Goal: Task Accomplishment & Management: Complete application form

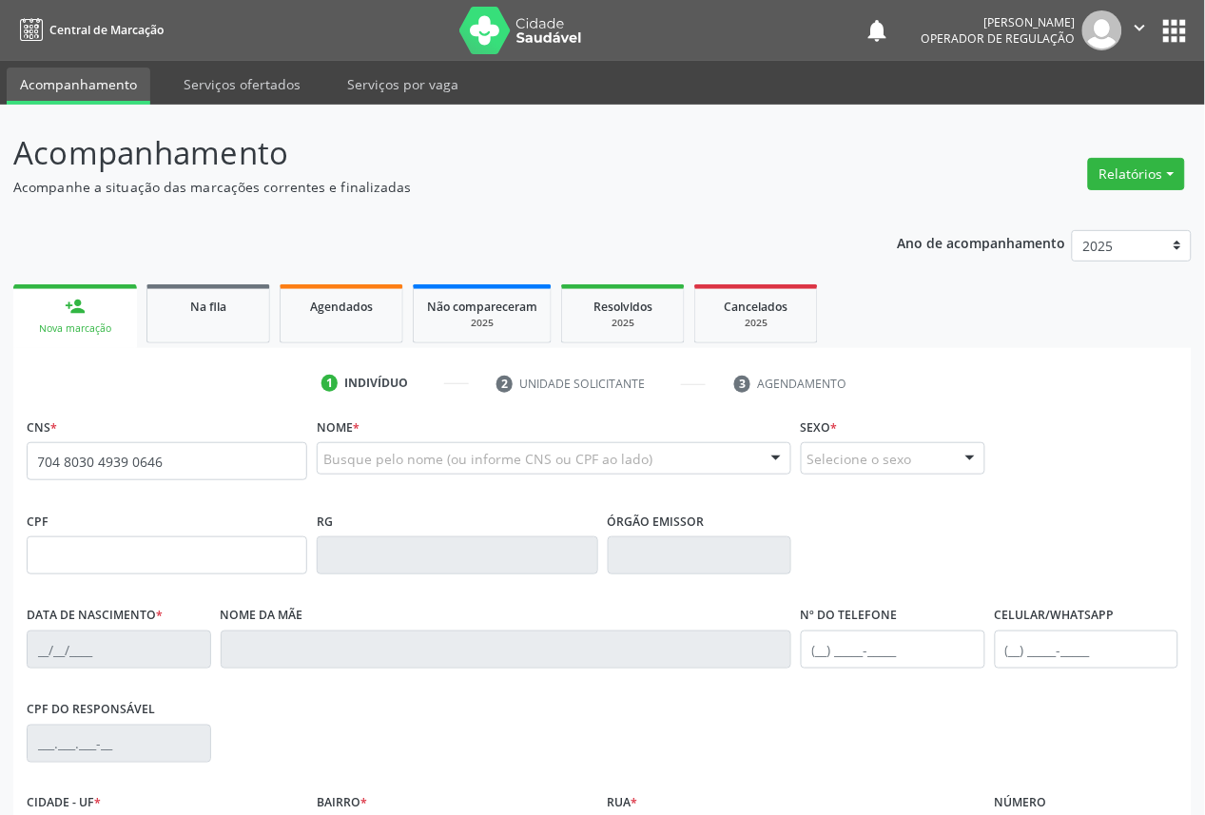
type input "704 8030 4939 0646"
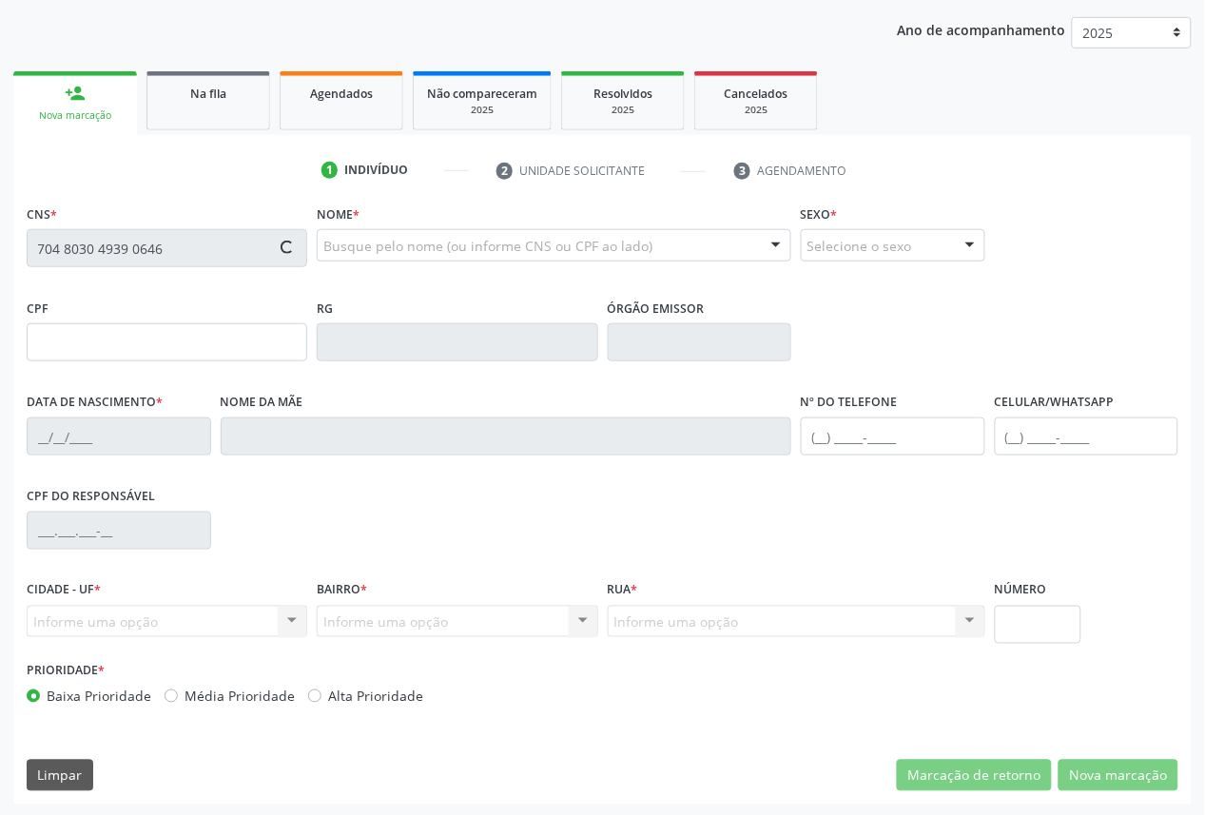
scroll to position [214, 0]
type input "019.312.814-40"
type input "[DATE]"
type input "[PERSON_NAME]"
type input "[PHONE_NUMBER]"
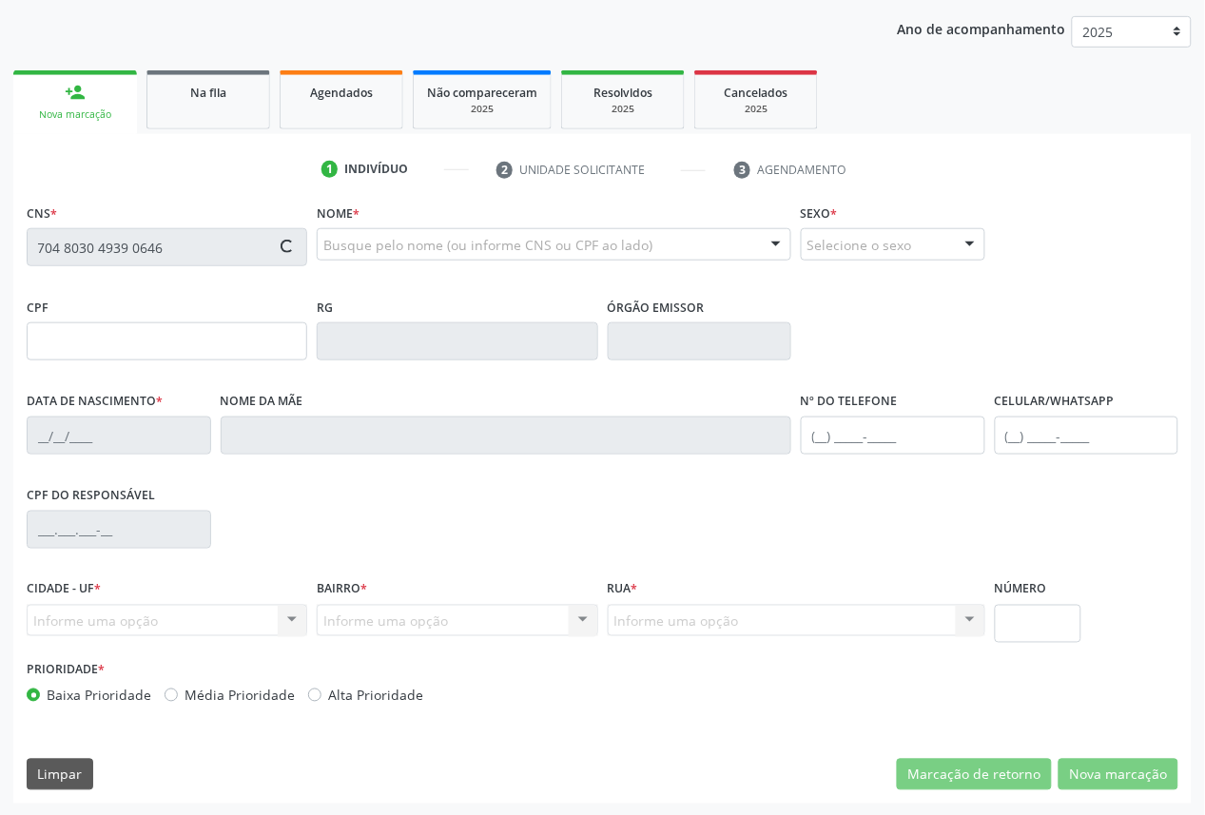
type input "[PHONE_NUMBER]"
type input "518.678.344-72"
type input "48"
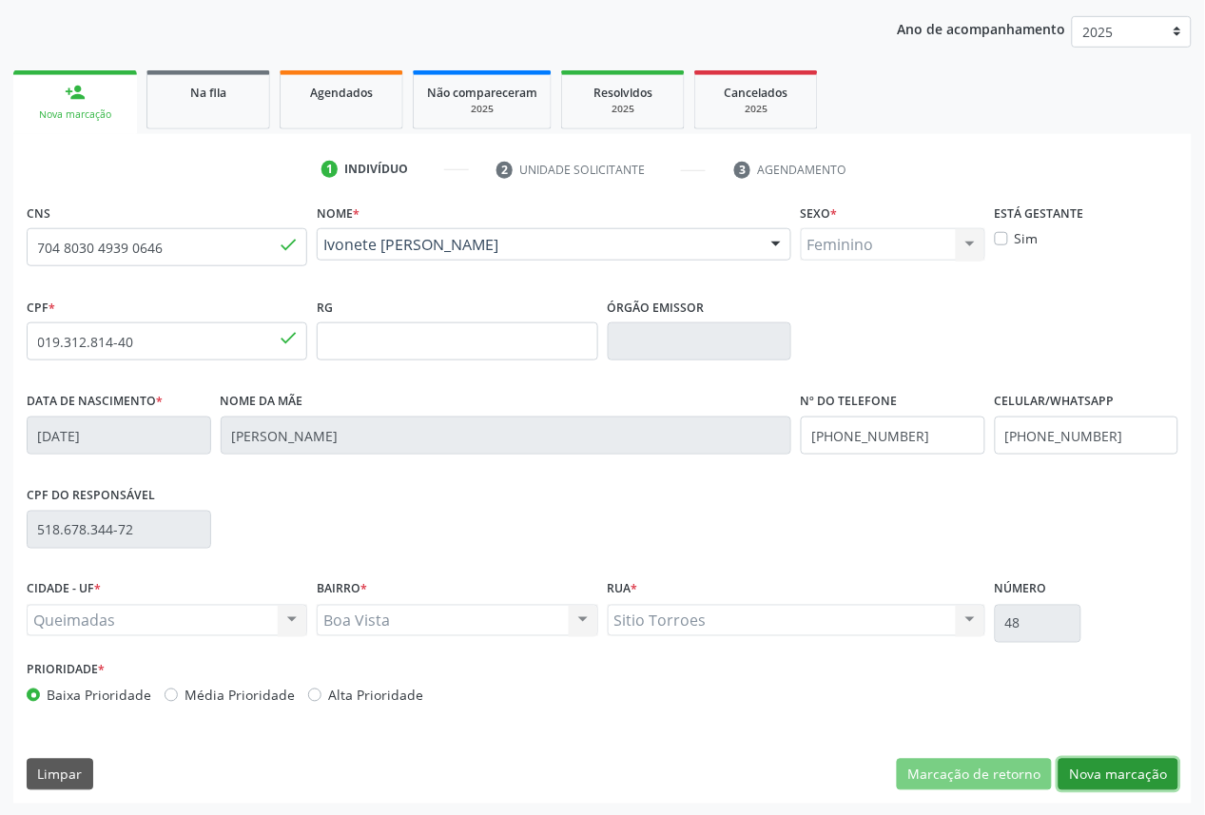
click at [1147, 782] on button "Nova marcação" at bounding box center [1119, 775] width 120 height 32
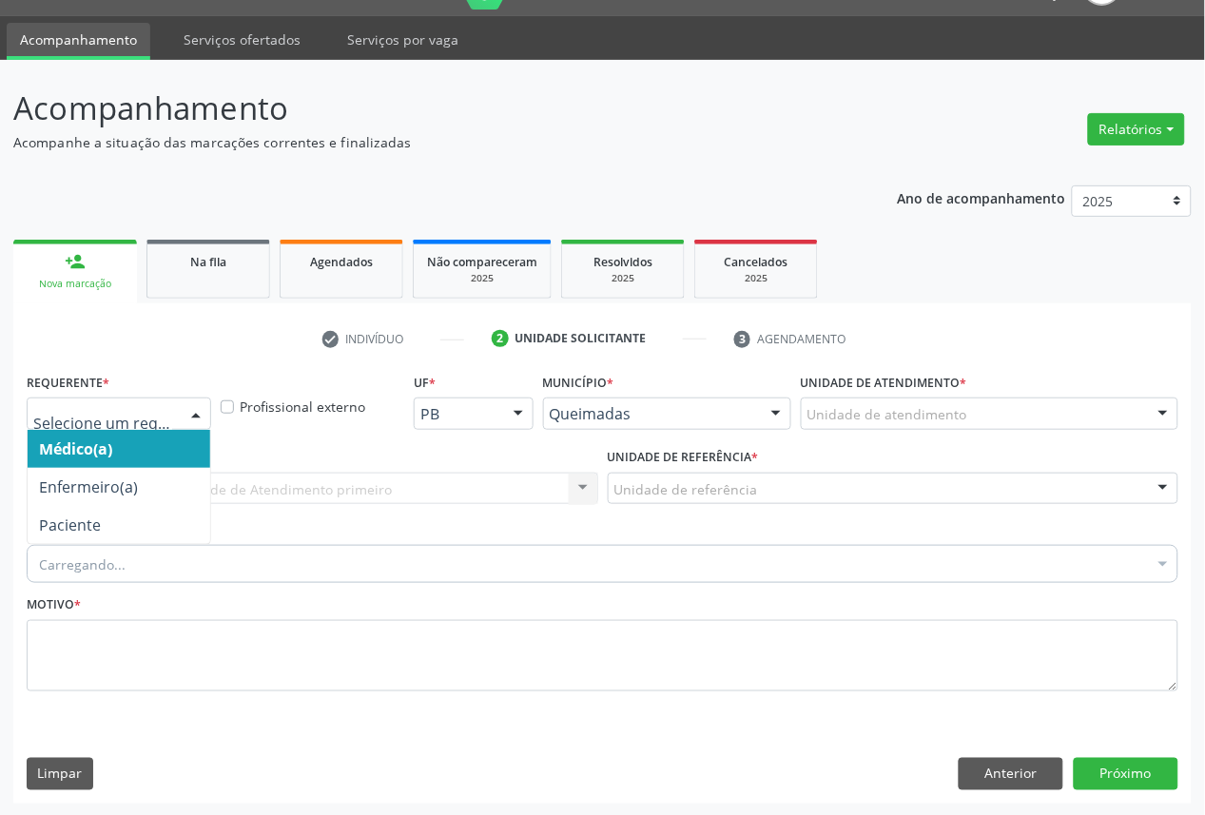
drag, startPoint x: 120, startPoint y: 420, endPoint x: 117, endPoint y: 457, distance: 37.2
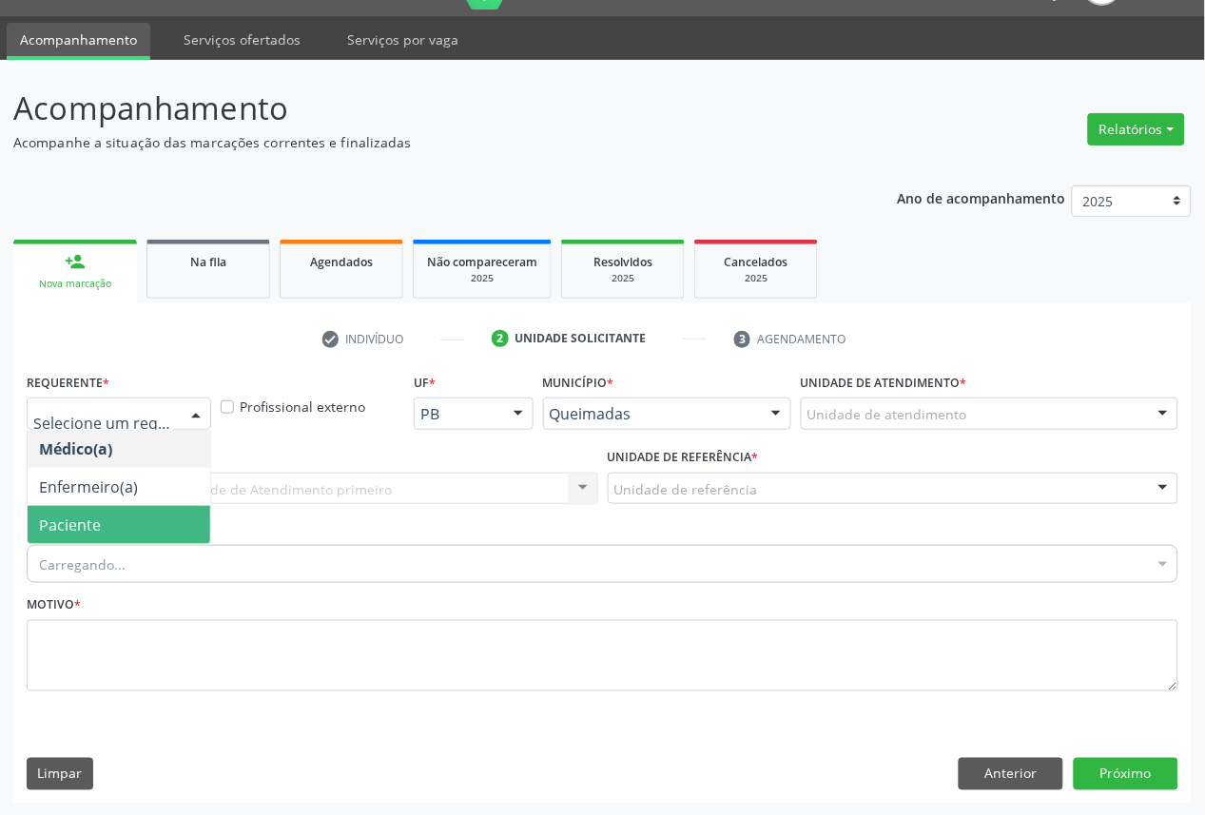
click at [114, 511] on span "Paciente" at bounding box center [119, 525] width 183 height 38
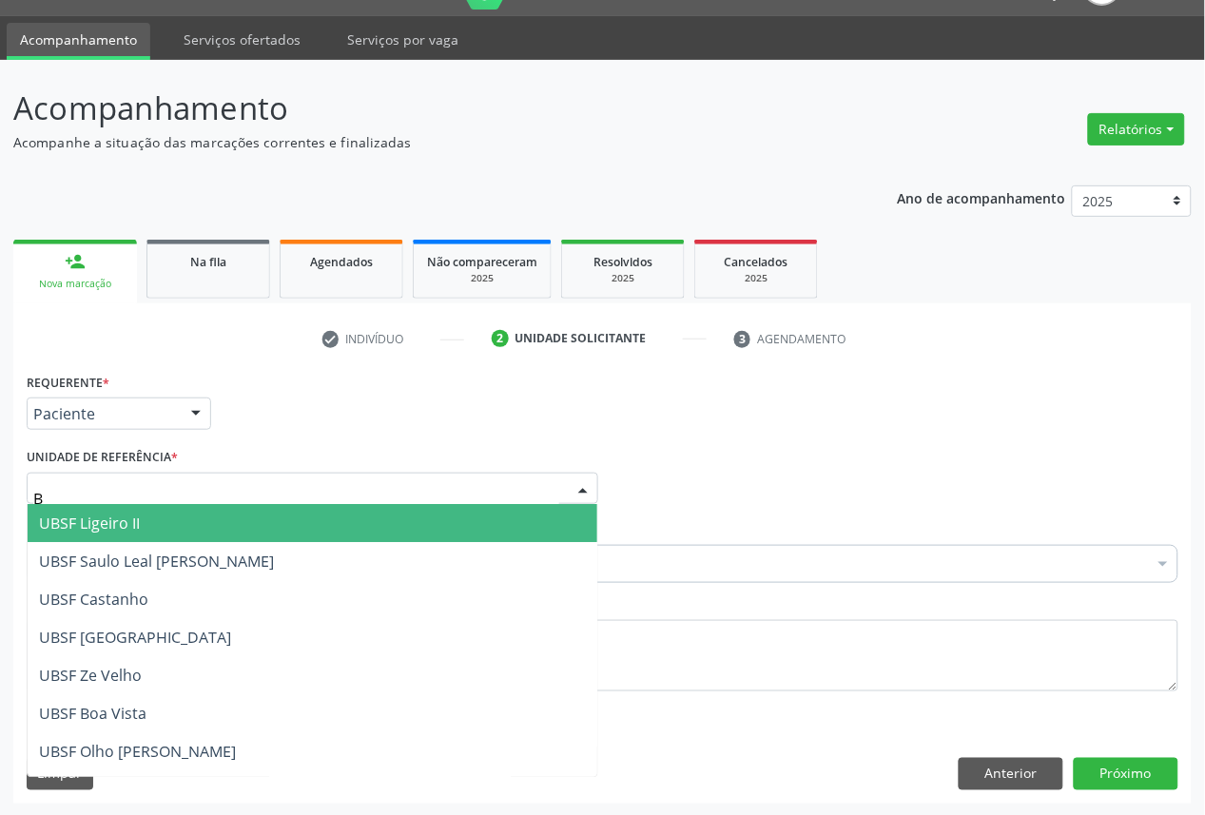
type input "BO"
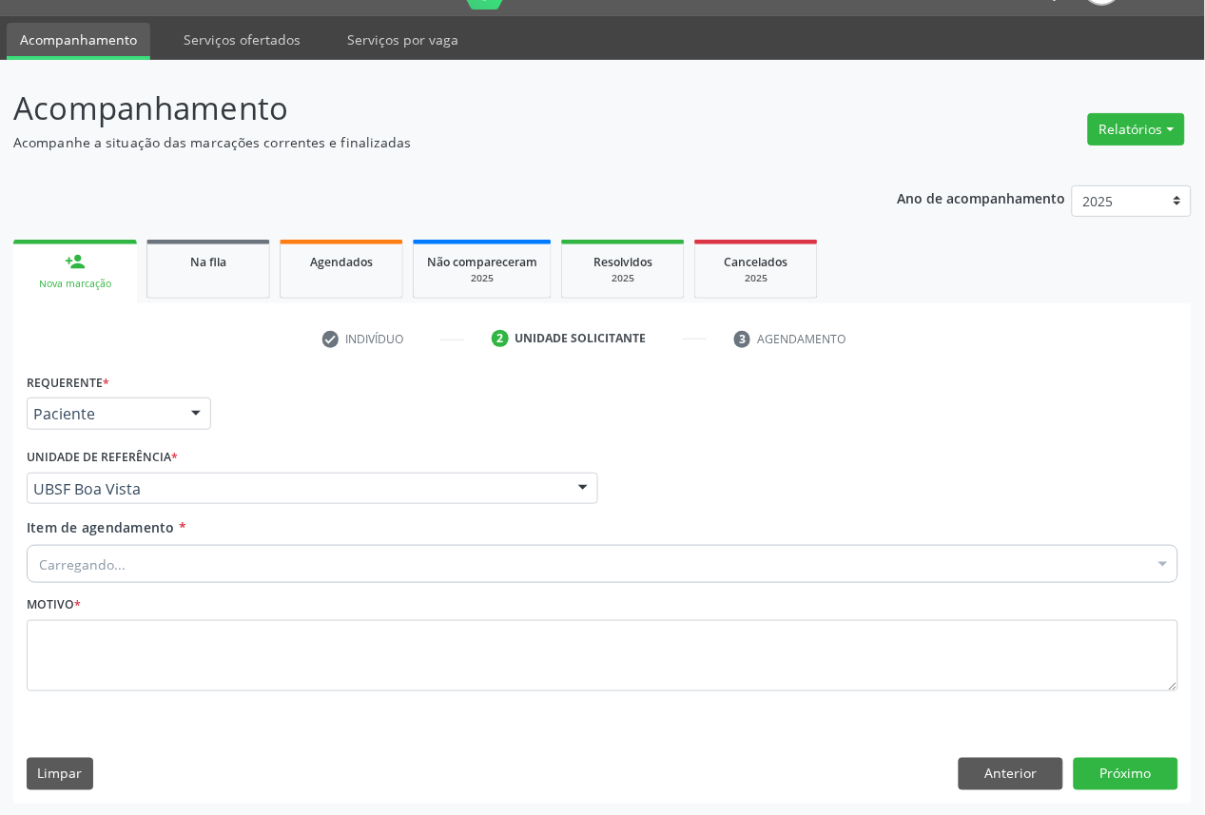
click at [133, 559] on div "Carregando..." at bounding box center [603, 564] width 1152 height 38
type input "V"
paste input "704 8030 4939 0646"
type input "704 8030 4939 0646"
click at [489, 545] on div "Buscar por procedimentos" at bounding box center [603, 564] width 1152 height 38
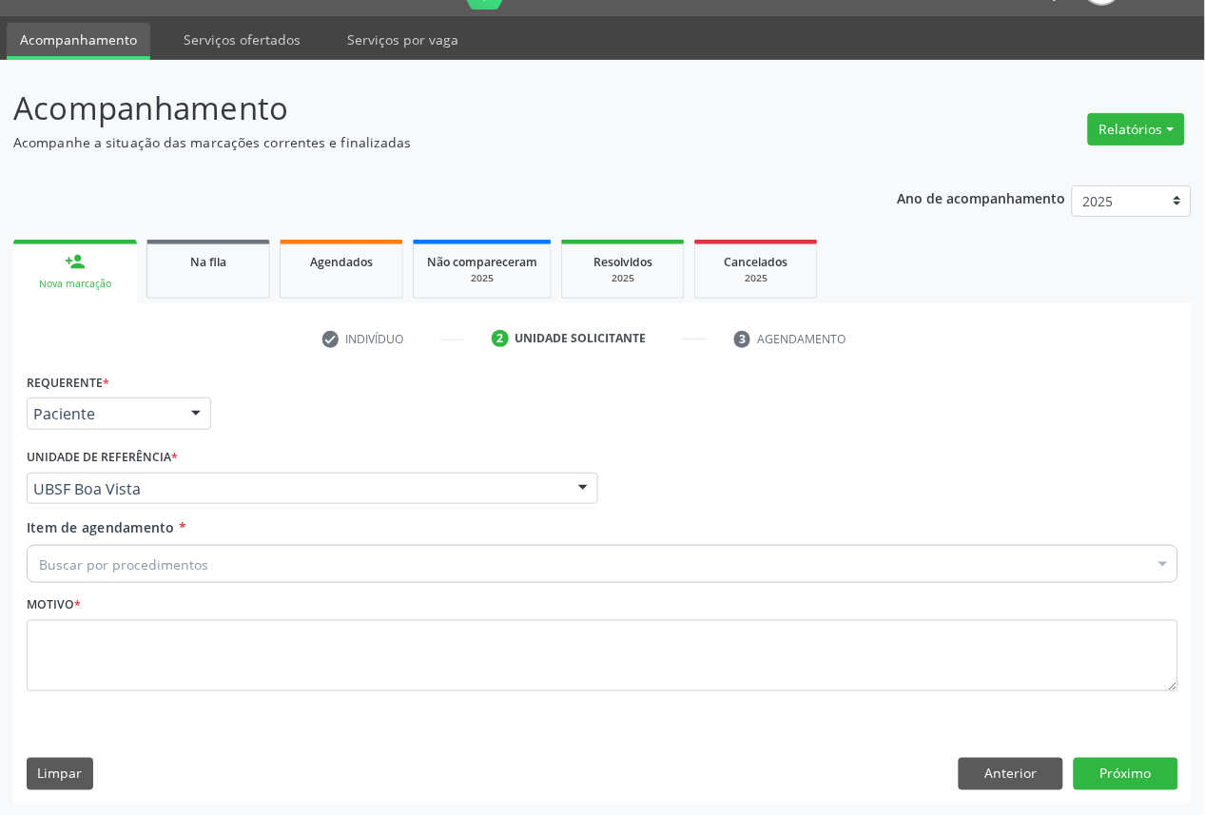
paste input "OFTALMOLOGISTA"
type input "OFTALMOLOGISTA"
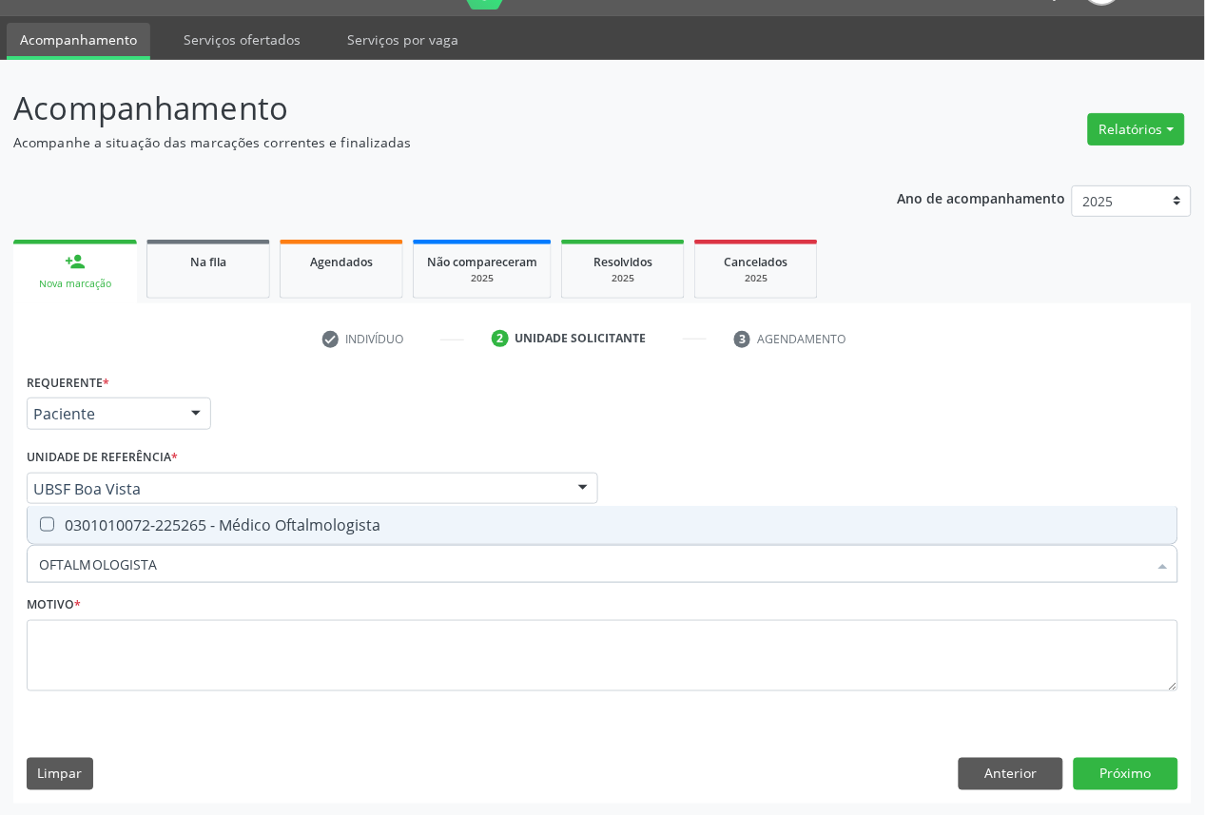
click at [472, 529] on div "0301010072-225265 - Médico Oftalmologista" at bounding box center [602, 525] width 1127 height 15
checkbox Oftalmologista "true"
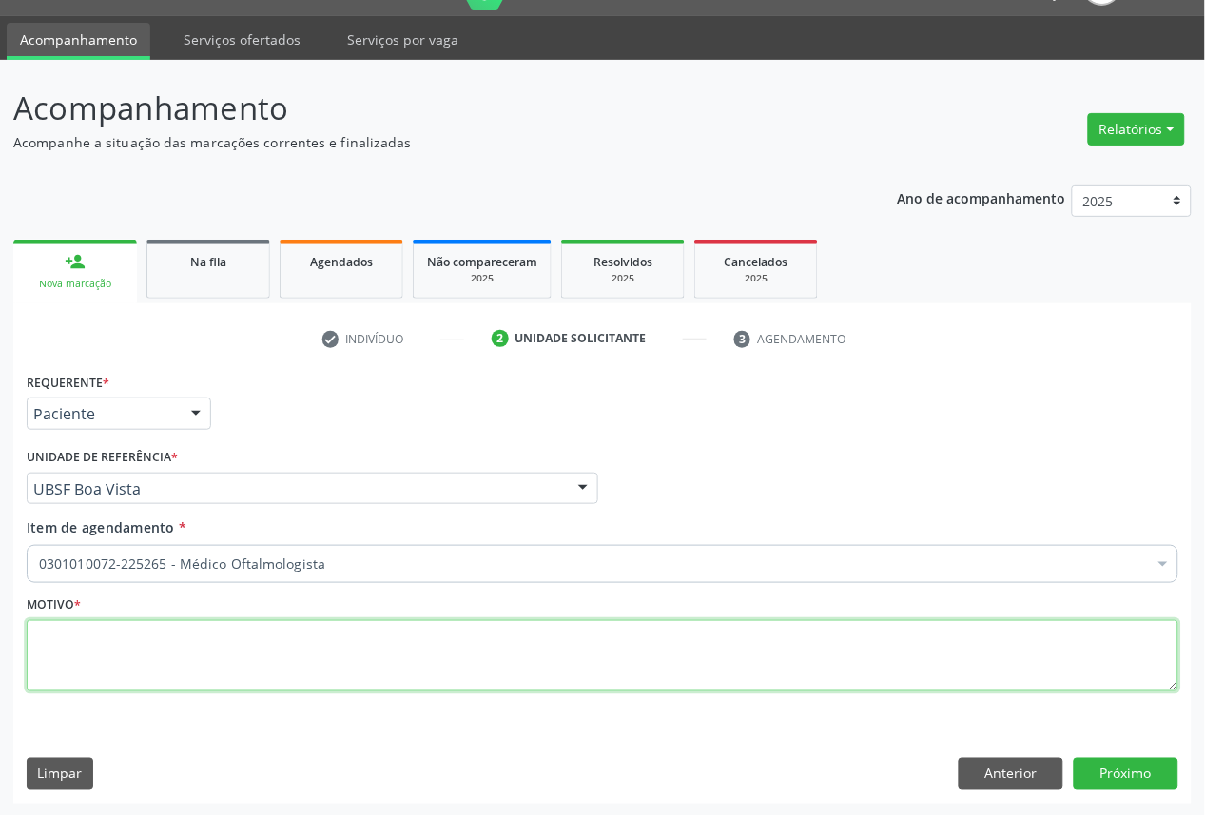
click at [202, 650] on textarea at bounding box center [603, 656] width 1152 height 72
paste textarea "EXAME DE VISTA OFTALMO 05/2025"
type textarea "EXAME DE VISTA OFTALMO 05/2025"
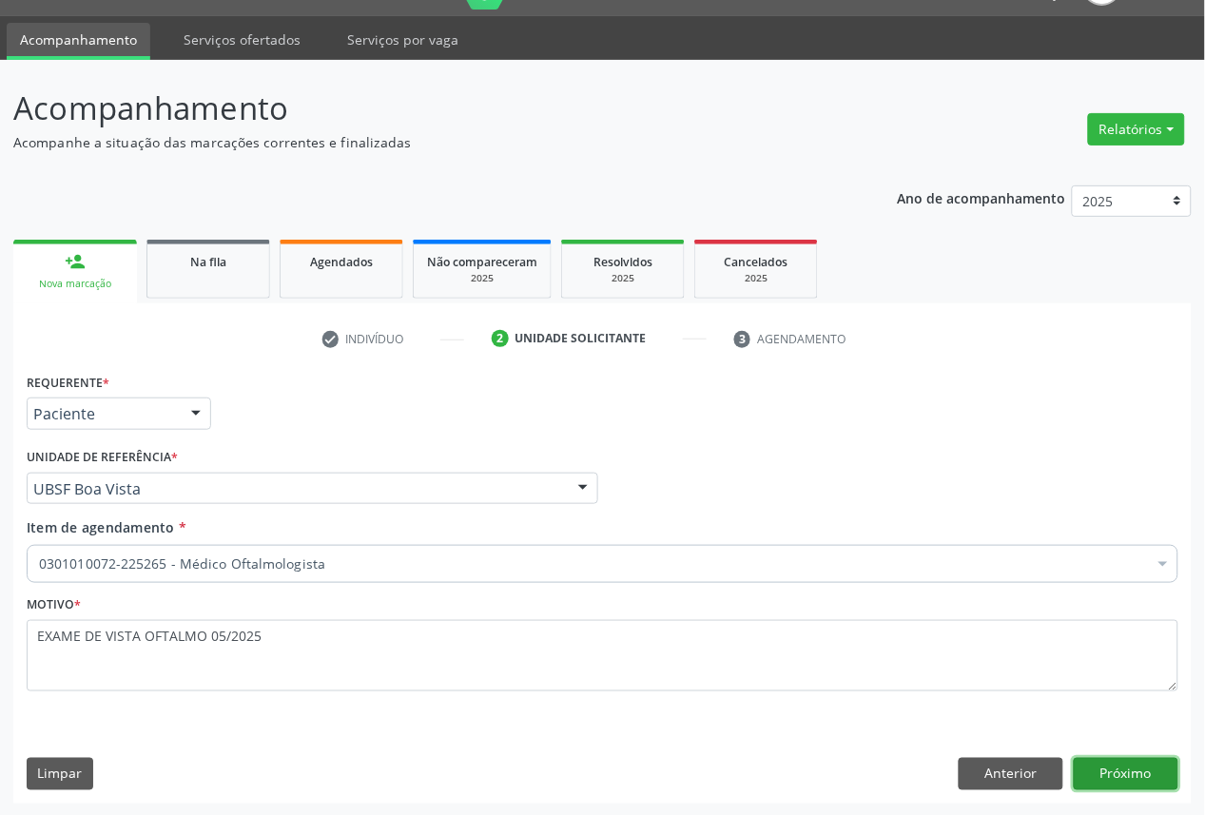
click at [1135, 782] on button "Próximo" at bounding box center [1126, 774] width 105 height 32
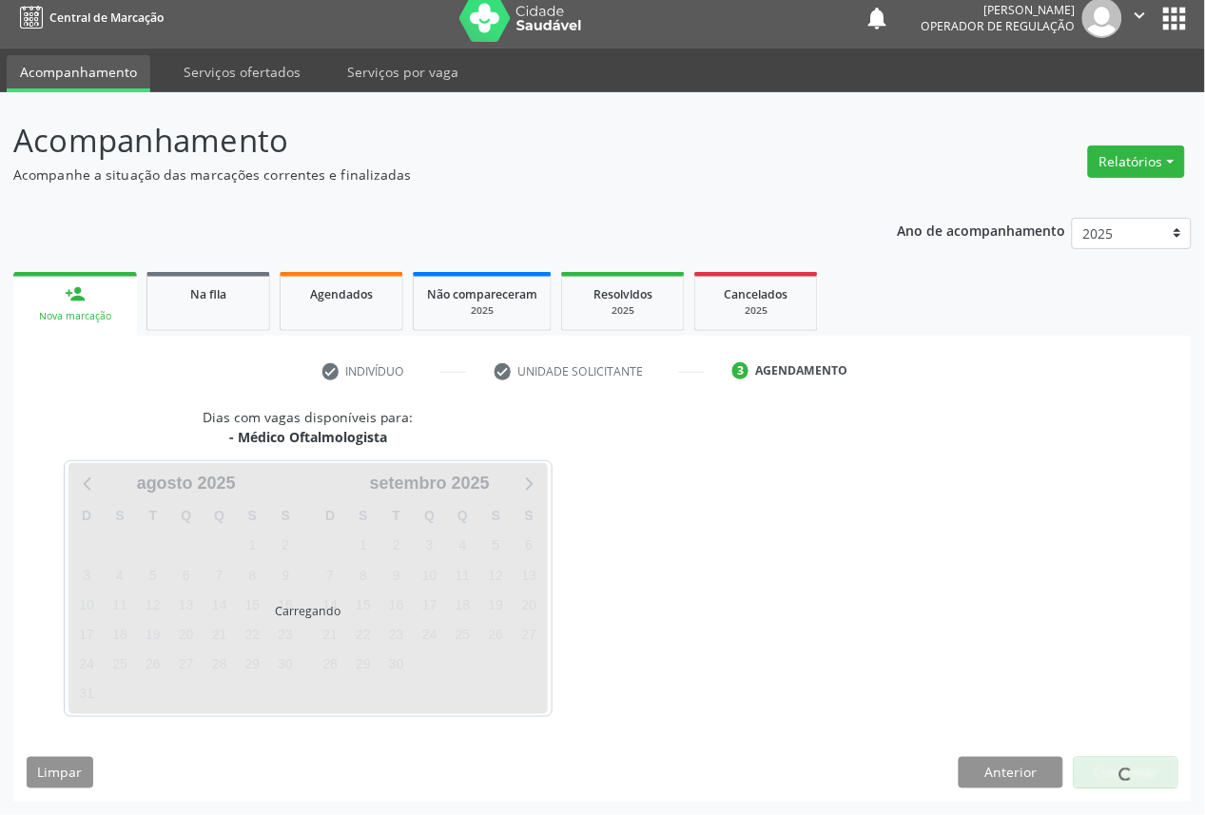
scroll to position [11, 0]
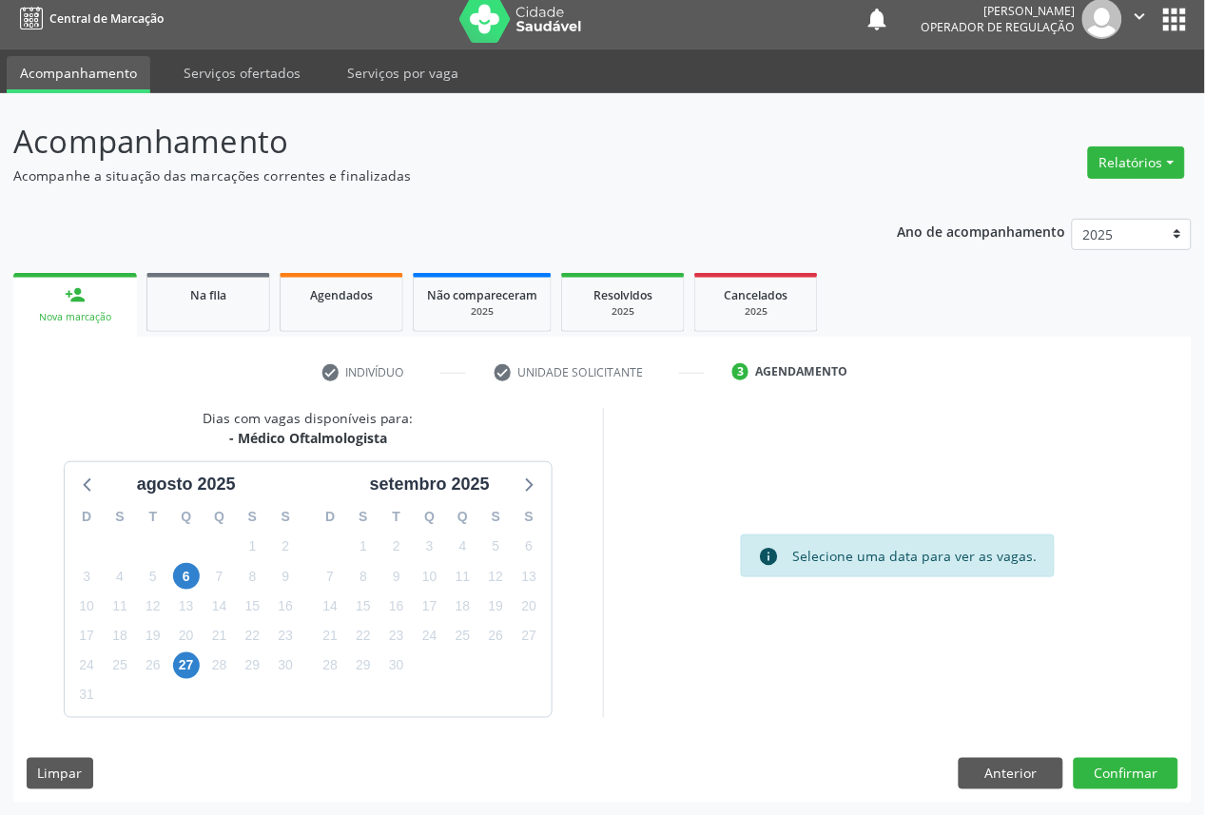
drag, startPoint x: 483, startPoint y: 654, endPoint x: 476, endPoint y: 645, distance: 11.5
click at [481, 653] on div "3" at bounding box center [496, 665] width 33 height 29
click at [474, 643] on div "25" at bounding box center [463, 635] width 27 height 29
click at [460, 636] on span "25" at bounding box center [463, 636] width 27 height 27
click at [1143, 767] on button "Confirmar" at bounding box center [1126, 774] width 105 height 32
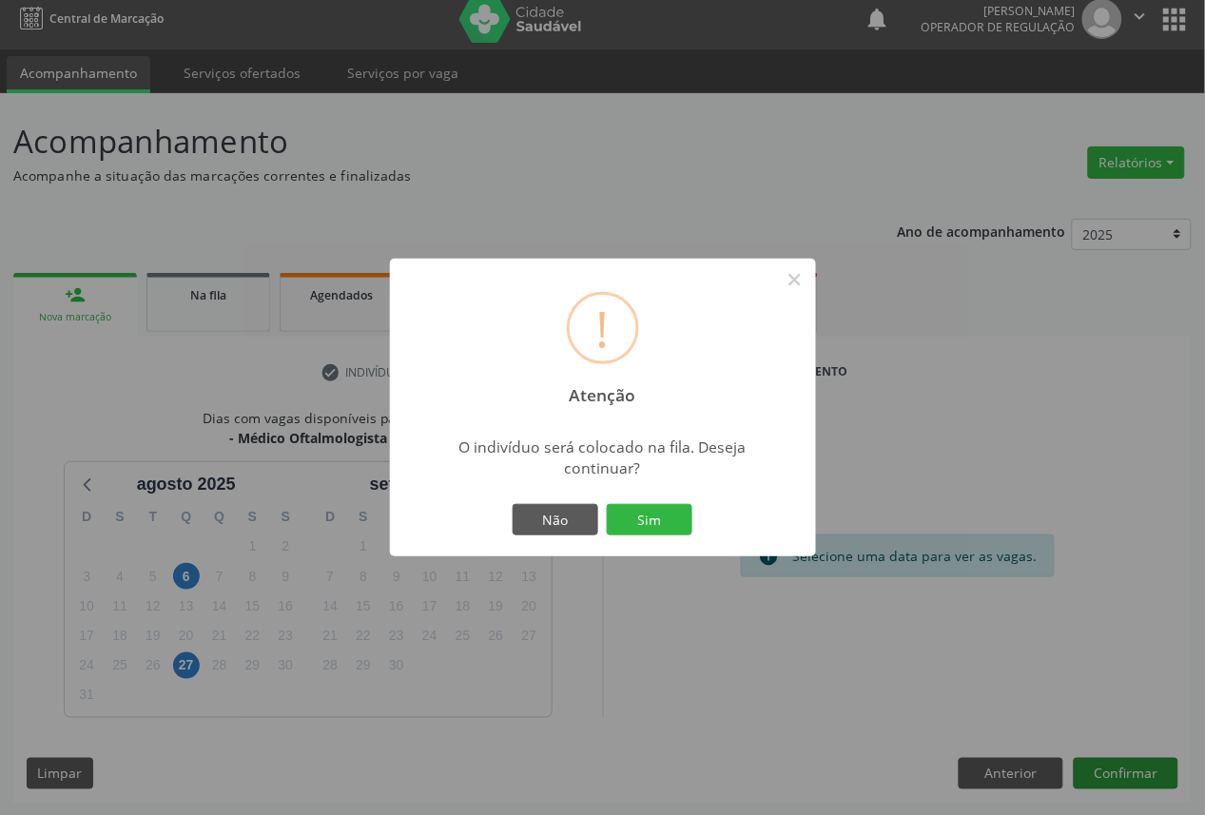
click at [607, 504] on button "Sim" at bounding box center [650, 520] width 86 height 32
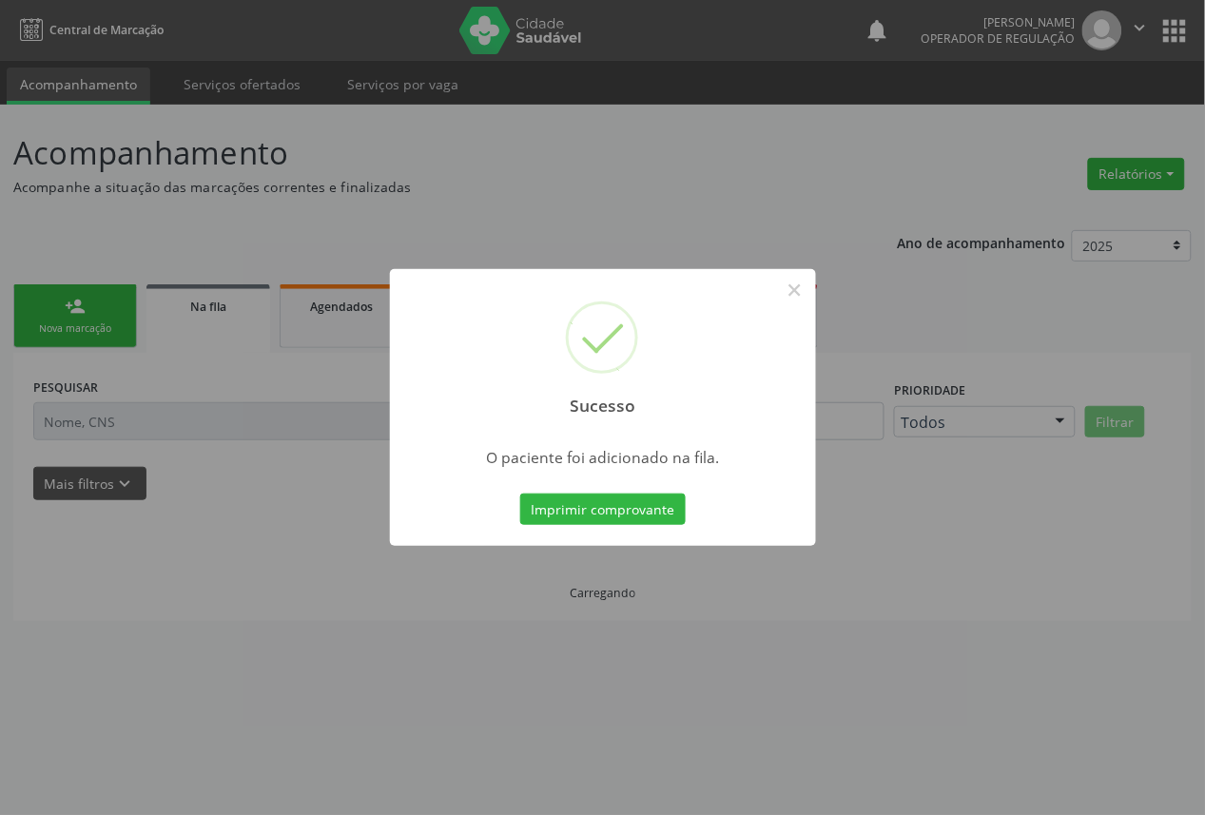
scroll to position [0, 0]
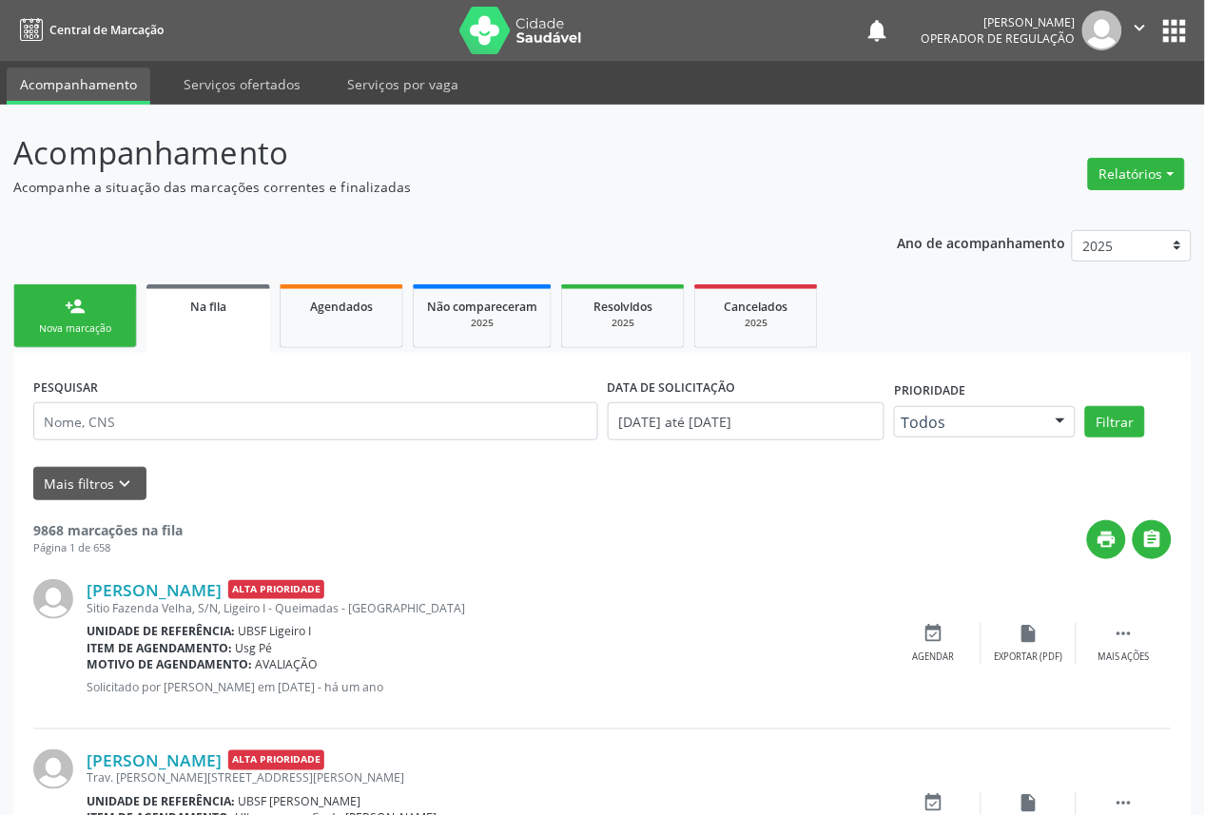
click at [50, 297] on link "person_add Nova marcação" at bounding box center [75, 316] width 124 height 64
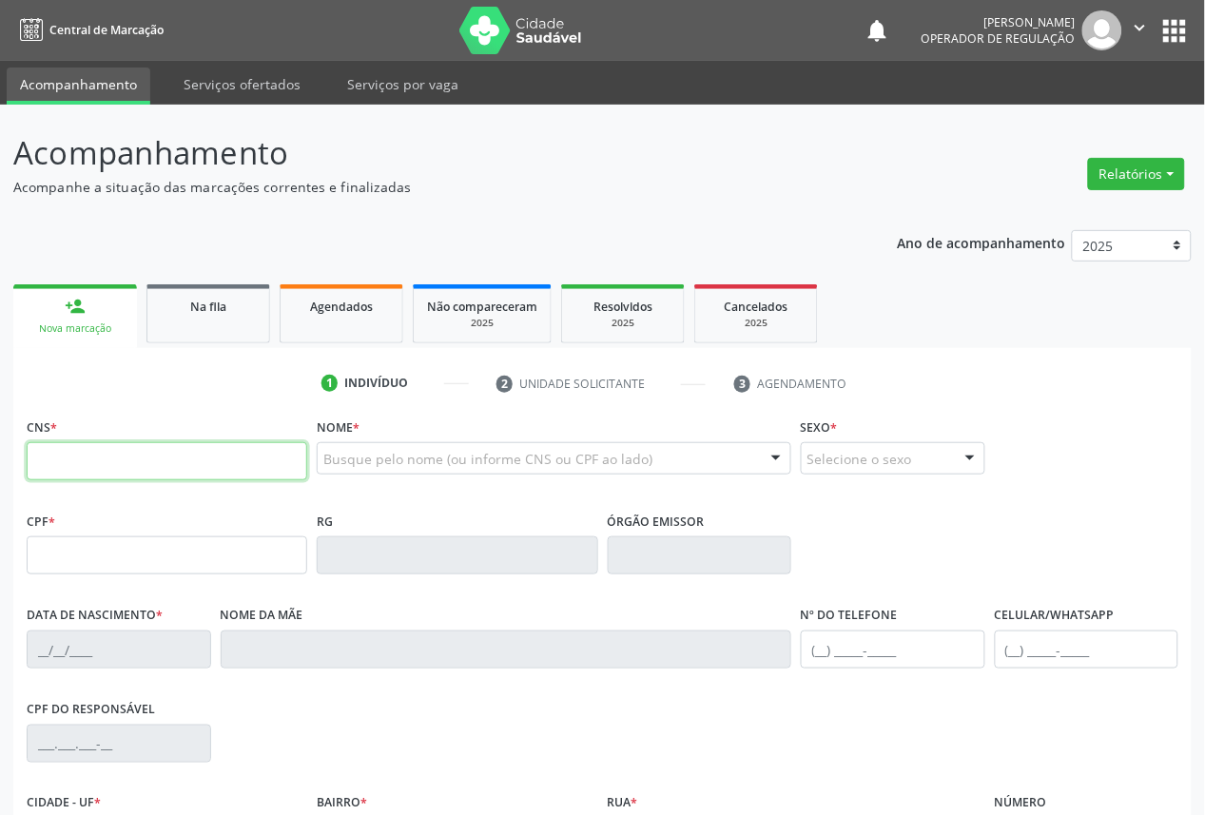
click at [127, 442] on input "text" at bounding box center [167, 461] width 281 height 38
type input "706 8012 4294 3621"
type input "136.706.344-28"
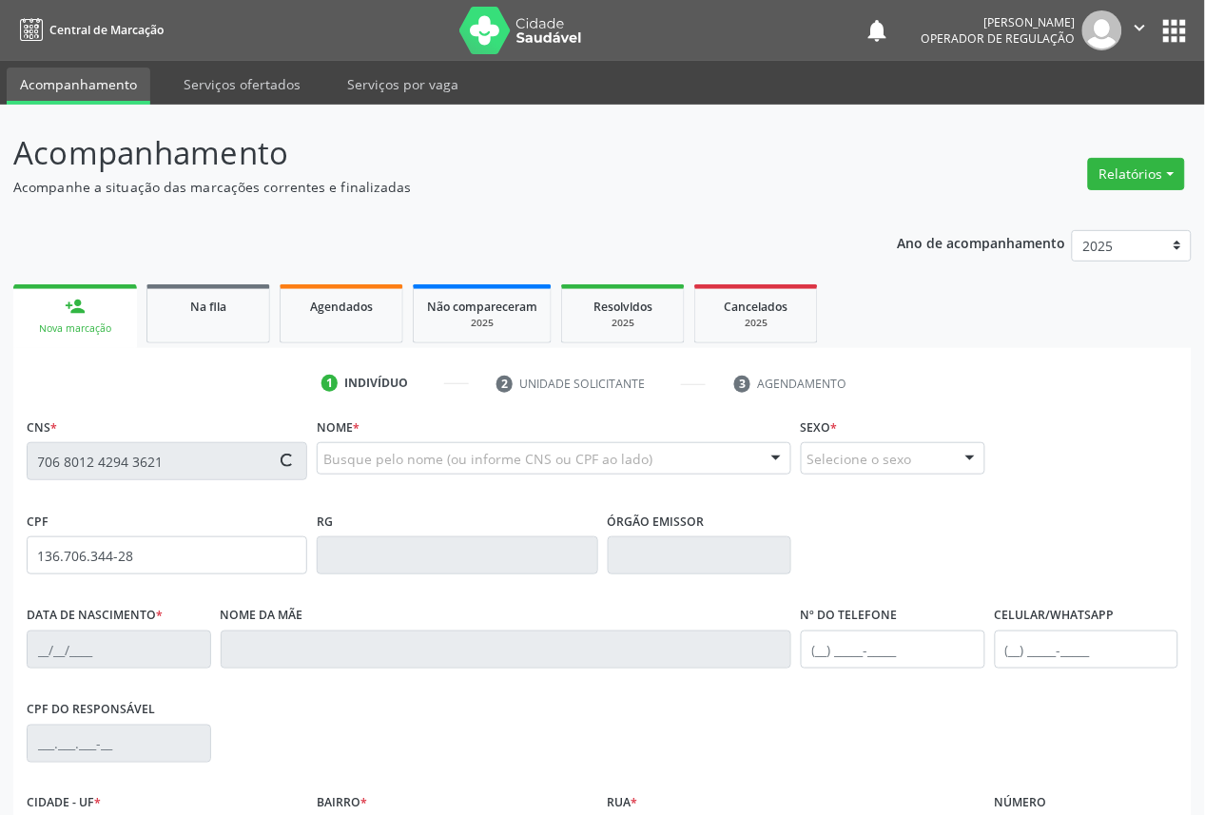
type input "[DATE]"
type input "[PERSON_NAME]"
type input "[PHONE_NUMBER]"
type input "065.348.654-59"
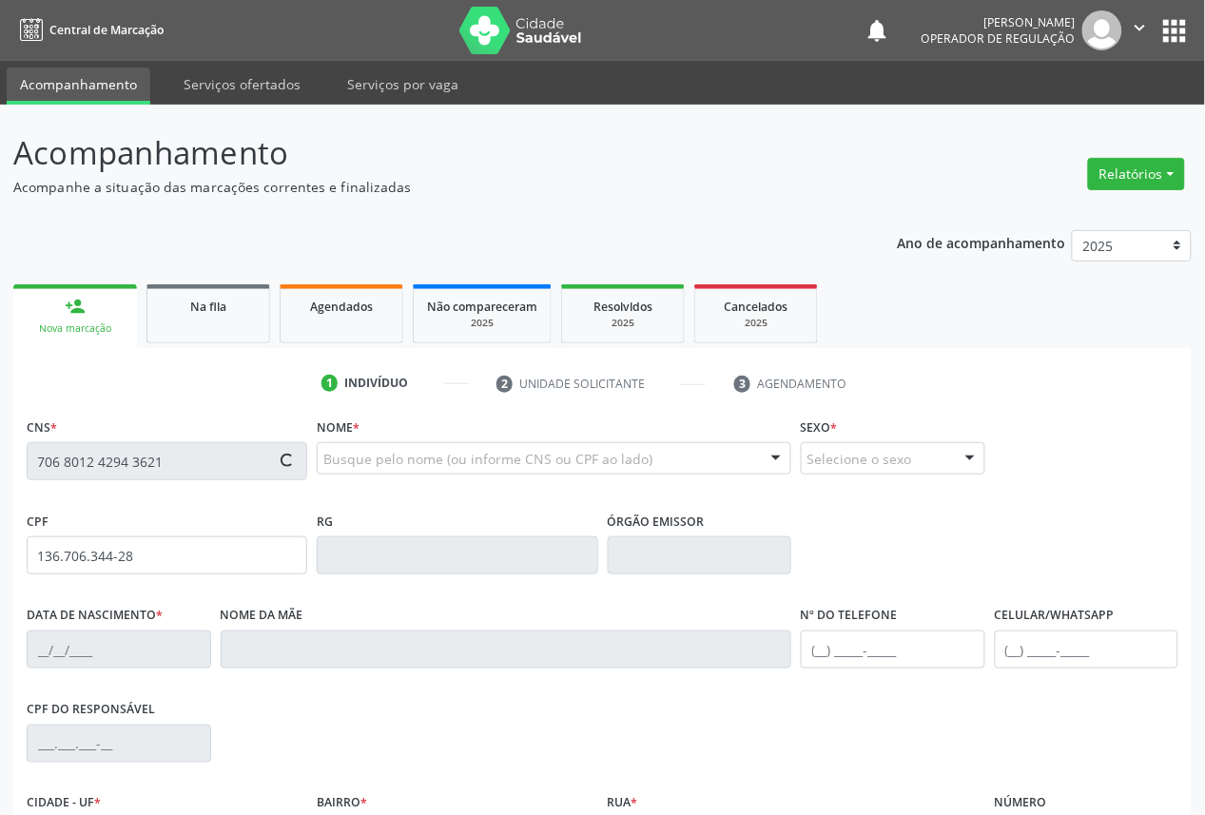
type input "9"
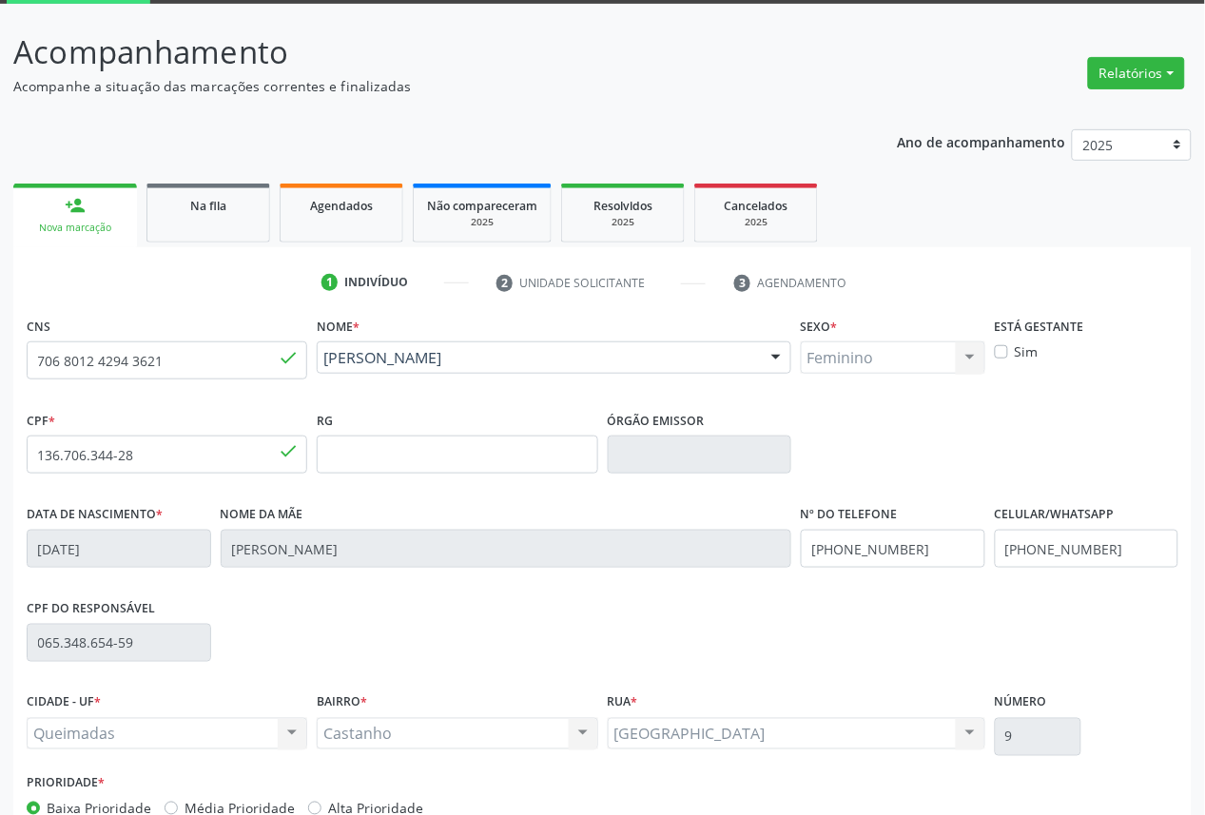
scroll to position [214, 0]
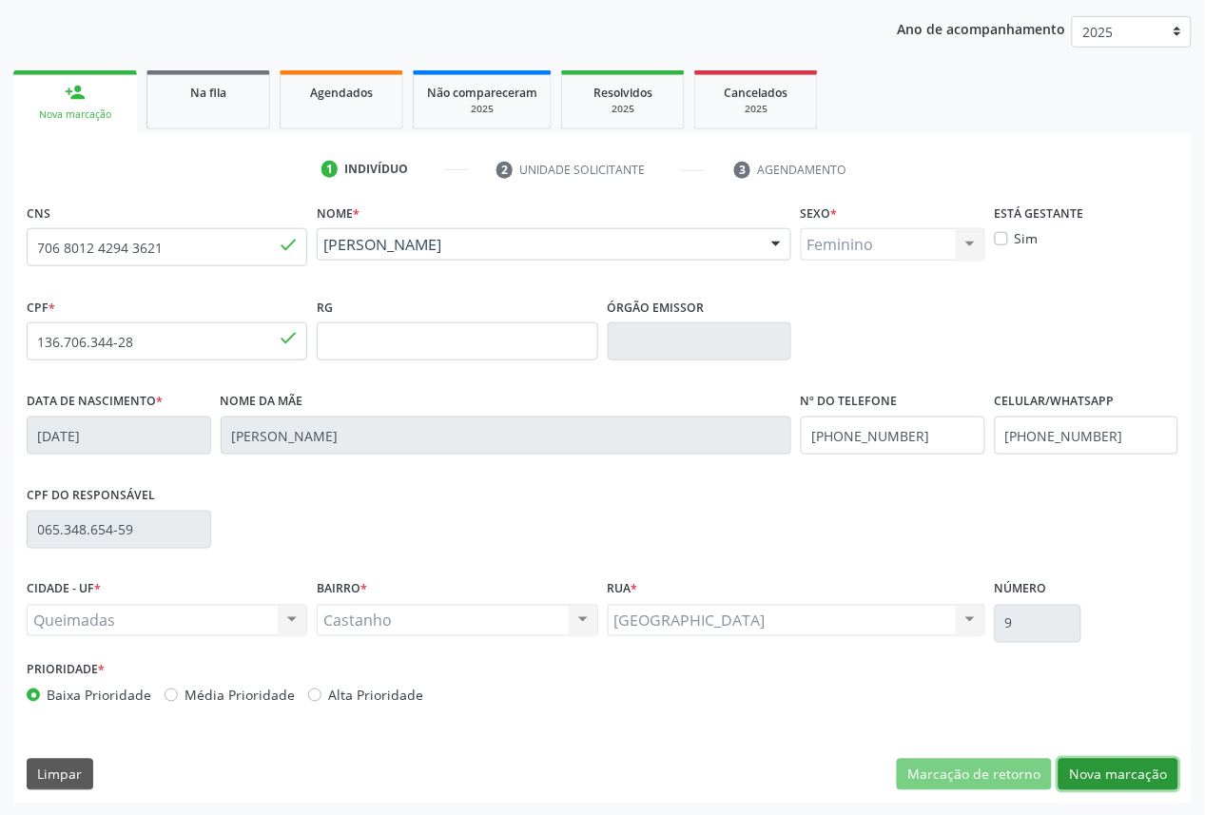
drag, startPoint x: 1129, startPoint y: 785, endPoint x: 793, endPoint y: 711, distance: 344.0
click at [1128, 785] on button "Nova marcação" at bounding box center [1119, 775] width 120 height 32
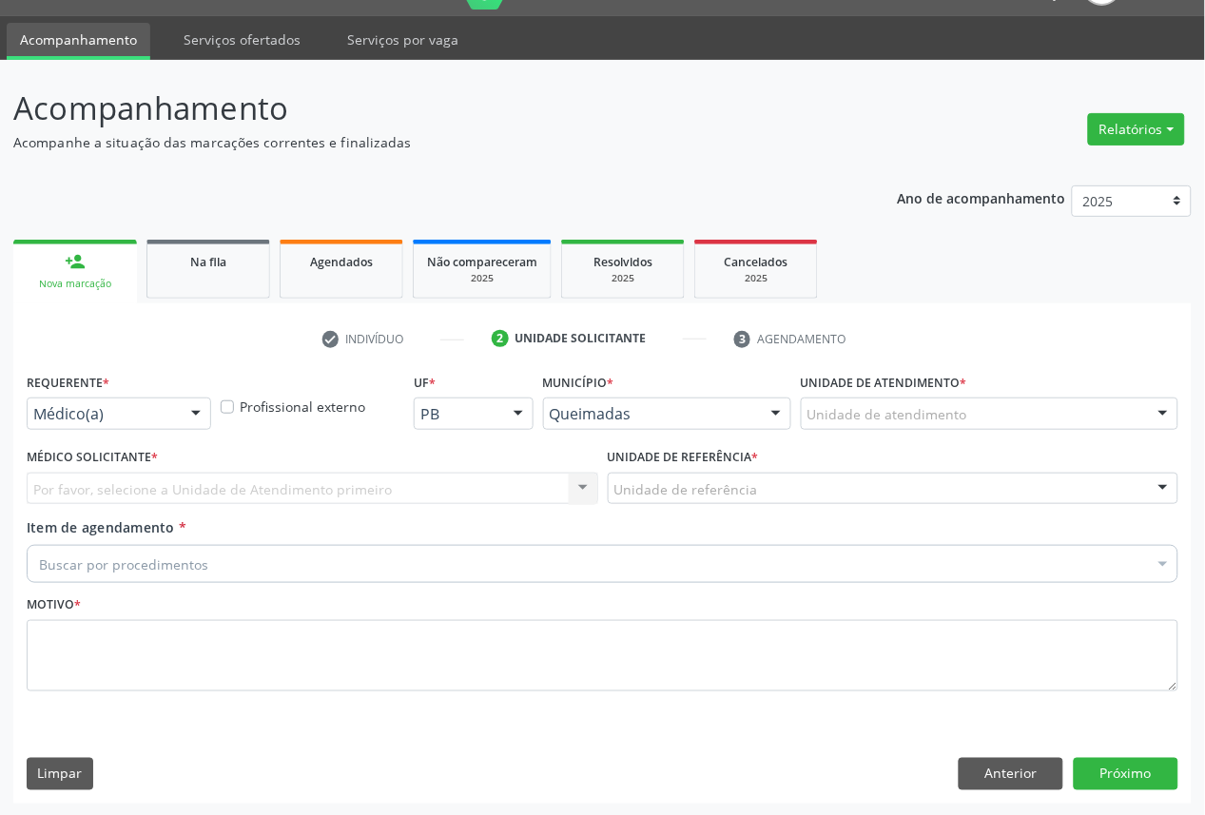
drag, startPoint x: 124, startPoint y: 428, endPoint x: 118, endPoint y: 445, distance: 18.1
click at [124, 430] on div "Médico(a) Médico(a) Enfermeiro(a) Paciente Nenhum resultado encontrado para: " …" at bounding box center [119, 414] width 185 height 32
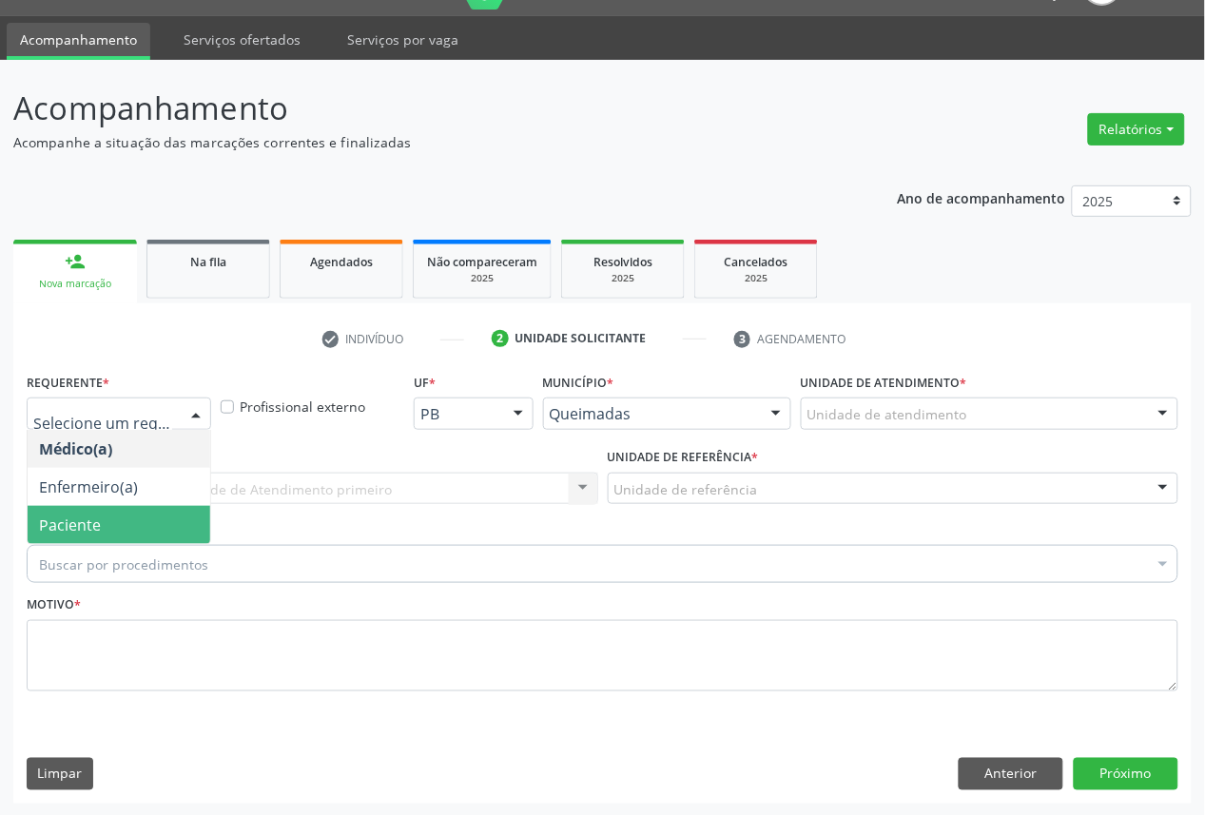
click at [108, 535] on span "Paciente" at bounding box center [119, 525] width 183 height 38
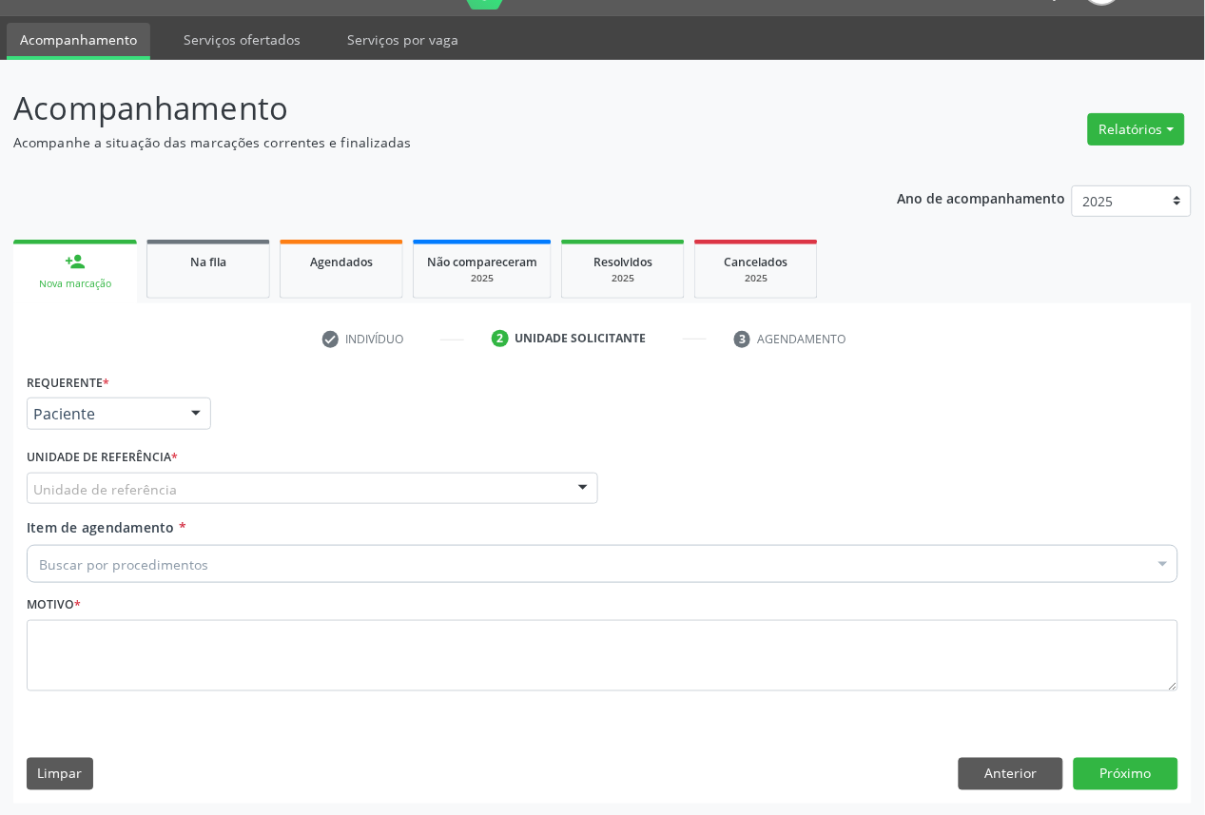
click at [190, 697] on fieldset "Motivo *" at bounding box center [603, 648] width 1152 height 114
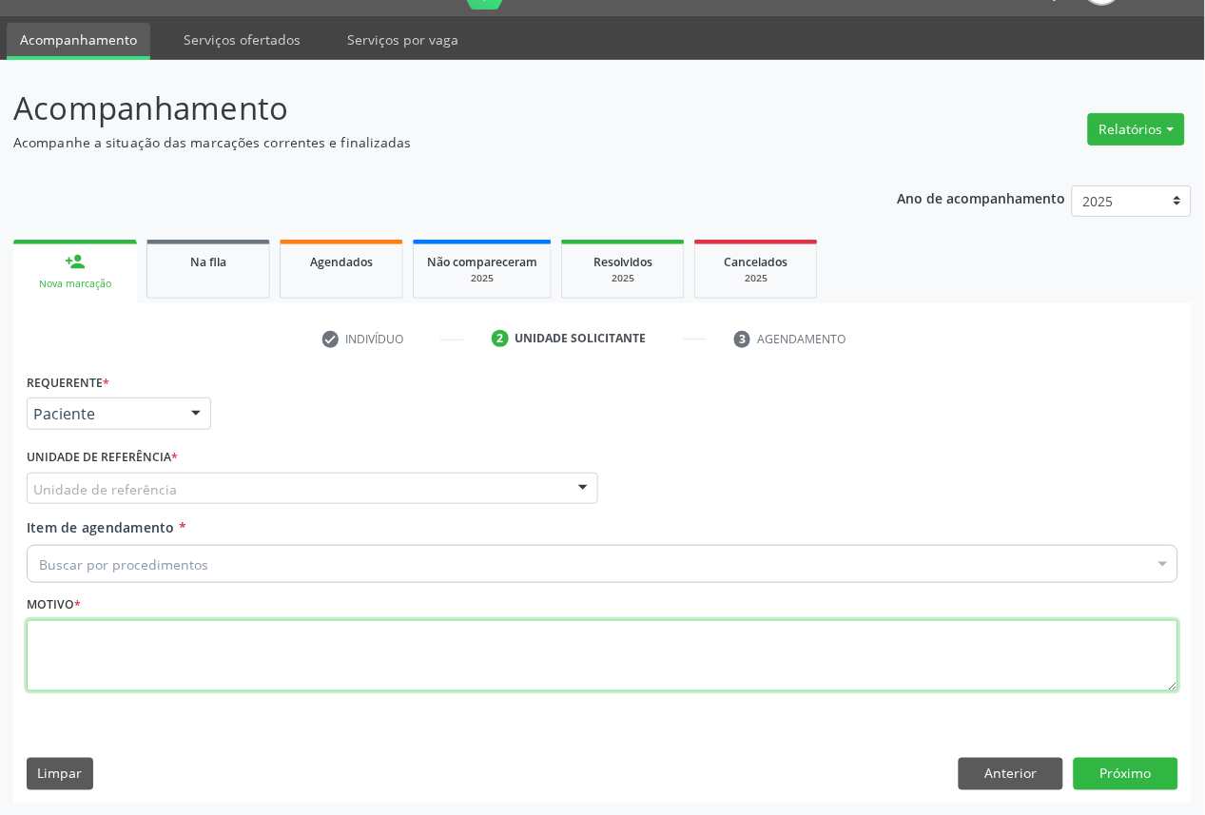
click at [179, 658] on textarea at bounding box center [603, 656] width 1152 height 72
paste textarea "EXAME DE VISTA OFTALMO 05/2025"
click at [143, 631] on textarea "EXAME DE VISTA OFTALMO 05/2025" at bounding box center [603, 656] width 1152 height 72
type textarea "OFTALMO 05/2025"
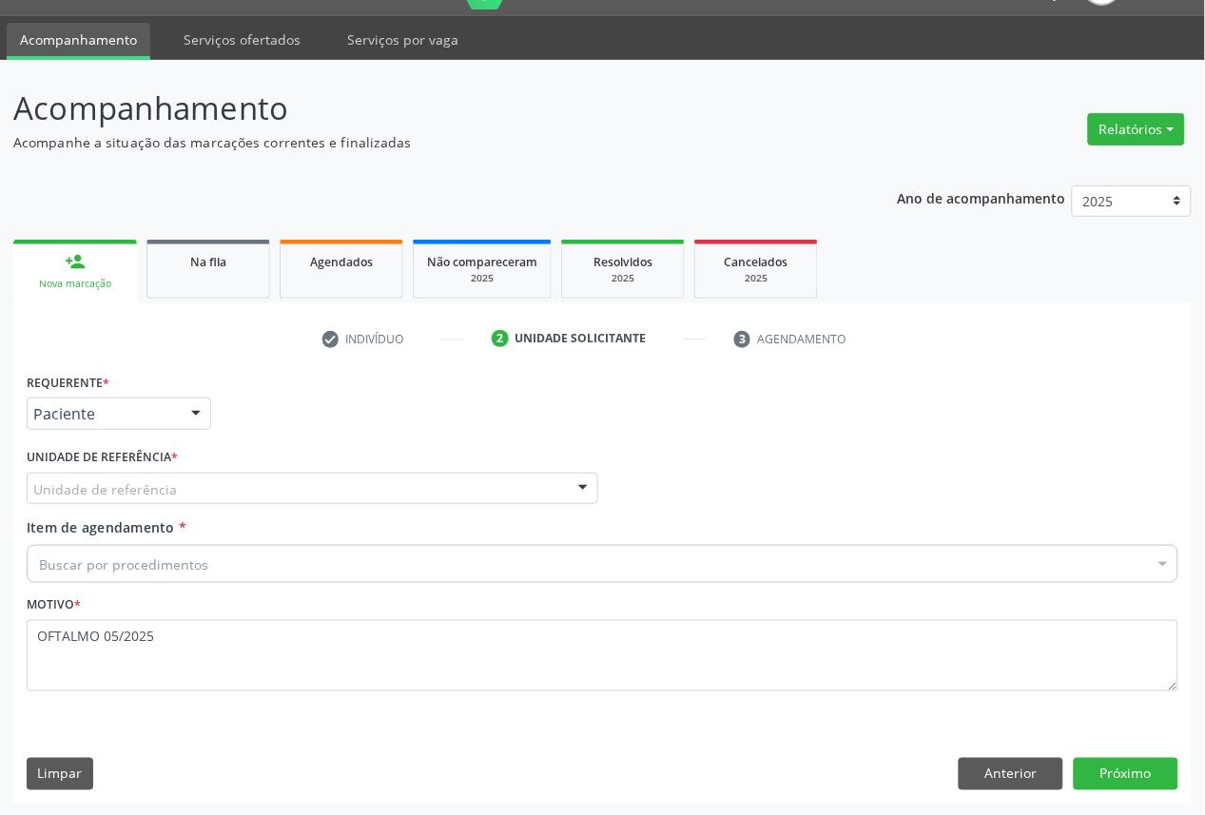
drag, startPoint x: 125, startPoint y: 578, endPoint x: 121, endPoint y: 568, distance: 11.1
click at [122, 573] on div "Buscar por procedimentos" at bounding box center [603, 564] width 1152 height 38
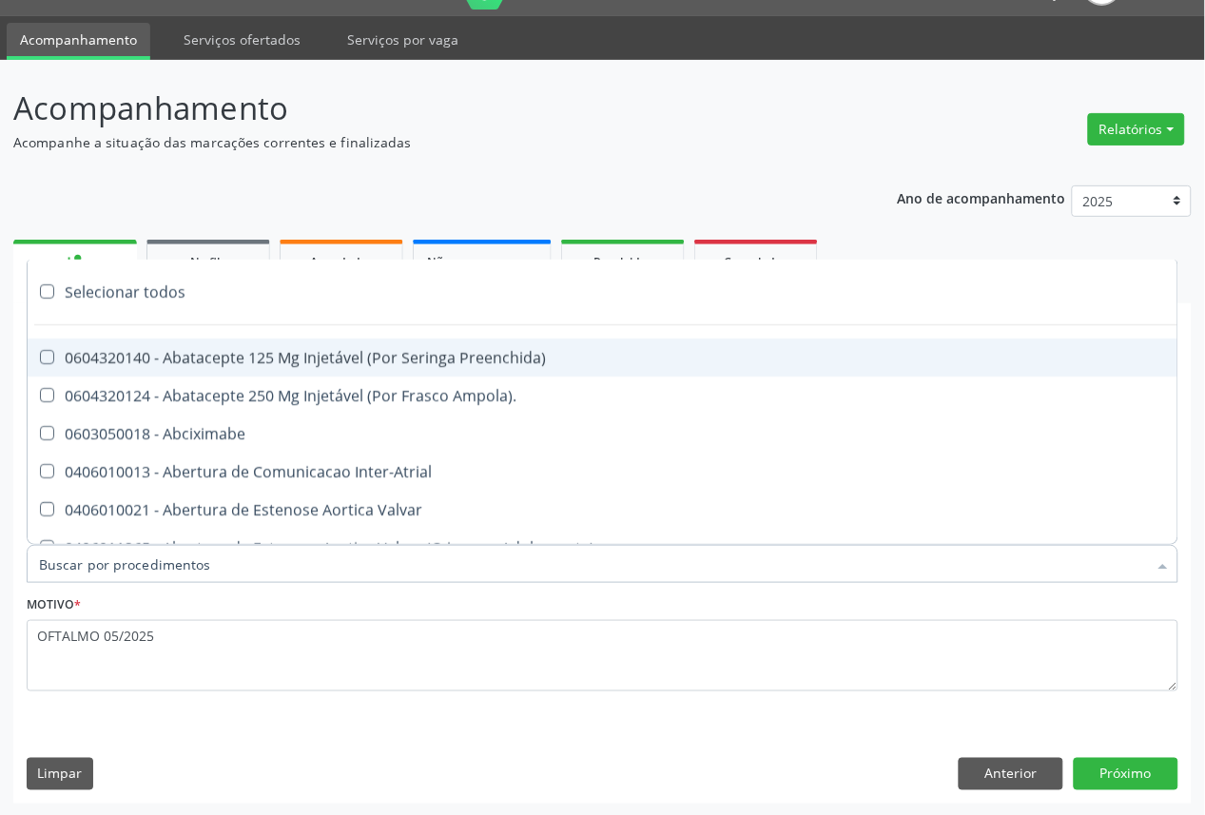
click at [121, 568] on input "Item de agendamento *" at bounding box center [593, 564] width 1108 height 38
paste input "OFTALMOLOGISTA"
type input "OFTALMOLOGISTA"
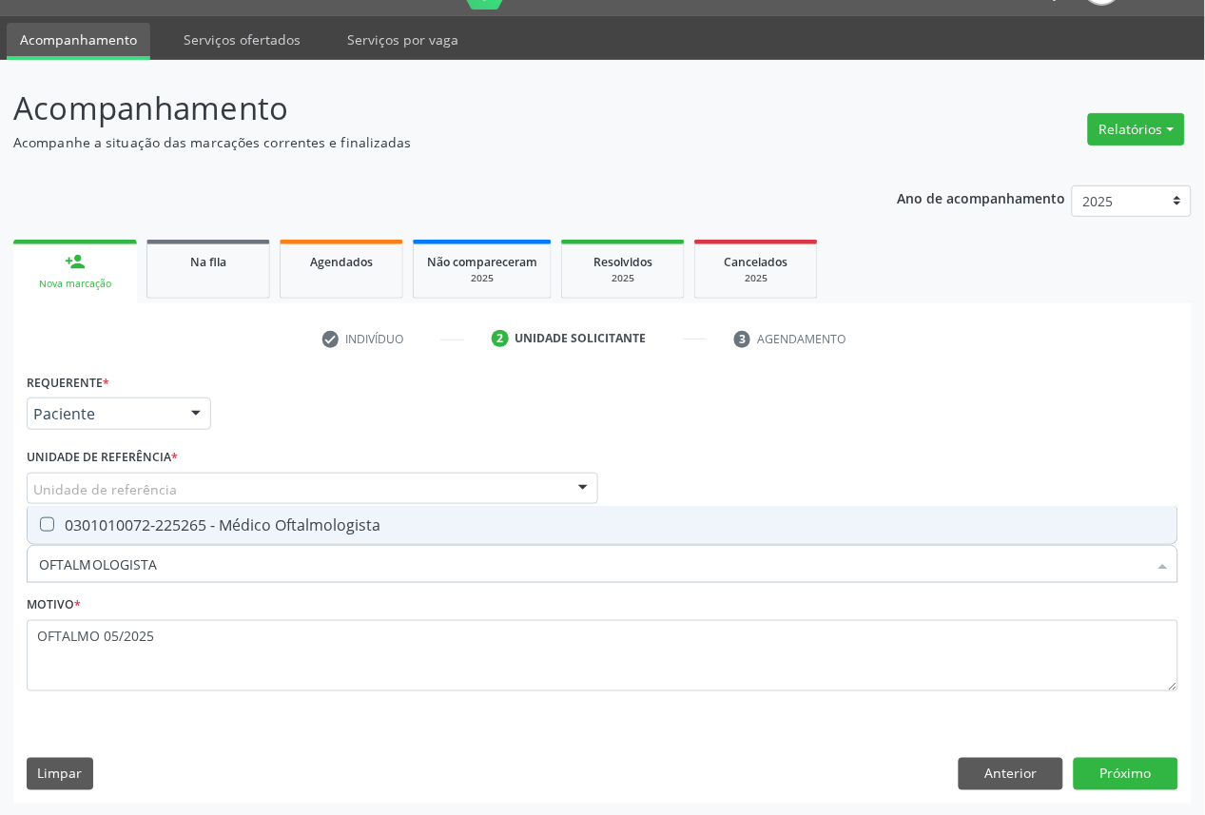
click at [150, 518] on div "0301010072-225265 - Médico Oftalmologista" at bounding box center [602, 525] width 1127 height 15
checkbox Oftalmologista "true"
click at [994, 771] on button "Anterior" at bounding box center [1011, 774] width 105 height 32
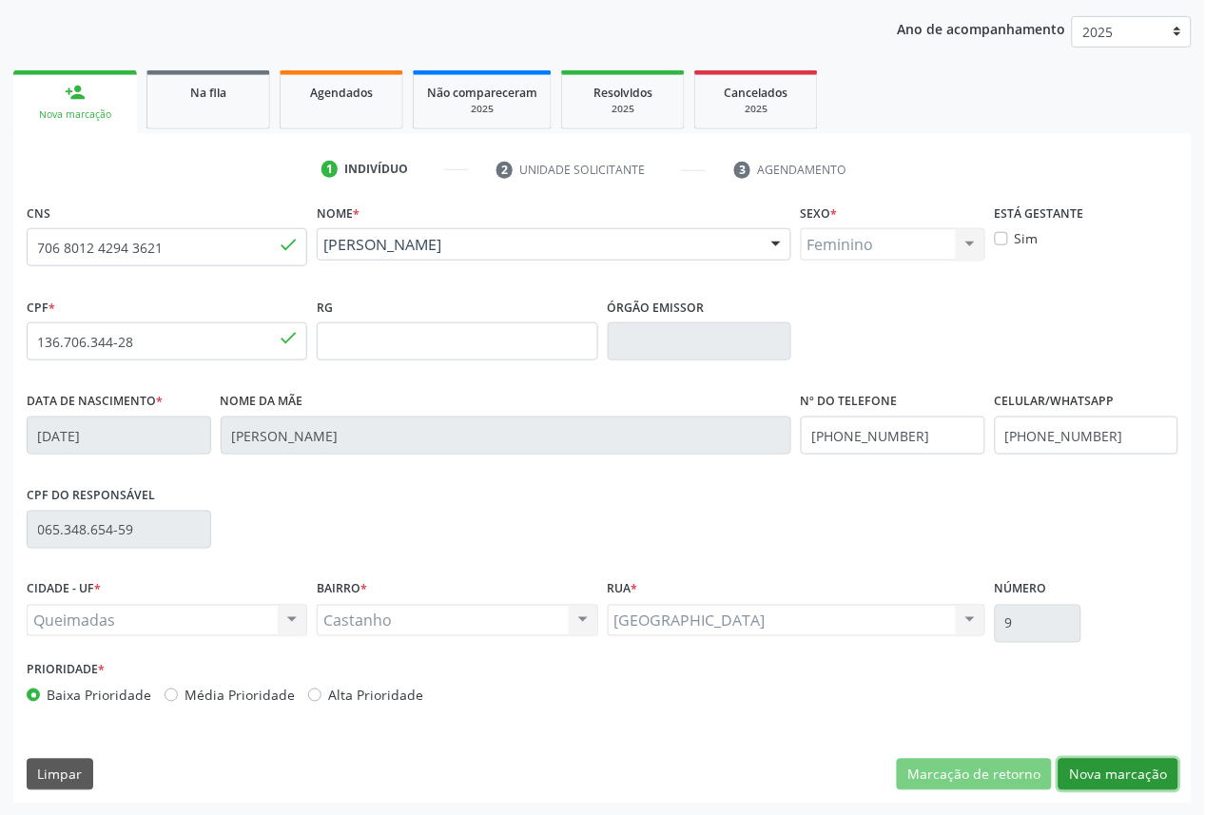
click at [1113, 765] on button "Nova marcação" at bounding box center [1119, 775] width 120 height 32
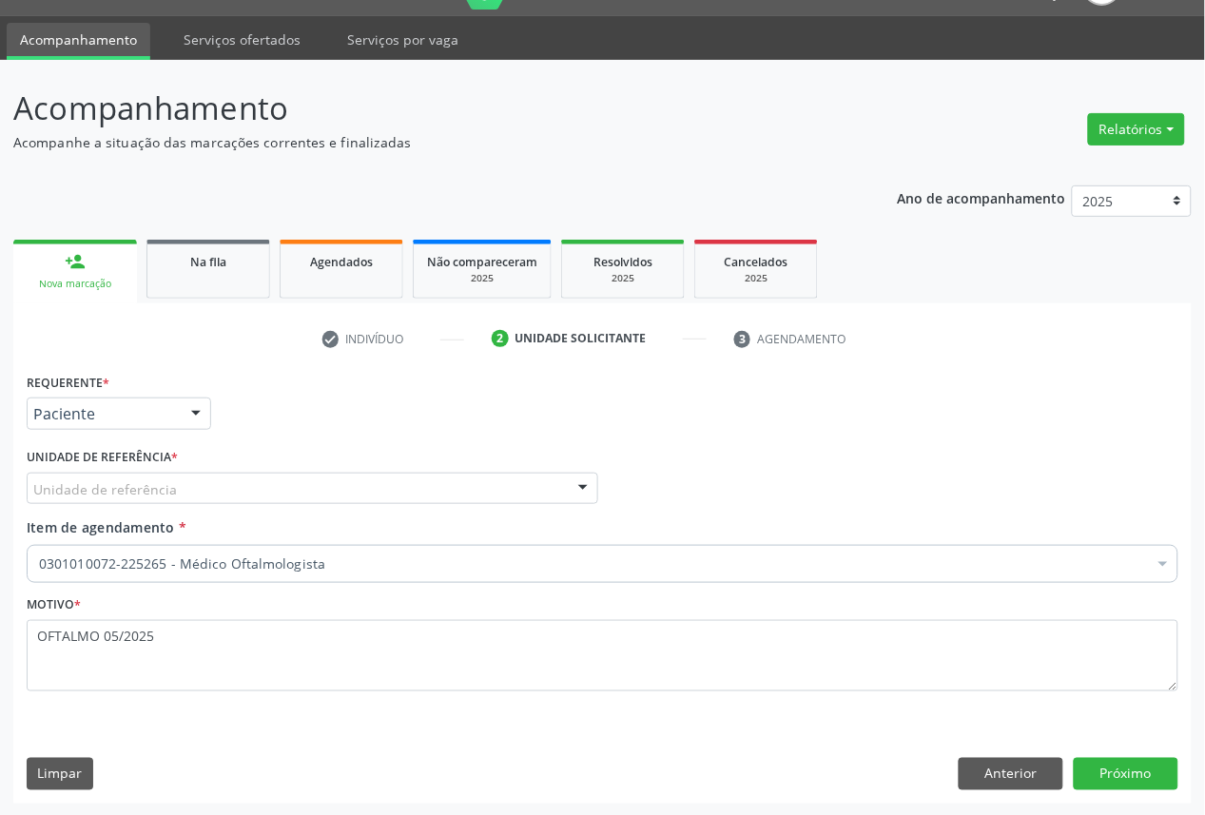
click at [143, 501] on div "Unidade de referência UBSF Ligeiro II UBSF Saulo Leal [PERSON_NAME] UBSF Castan…" at bounding box center [313, 489] width 572 height 32
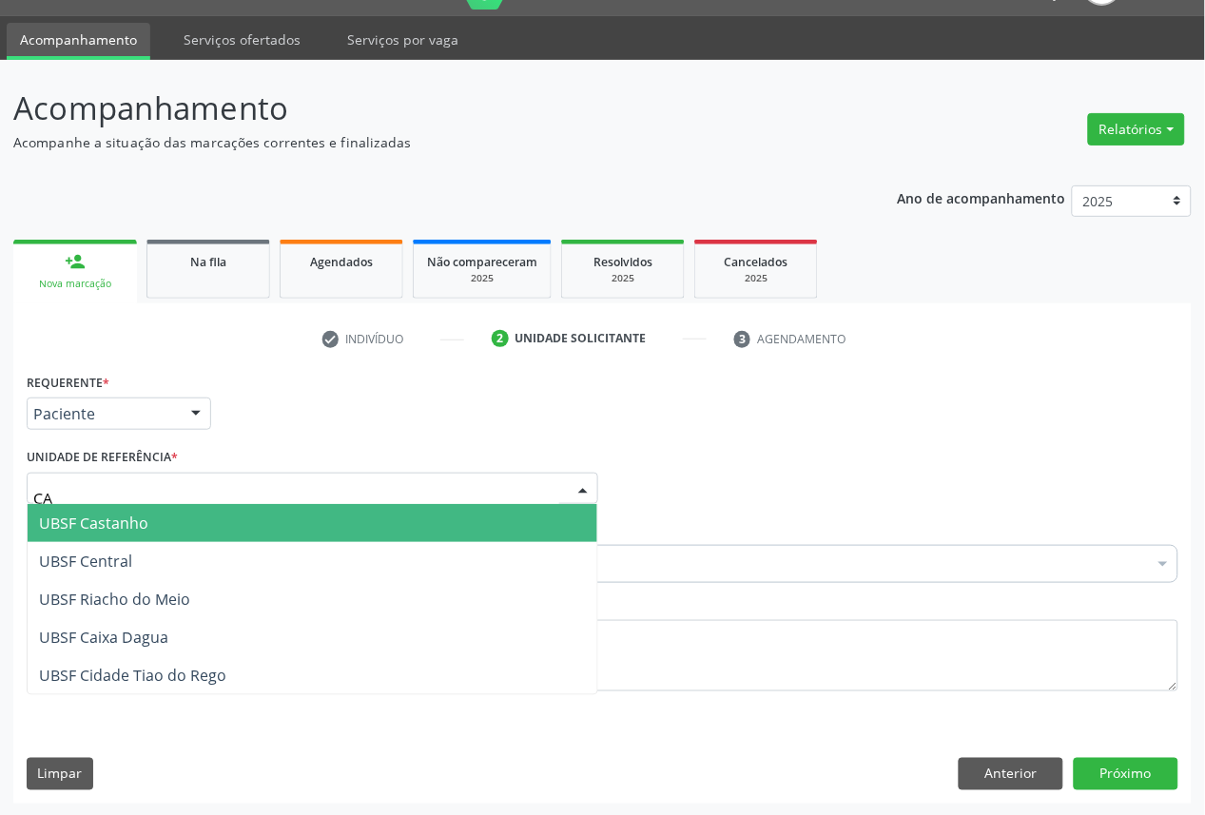
type input "CAS"
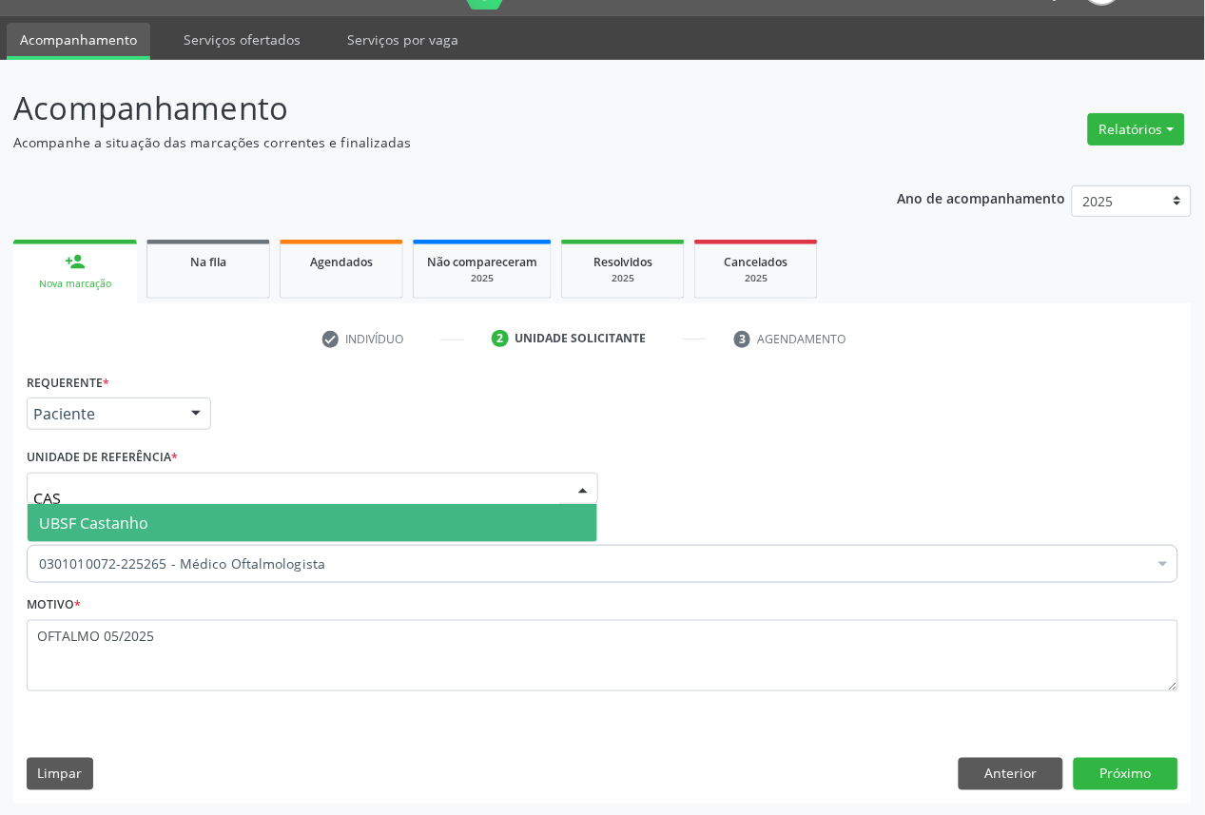
click at [139, 520] on span "UBSF Castanho" at bounding box center [93, 523] width 109 height 21
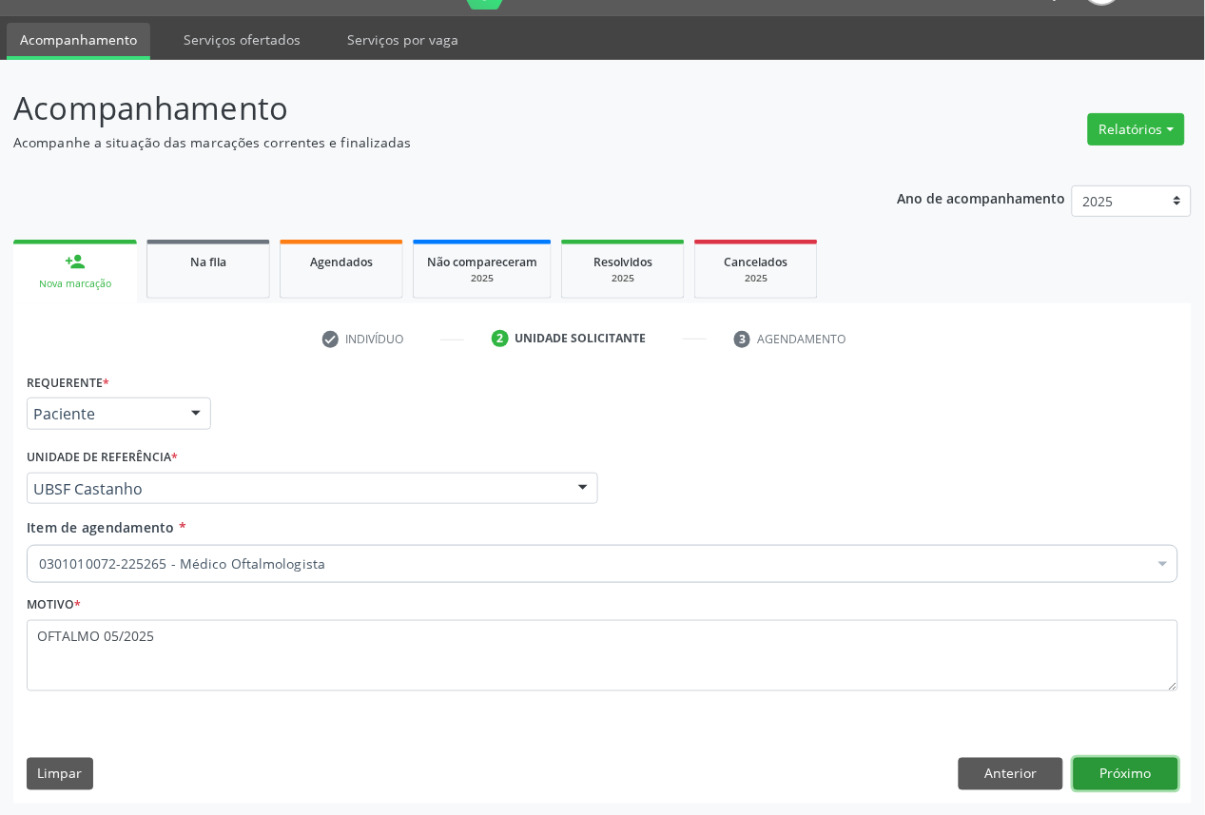
click at [1120, 764] on button "Próximo" at bounding box center [1126, 774] width 105 height 32
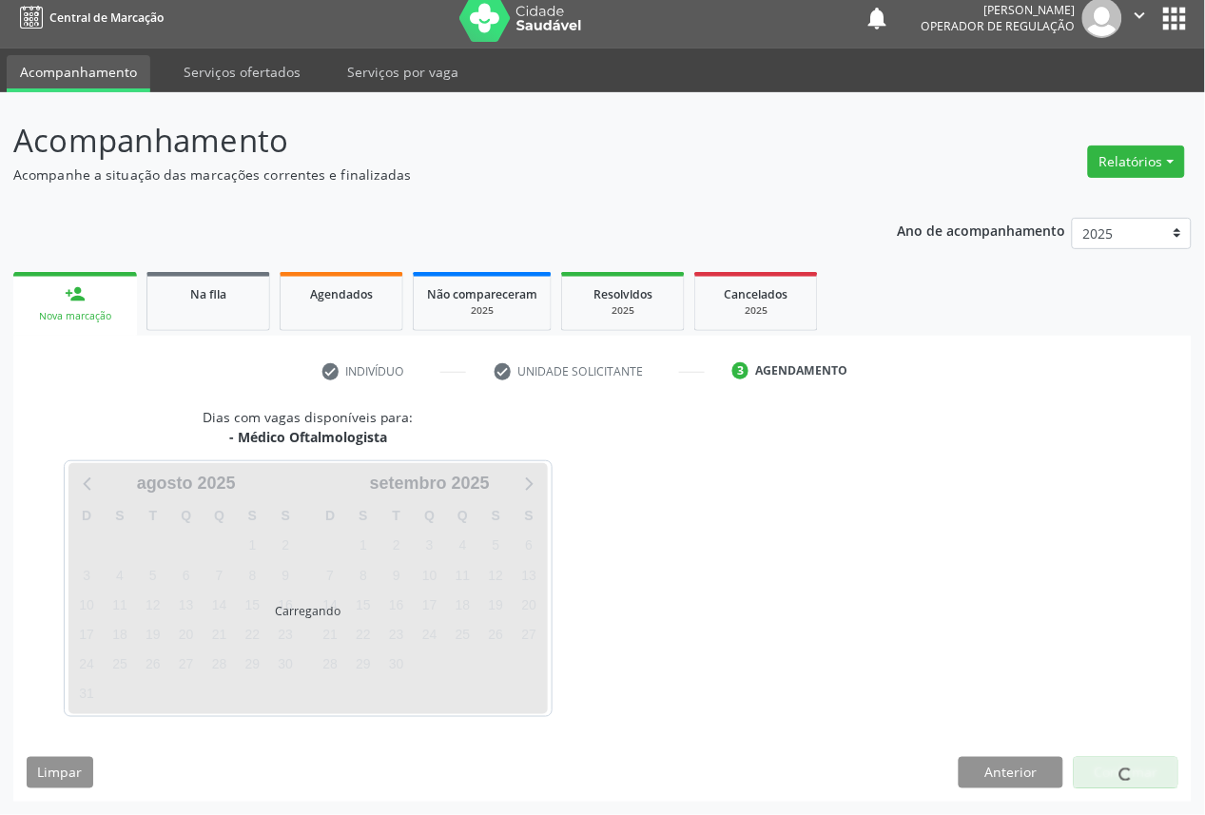
scroll to position [11, 0]
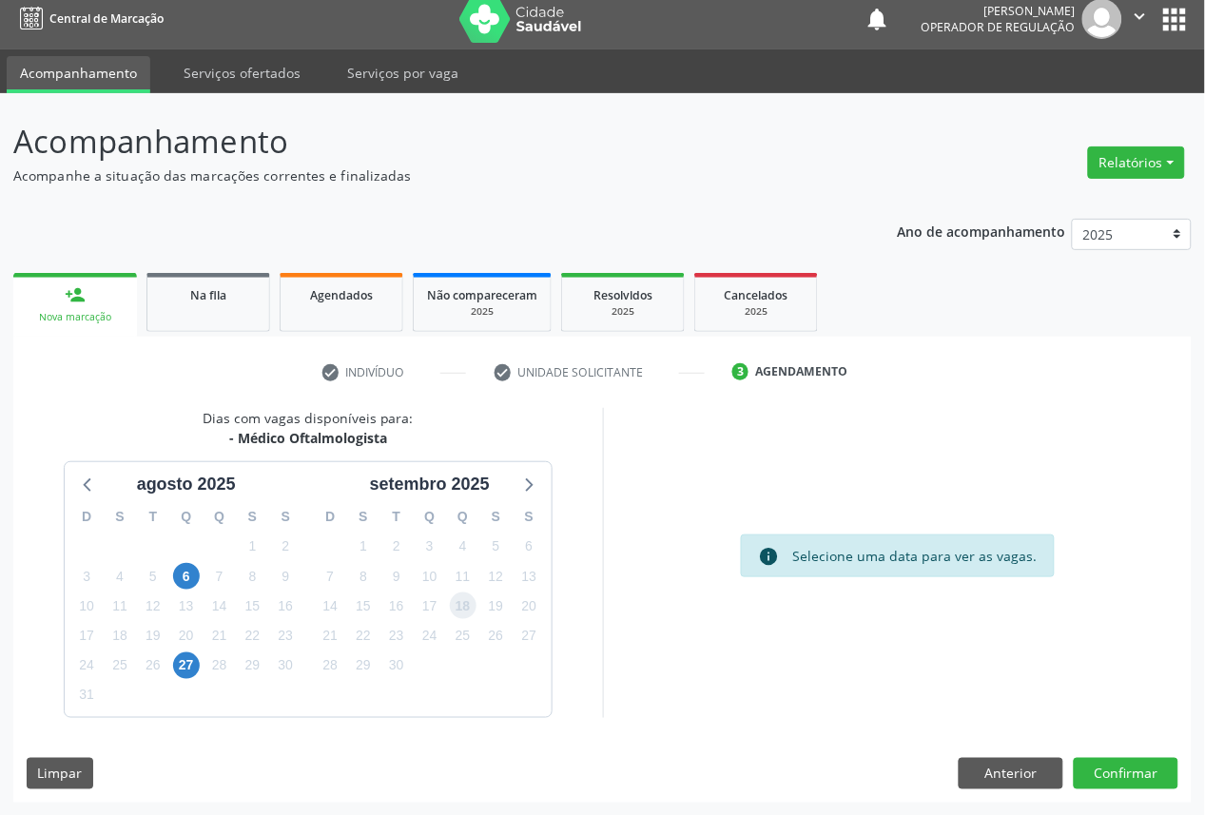
click at [462, 596] on span "18" at bounding box center [463, 606] width 27 height 27
click at [1146, 778] on button "Confirmar" at bounding box center [1126, 774] width 105 height 32
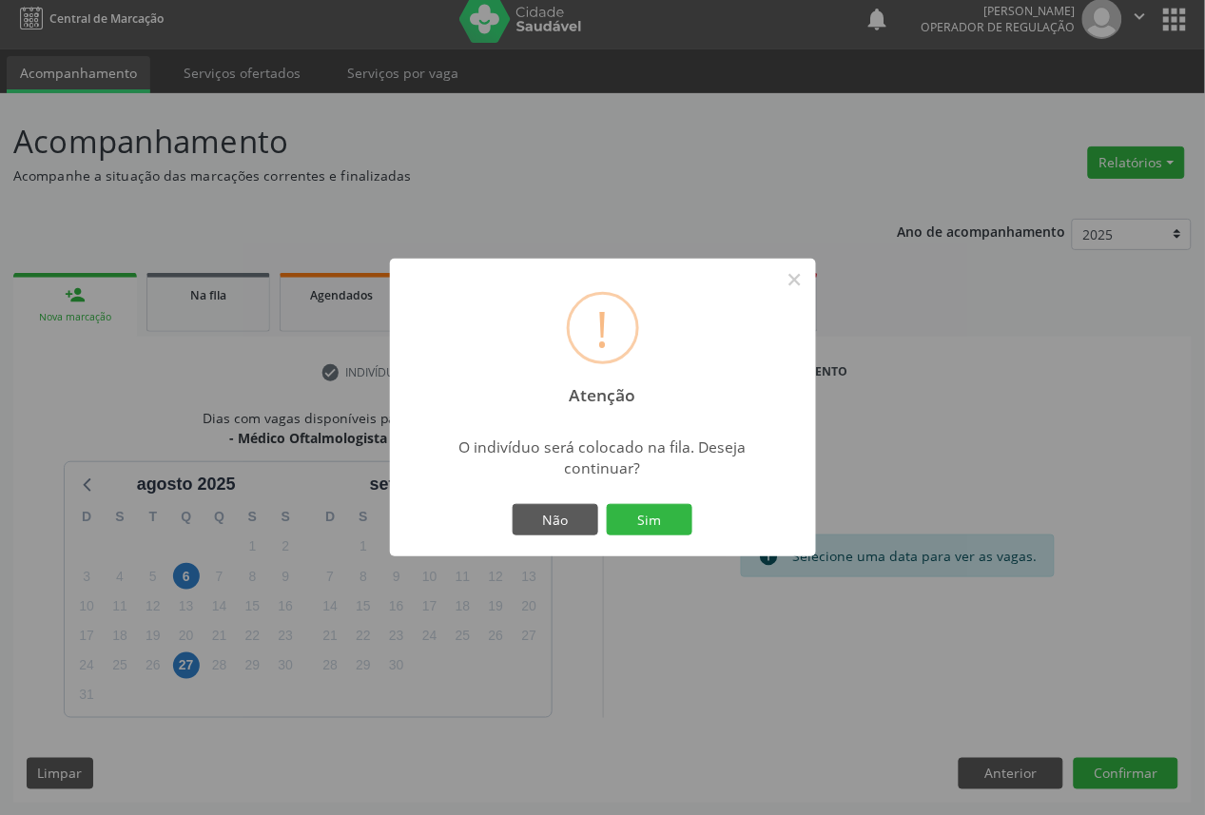
click at [607, 504] on button "Sim" at bounding box center [650, 520] width 86 height 32
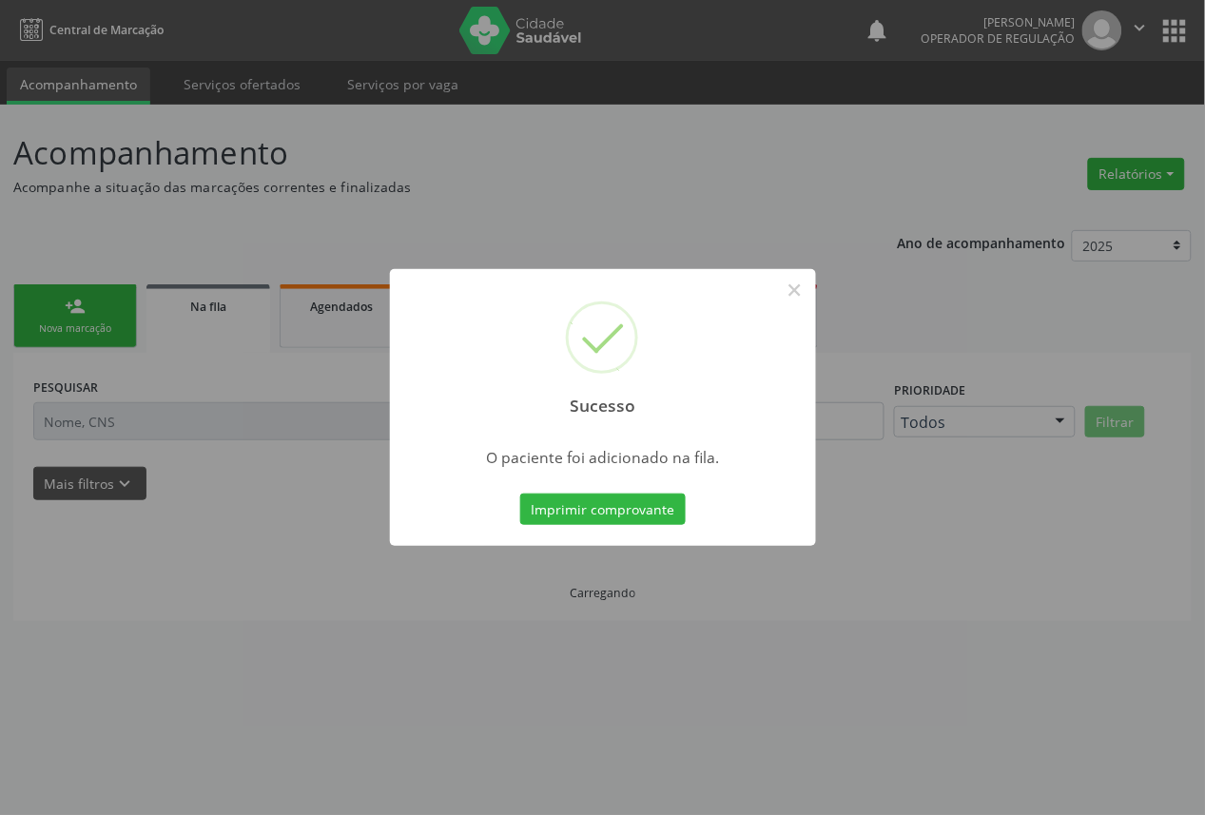
scroll to position [0, 0]
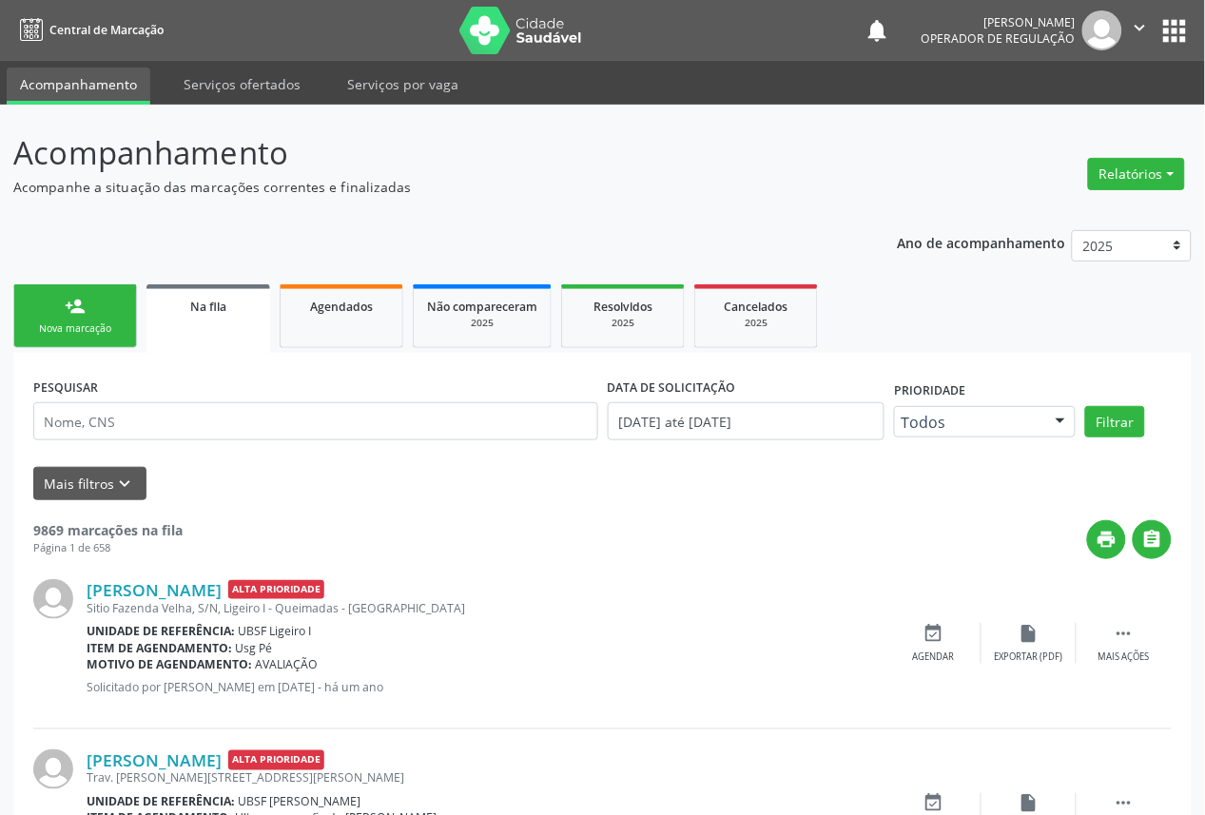
click at [62, 326] on div "Nova marcação" at bounding box center [75, 329] width 95 height 14
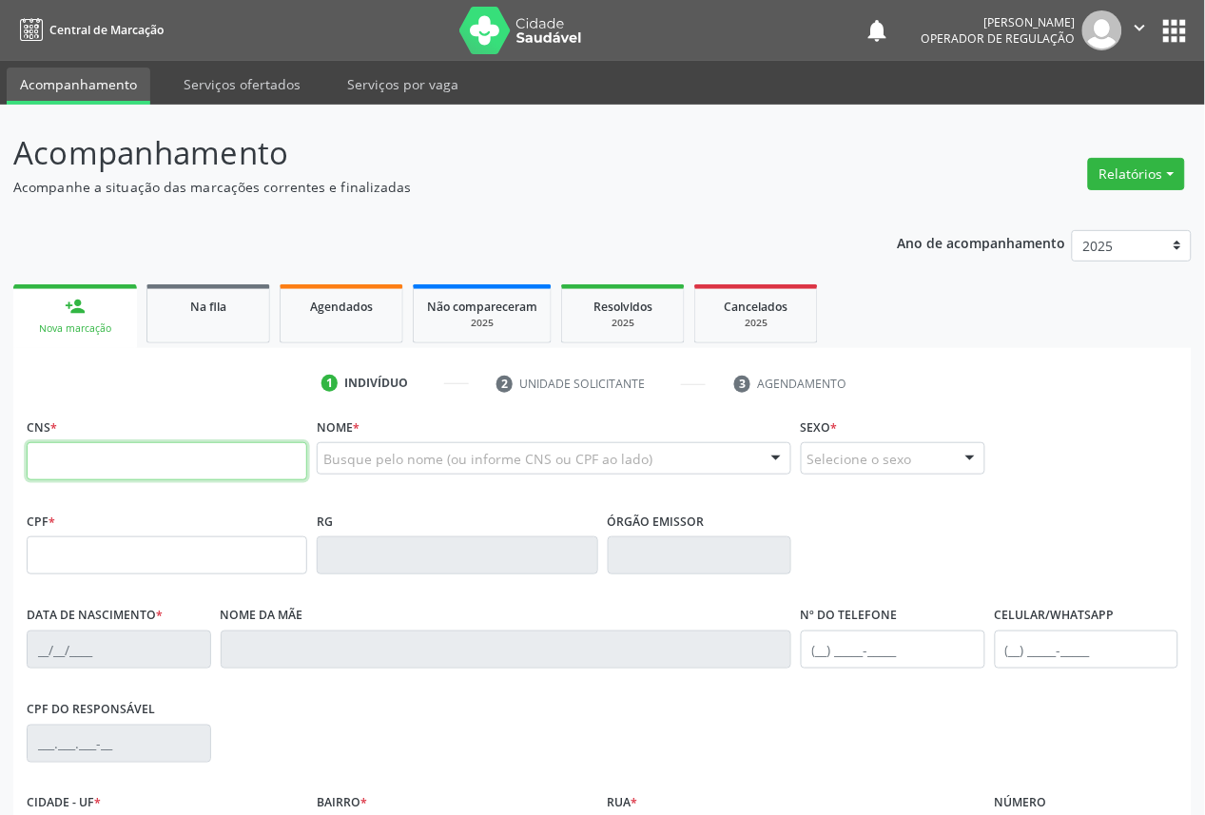
click at [152, 452] on input "text" at bounding box center [167, 461] width 281 height 38
type input "706 2000 2034 6567"
type input "105.206.534-16"
type input "[DATE]"
type input "[PERSON_NAME]"
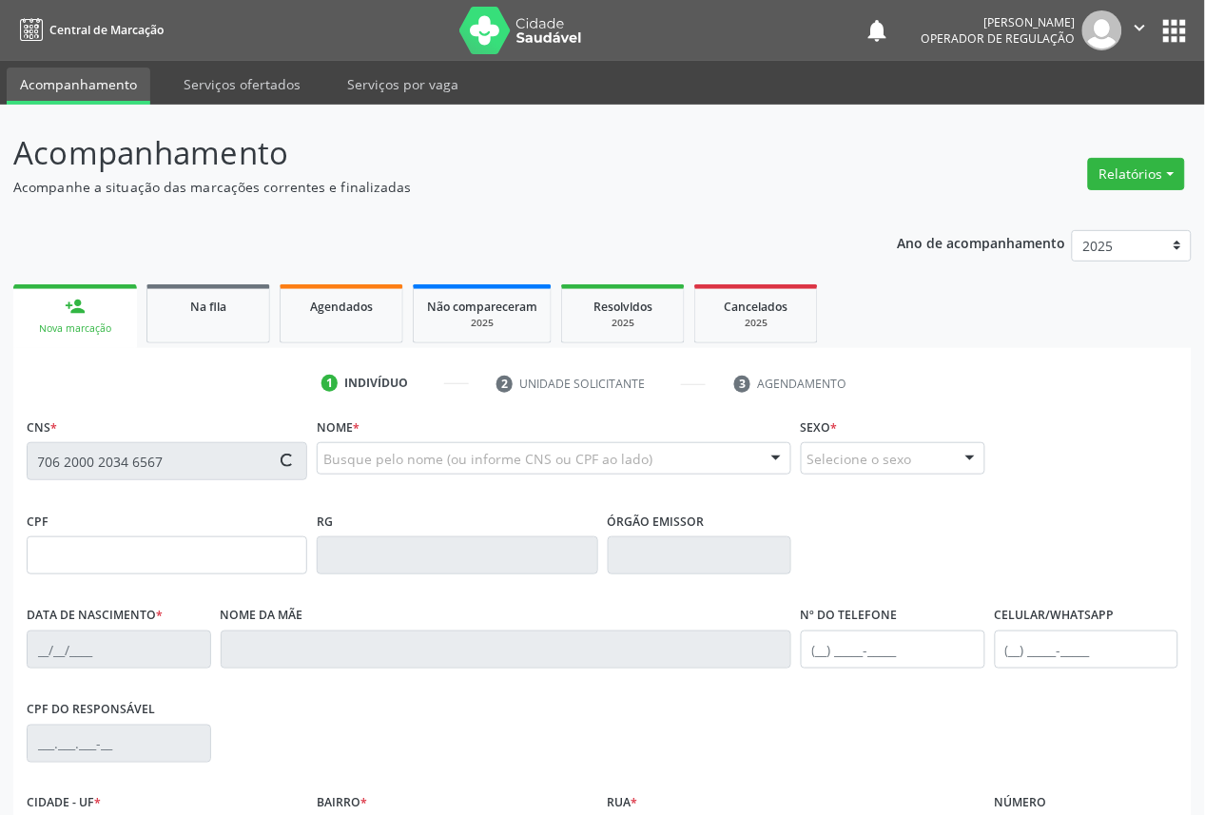
type input "[PHONE_NUMBER]"
type input "033.119.824-01"
type input "81"
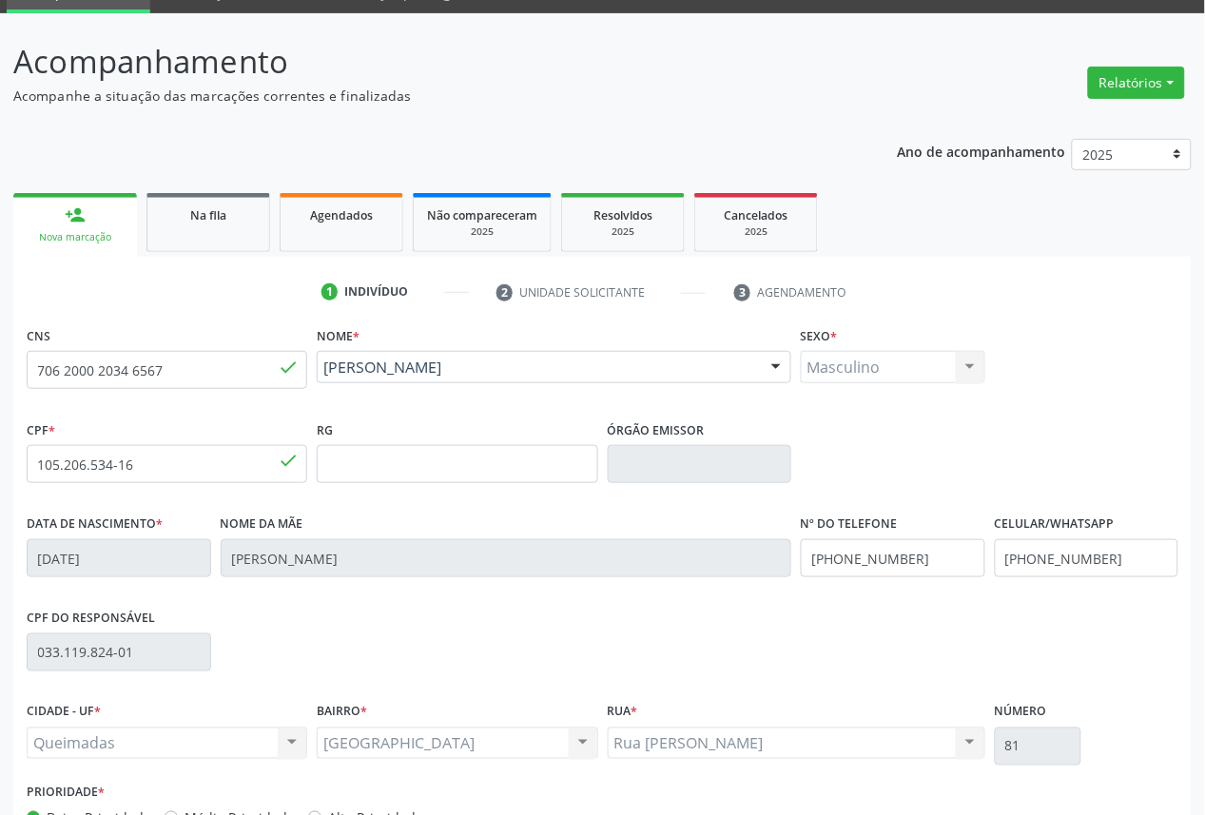
scroll to position [214, 0]
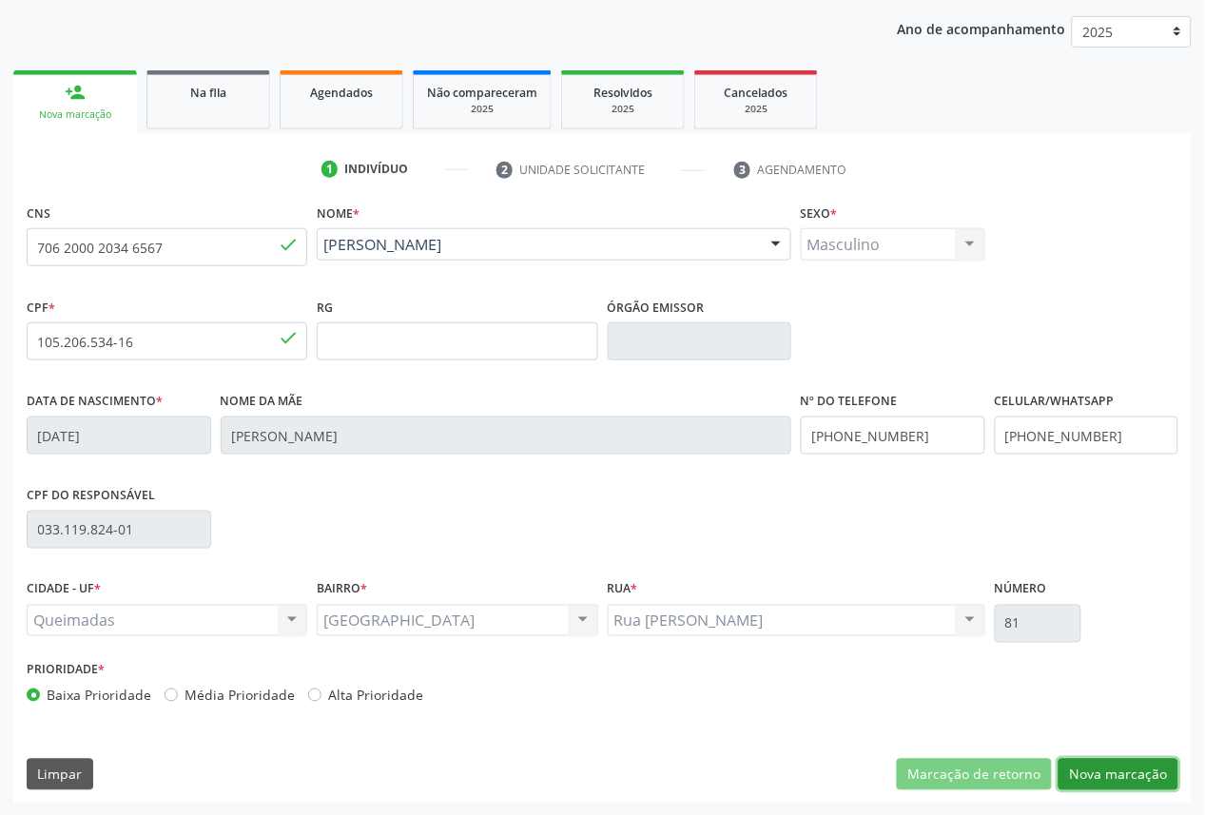
click at [1120, 767] on button "Nova marcação" at bounding box center [1119, 775] width 120 height 32
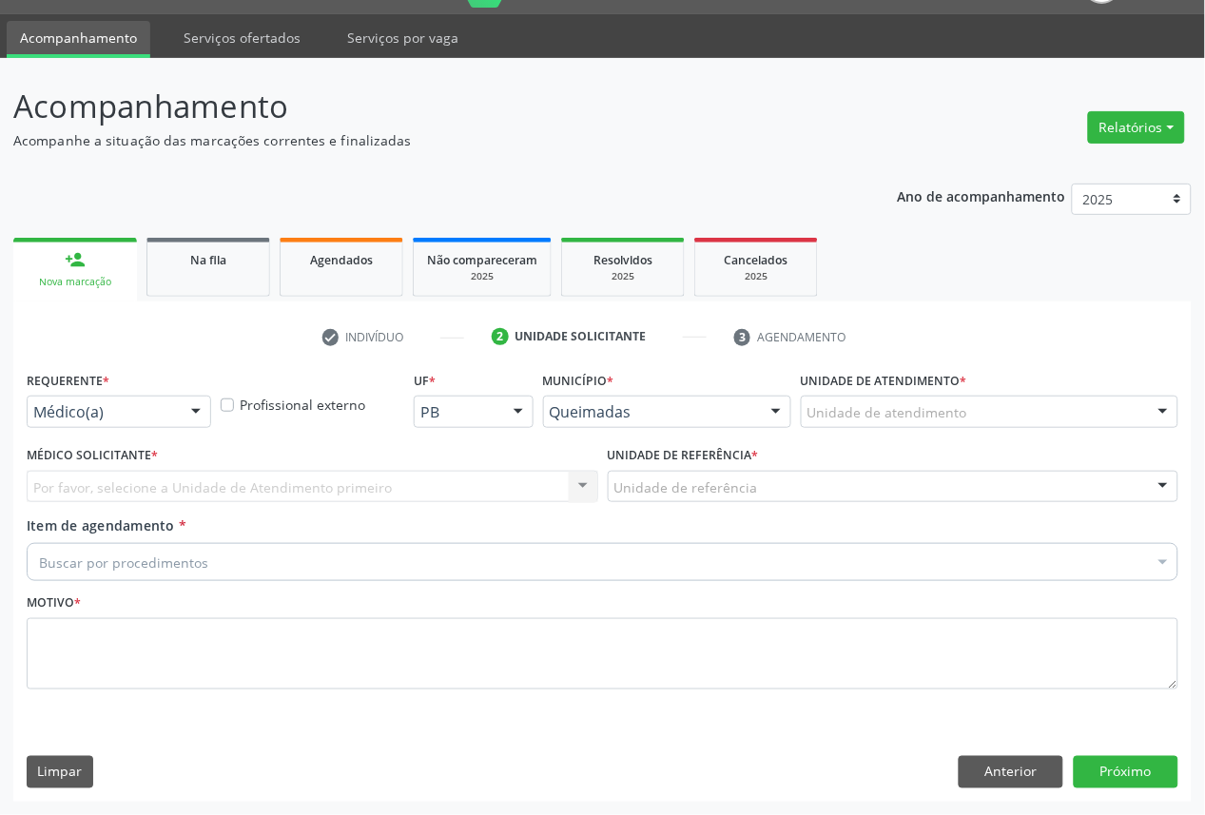
scroll to position [45, 0]
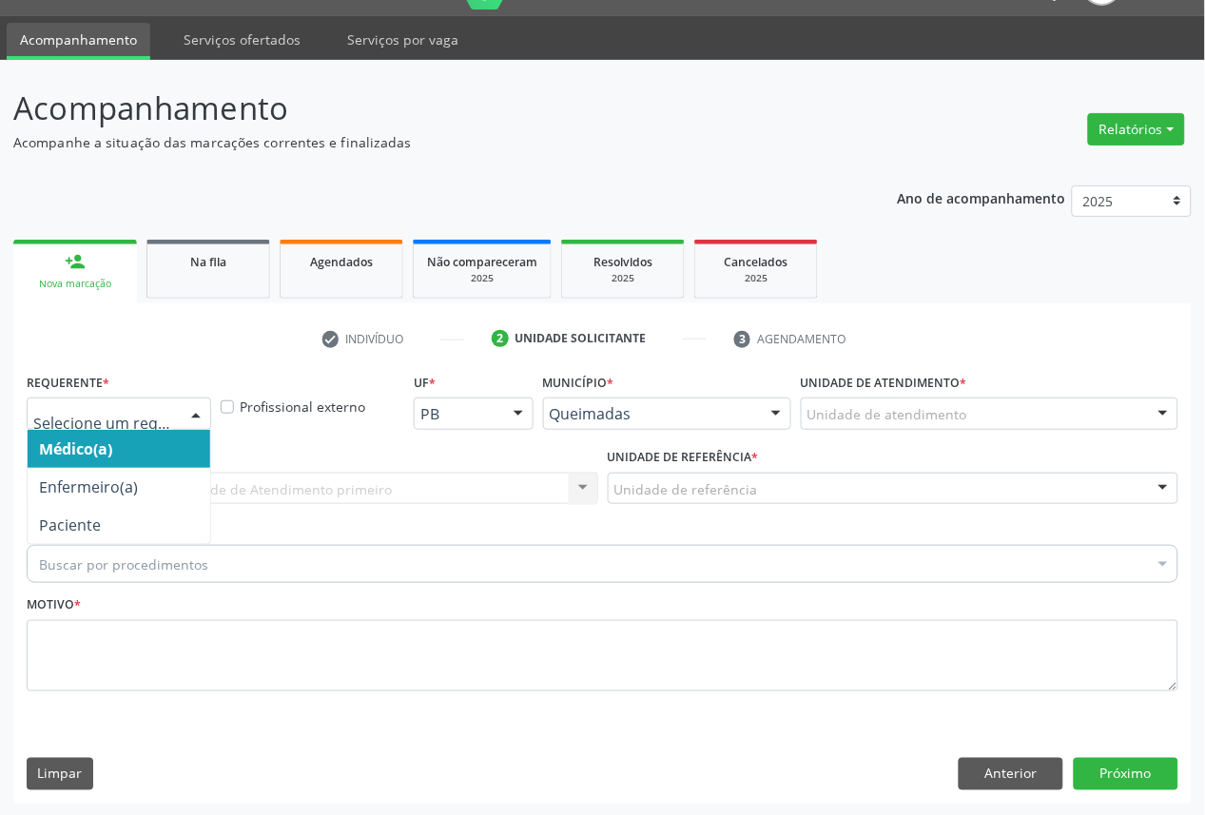
click at [171, 419] on div at bounding box center [119, 414] width 185 height 32
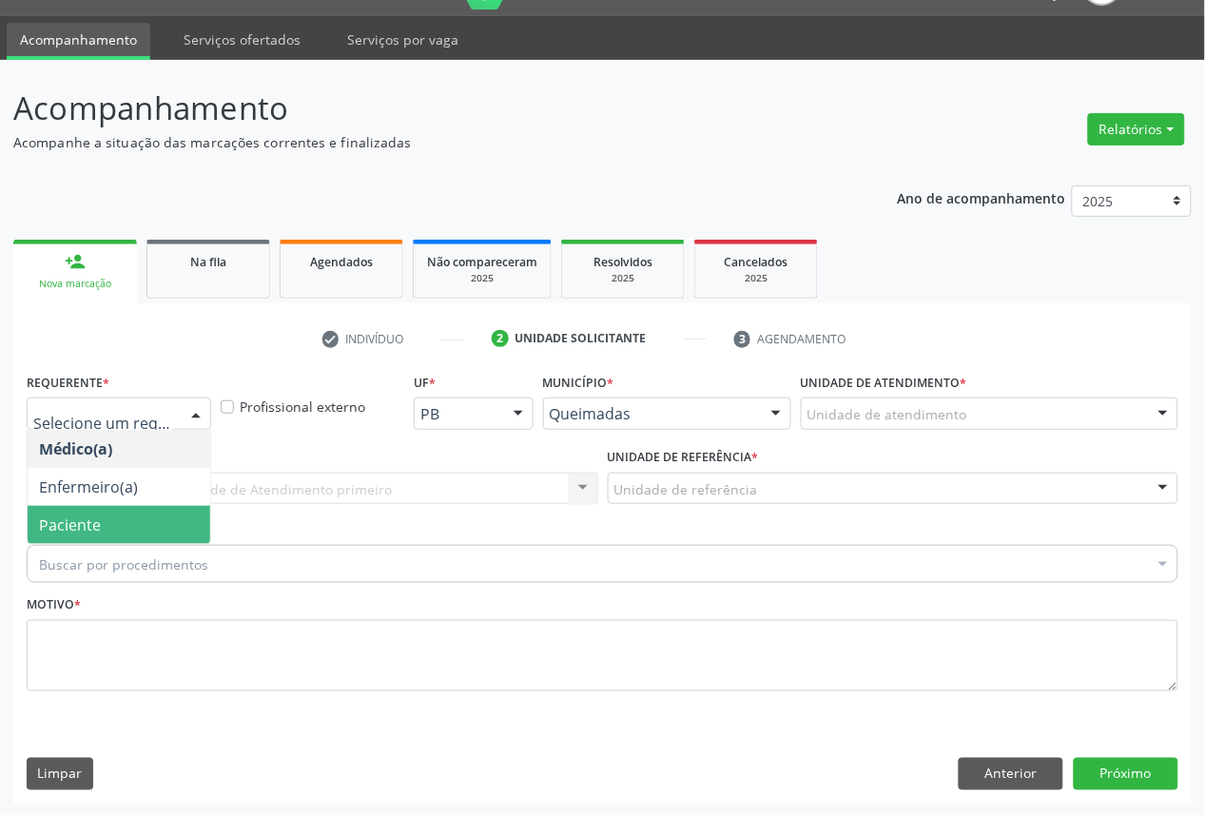
click at [135, 526] on span "Paciente" at bounding box center [119, 525] width 183 height 38
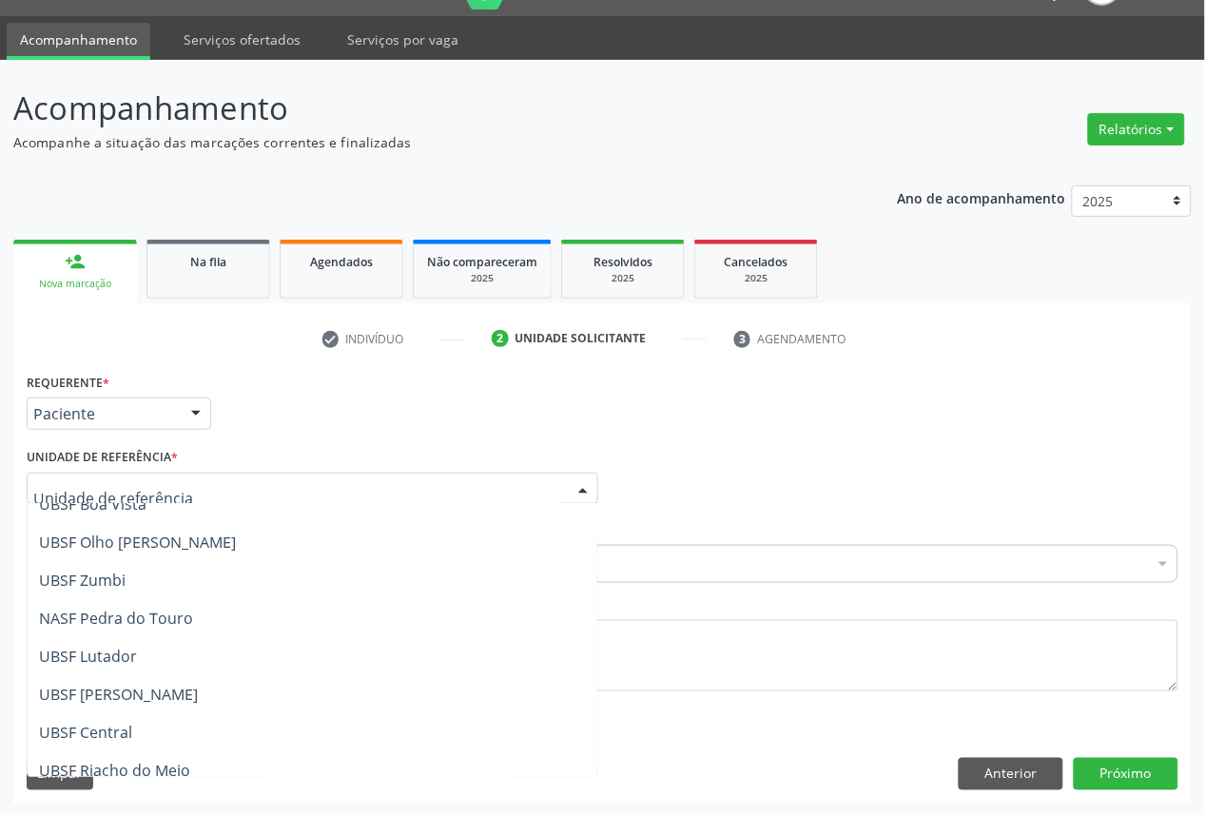
scroll to position [211, 0]
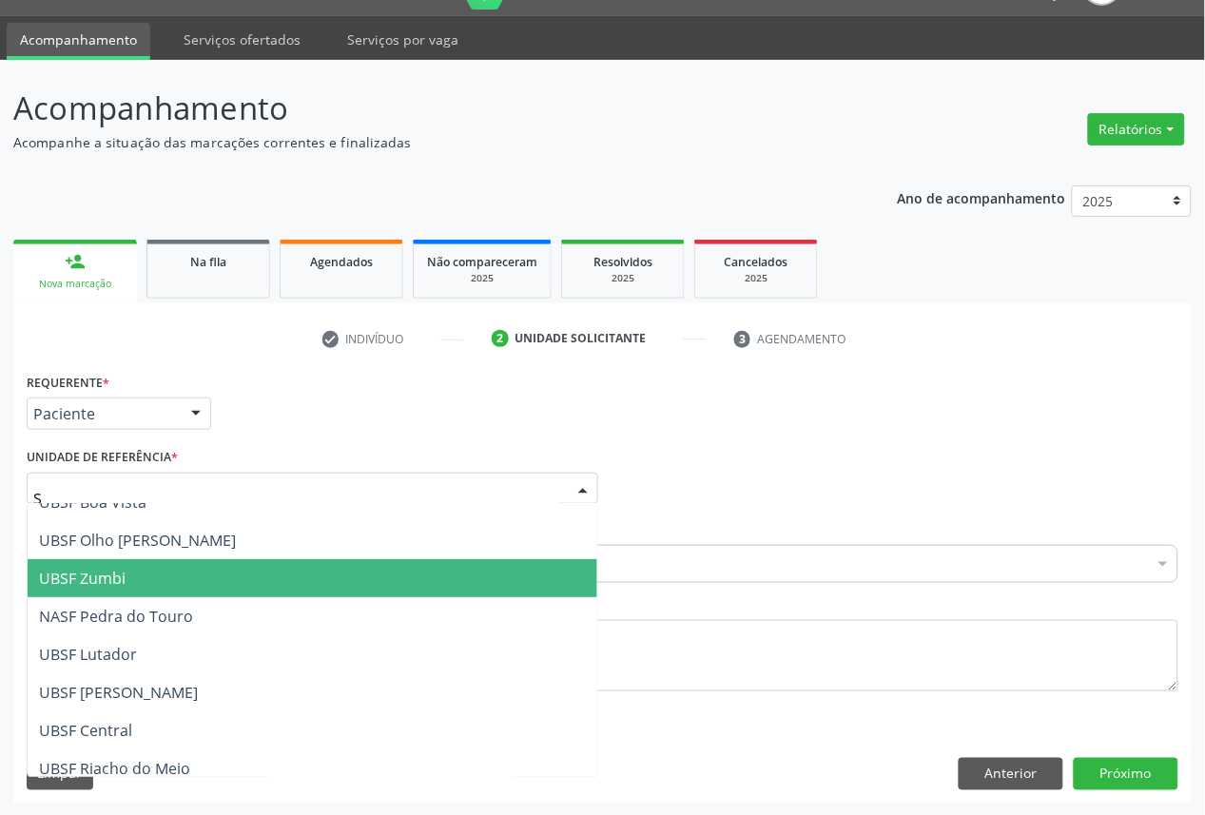
type input "SA"
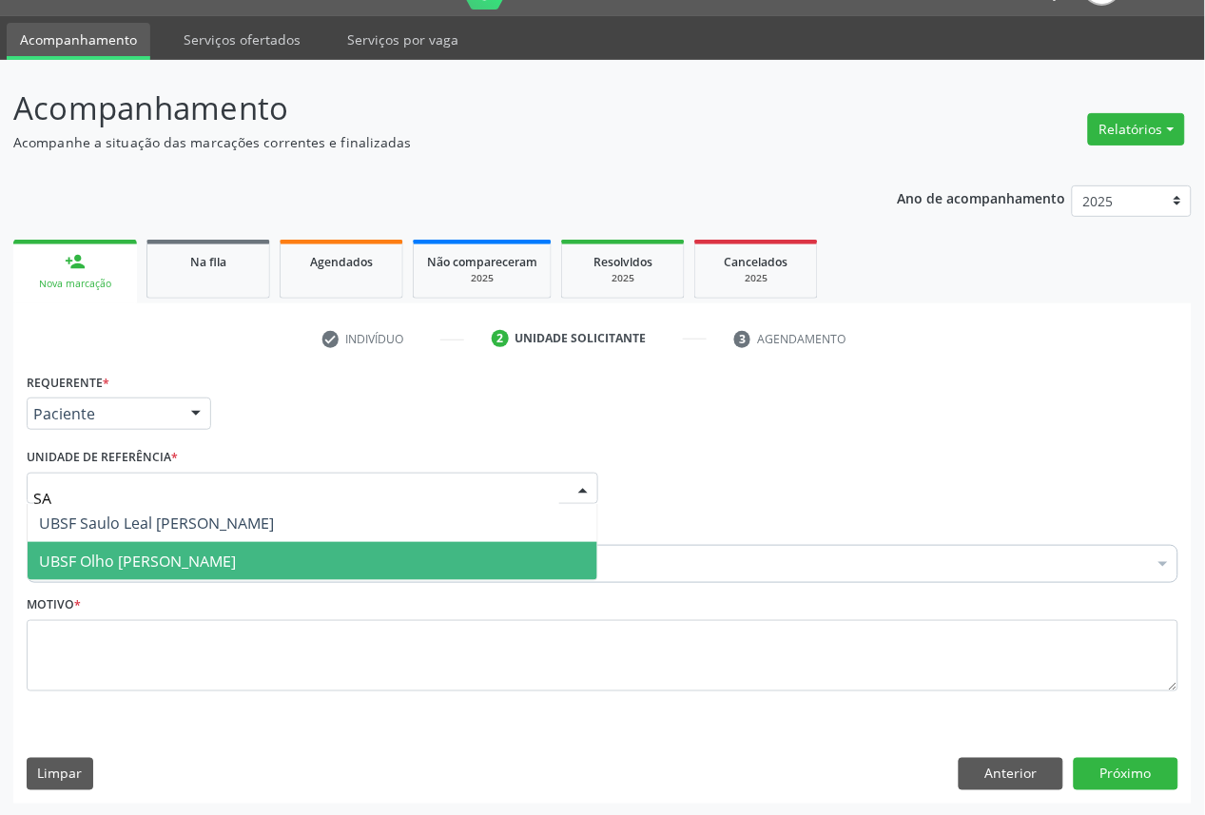
scroll to position [0, 0]
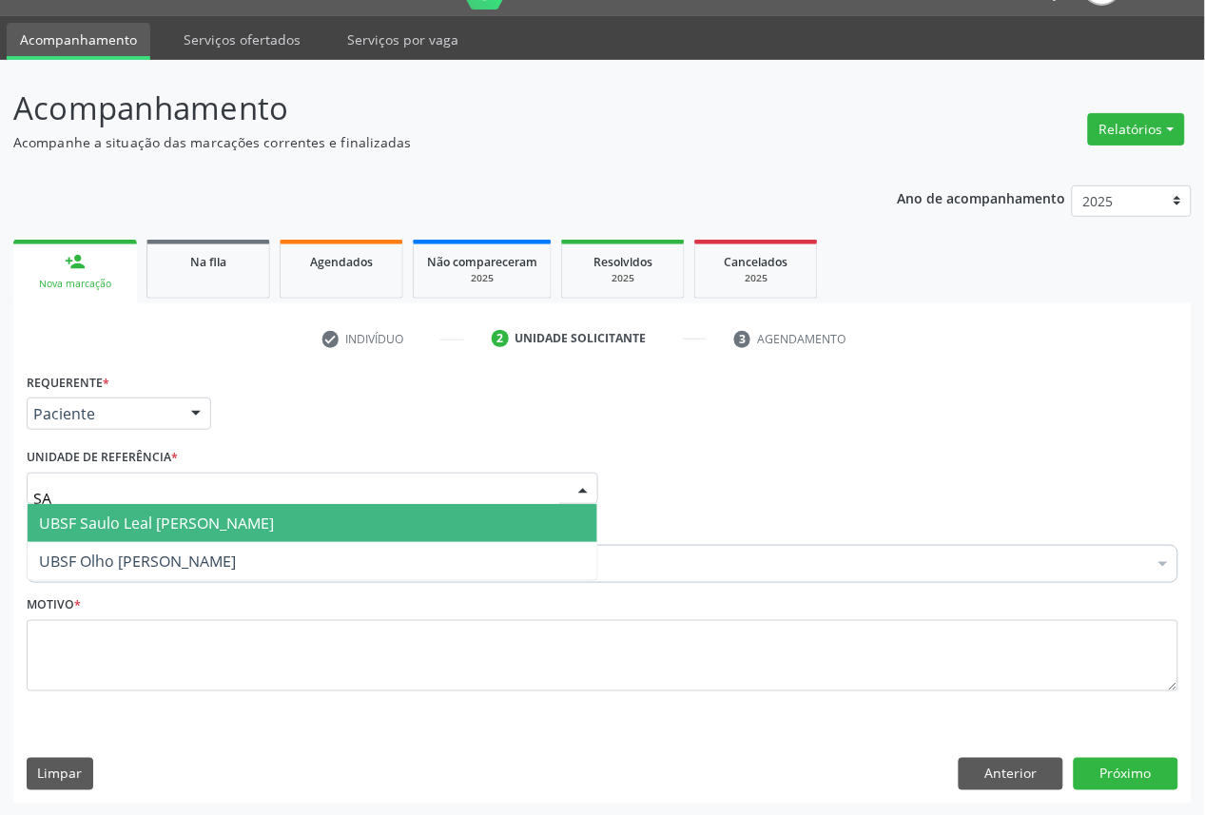
click at [198, 536] on span "UBSF Saulo Leal [PERSON_NAME]" at bounding box center [313, 523] width 570 height 38
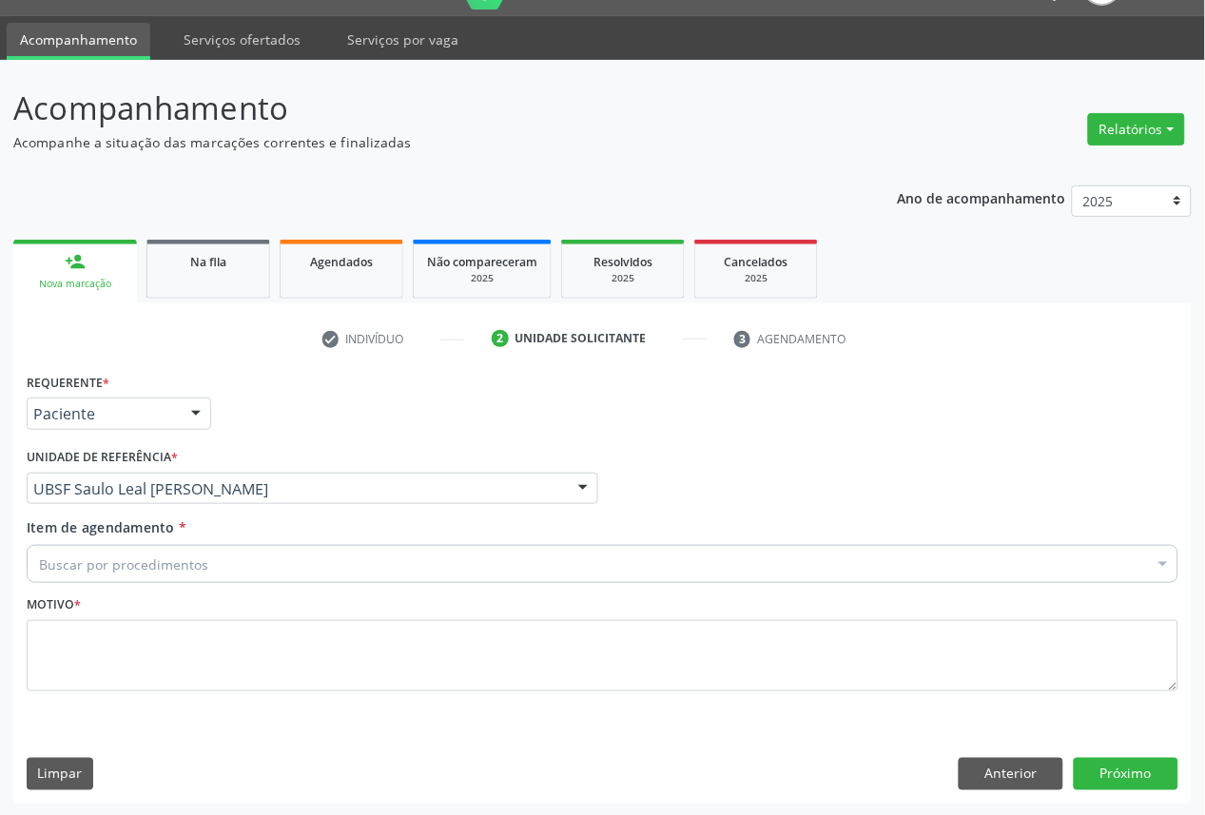
drag, startPoint x: 203, startPoint y: 591, endPoint x: 206, endPoint y: 564, distance: 26.9
click at [203, 591] on div "Motivo *" at bounding box center [603, 641] width 1152 height 101
click at [206, 564] on div "Buscar por procedimentos" at bounding box center [603, 564] width 1152 height 38
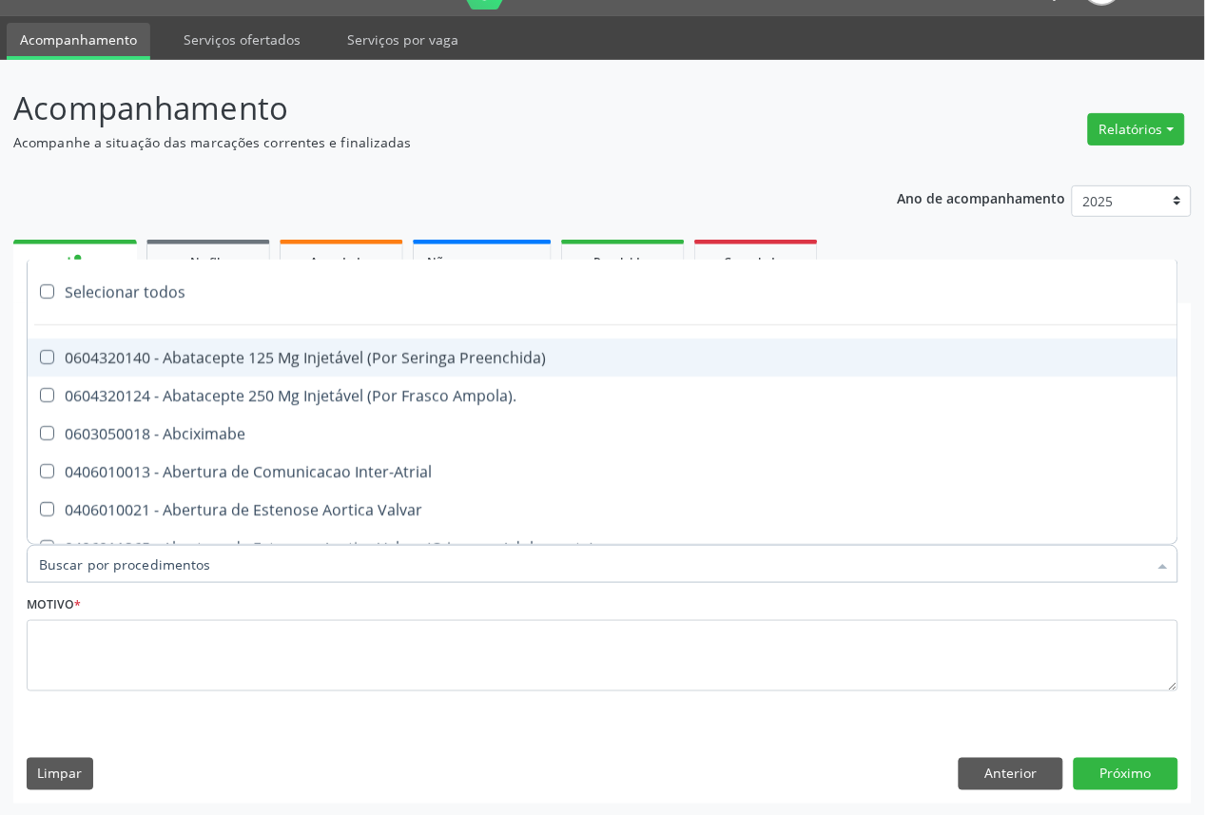
paste input "QUERCETINA"
type input "QUERCETINA"
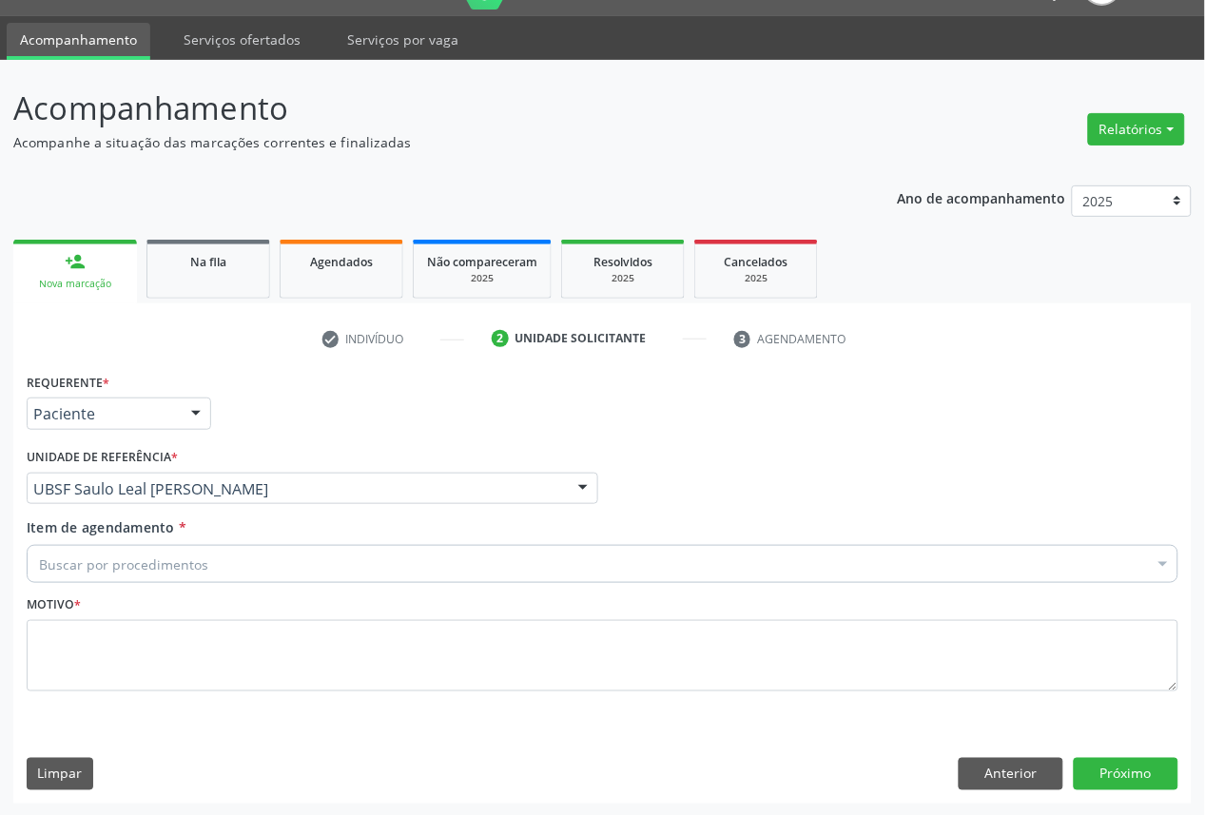
paste input "OFTALMOLOGISTA"
type input "OFTALMOLOGISTA"
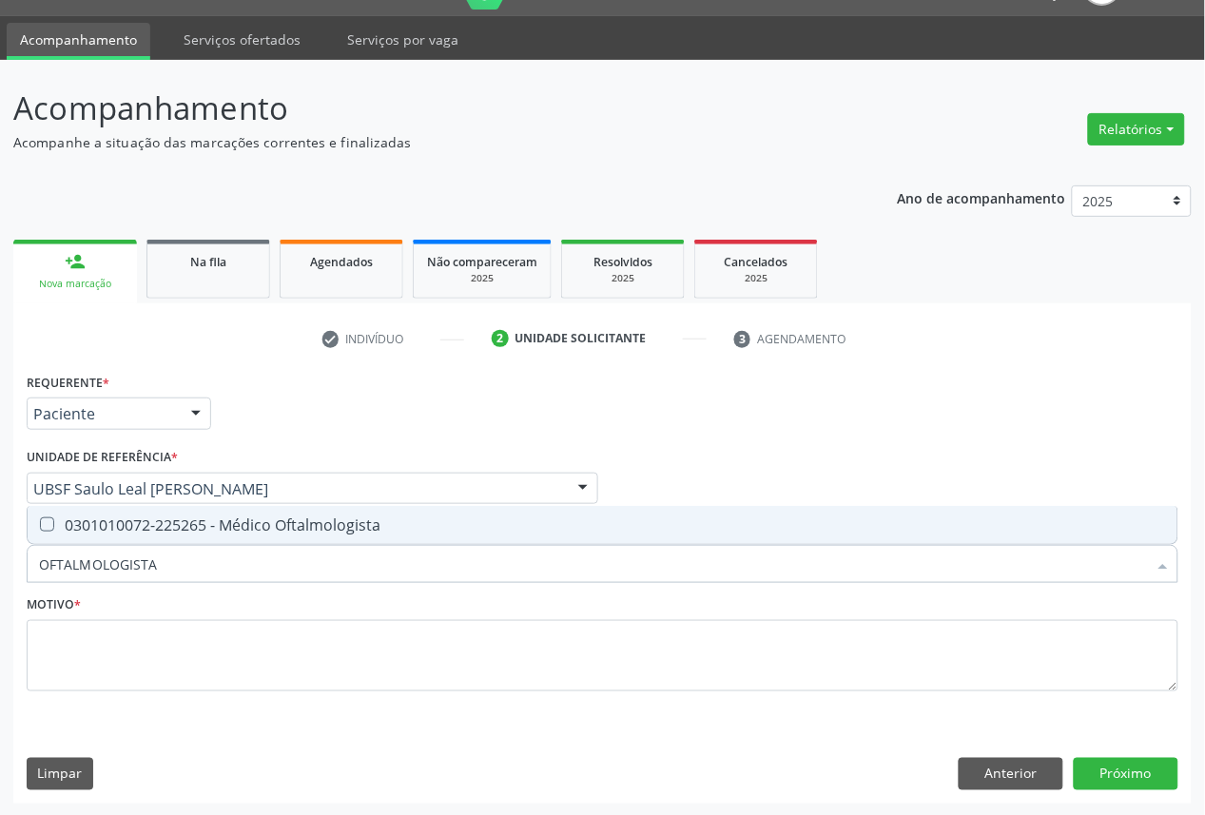
click at [130, 531] on div "0301010072-225265 - Médico Oftalmologista" at bounding box center [602, 525] width 1127 height 15
checkbox Oftalmologista "true"
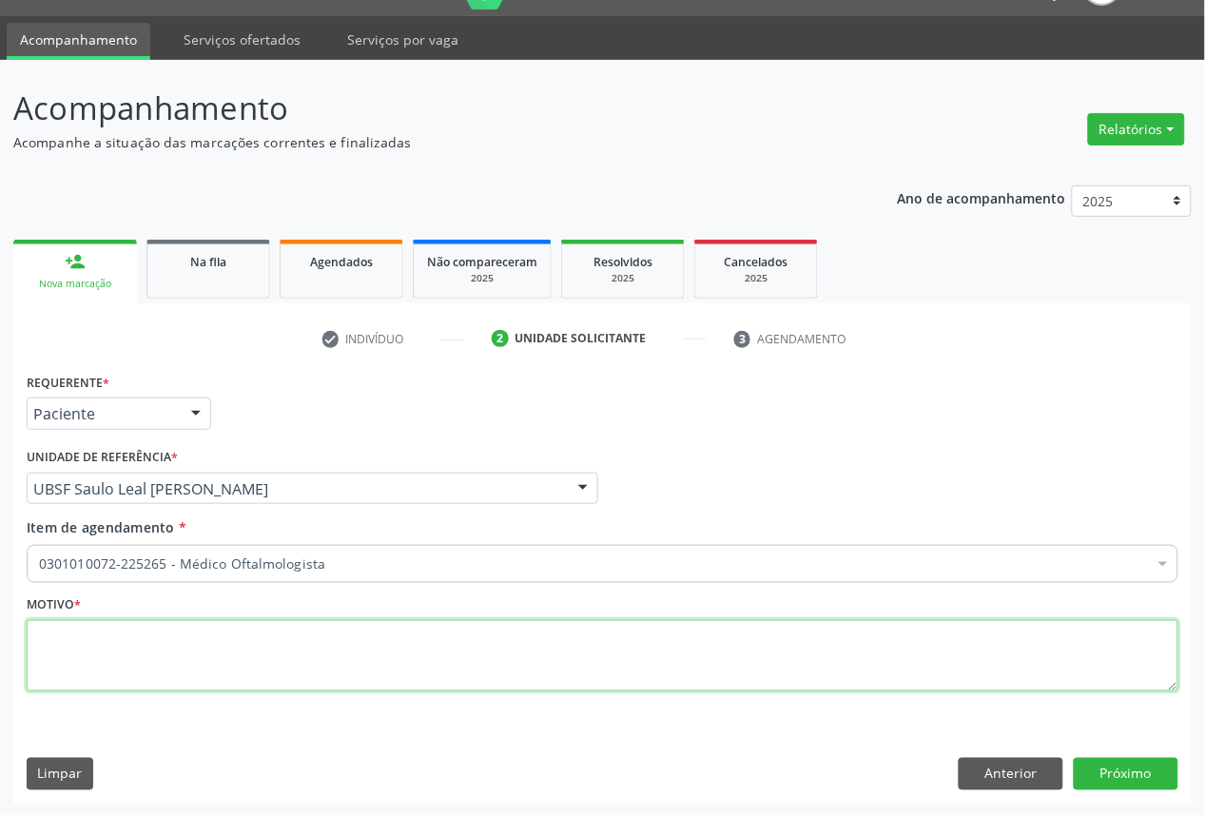
click at [306, 659] on textarea at bounding box center [603, 656] width 1152 height 72
paste textarea "CONSULTA 06/2025"
type textarea "CONSULTA 06/2025"
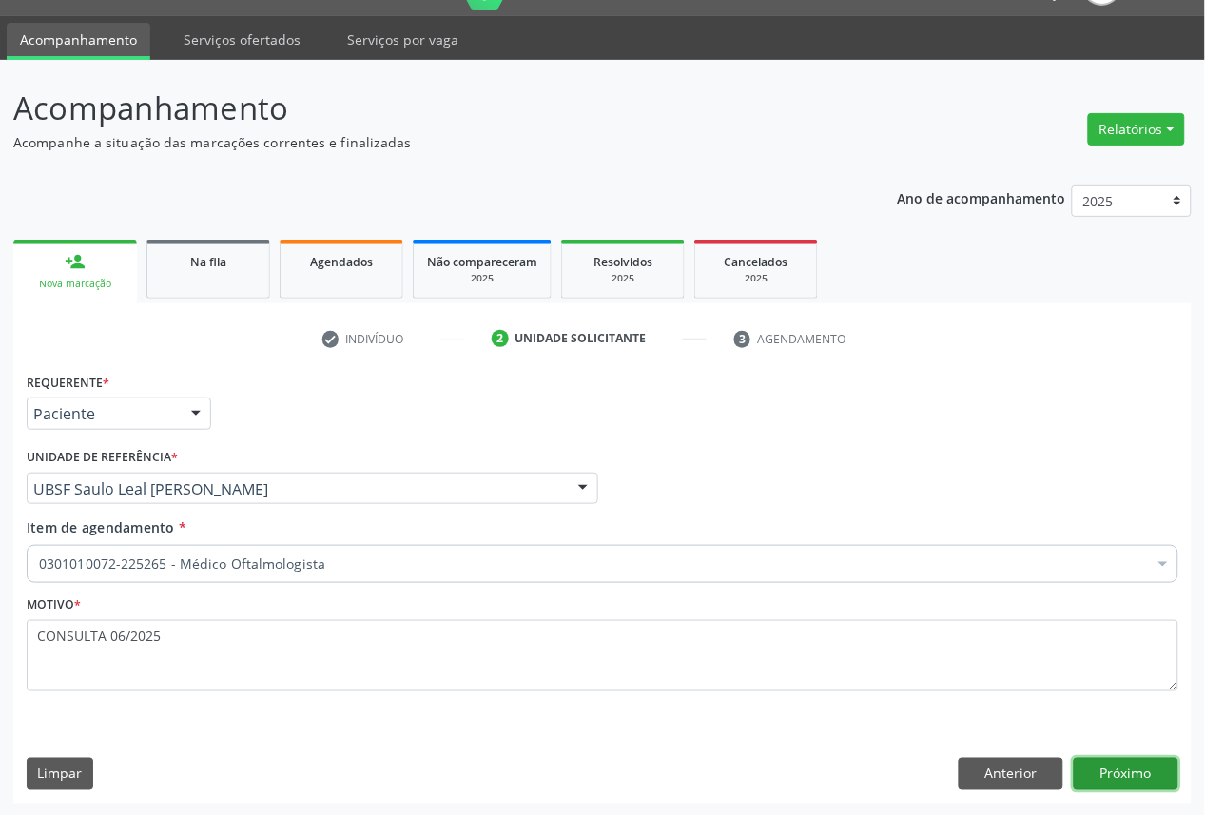
click at [1107, 776] on button "Próximo" at bounding box center [1126, 774] width 105 height 32
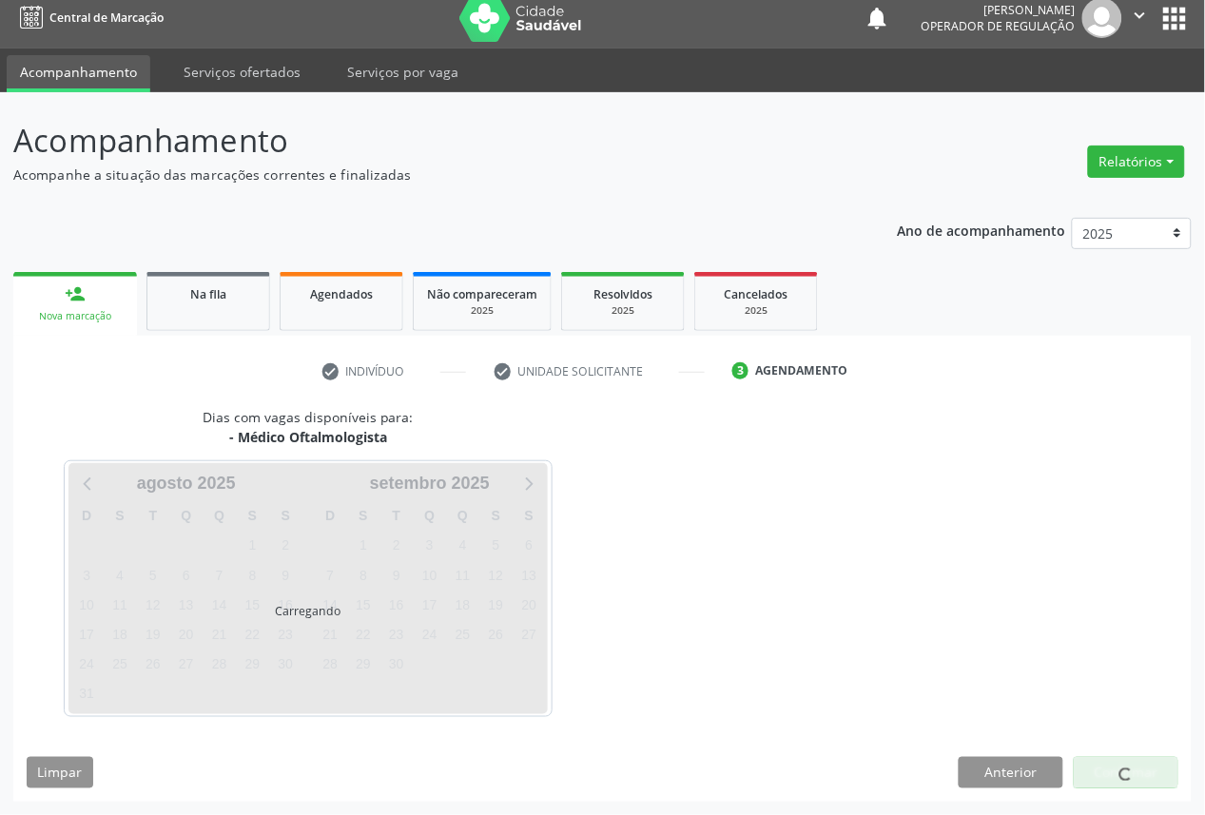
scroll to position [11, 0]
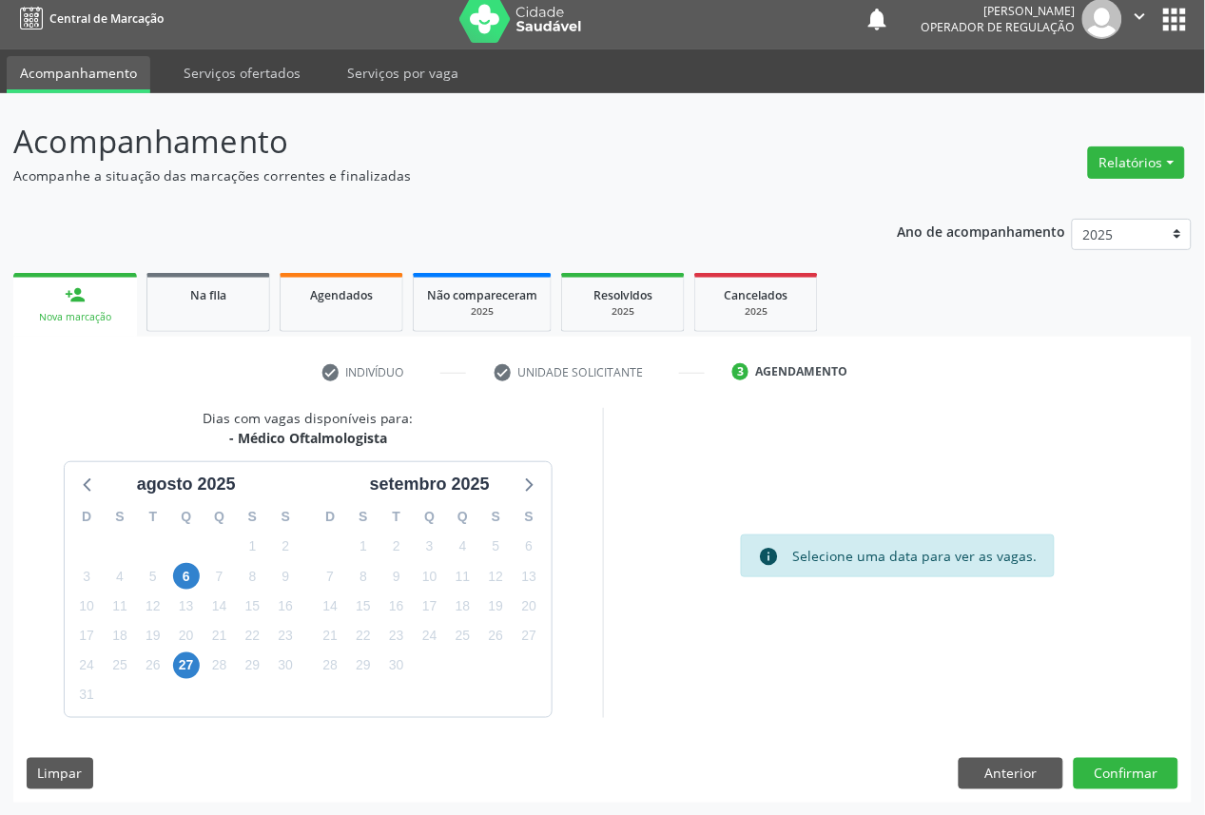
click at [450, 612] on div "18" at bounding box center [463, 606] width 27 height 29
click at [459, 610] on span "18" at bounding box center [463, 606] width 27 height 27
click at [1156, 774] on button "Confirmar" at bounding box center [1126, 774] width 105 height 32
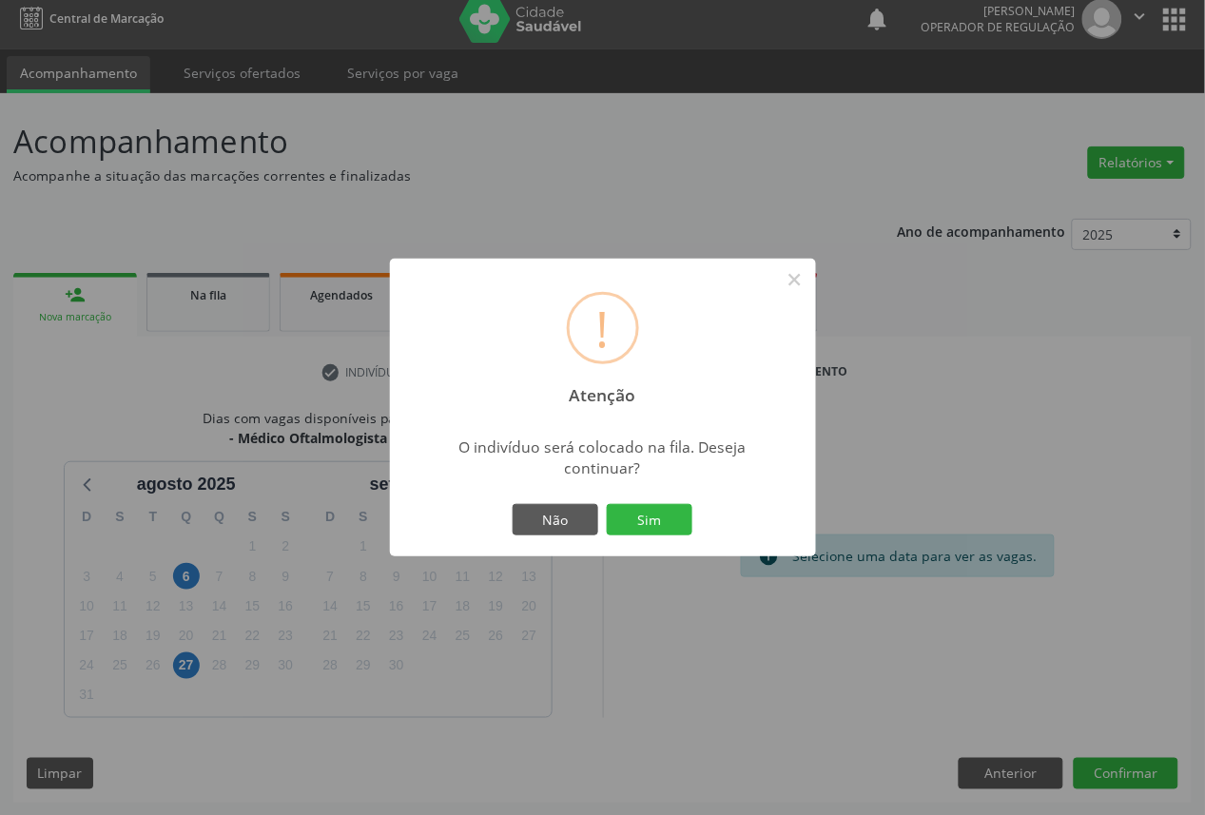
click at [607, 504] on button "Sim" at bounding box center [650, 520] width 86 height 32
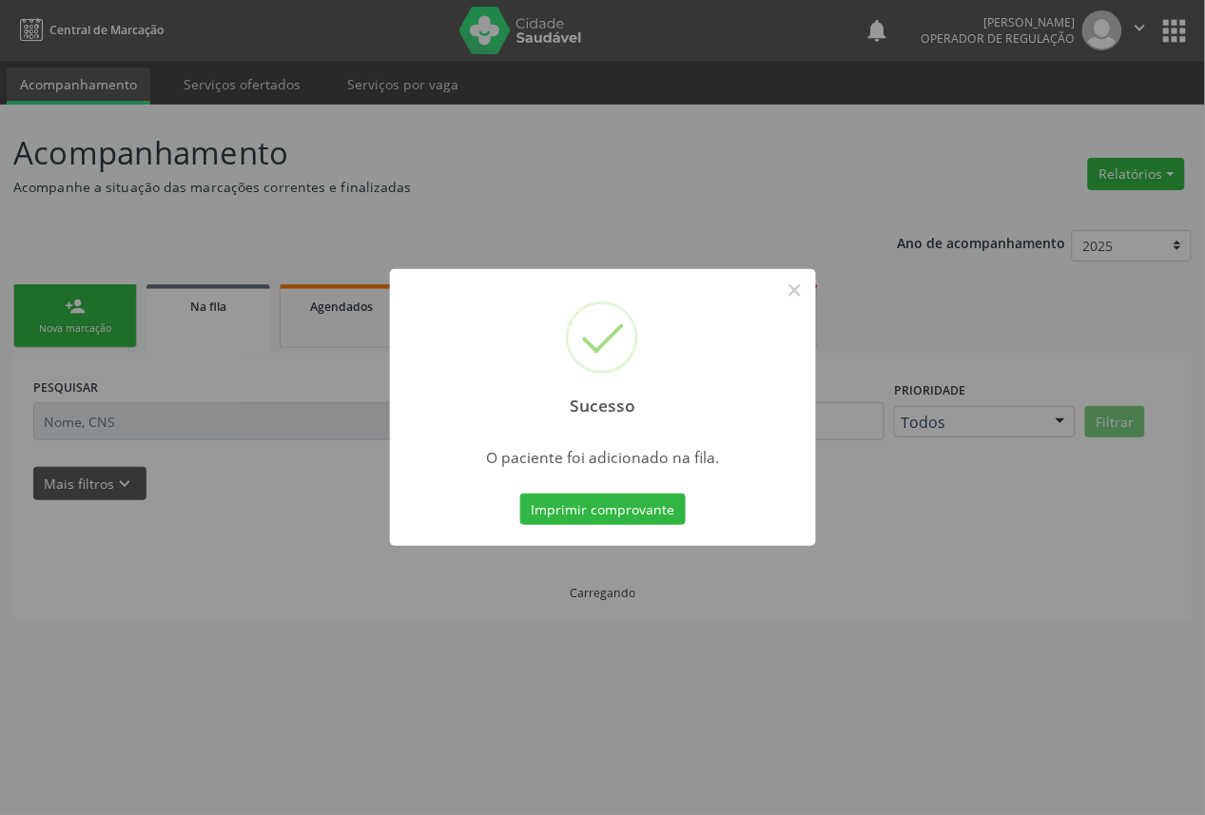
scroll to position [0, 0]
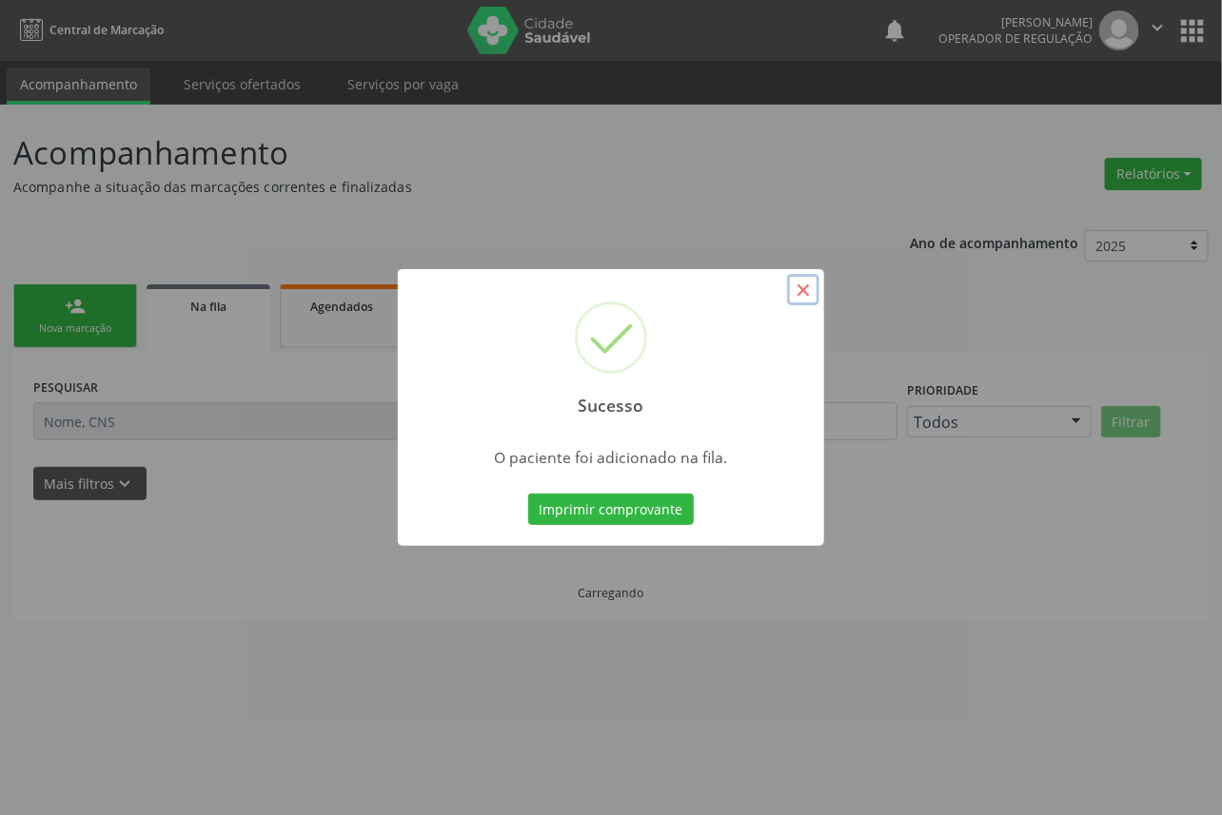
click at [800, 297] on button "×" at bounding box center [803, 290] width 32 height 32
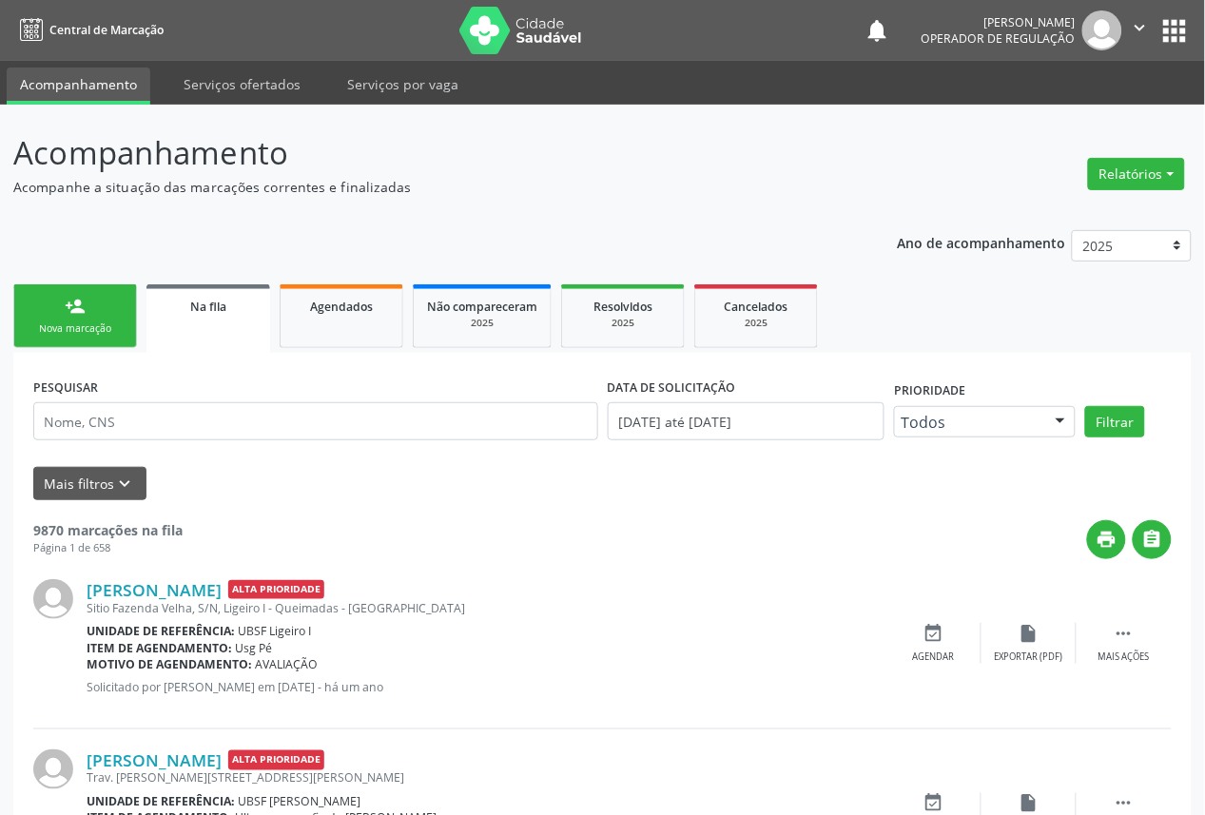
click at [121, 330] on div "Nova marcação" at bounding box center [75, 329] width 95 height 14
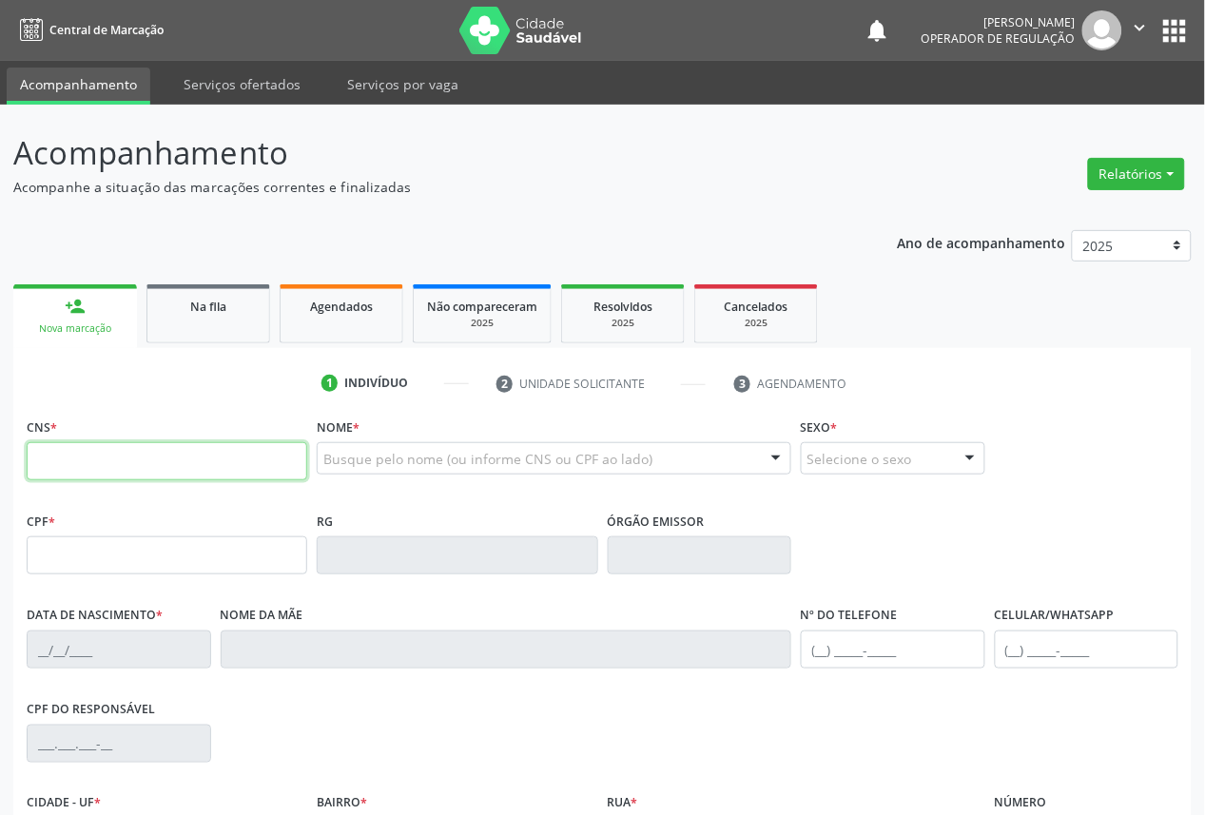
click at [192, 451] on input "text" at bounding box center [167, 461] width 281 height 38
type input "700 0019 3682 2401"
type input "839.580.454-72"
type input "[DATE]"
type input "[PERSON_NAME]"
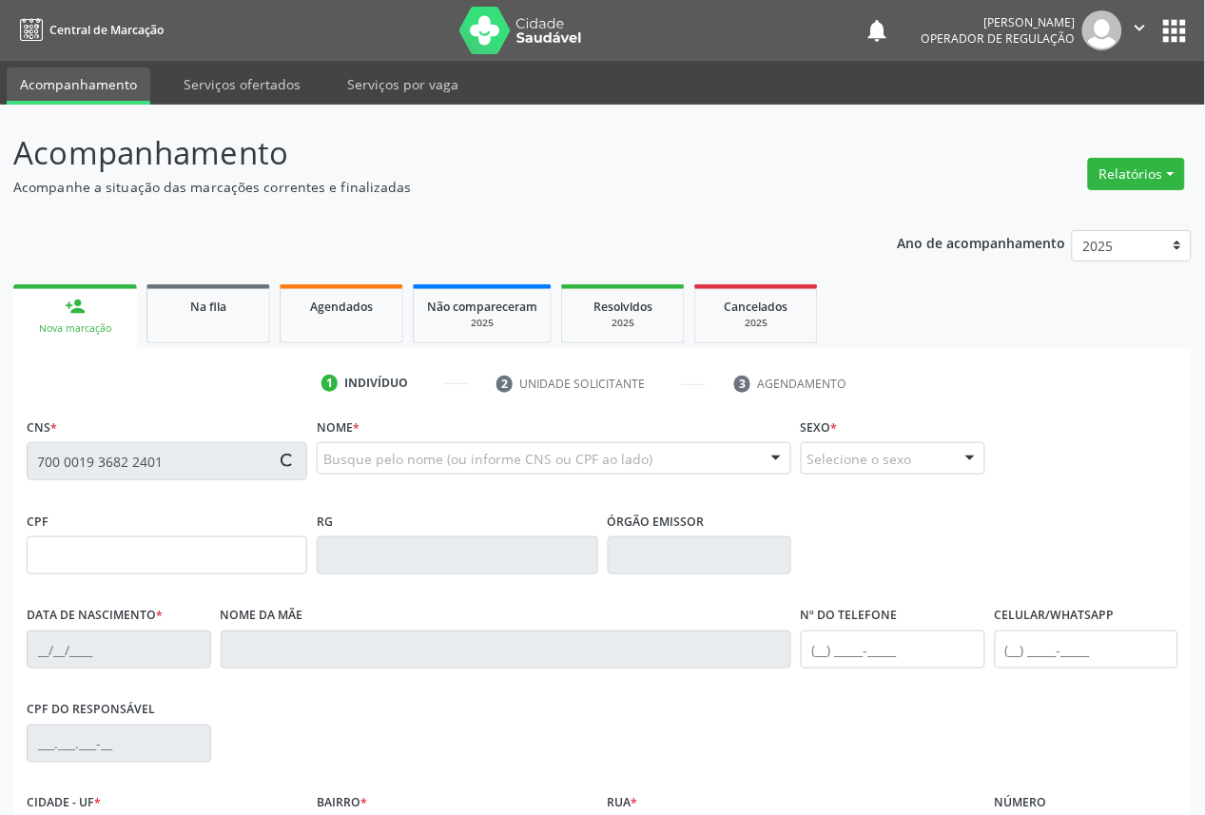
type input "[PHONE_NUMBER]"
type input "030.051.014-44"
type input "S/N"
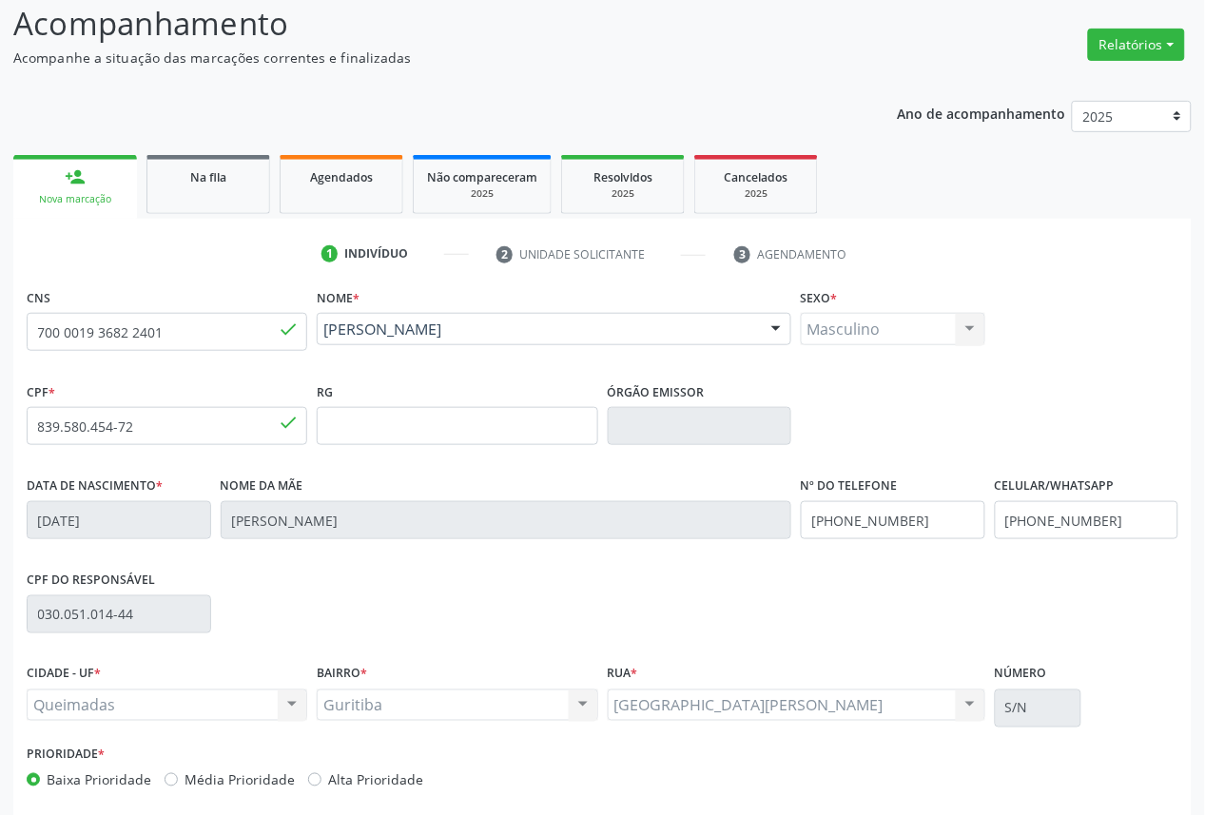
scroll to position [214, 0]
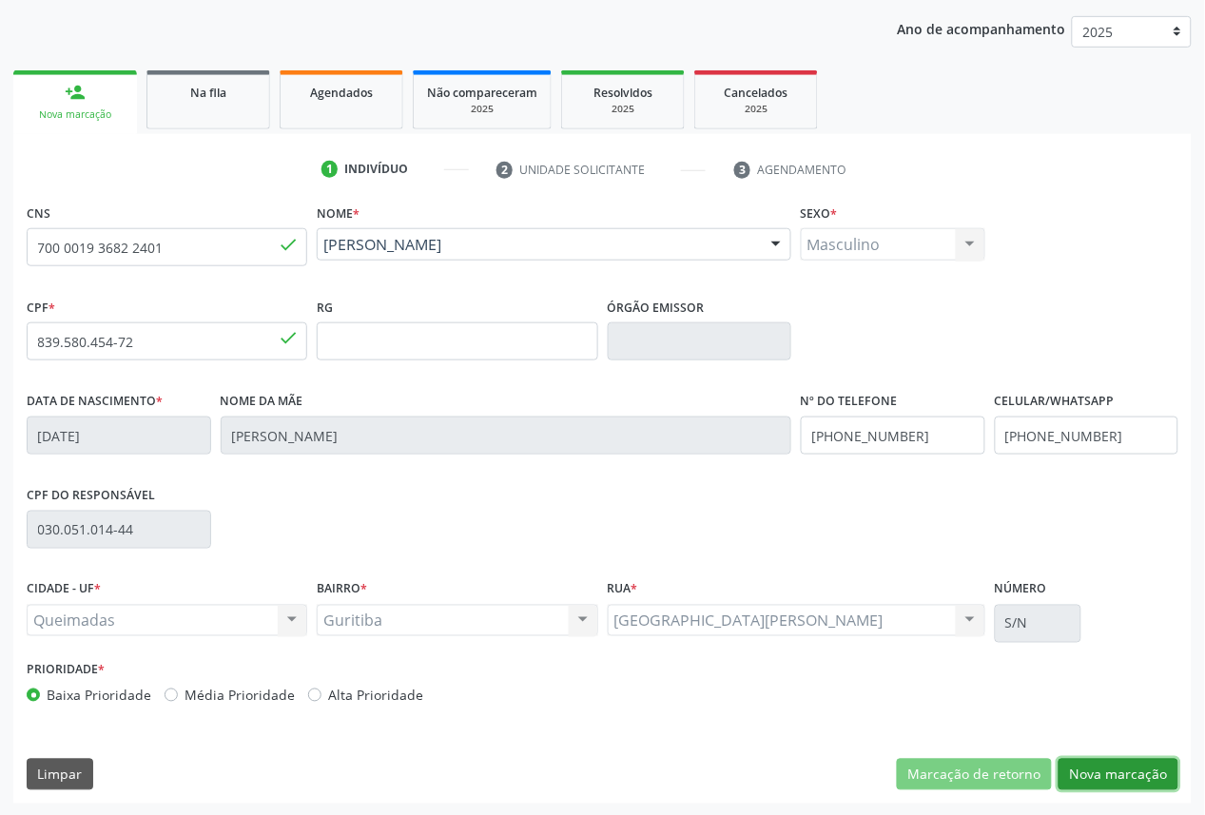
click at [1142, 781] on button "Nova marcação" at bounding box center [1119, 775] width 120 height 32
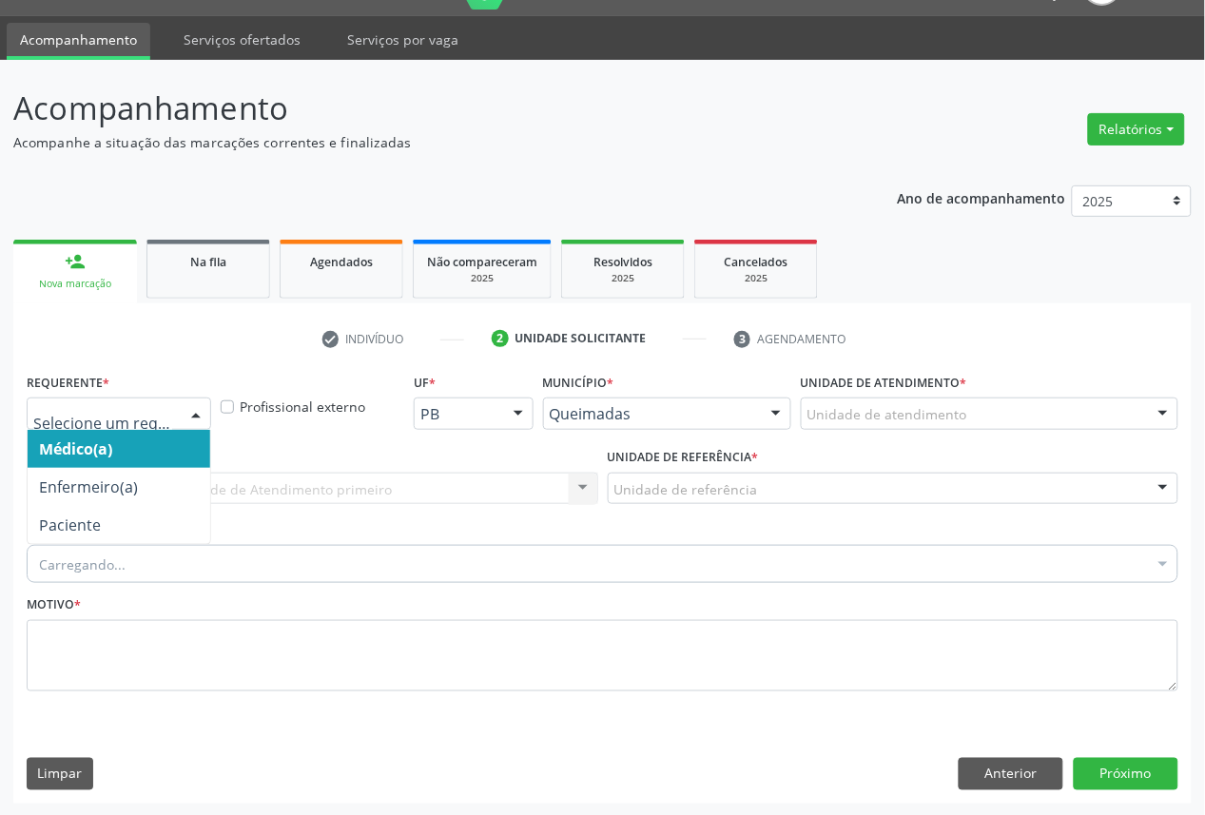
click at [95, 425] on div at bounding box center [119, 414] width 185 height 32
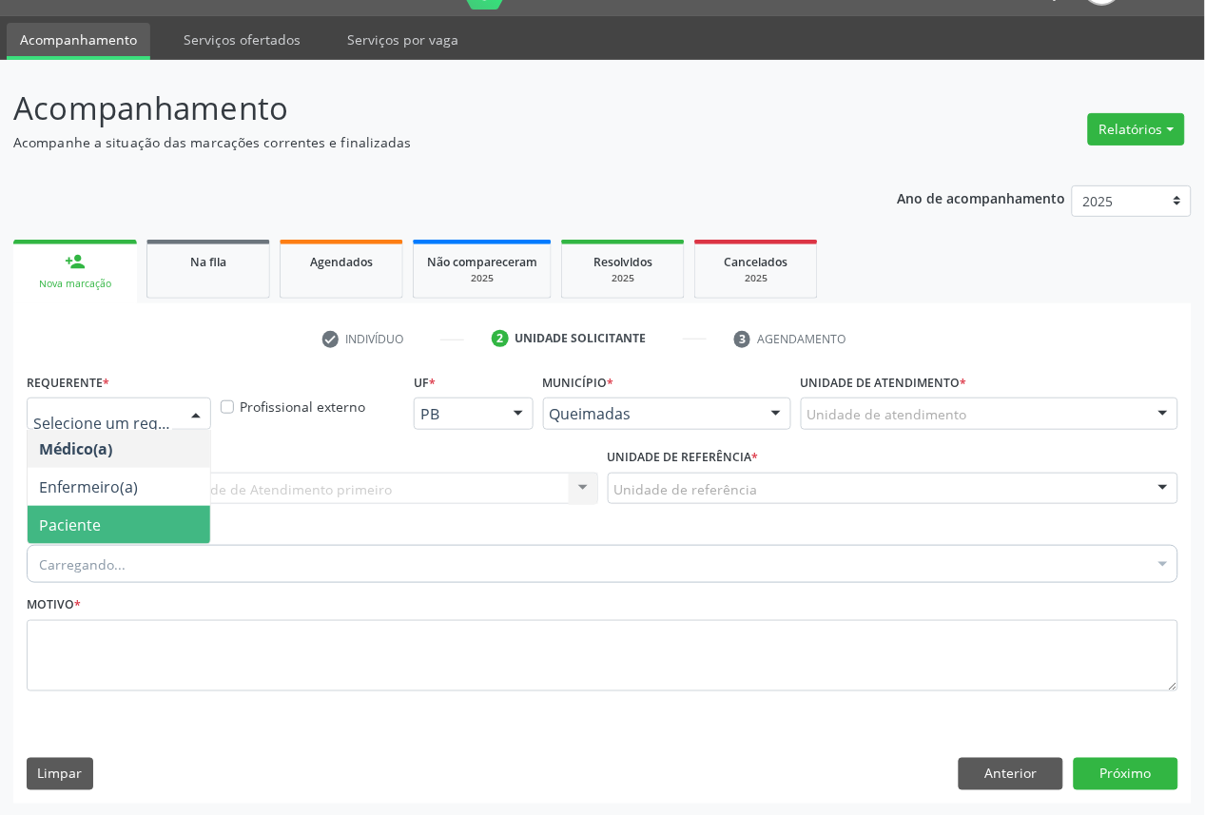
click at [93, 515] on span "Paciente" at bounding box center [70, 525] width 62 height 21
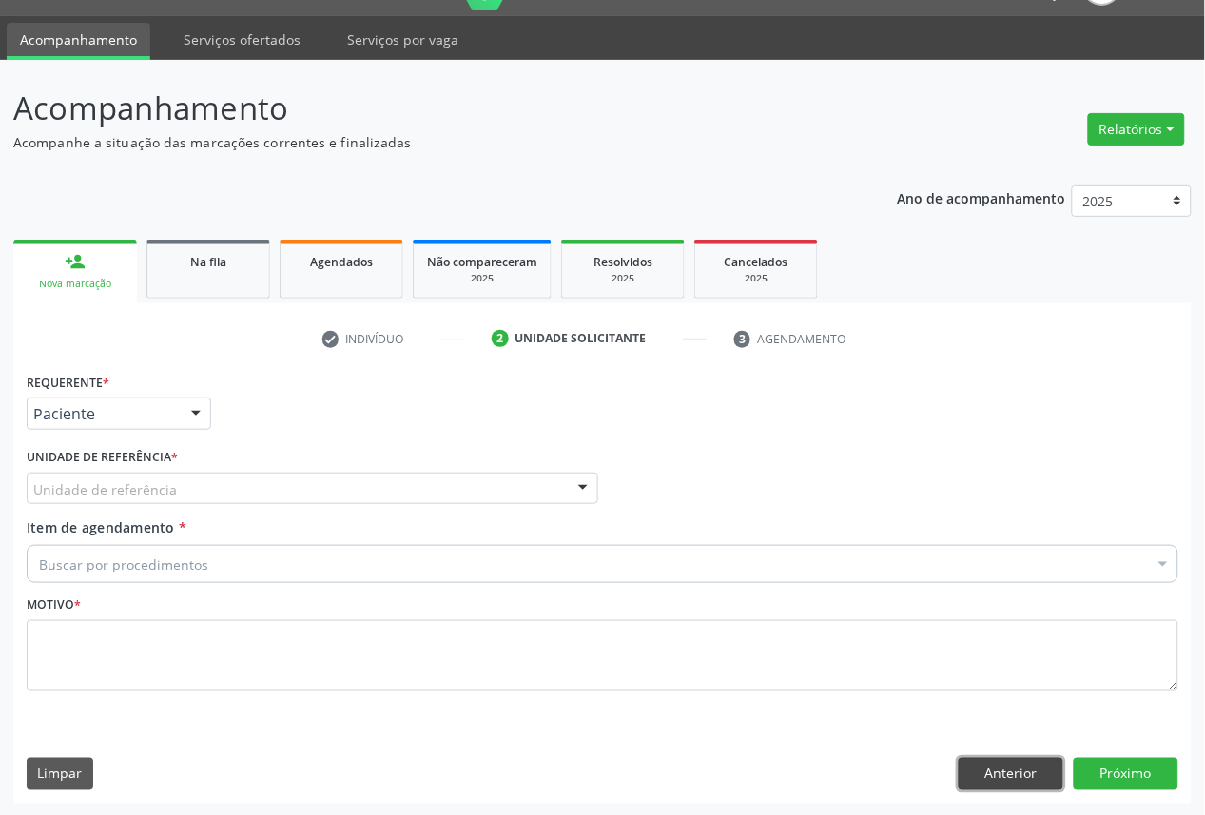
click at [989, 781] on button "Anterior" at bounding box center [1011, 774] width 105 height 32
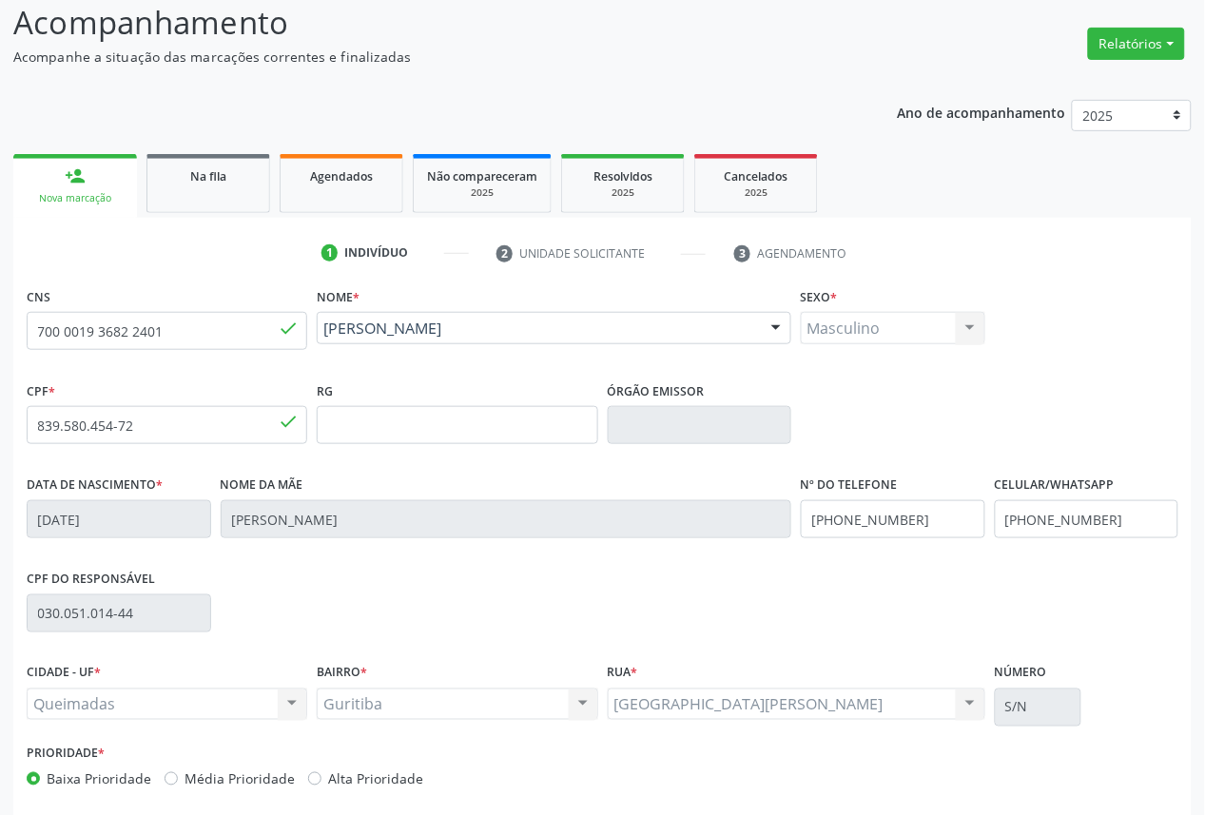
scroll to position [214, 0]
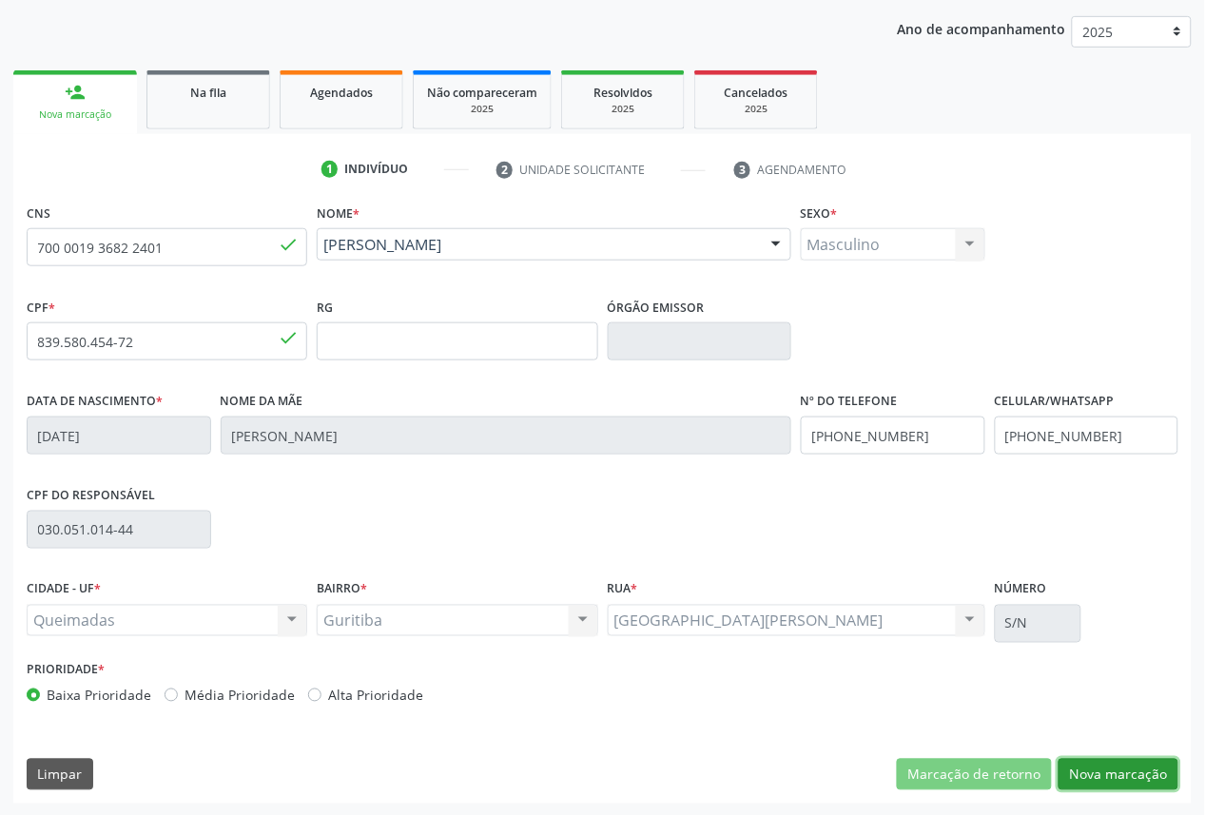
click at [1111, 766] on button "Nova marcação" at bounding box center [1119, 775] width 120 height 32
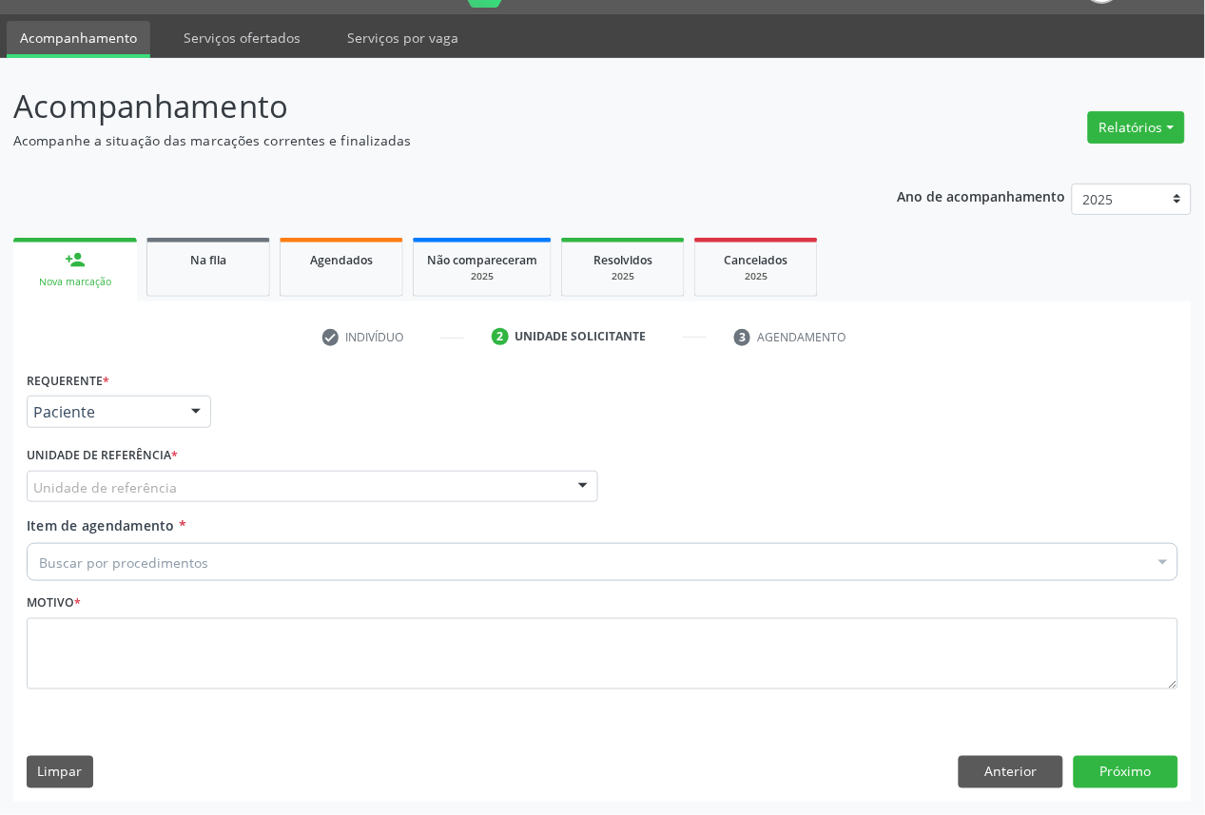
scroll to position [45, 0]
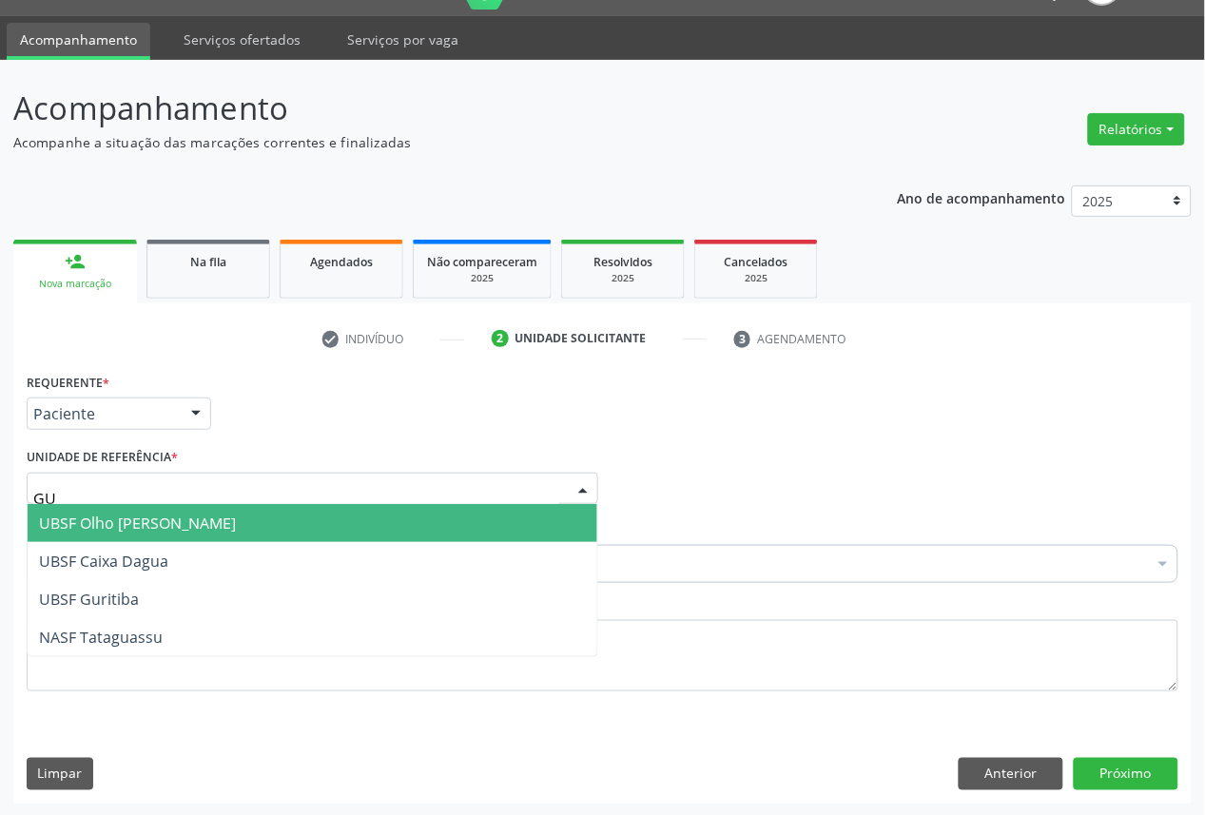
type input "GUR"
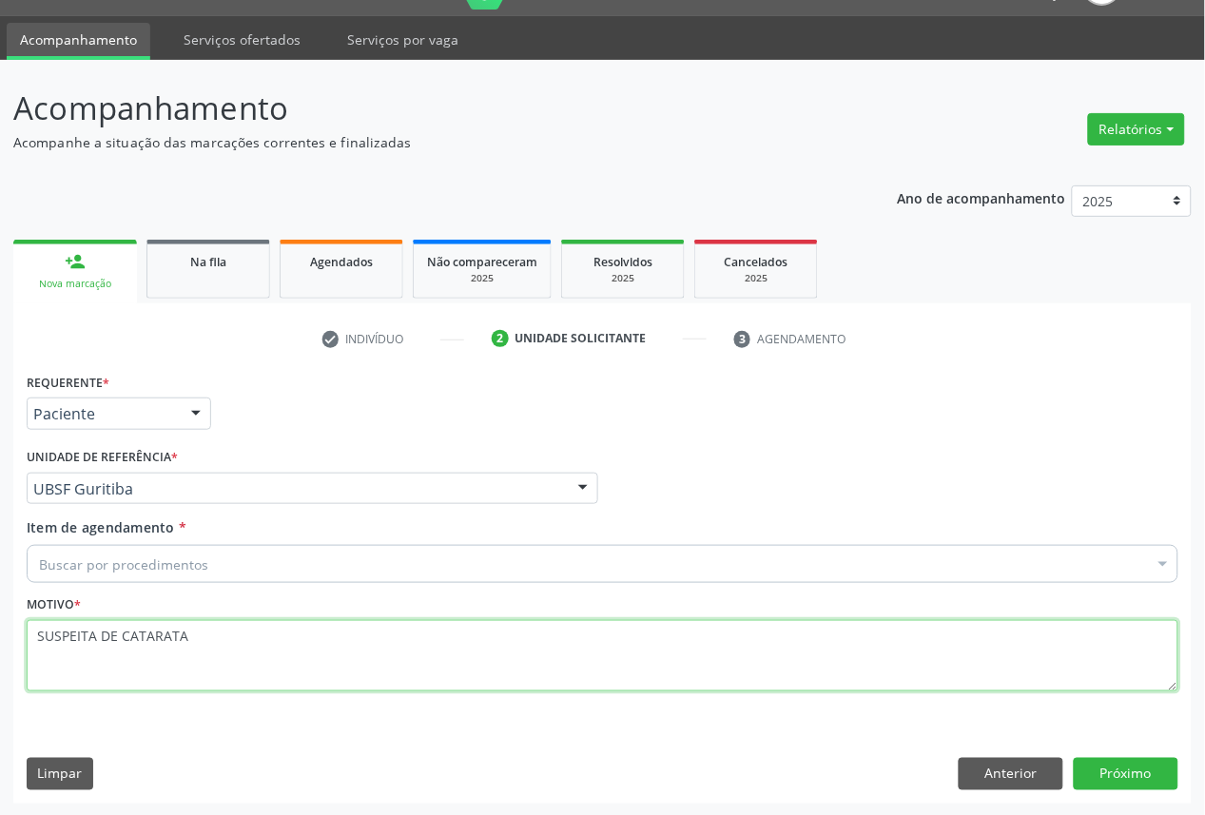
paste textarea "CONSULTA 06/2025"
type textarea "SUSPEITA DE CATARATA CONSULTA 06/2025"
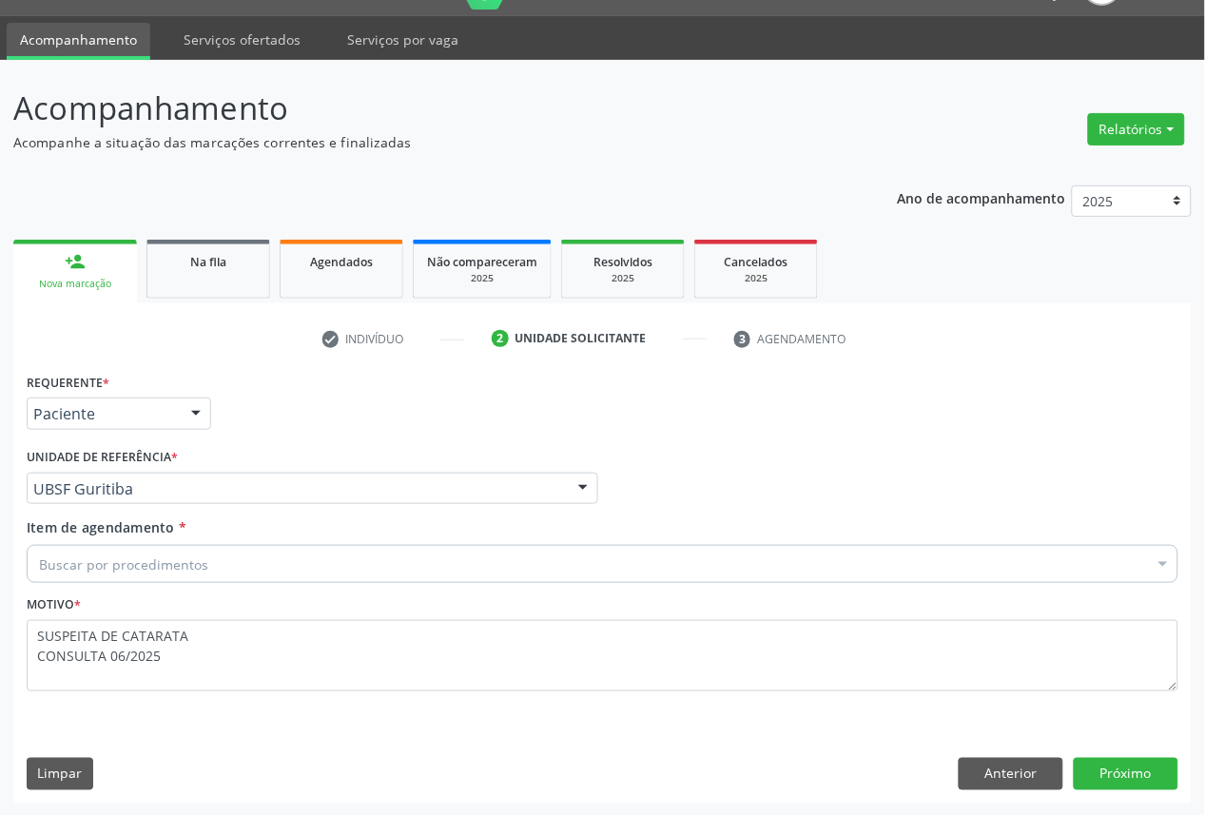
click at [305, 577] on div "Buscar por procedimentos" at bounding box center [603, 564] width 1152 height 38
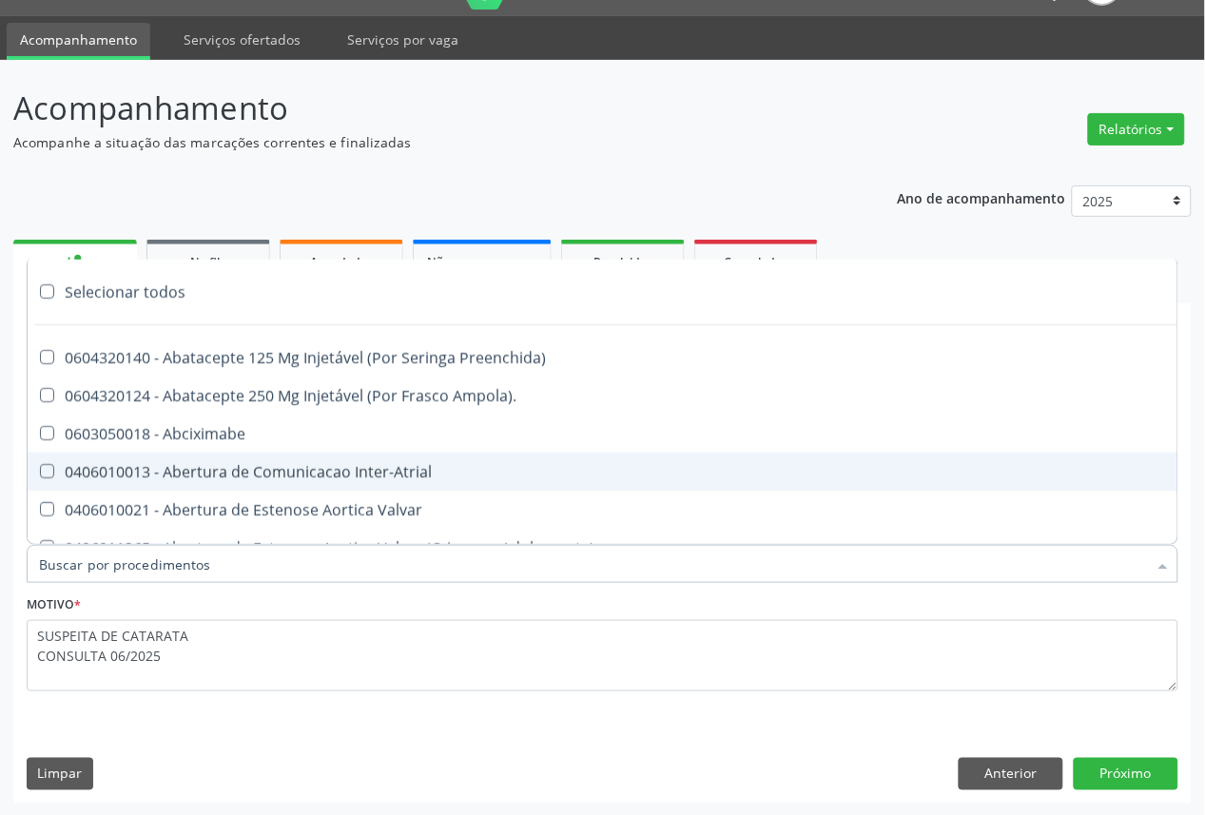
paste input "OFTALMOLOGISTA"
type input "OFTALMOLOGISTA"
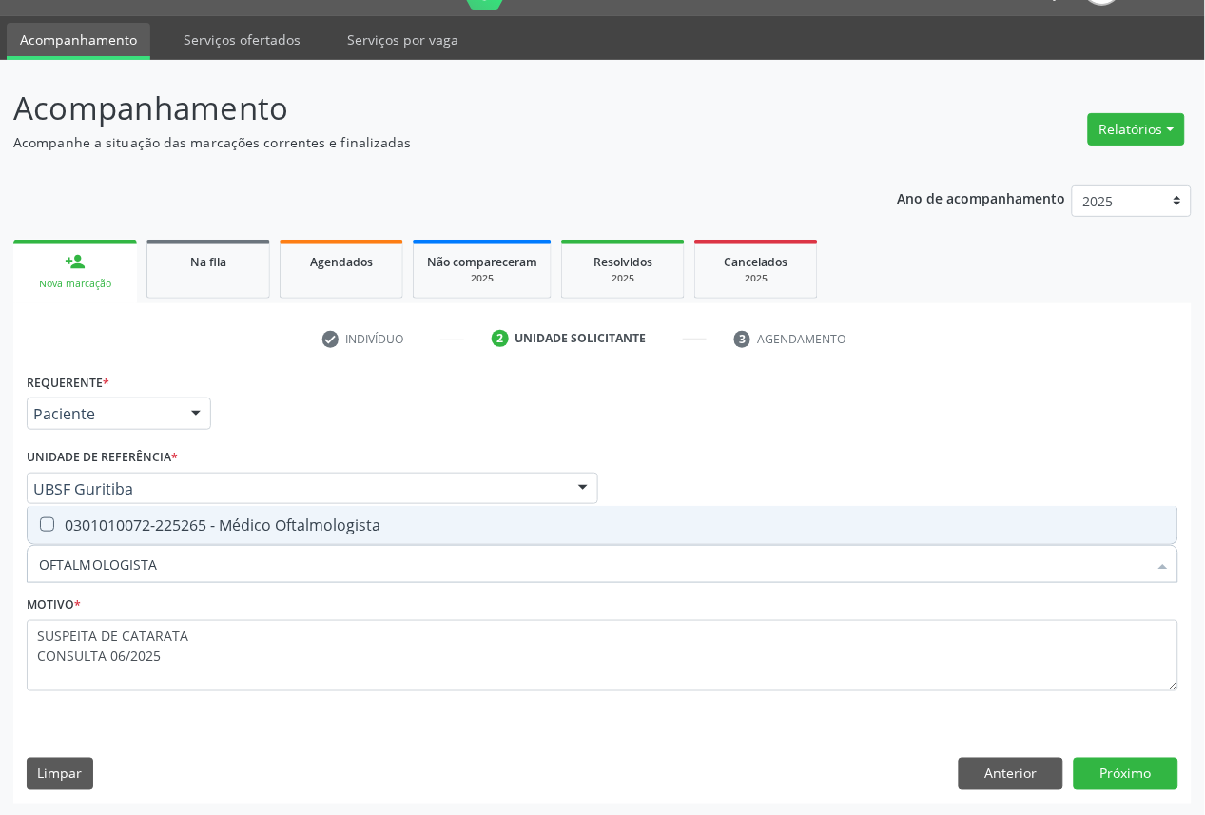
drag, startPoint x: 322, startPoint y: 528, endPoint x: 348, endPoint y: 542, distance: 30.2
click at [323, 529] on div "0301010072-225265 - Médico Oftalmologista" at bounding box center [602, 525] width 1127 height 15
checkbox Oftalmologista "true"
click at [1142, 776] on button "Próximo" at bounding box center [1126, 774] width 105 height 32
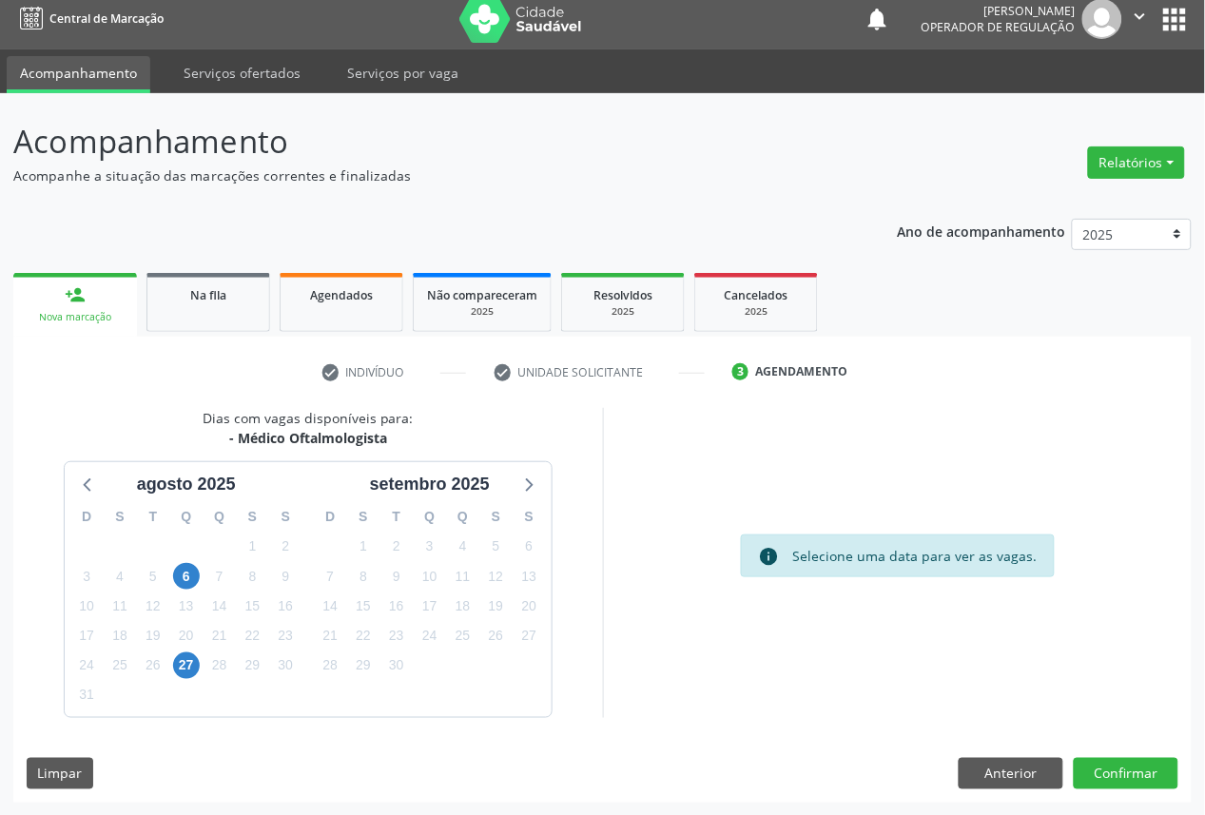
click at [519, 592] on div "20" at bounding box center [529, 606] width 27 height 29
click at [530, 593] on span "20" at bounding box center [529, 606] width 27 height 27
click at [1133, 780] on button "Confirmar" at bounding box center [1126, 774] width 105 height 32
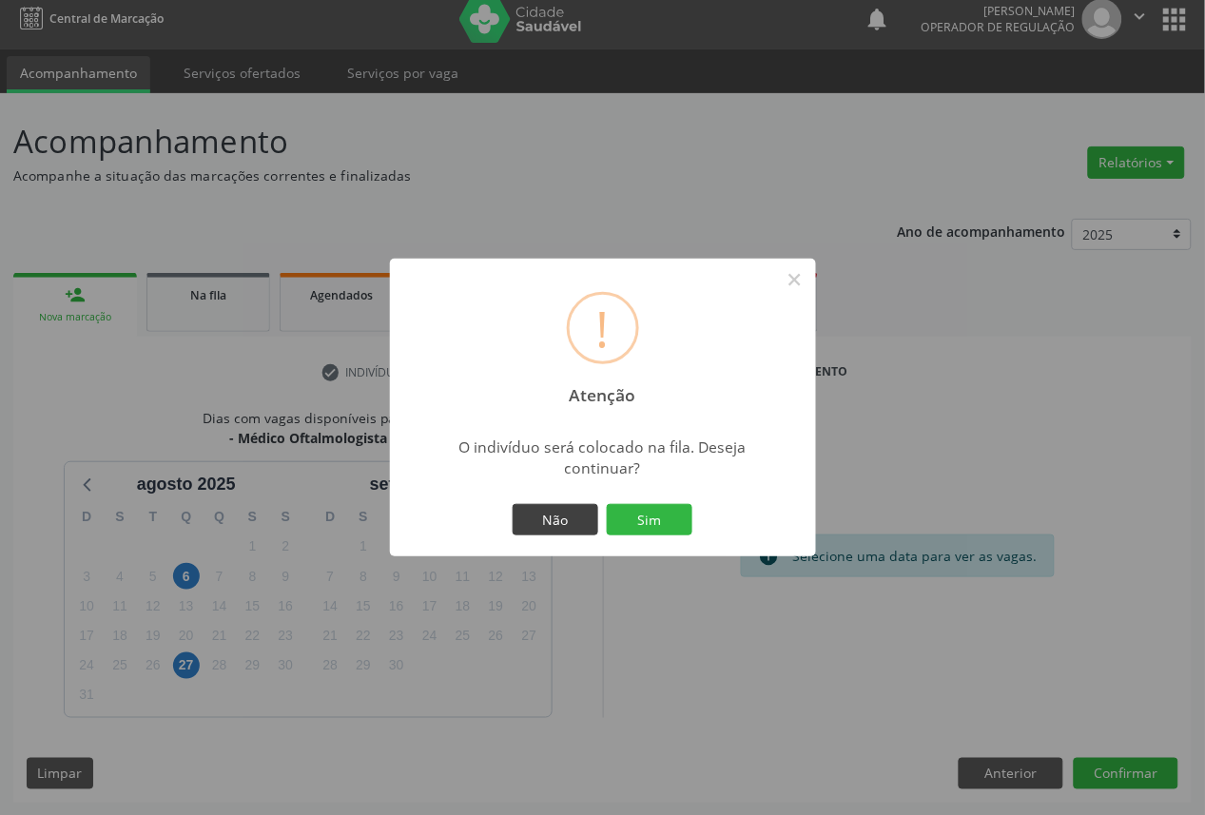
click at [607, 504] on button "Sim" at bounding box center [650, 520] width 86 height 32
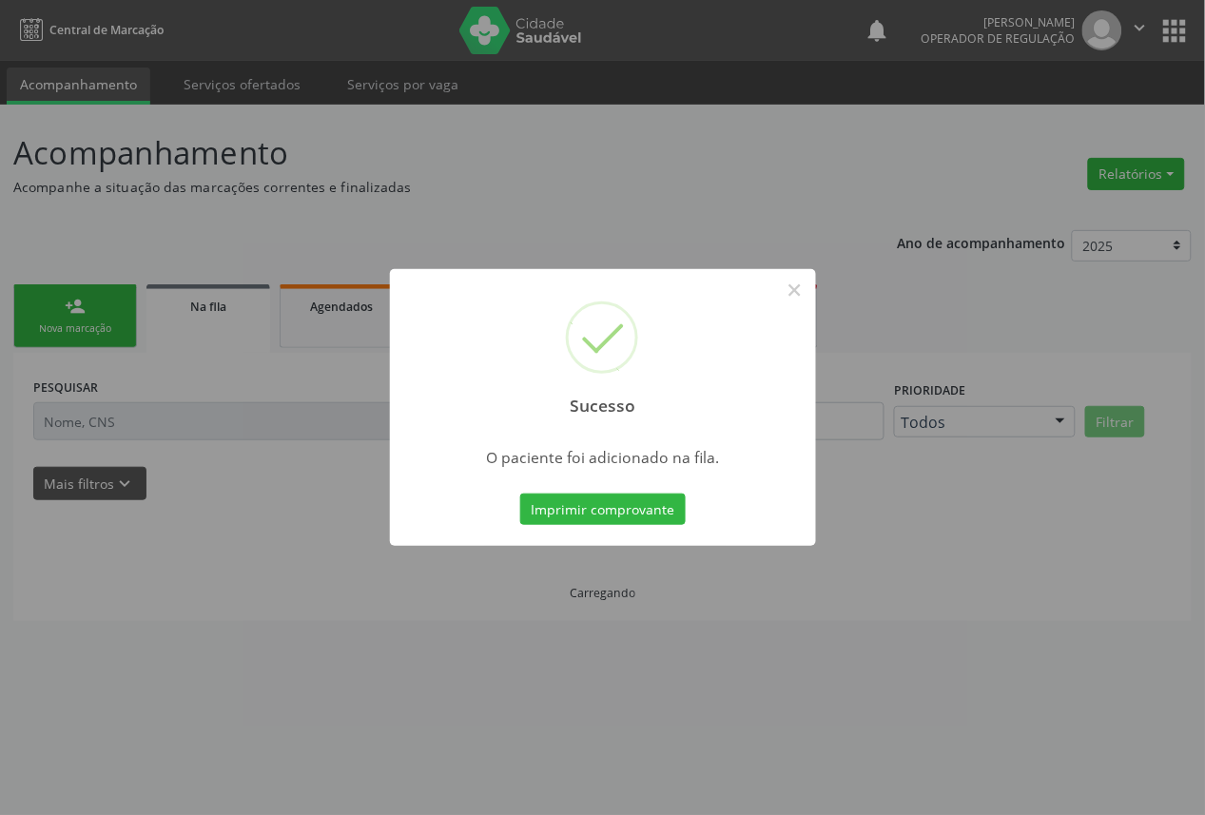
scroll to position [0, 0]
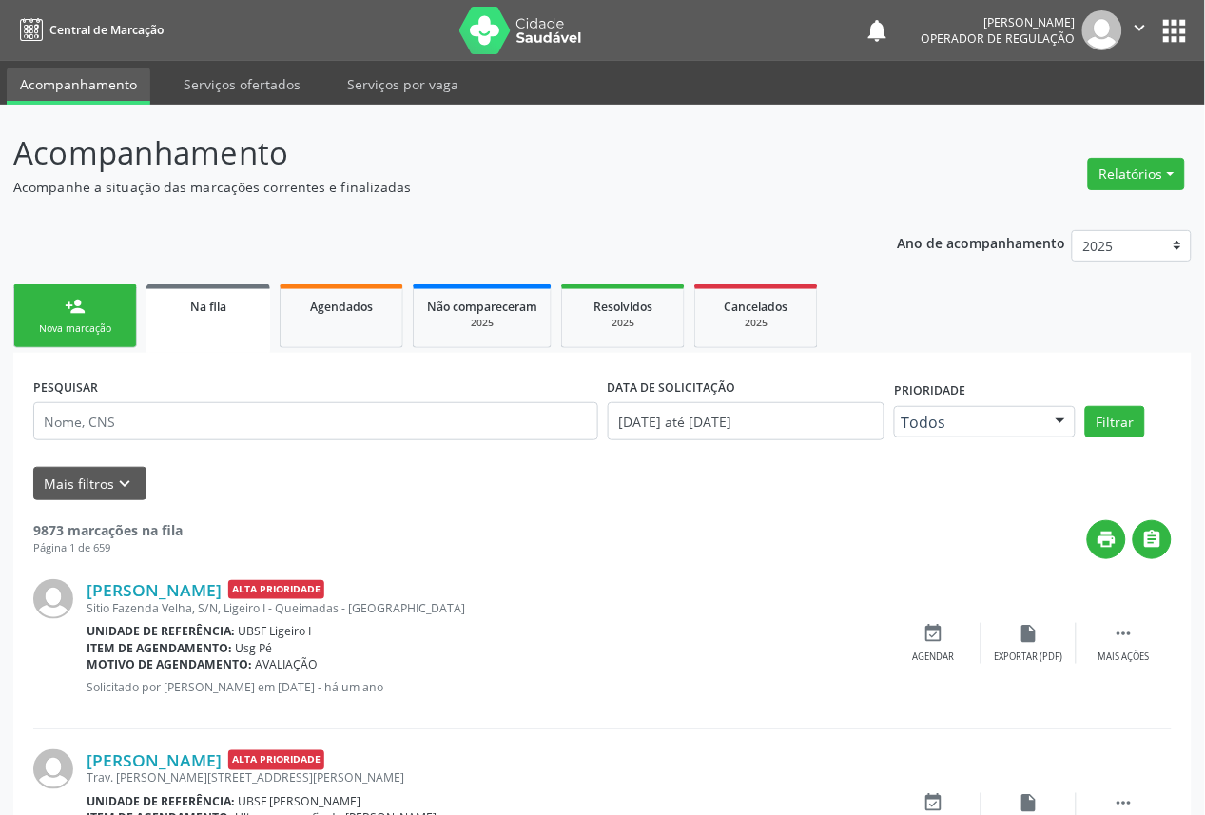
click at [65, 303] on div "person_add" at bounding box center [75, 306] width 21 height 21
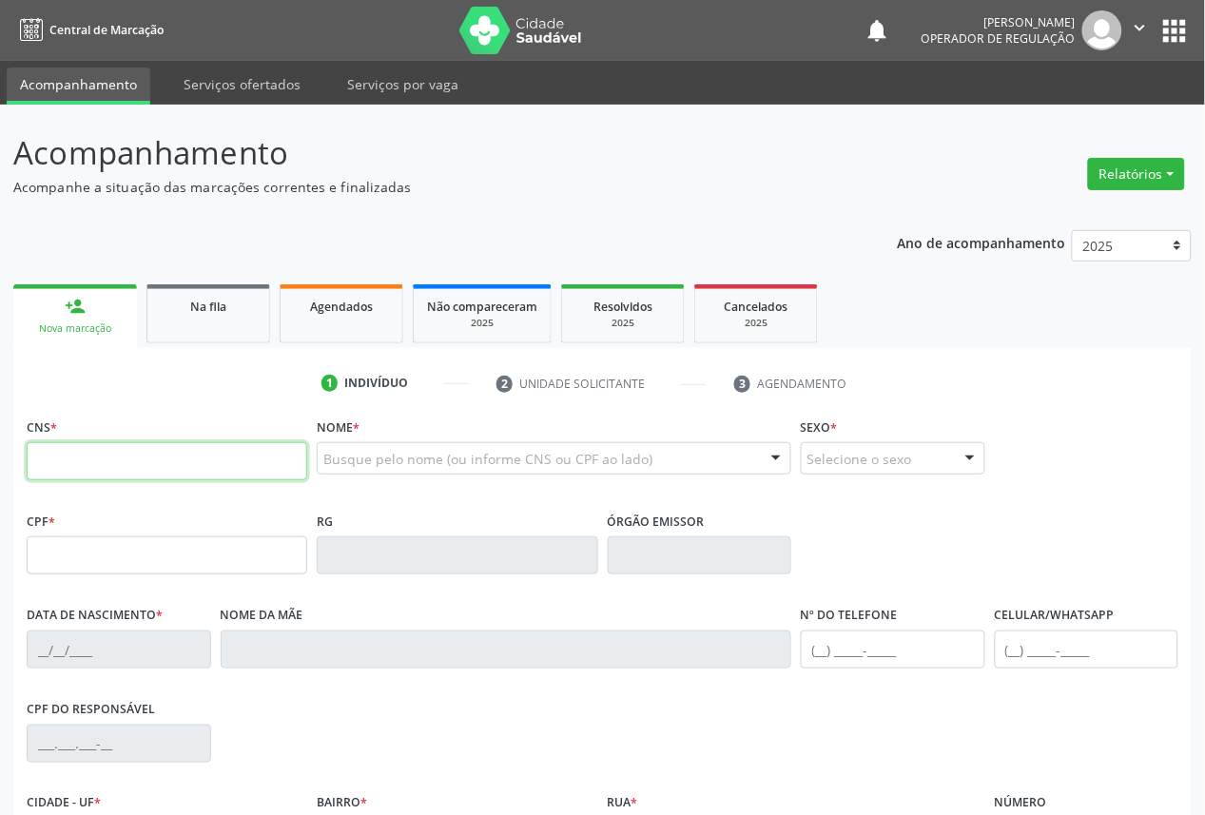
click at [159, 469] on input "text" at bounding box center [167, 461] width 281 height 38
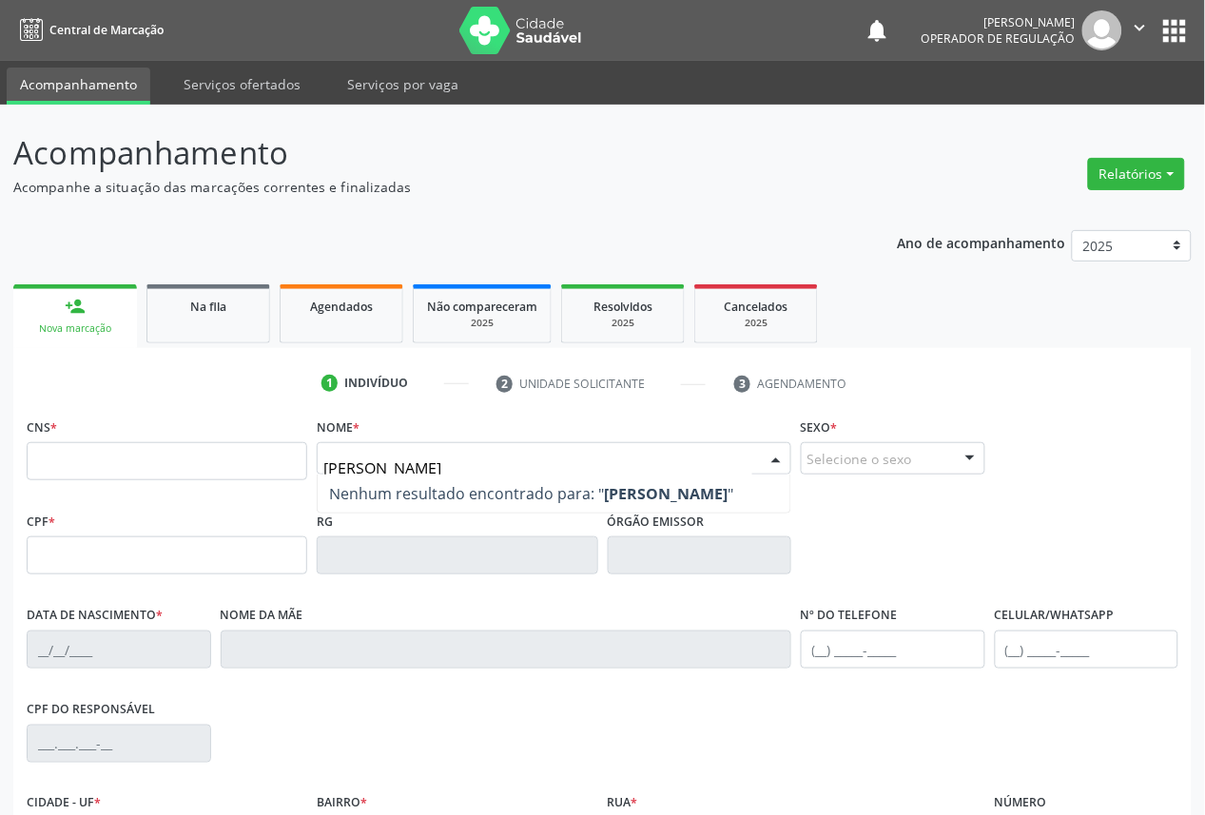
type input "[PERSON_NAME]"
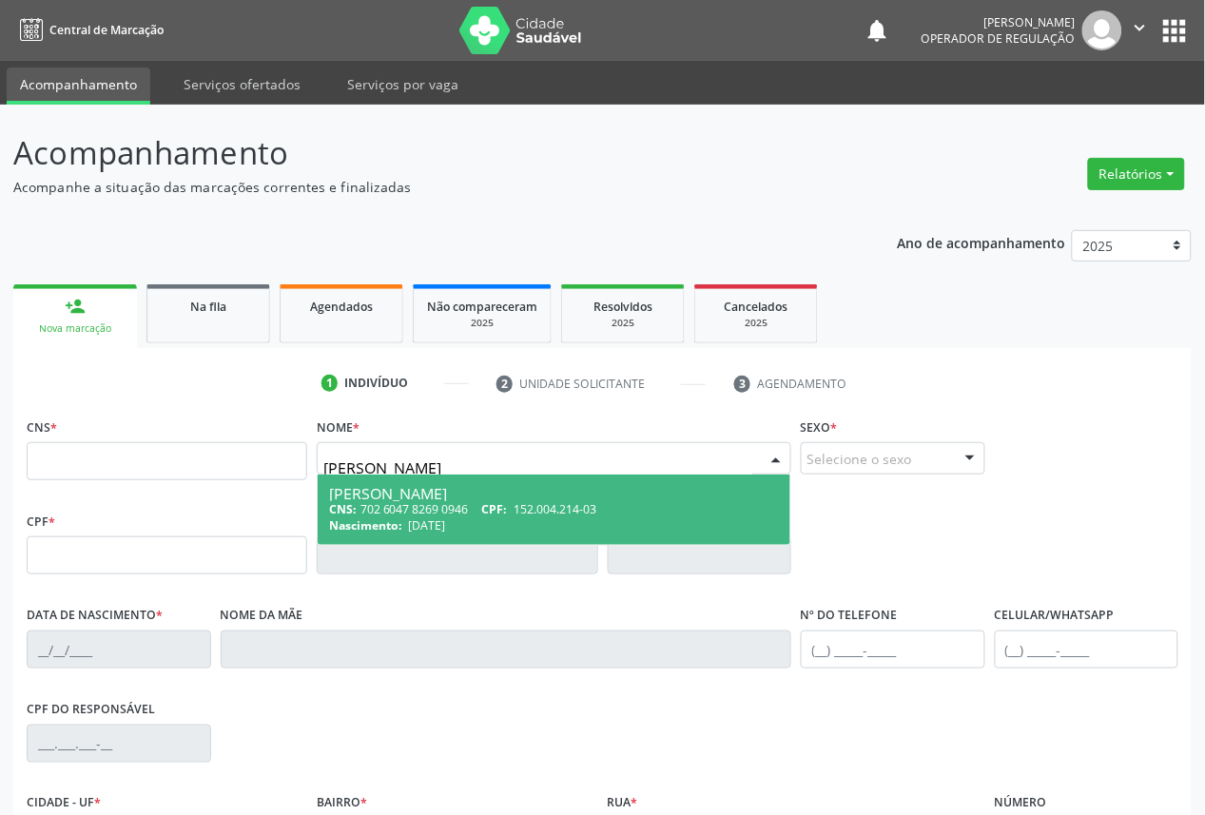
click at [448, 515] on div "CNS: 702 6047 8269 0946 CPF: 152.004.214-03" at bounding box center [554, 509] width 450 height 16
type input "702 6047 8269 0946"
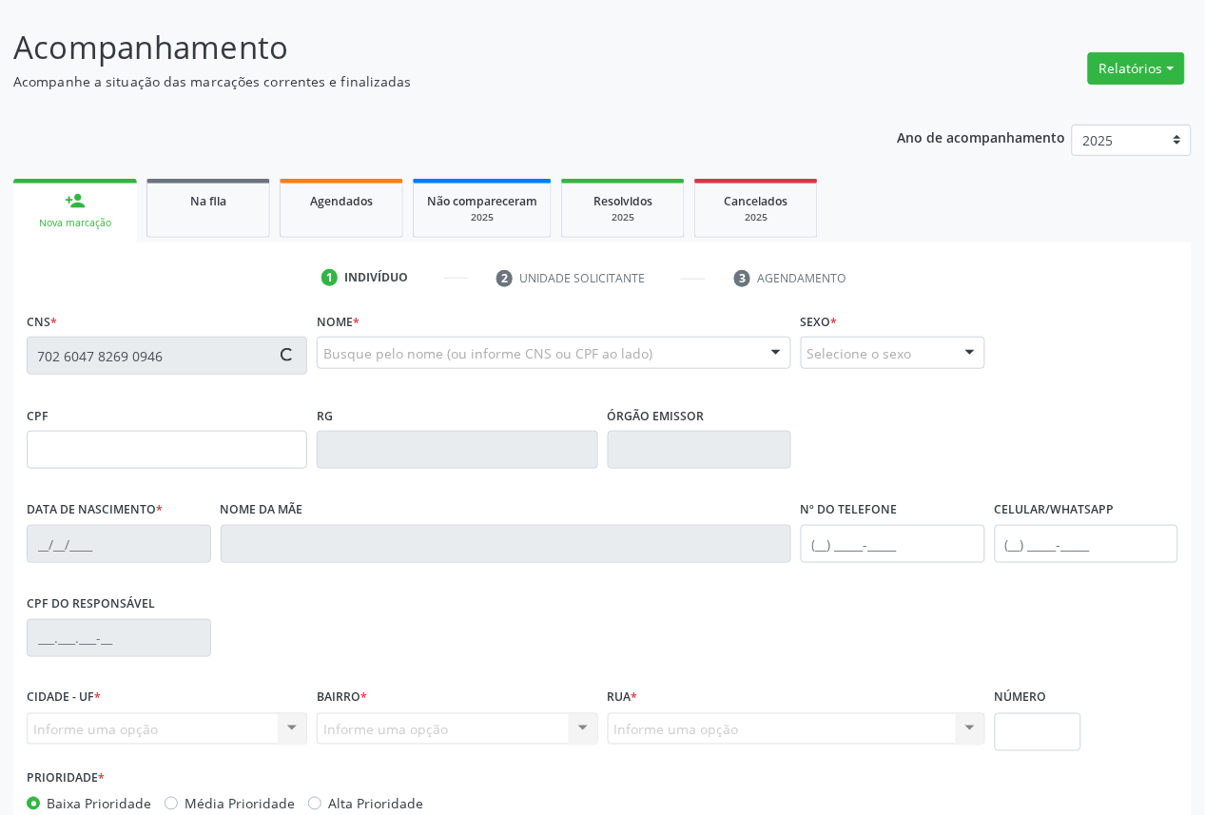
type input "152.004.214-03"
type input "[DATE]"
type input "[PERSON_NAME] dos [PERSON_NAME]"
type input "[PHONE_NUMBER]"
type input "386.773.694-49"
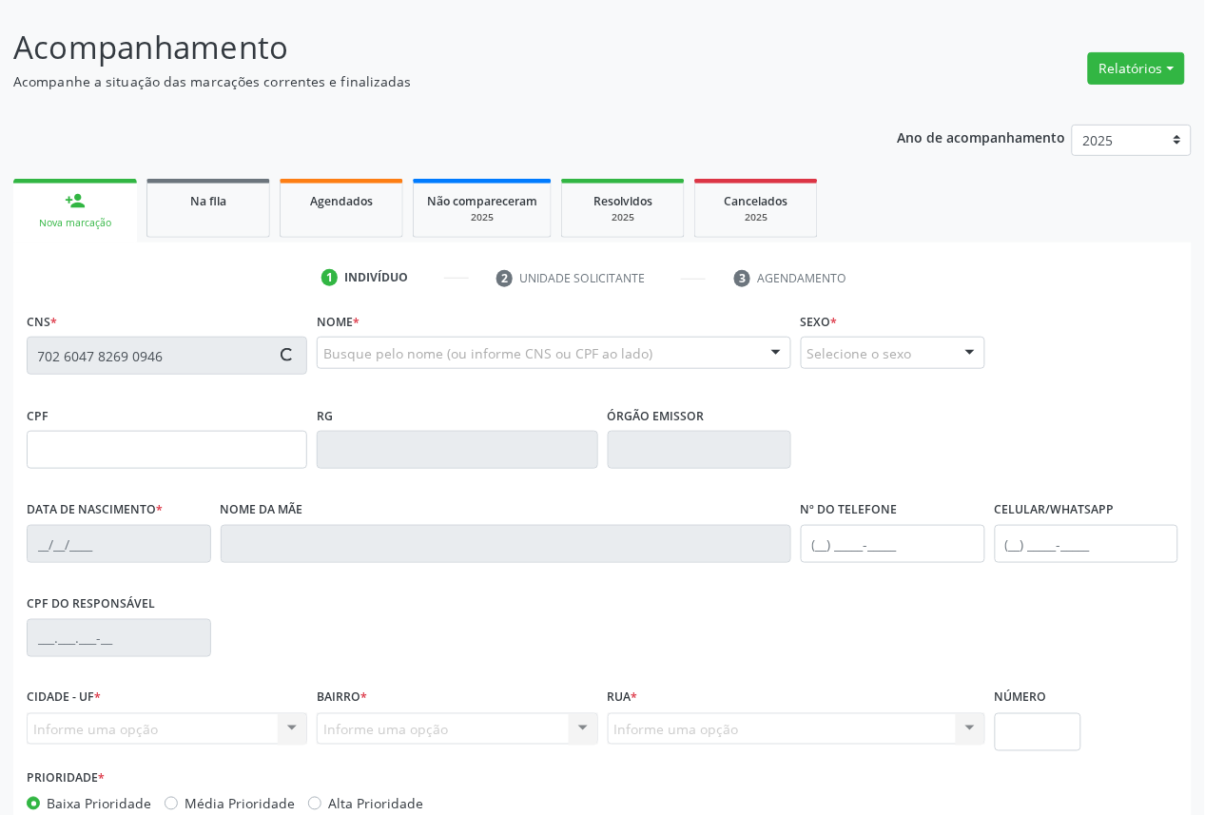
type input "S/N"
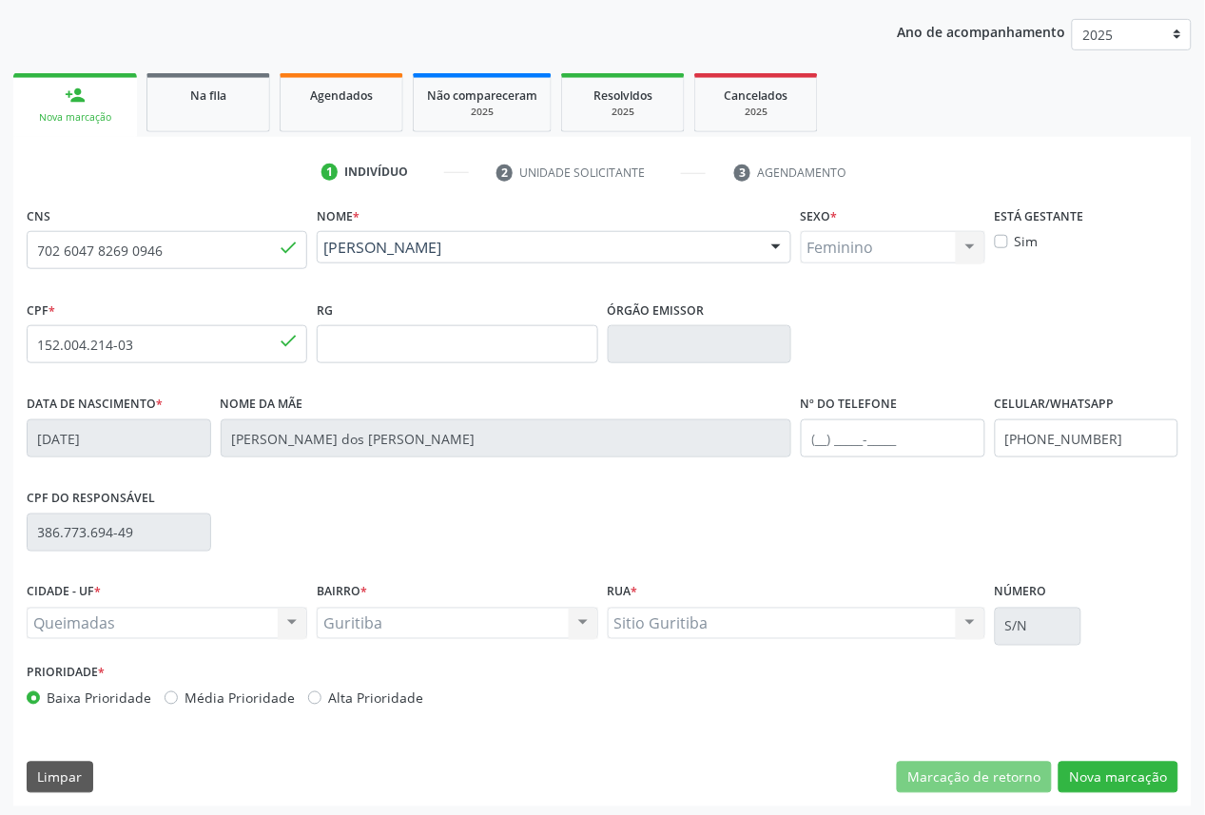
scroll to position [214, 0]
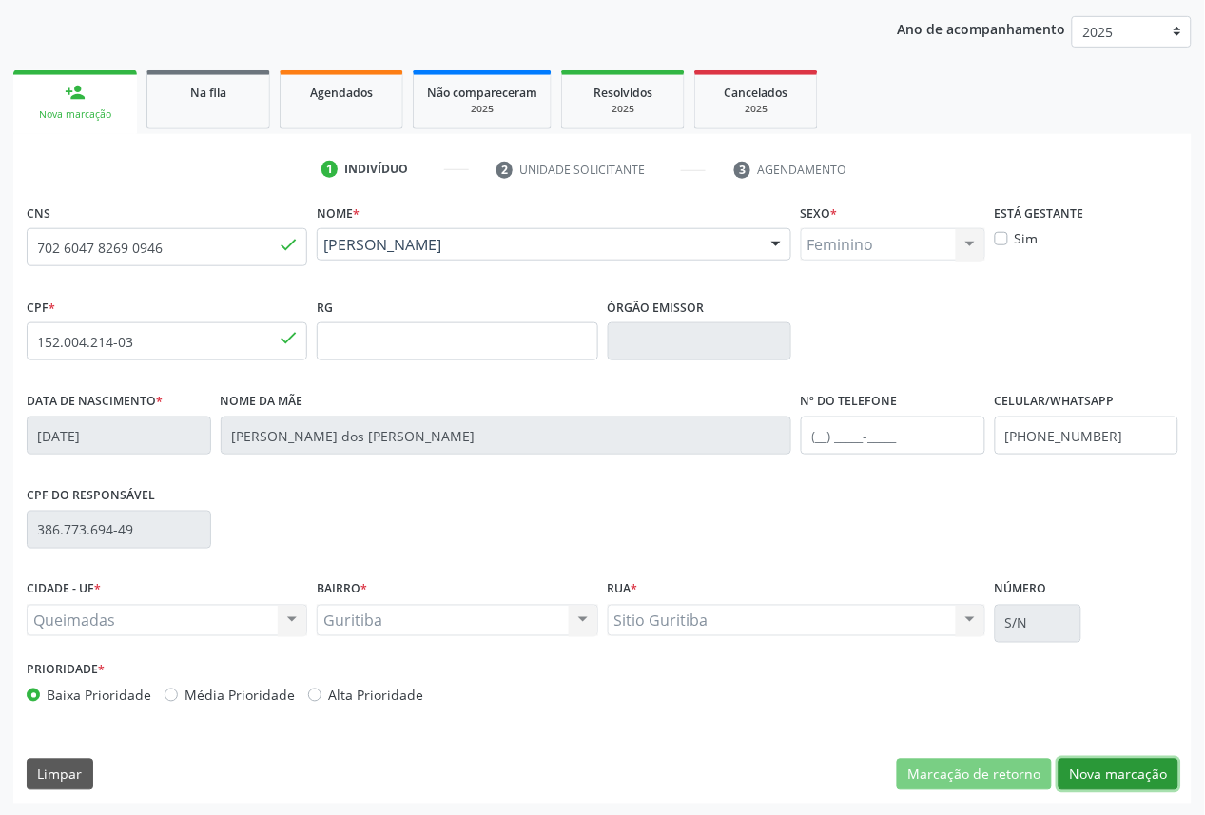
click at [1174, 787] on button "Nova marcação" at bounding box center [1119, 775] width 120 height 32
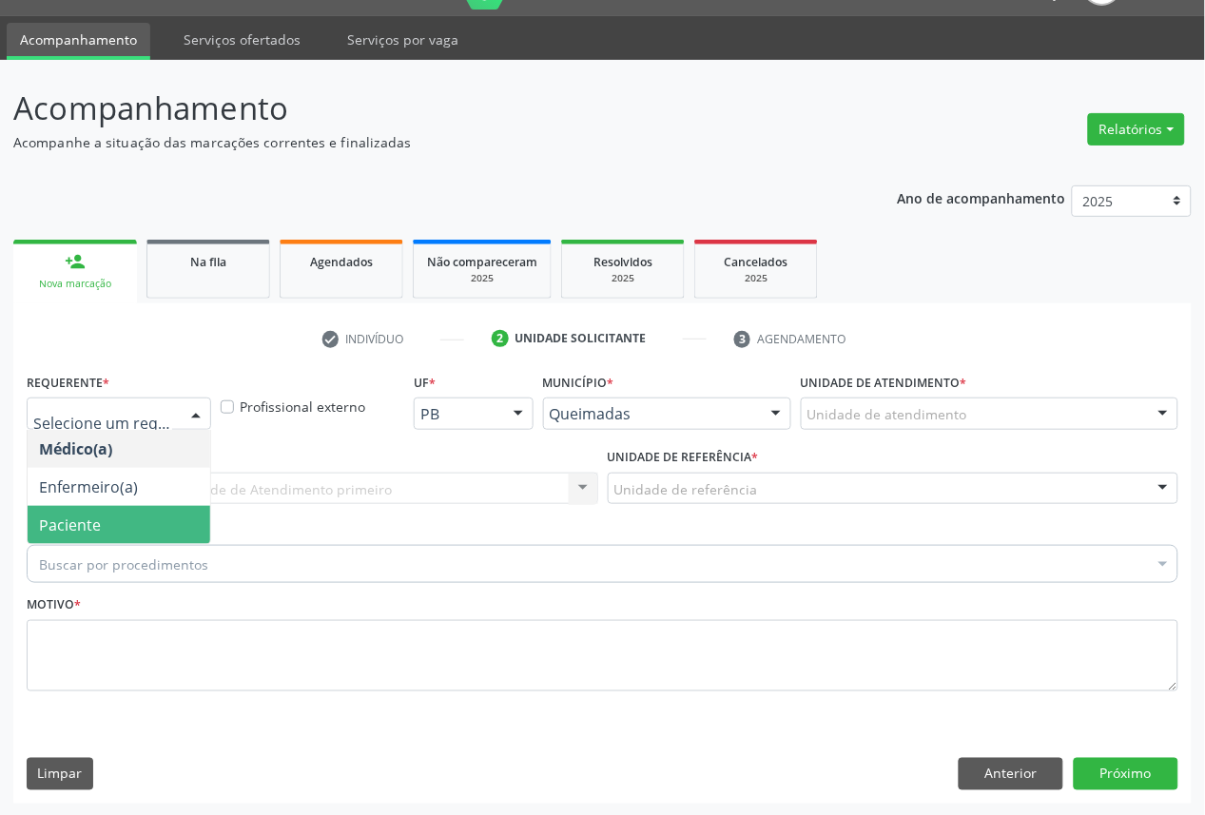
click at [72, 519] on span "Paciente" at bounding box center [70, 525] width 62 height 21
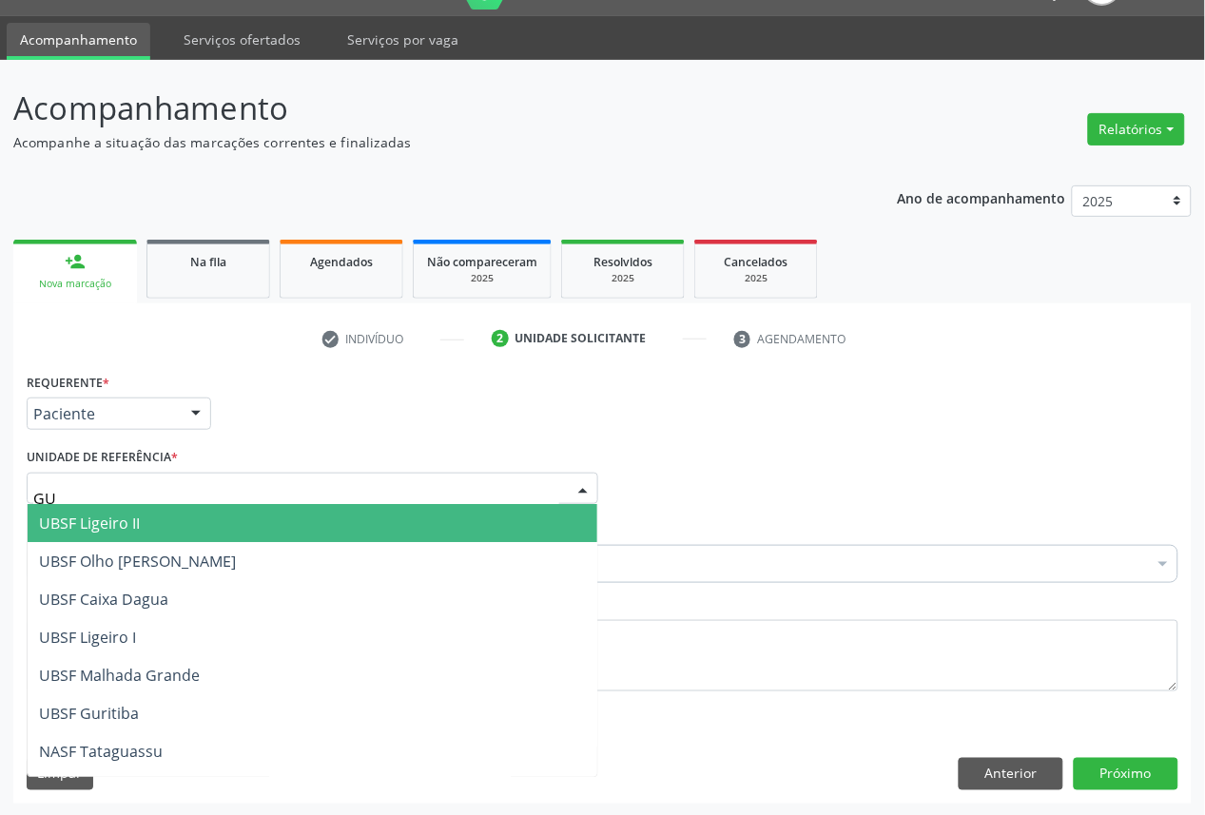
type input "GUR"
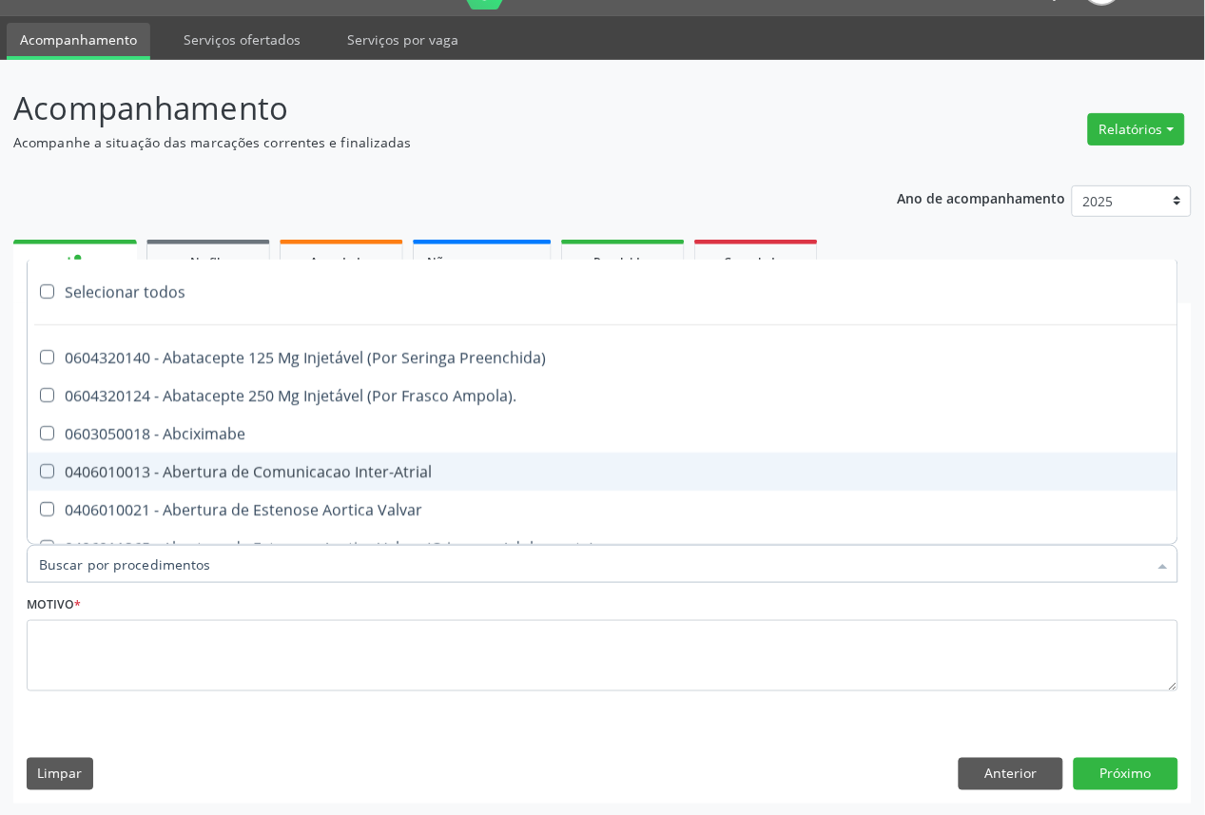
paste input "OFTALMOLOGISTA"
type input "OFTALMOLOGISTA"
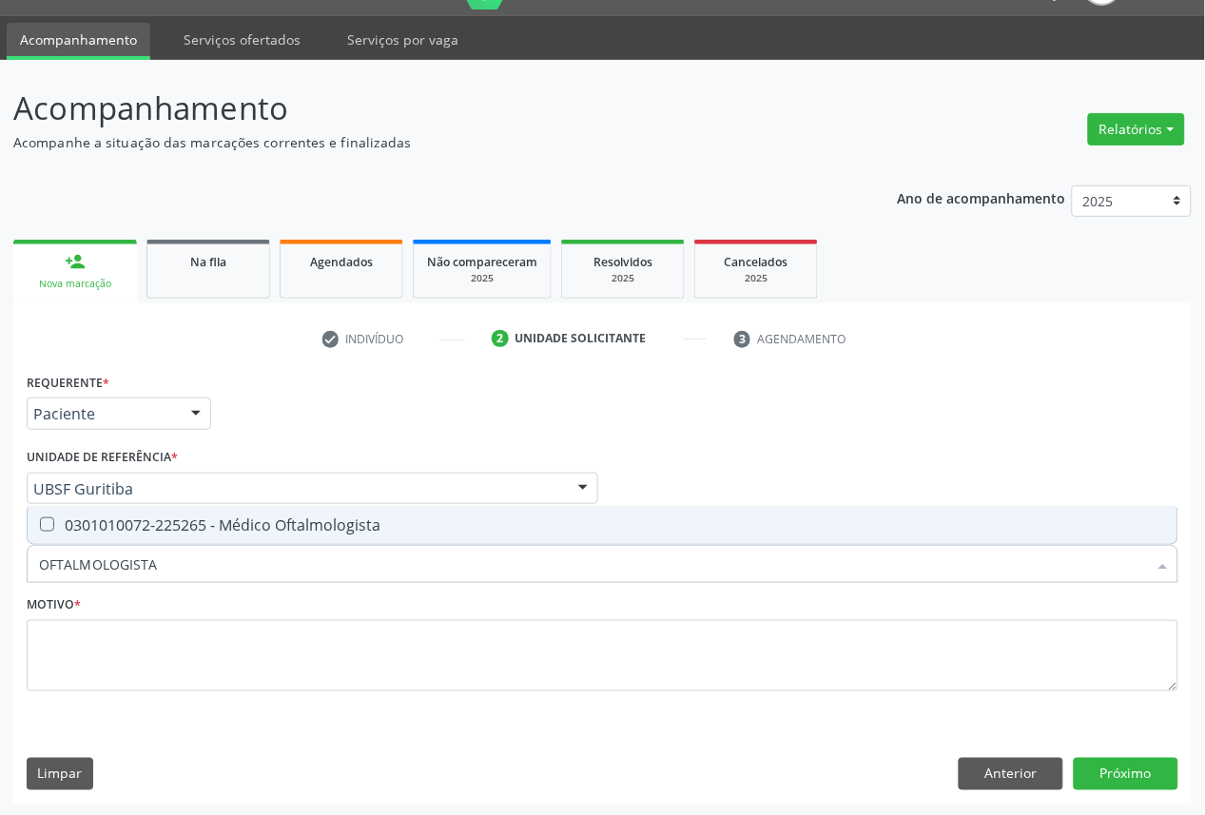
click at [118, 528] on div "0301010072-225265 - Médico Oftalmologista" at bounding box center [602, 525] width 1127 height 15
checkbox Oftalmologista "true"
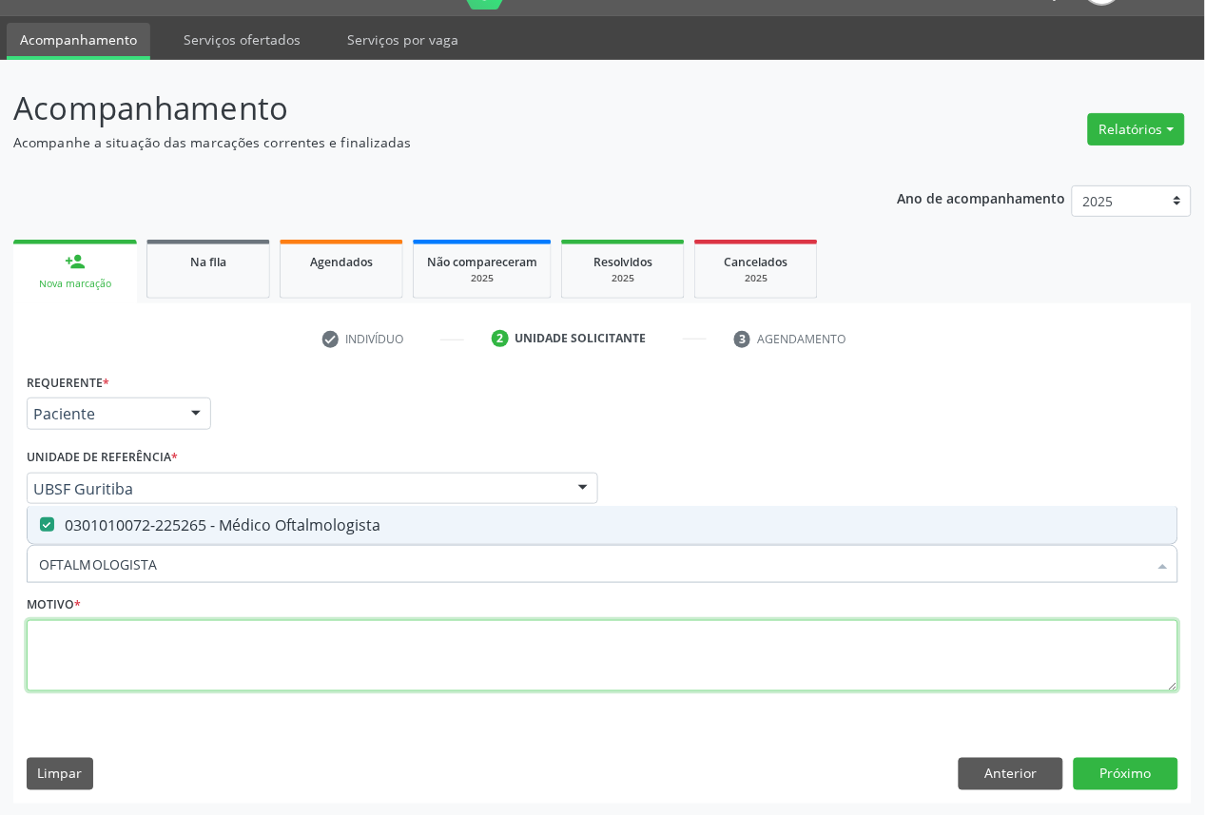
click at [137, 657] on textarea at bounding box center [603, 656] width 1152 height 72
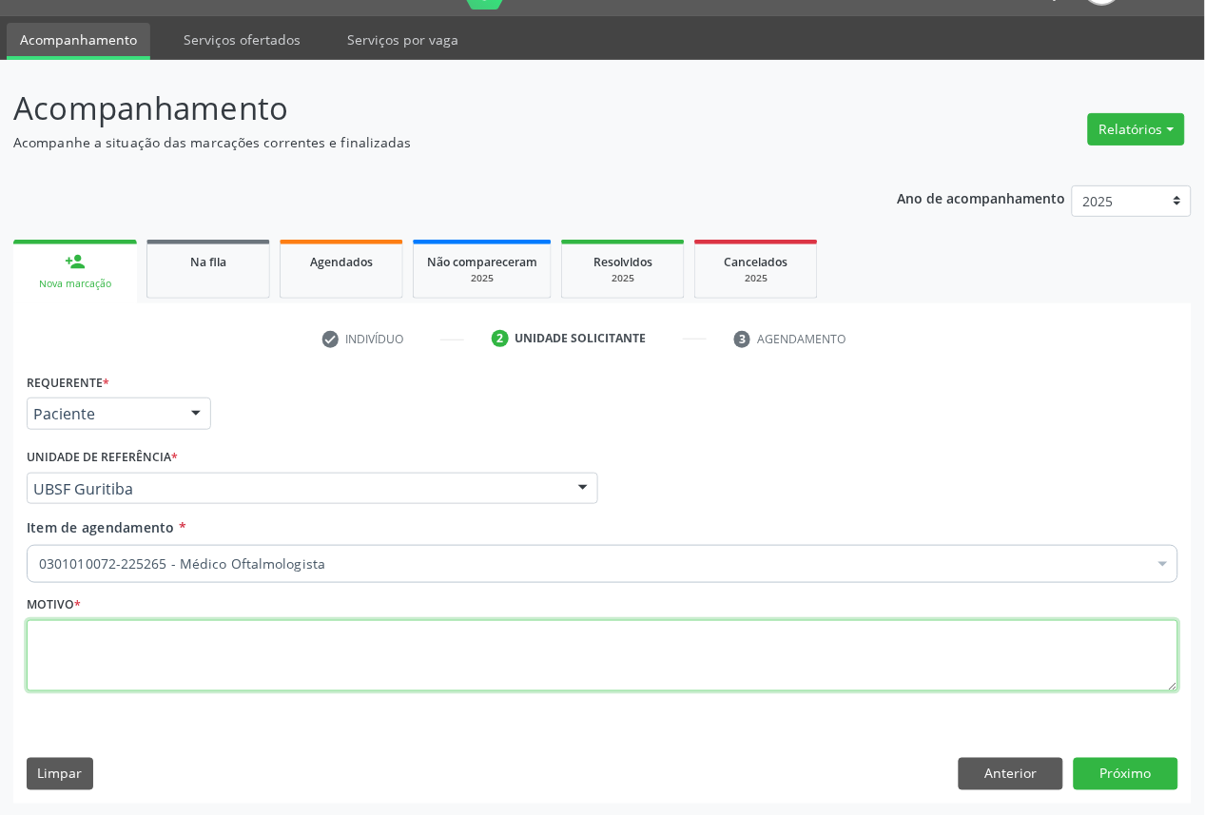
drag, startPoint x: 629, startPoint y: 683, endPoint x: 637, endPoint y: 657, distance: 27.1
click at [632, 683] on textarea at bounding box center [603, 656] width 1152 height 72
paste textarea "EXAME DE VISTA OFTALMO 06/2025"
type textarea "EXAME DE VISTA OFTALMO 06/2025"
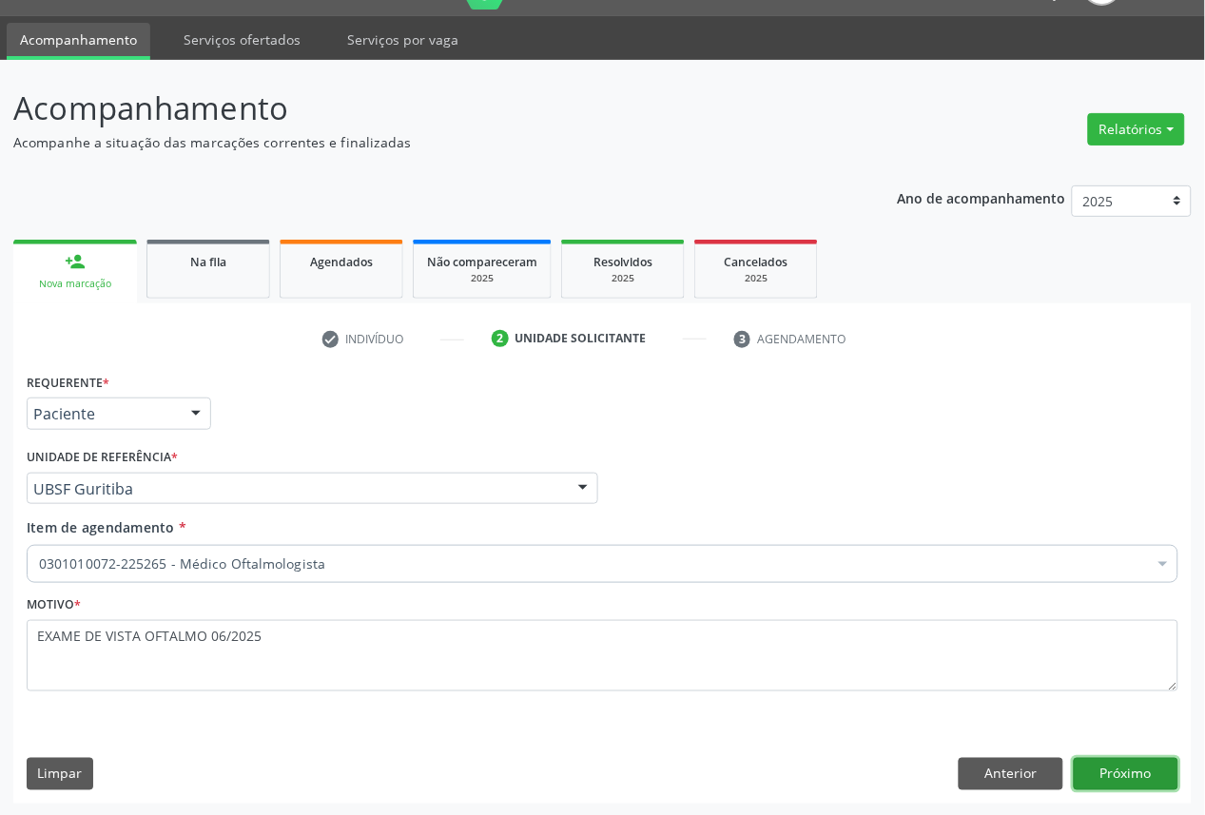
click button "Próximo" at bounding box center [1126, 774] width 105 height 32
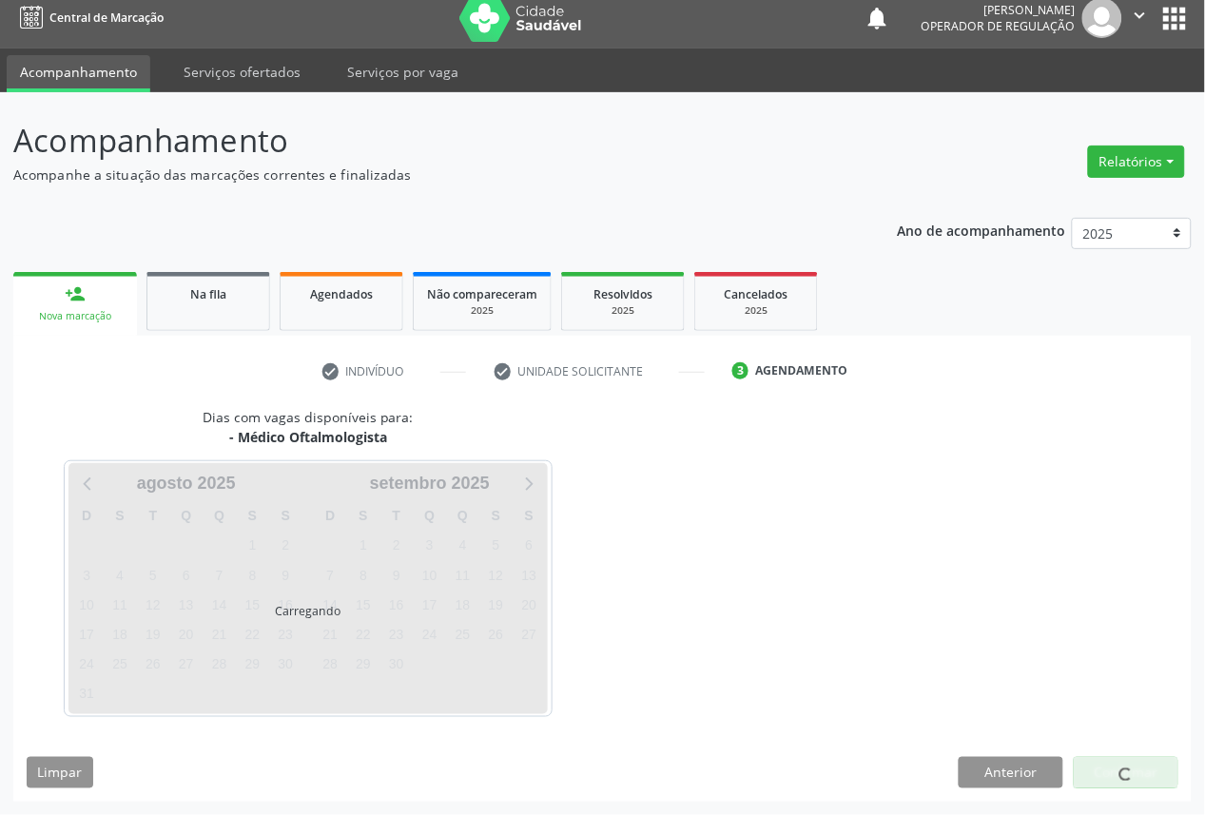
scroll to position [11, 0]
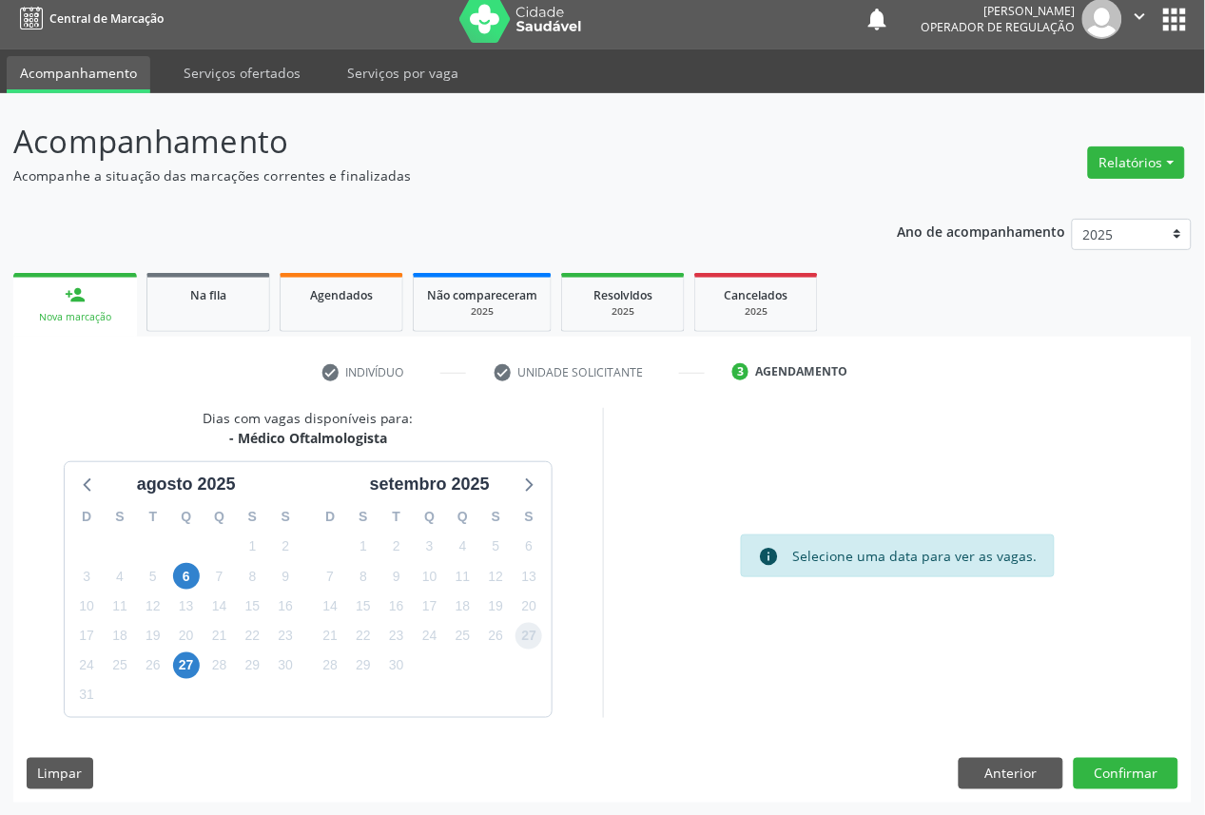
click at [534, 632] on span "27" at bounding box center [529, 636] width 27 height 27
click at [1074, 758] on button "Confirmar" at bounding box center [1126, 774] width 105 height 32
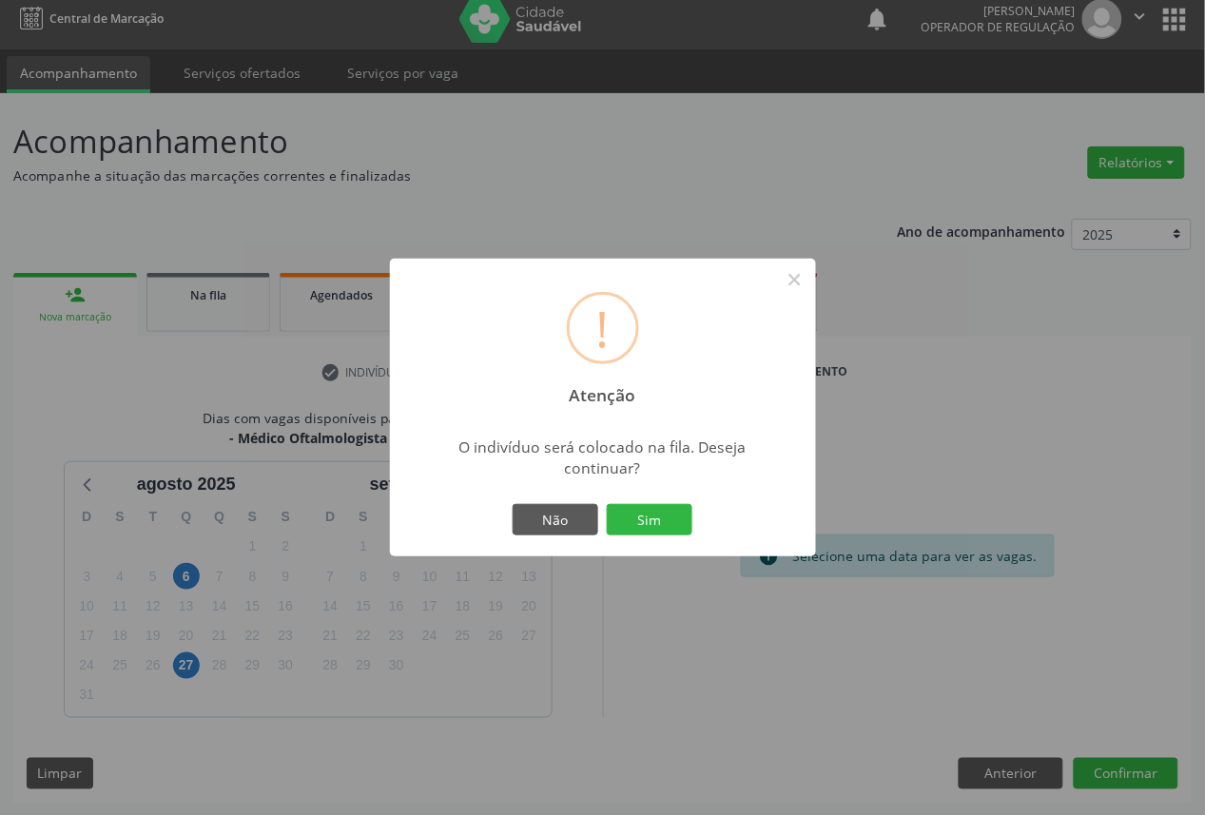
click at [607, 504] on button "Sim" at bounding box center [650, 520] width 86 height 32
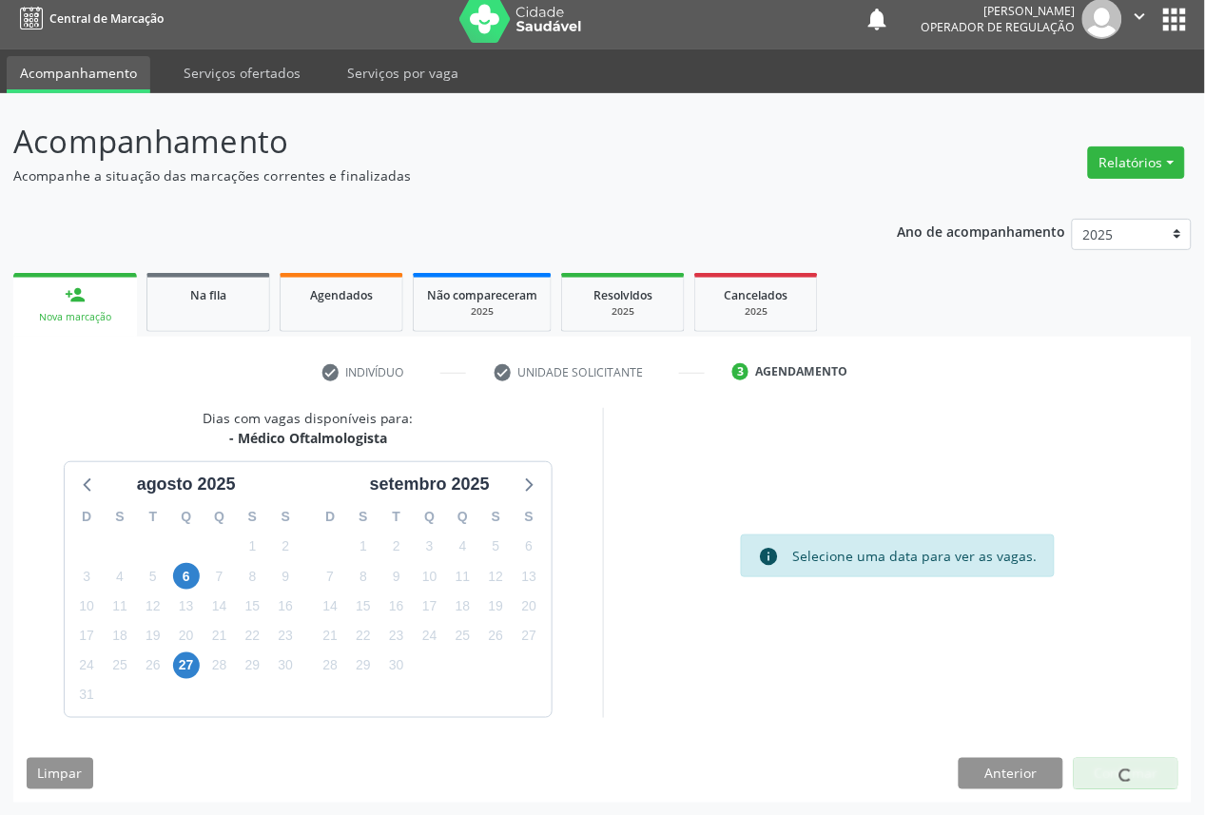
scroll to position [0, 0]
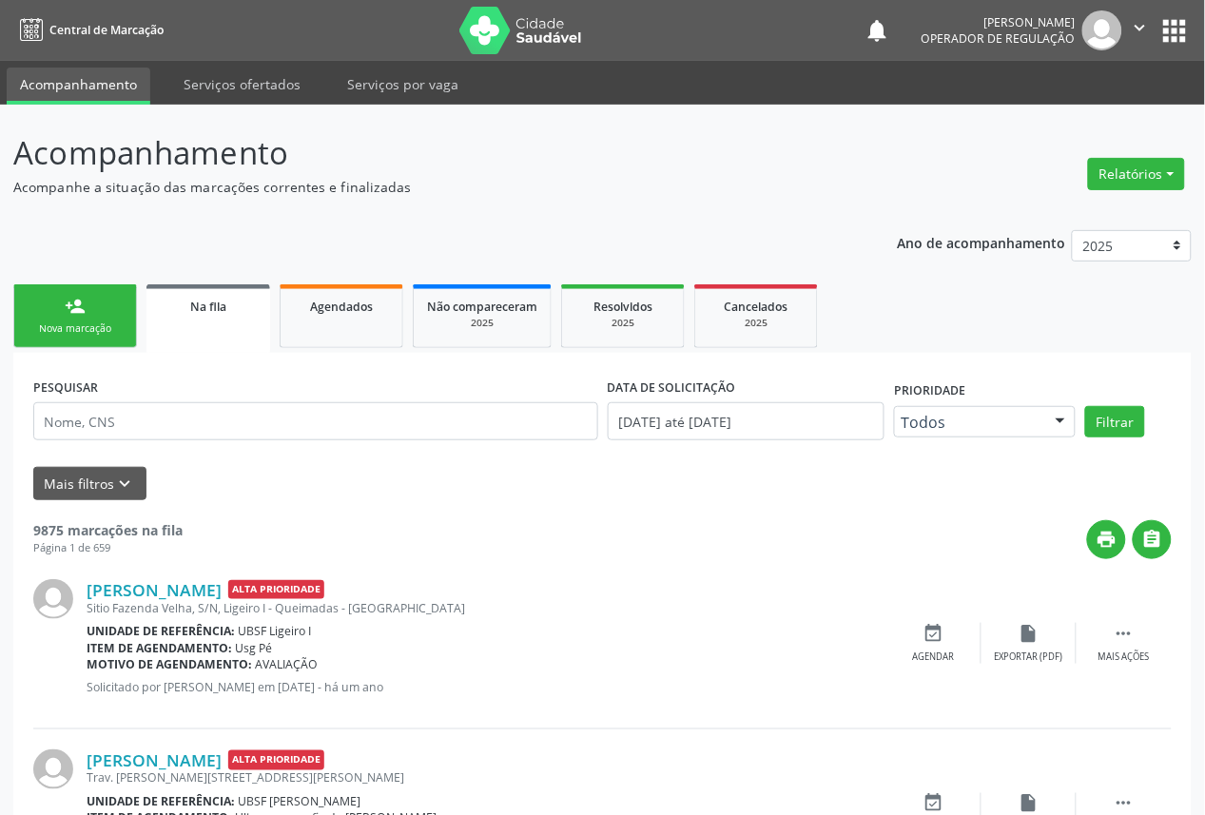
click at [69, 348] on ul "person_add Nova marcação Na fila Agendados Não compareceram 2025 Resolvidos 202…" at bounding box center [602, 316] width 1179 height 73
click at [62, 326] on div "Nova marcação" at bounding box center [75, 329] width 95 height 14
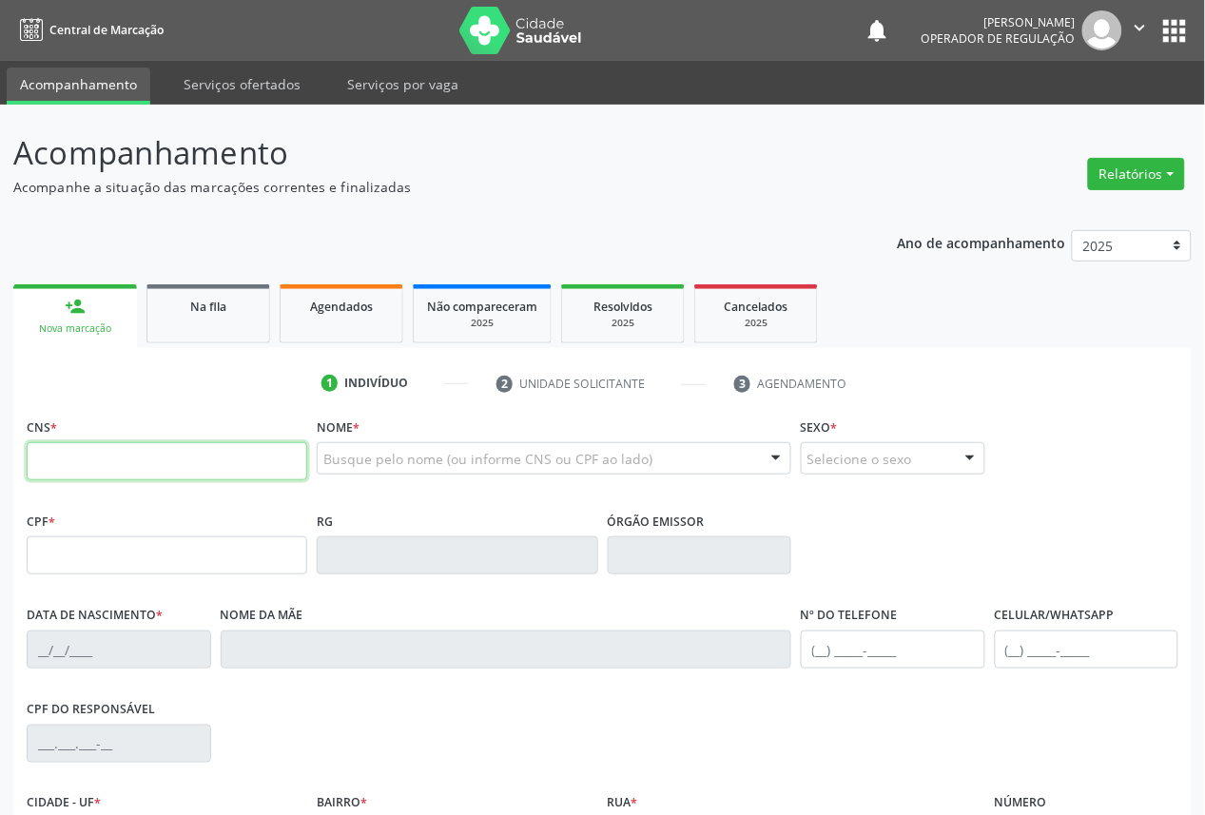
click at [139, 472] on input "text" at bounding box center [167, 461] width 281 height 38
type input "701 0058 7455 9798"
type input "531.993.755-53"
type input "[DATE]"
type input "Aneide da Conceição Freitas"
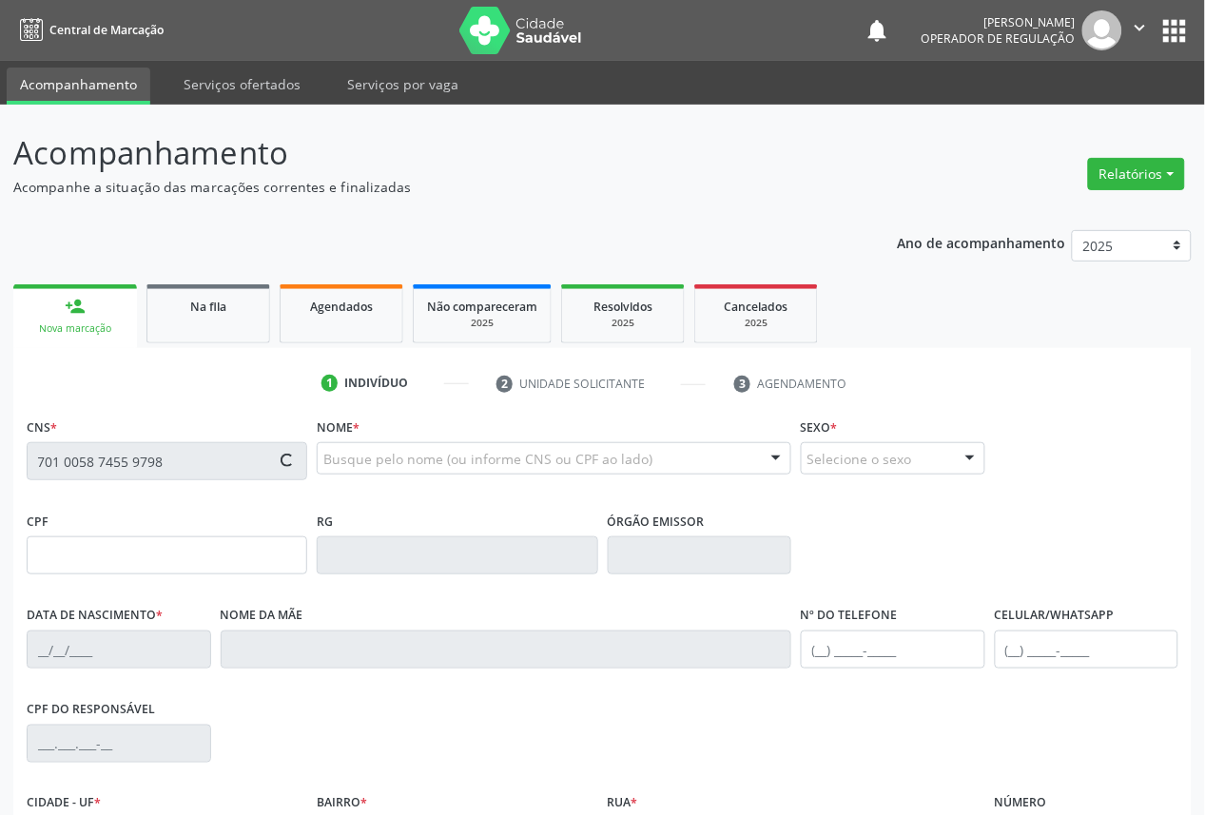
type input "[PHONE_NUMBER]"
type input "081.557.904-79"
type input "105"
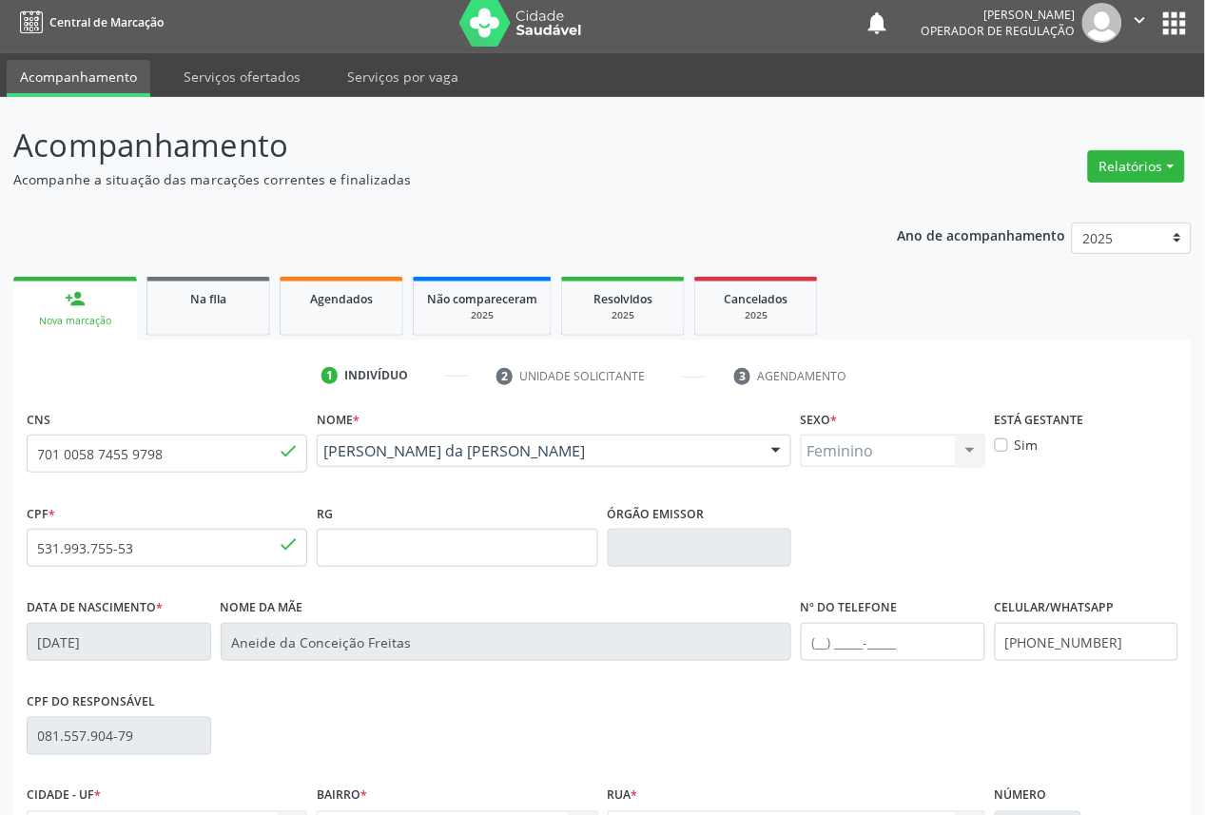
scroll to position [214, 0]
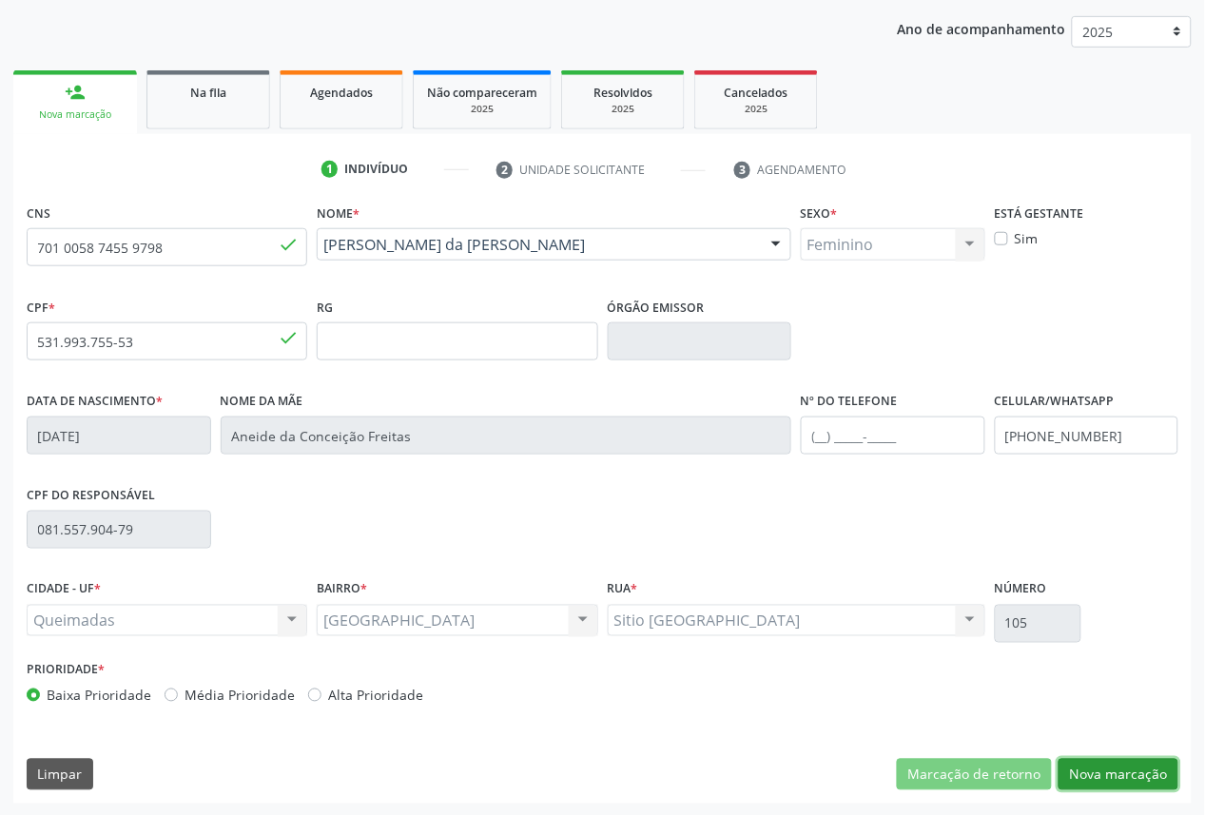
drag, startPoint x: 1099, startPoint y: 768, endPoint x: 238, endPoint y: 550, distance: 888.2
click at [1096, 768] on button "Nova marcação" at bounding box center [1119, 775] width 120 height 32
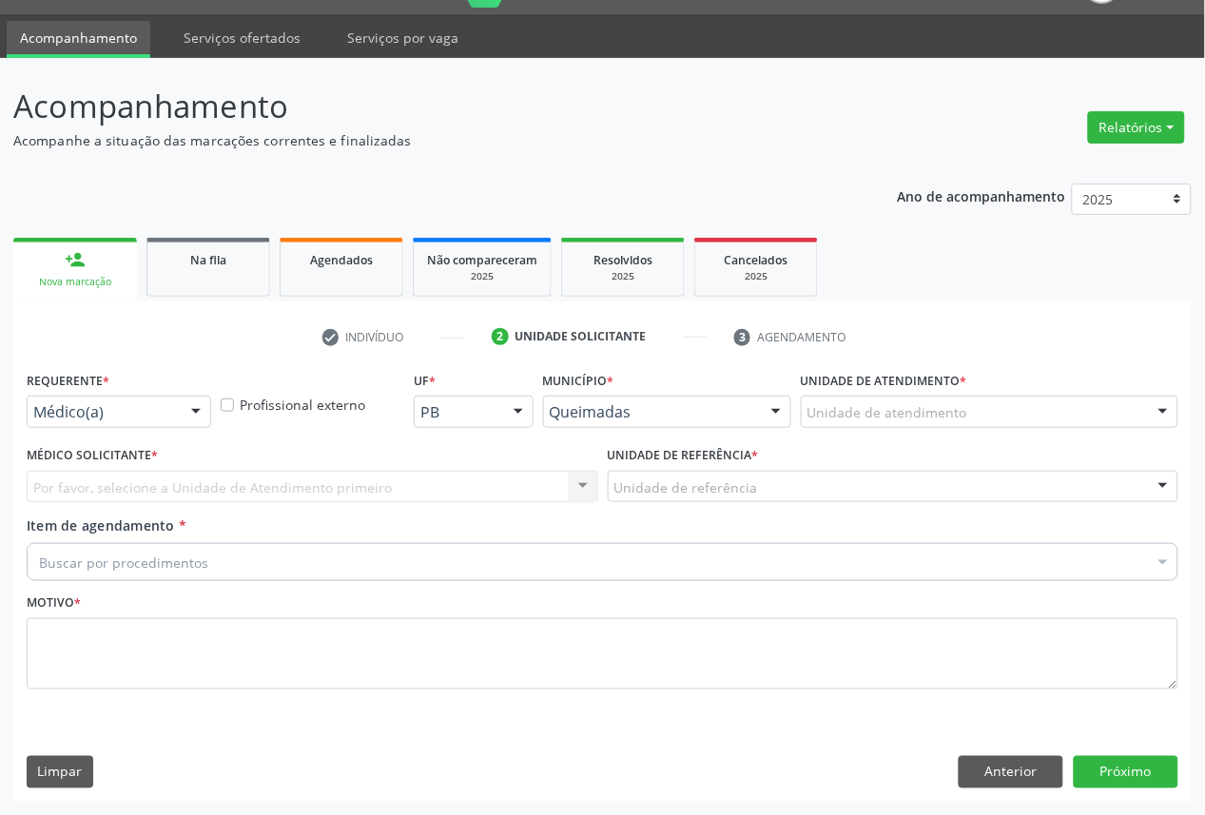
scroll to position [45, 0]
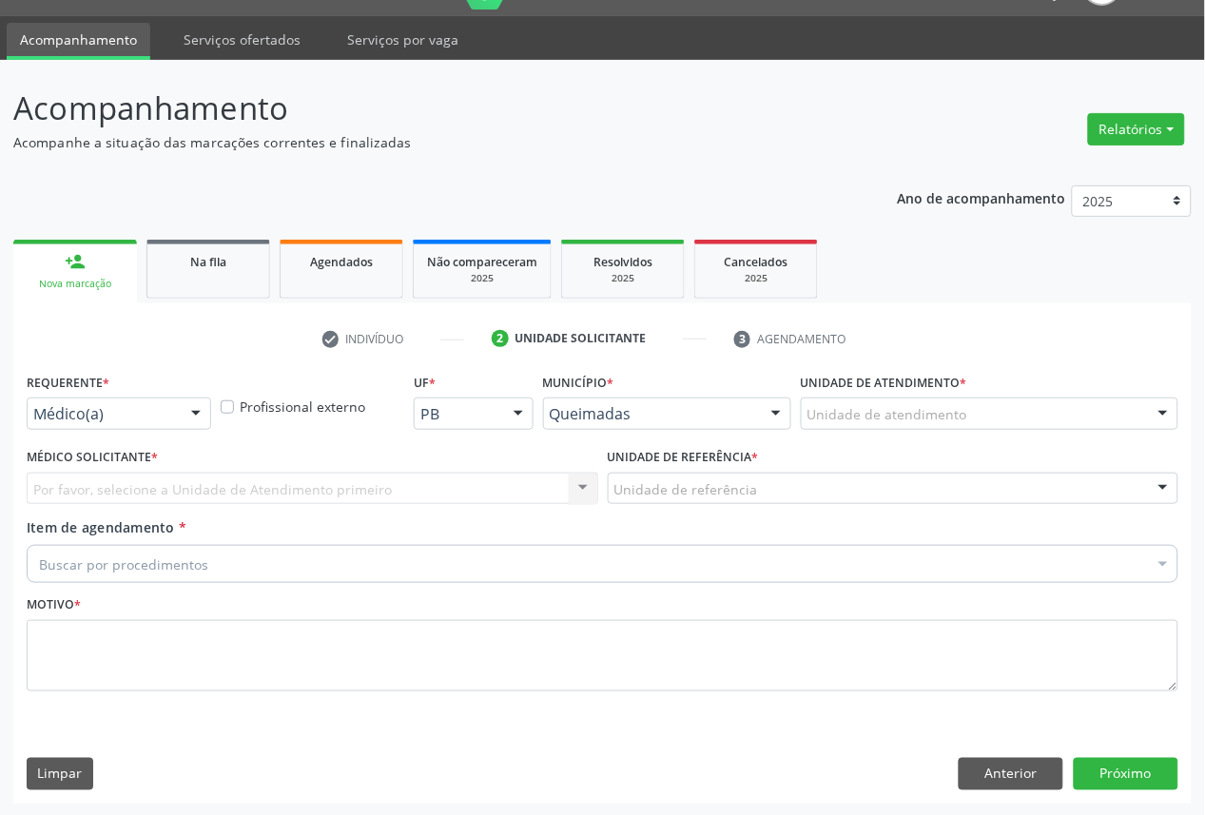
drag, startPoint x: 135, startPoint y: 407, endPoint x: 131, endPoint y: 523, distance: 116.1
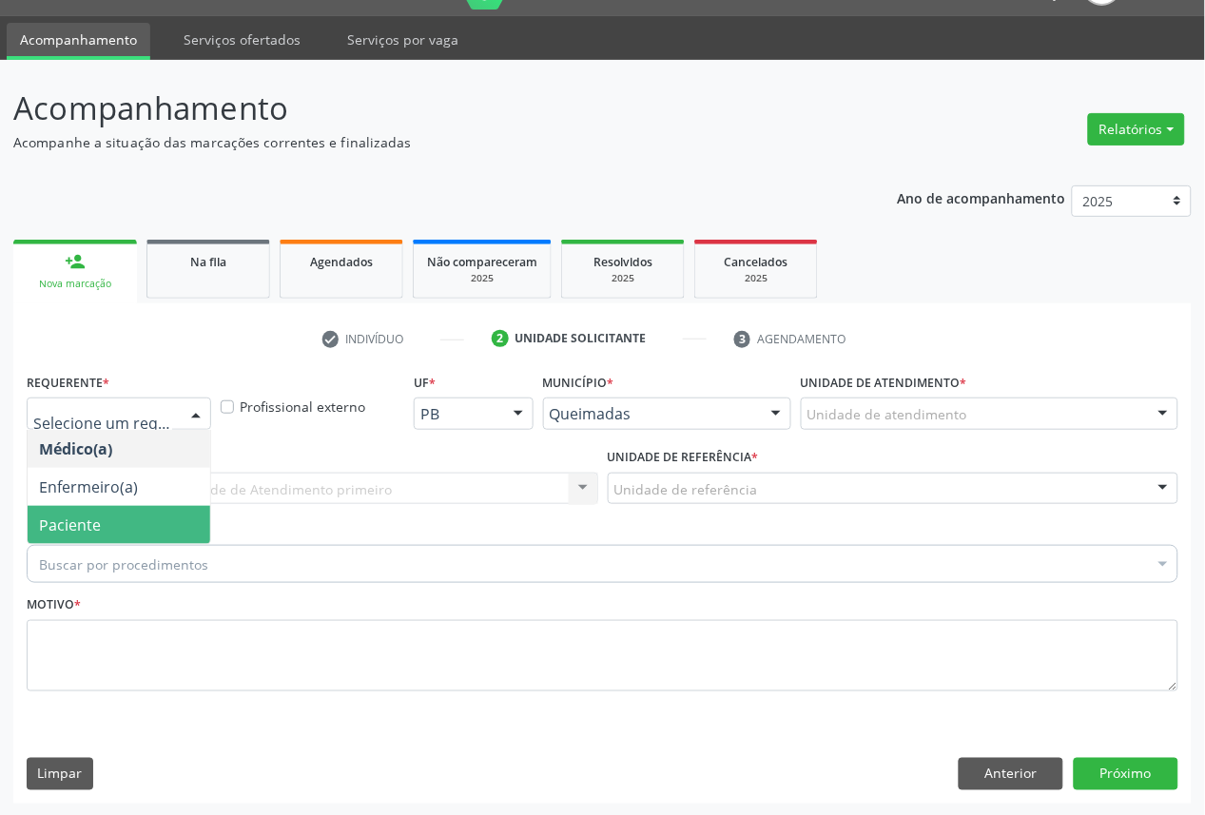
click at [131, 539] on span "Paciente" at bounding box center [119, 525] width 183 height 38
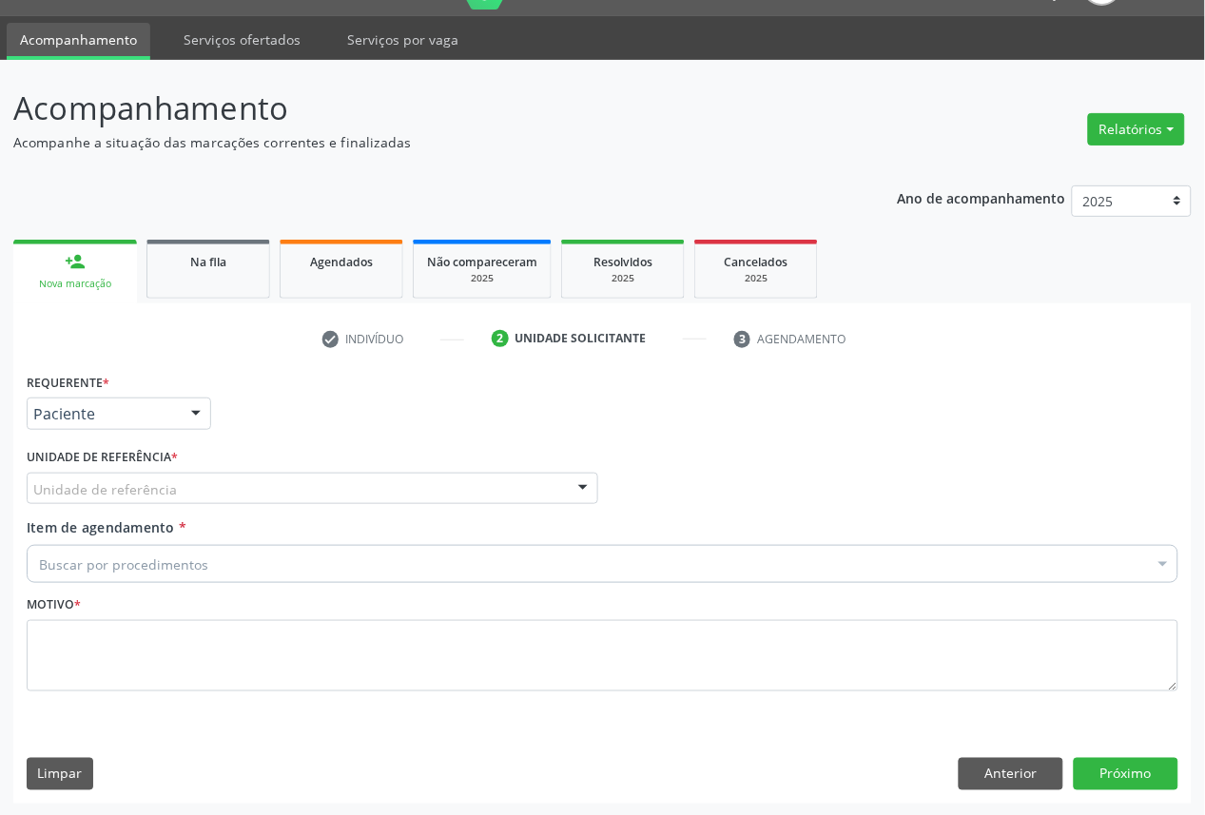
click at [150, 500] on div "Unidade de referência" at bounding box center [313, 489] width 572 height 32
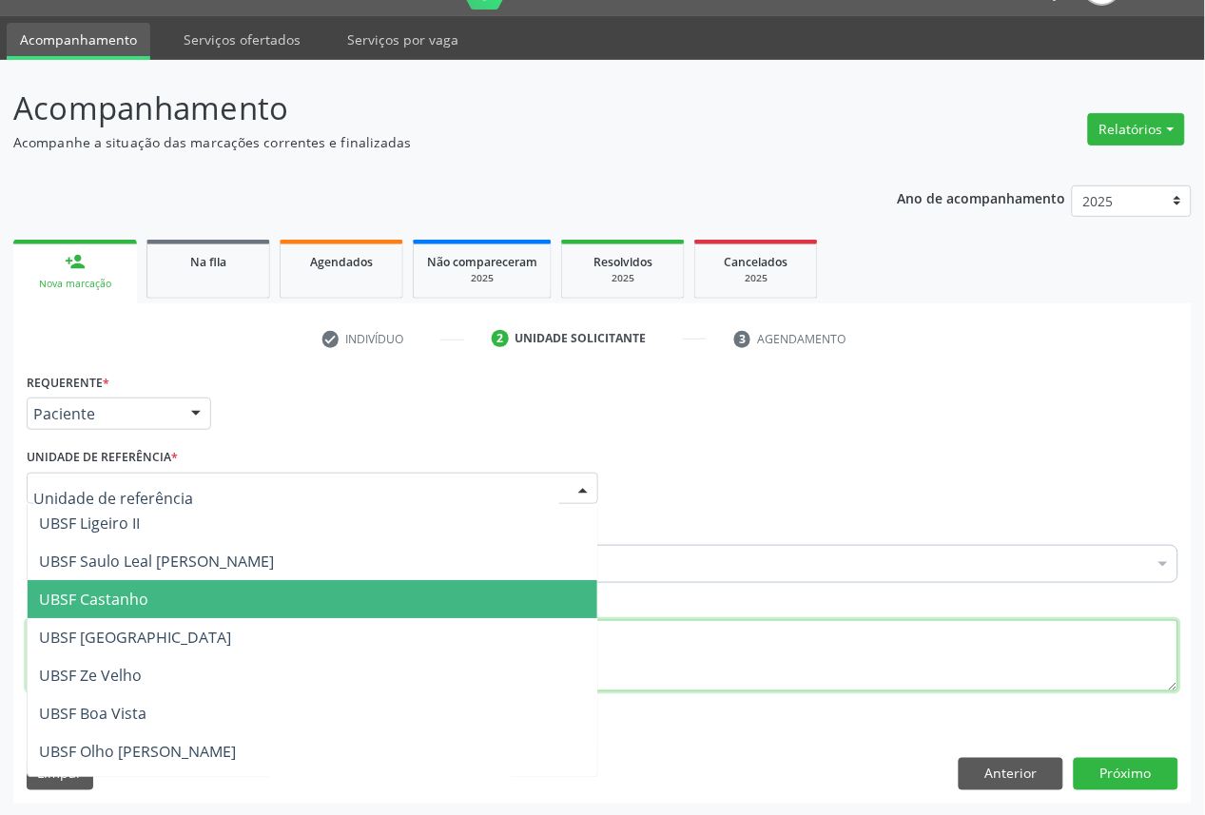
click at [733, 677] on textarea at bounding box center [603, 656] width 1152 height 72
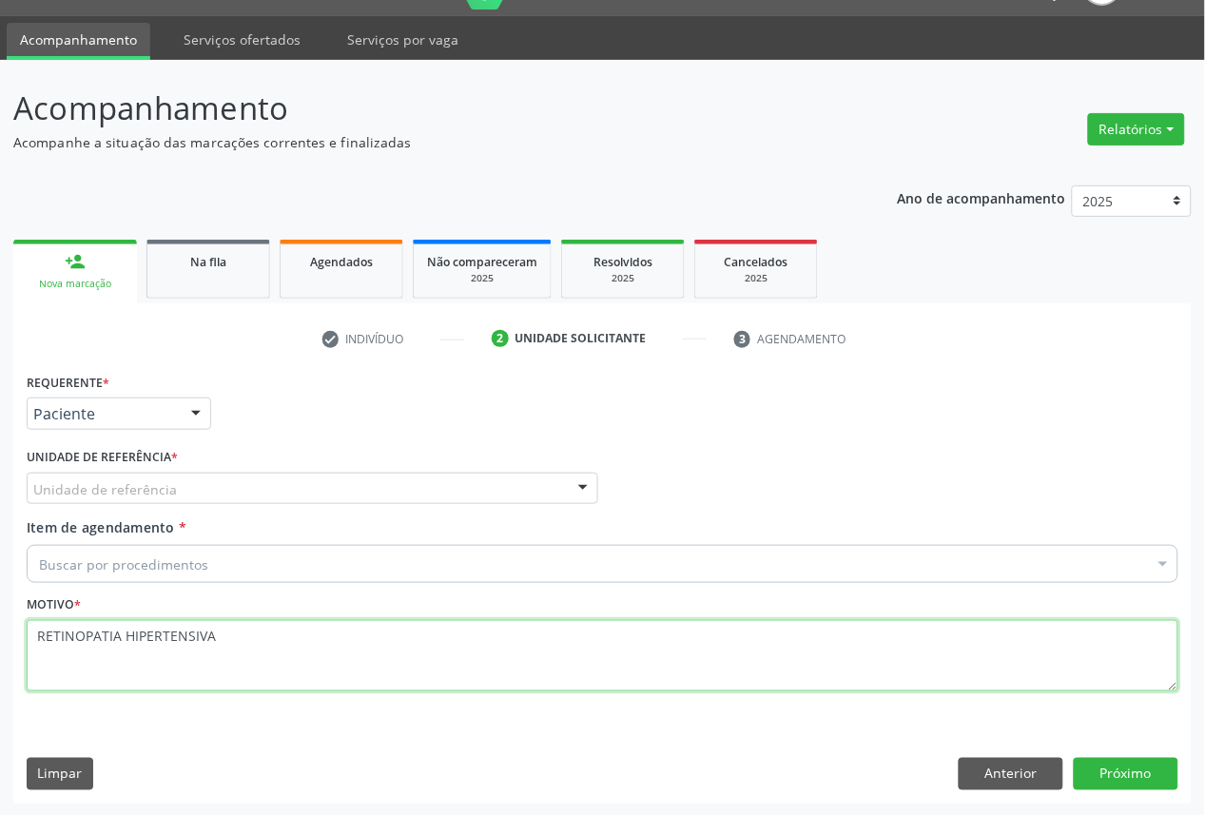
paste textarea "EXAME DE VISTA OFTALMO 06/2025"
click at [36, 650] on textarea "RETINOPATIA HIPERTENSIVA EXAME DE VISTA OFTALMO 06/2025" at bounding box center [603, 656] width 1152 height 72
click at [146, 653] on textarea "RETINOPATIA HIPERTENSIVA EXAME DE VISTA OFTALMO 06/2025" at bounding box center [603, 656] width 1152 height 72
type textarea "RETINOPATIA HIPERTENSIVA OFTALMO 06/2025"
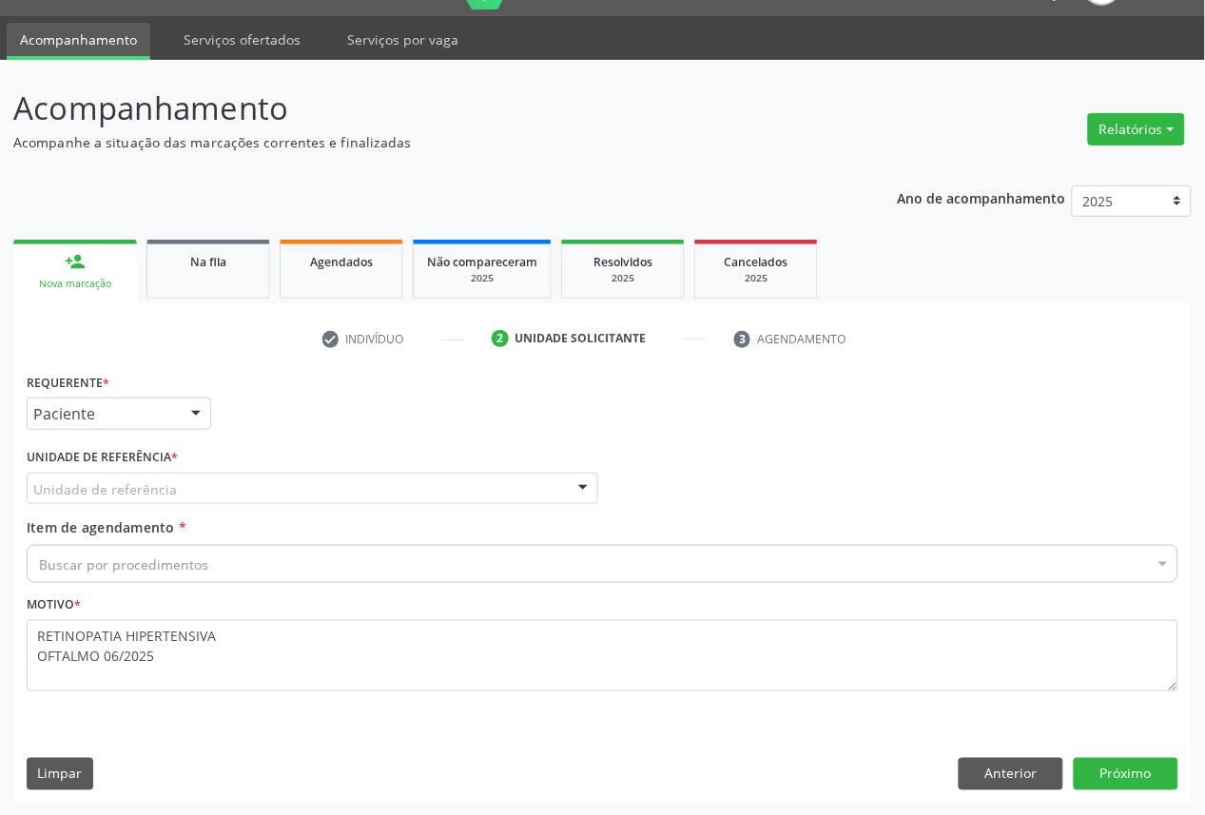
paste input "OFTALMOLOGISTA"
click at [487, 562] on div "Buscar por procedimentos" at bounding box center [603, 564] width 1152 height 38
type input "OFTALMOLOGISTA"
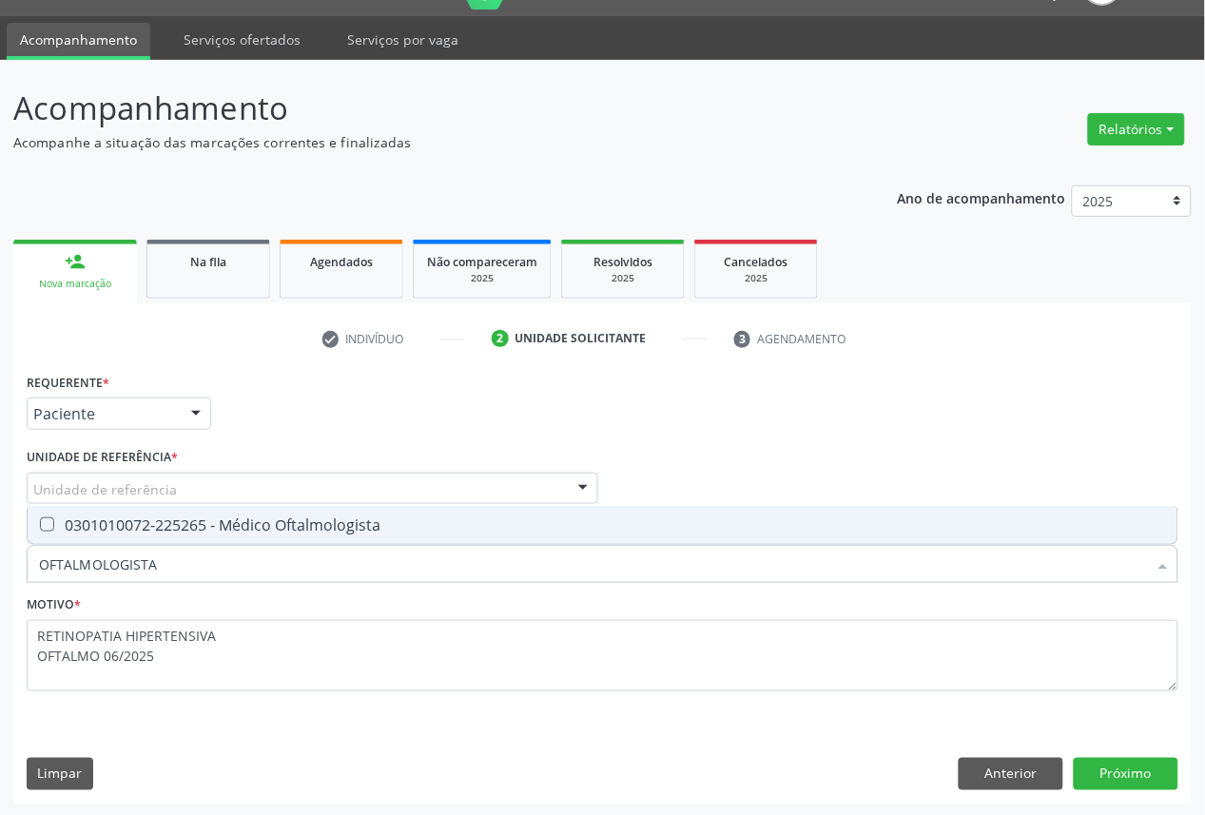
click at [480, 527] on div "0301010072-225265 - Médico Oftalmologista" at bounding box center [602, 525] width 1127 height 15
checkbox Oftalmologista "true"
click at [1048, 764] on button "Anterior" at bounding box center [1011, 774] width 105 height 32
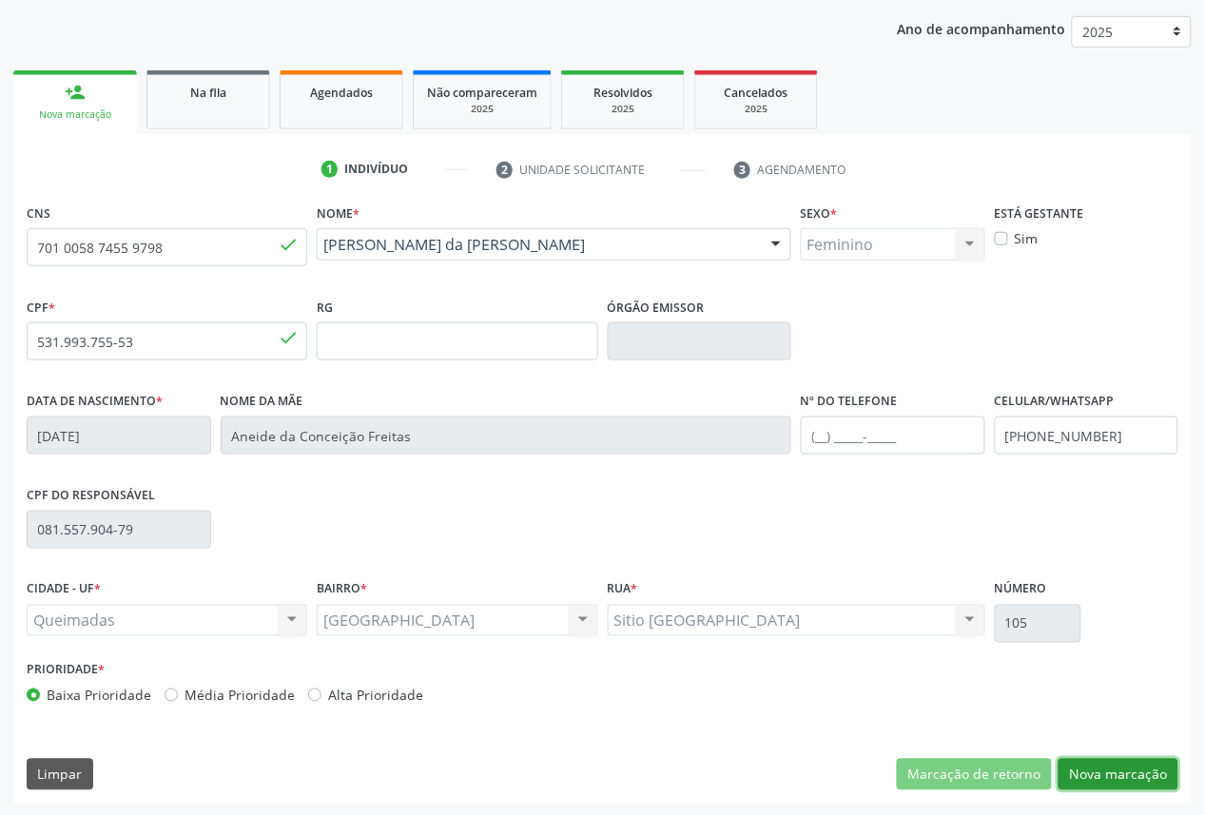
click at [1115, 777] on button "Nova marcação" at bounding box center [1119, 775] width 120 height 32
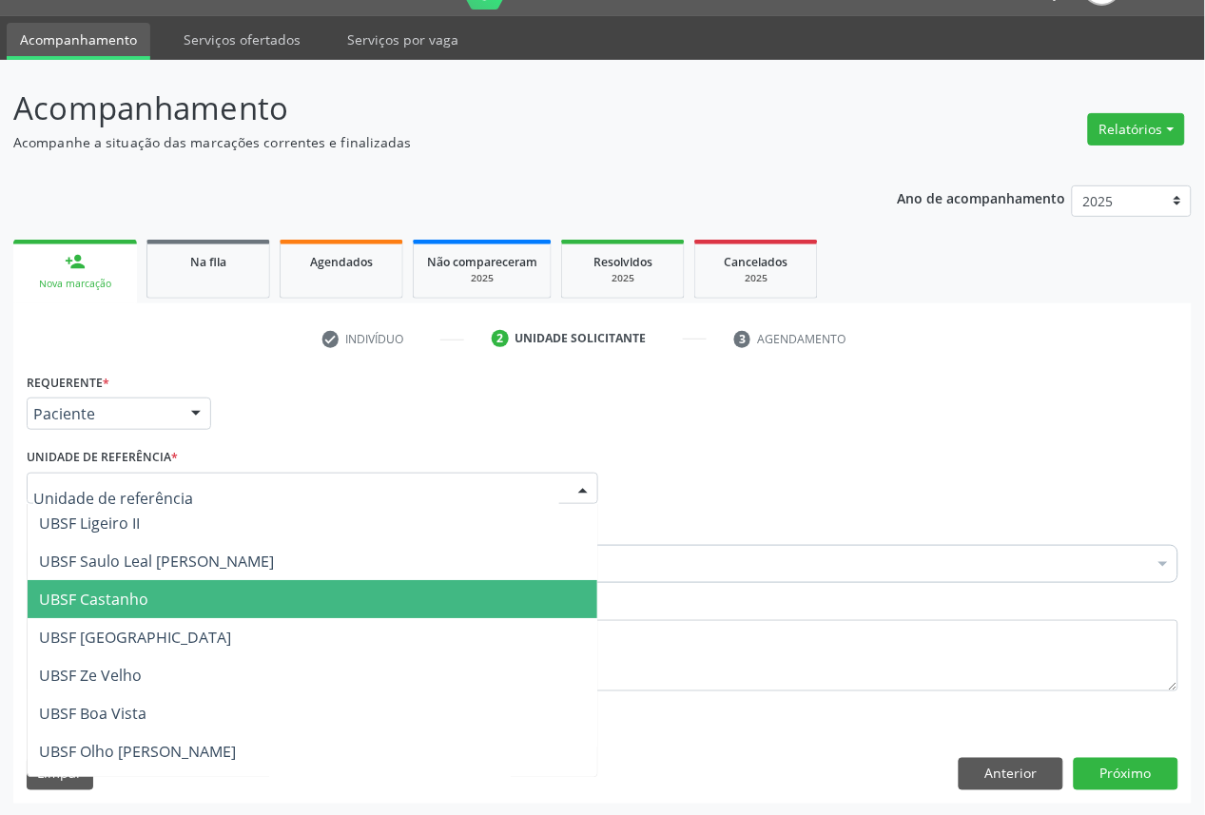
click at [225, 490] on div at bounding box center [313, 489] width 572 height 32
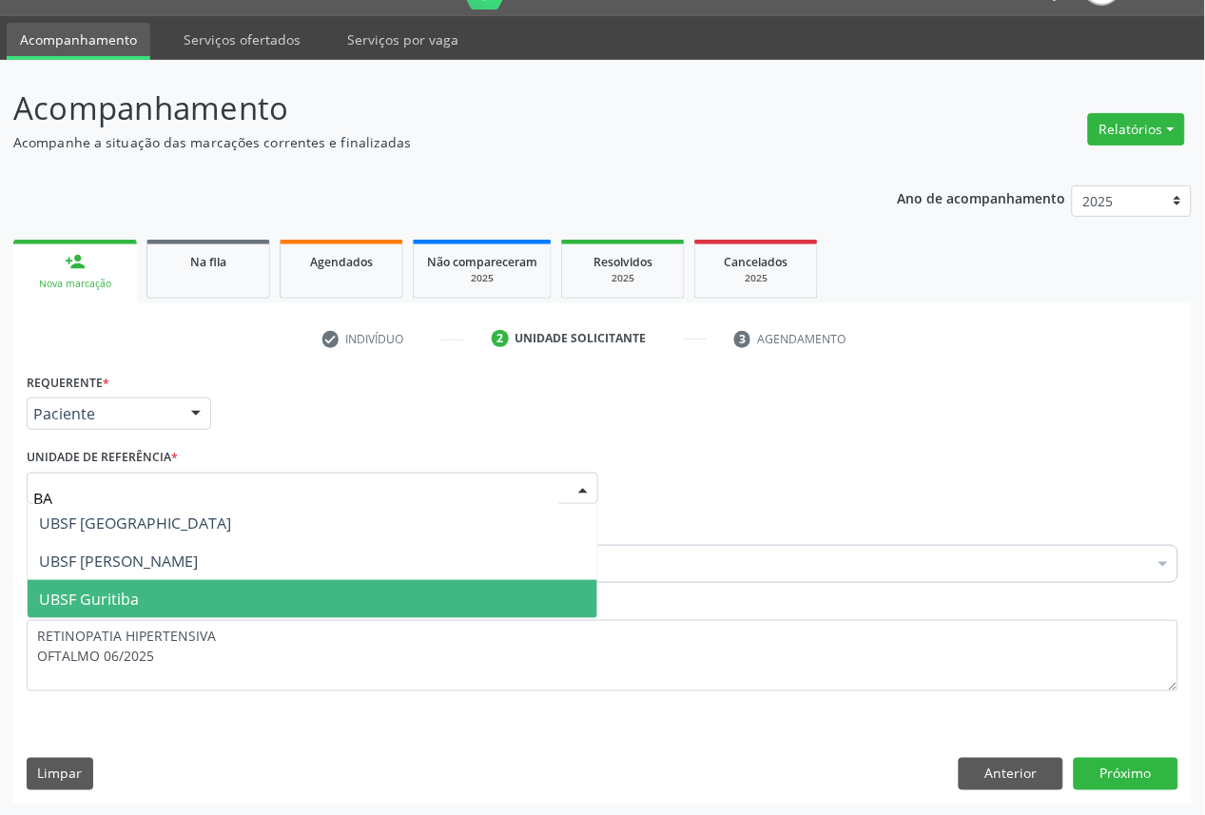
type input "BAI"
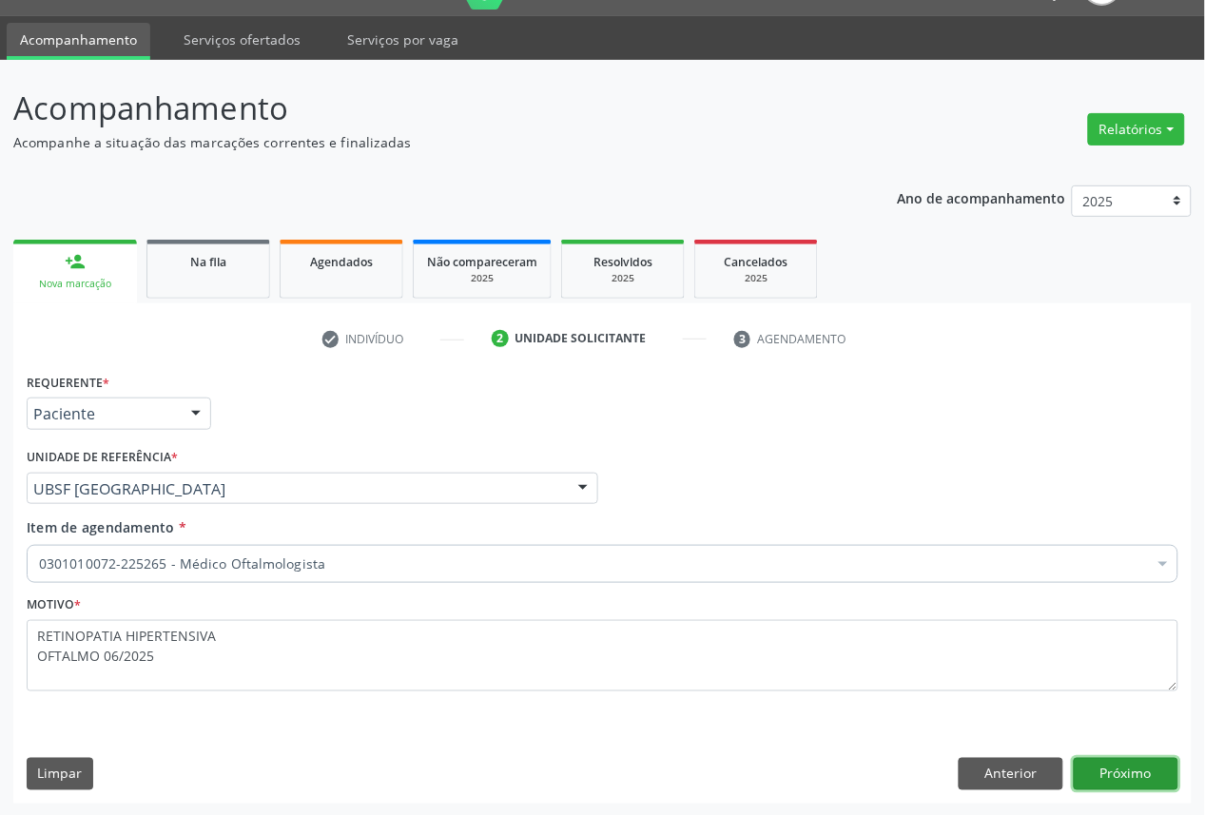
click button "Próximo" at bounding box center [1126, 774] width 105 height 32
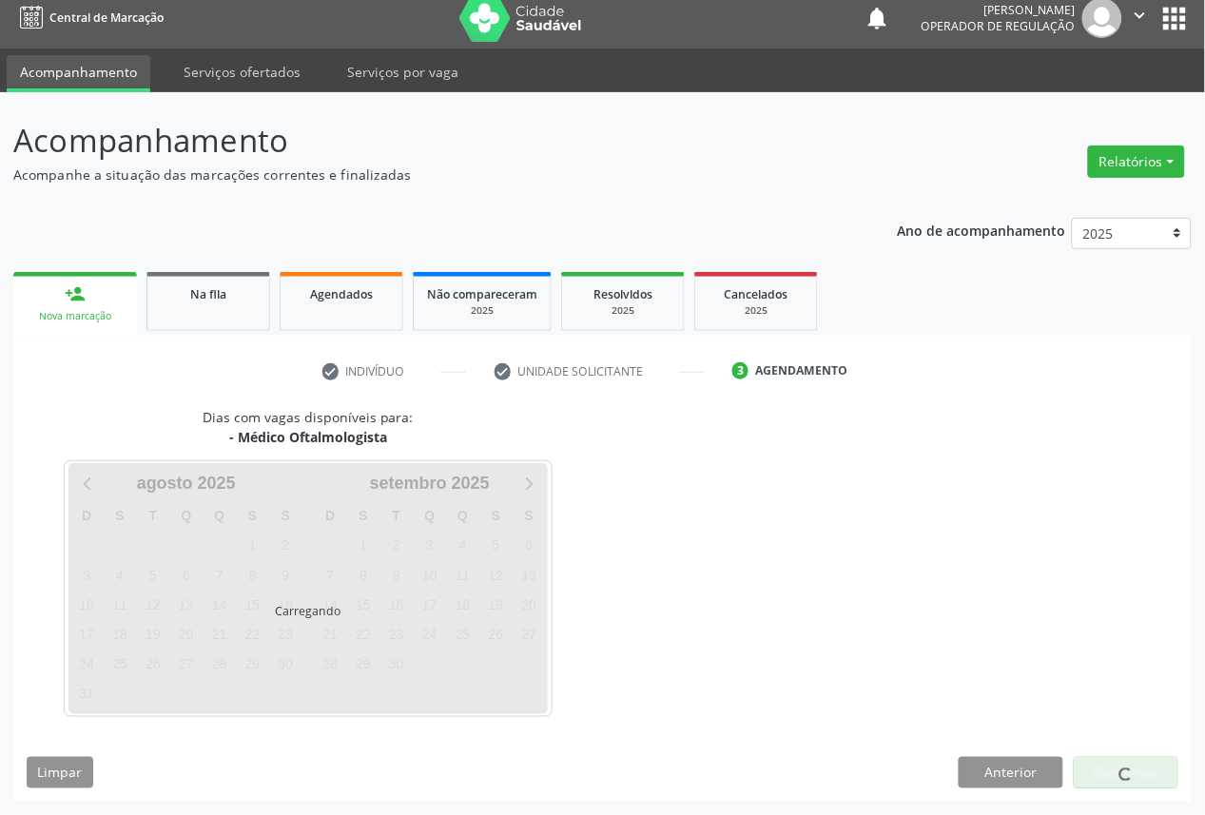
scroll to position [11, 0]
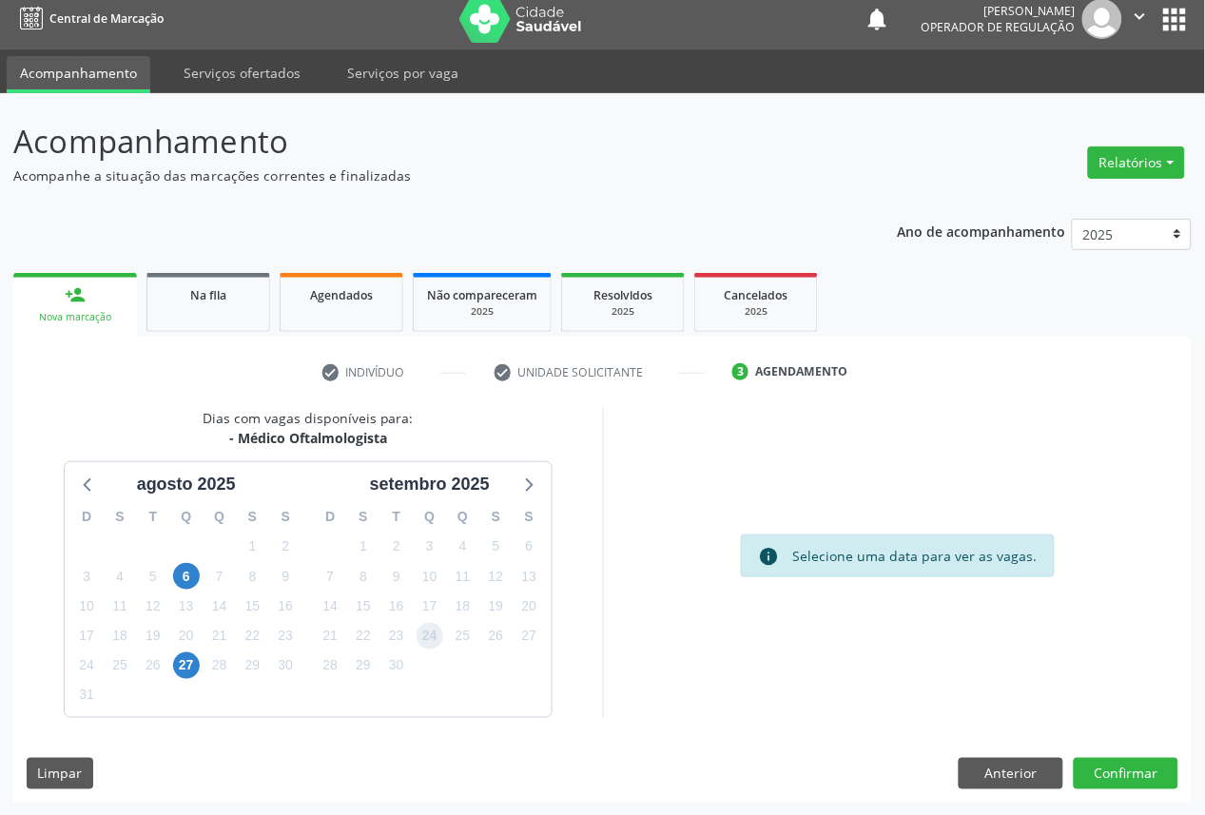
click at [424, 641] on span "24" at bounding box center [430, 636] width 27 height 27
click at [1137, 775] on button "Confirmar" at bounding box center [1126, 774] width 105 height 32
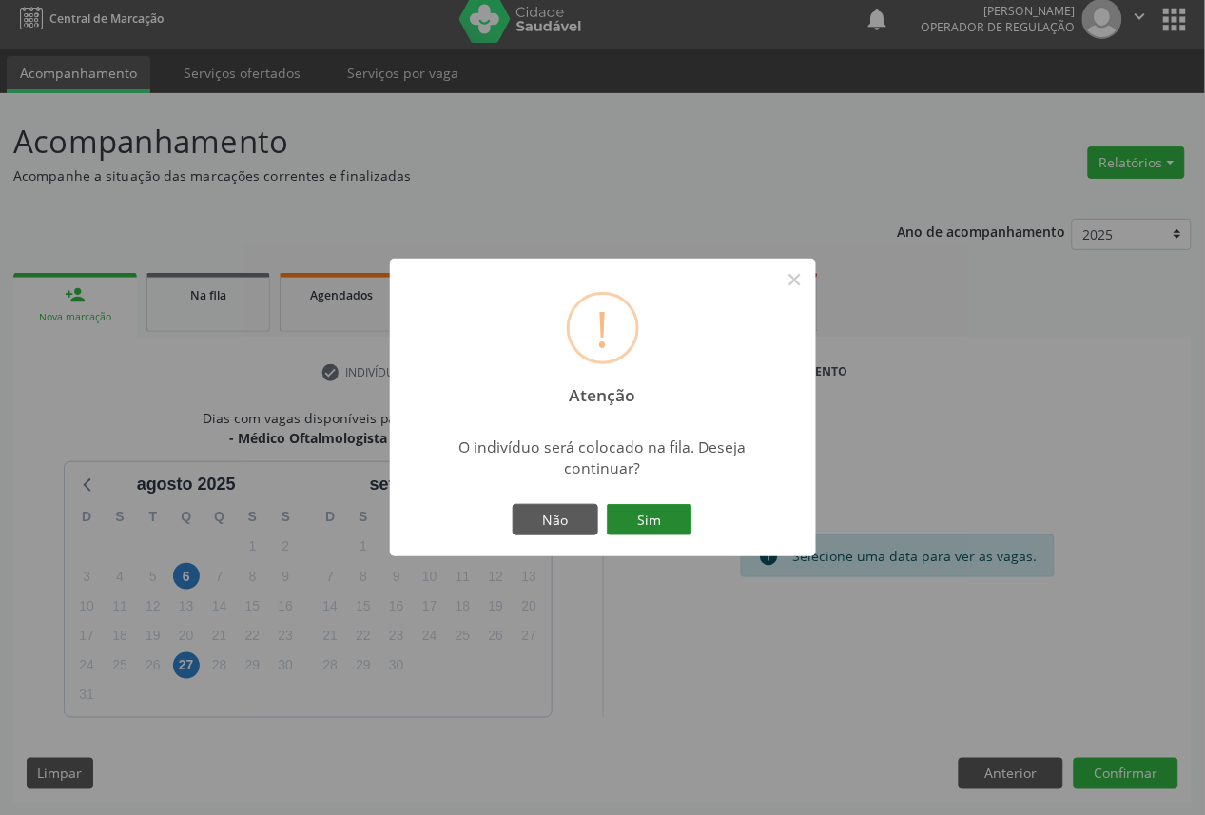
click at [631, 529] on button "Sim" at bounding box center [650, 520] width 86 height 32
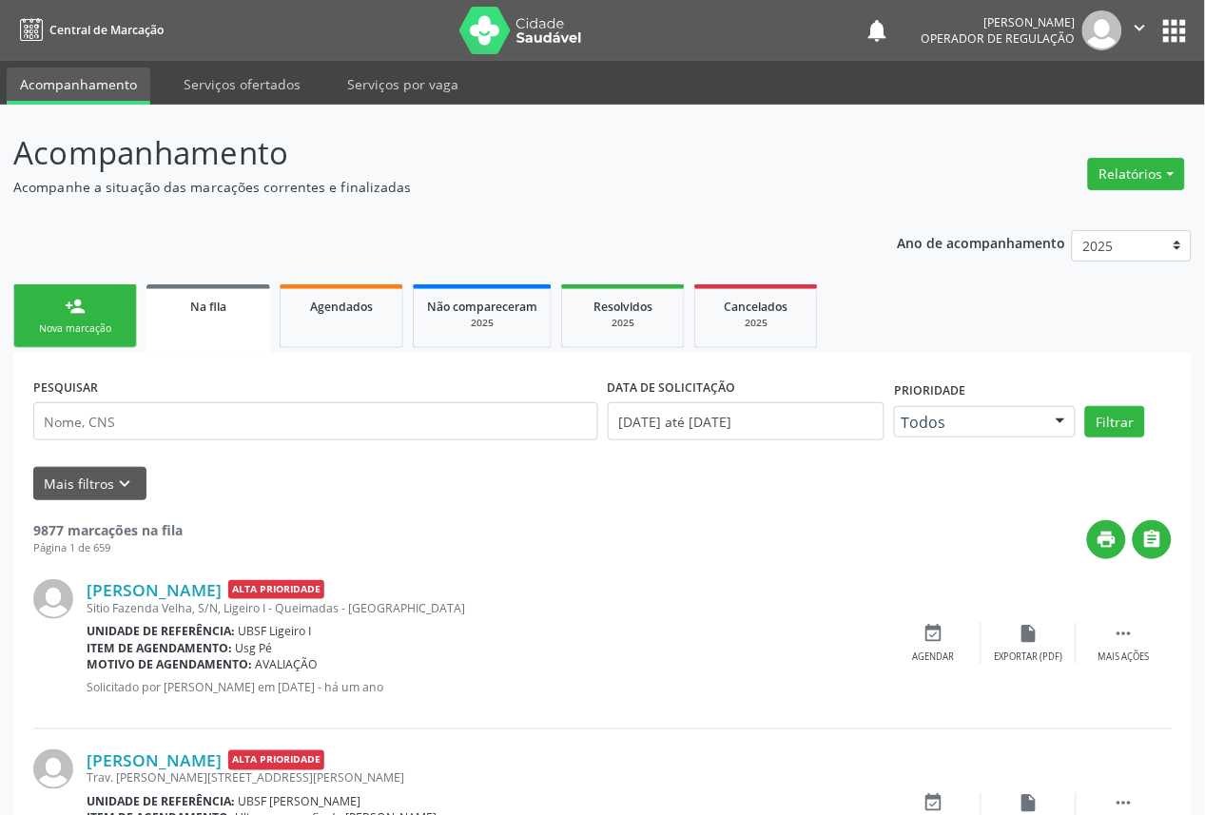
scroll to position [106, 0]
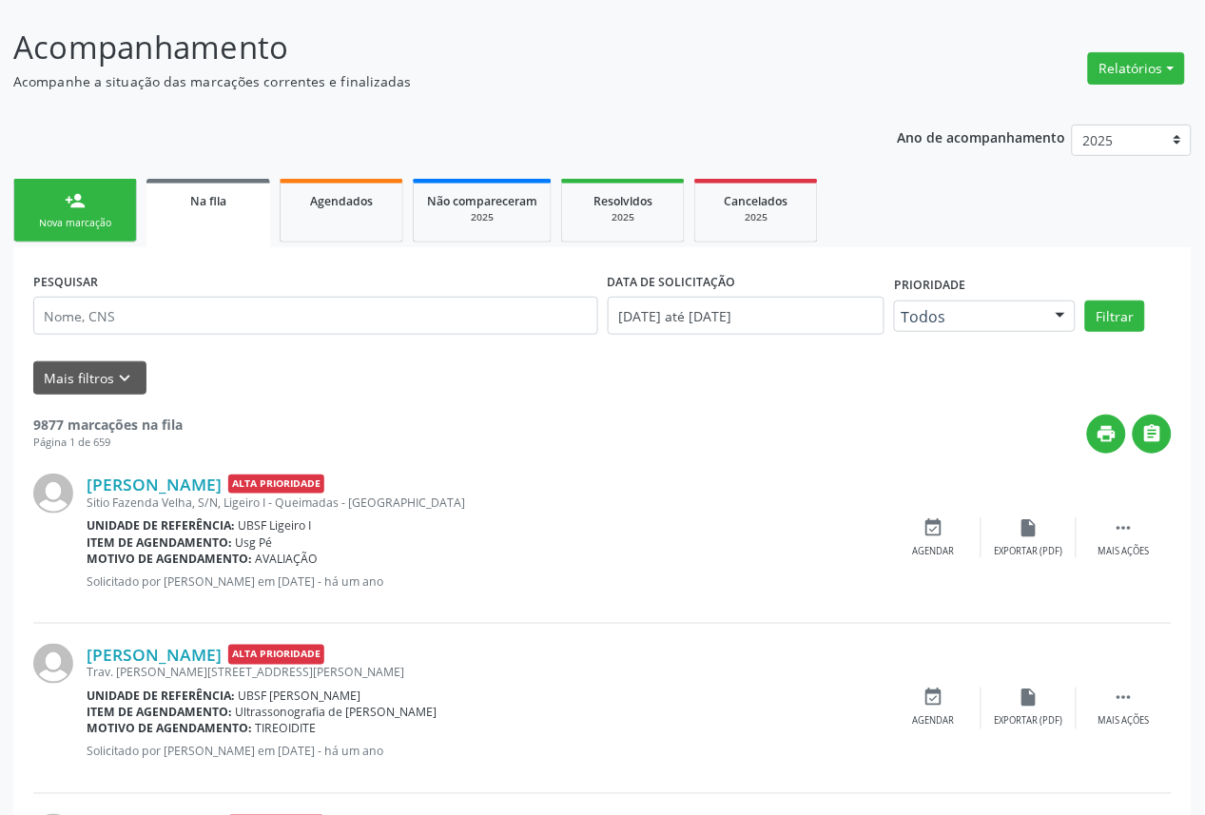
click at [92, 212] on link "person_add Nova marcação" at bounding box center [75, 211] width 124 height 64
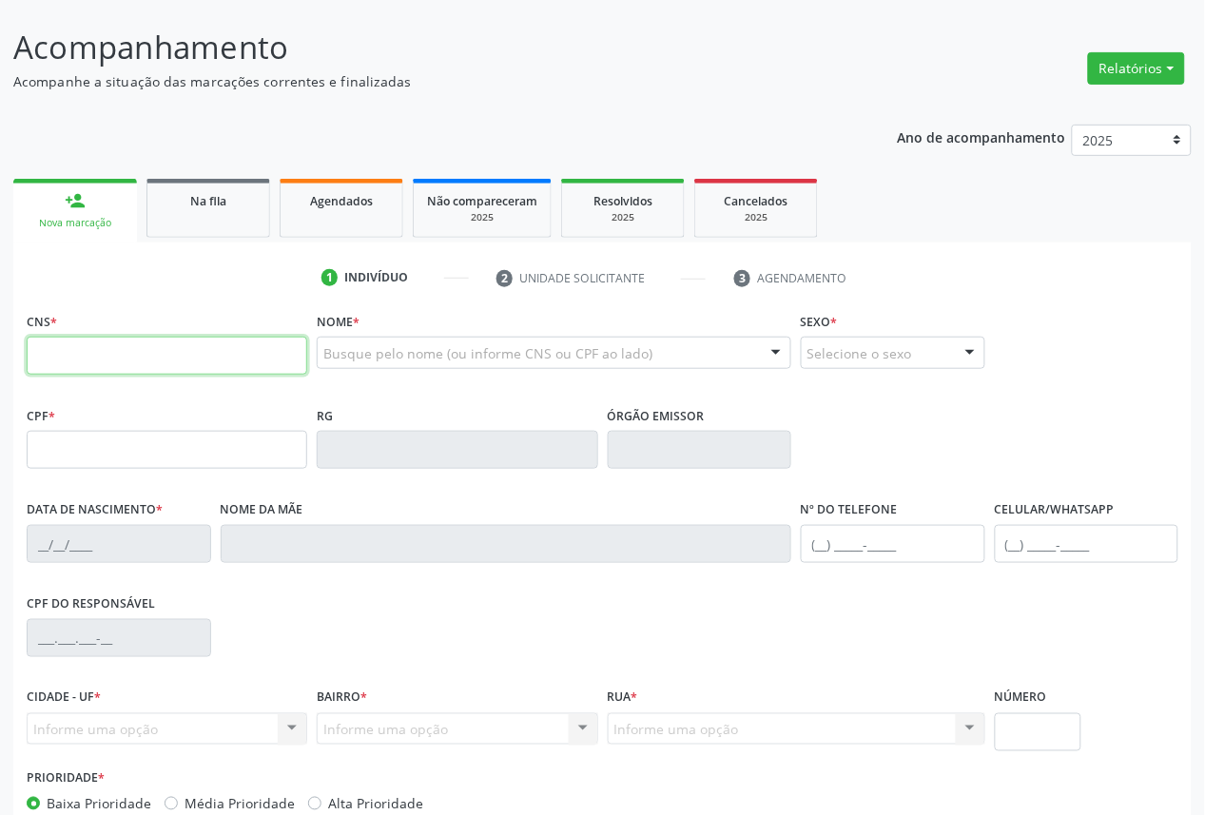
click at [145, 340] on input "text" at bounding box center [167, 356] width 281 height 38
type input "708 4062 7830 5867"
type input "911.085.604-82"
type input "[DATE]"
type input "[PERSON_NAME]"
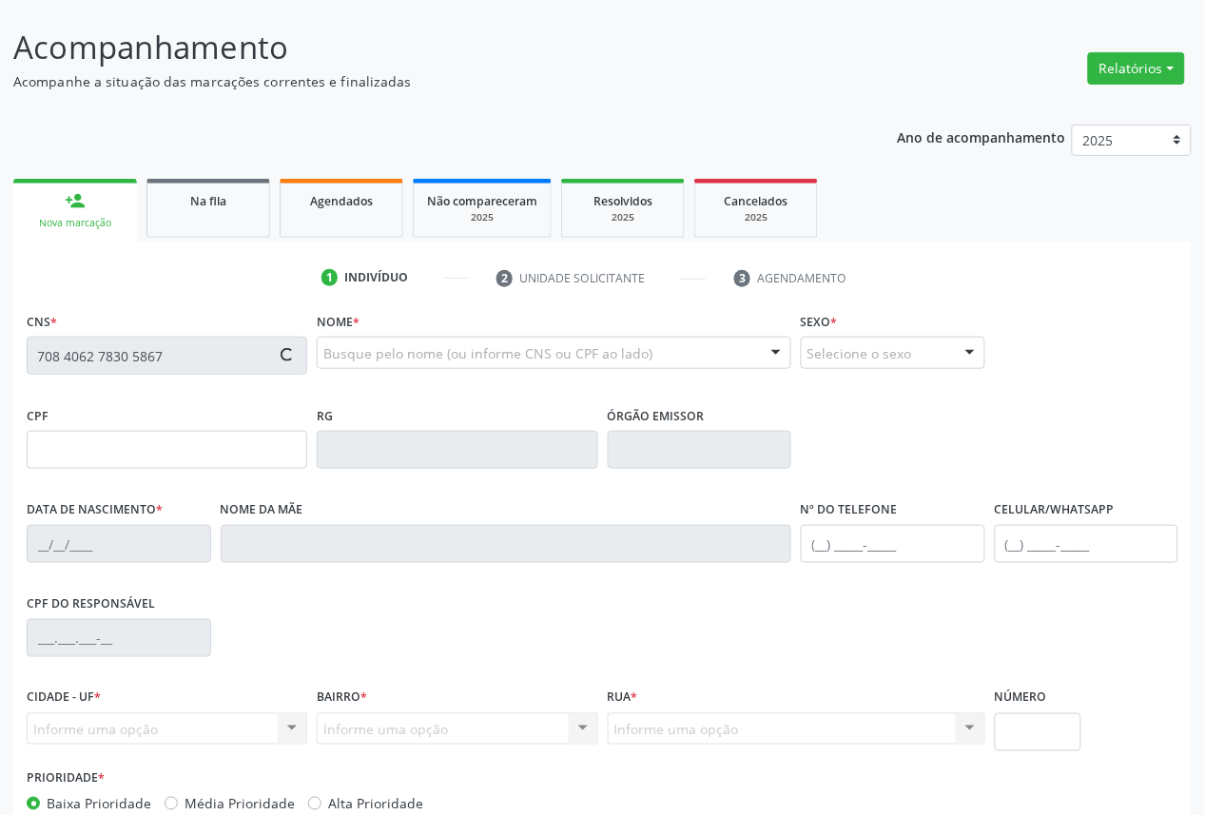
type input "[PHONE_NUMBER]"
type input "89"
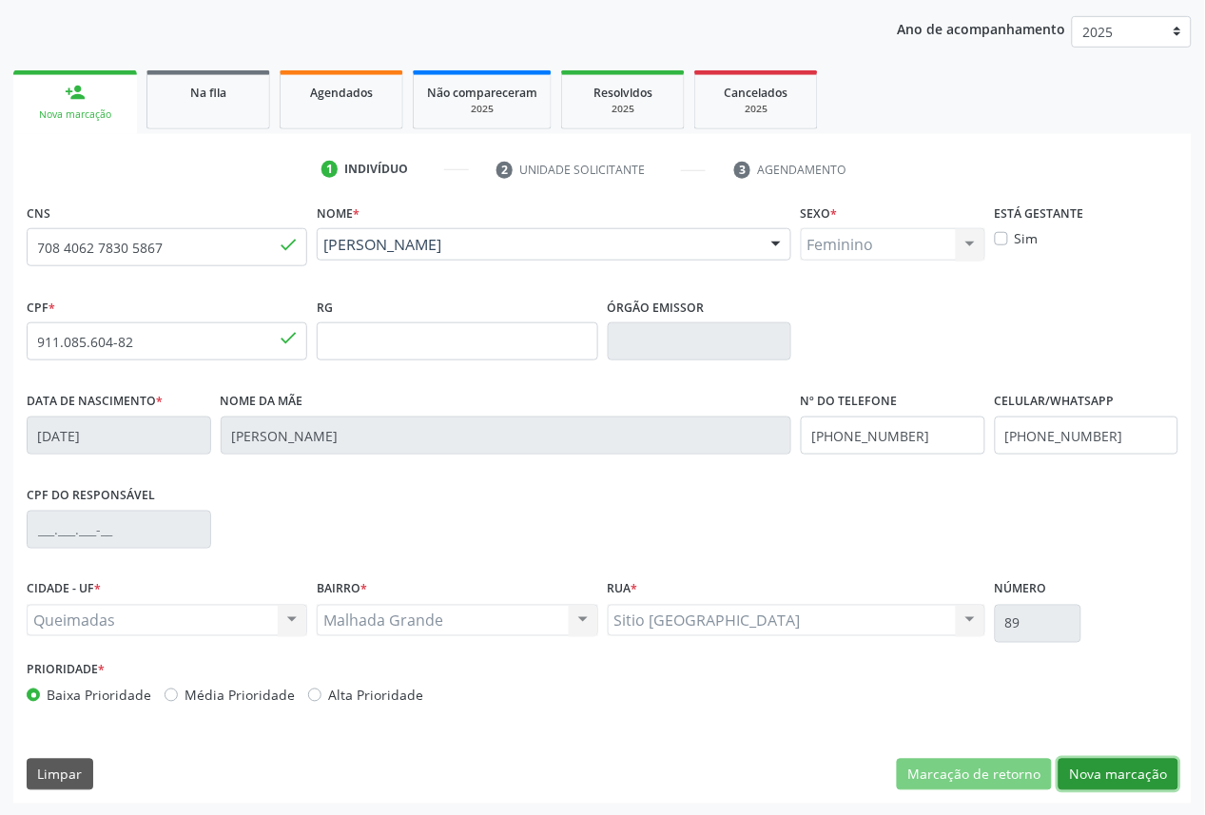
drag, startPoint x: 1097, startPoint y: 778, endPoint x: 853, endPoint y: 706, distance: 254.1
click at [1094, 777] on button "Nova marcação" at bounding box center [1119, 775] width 120 height 32
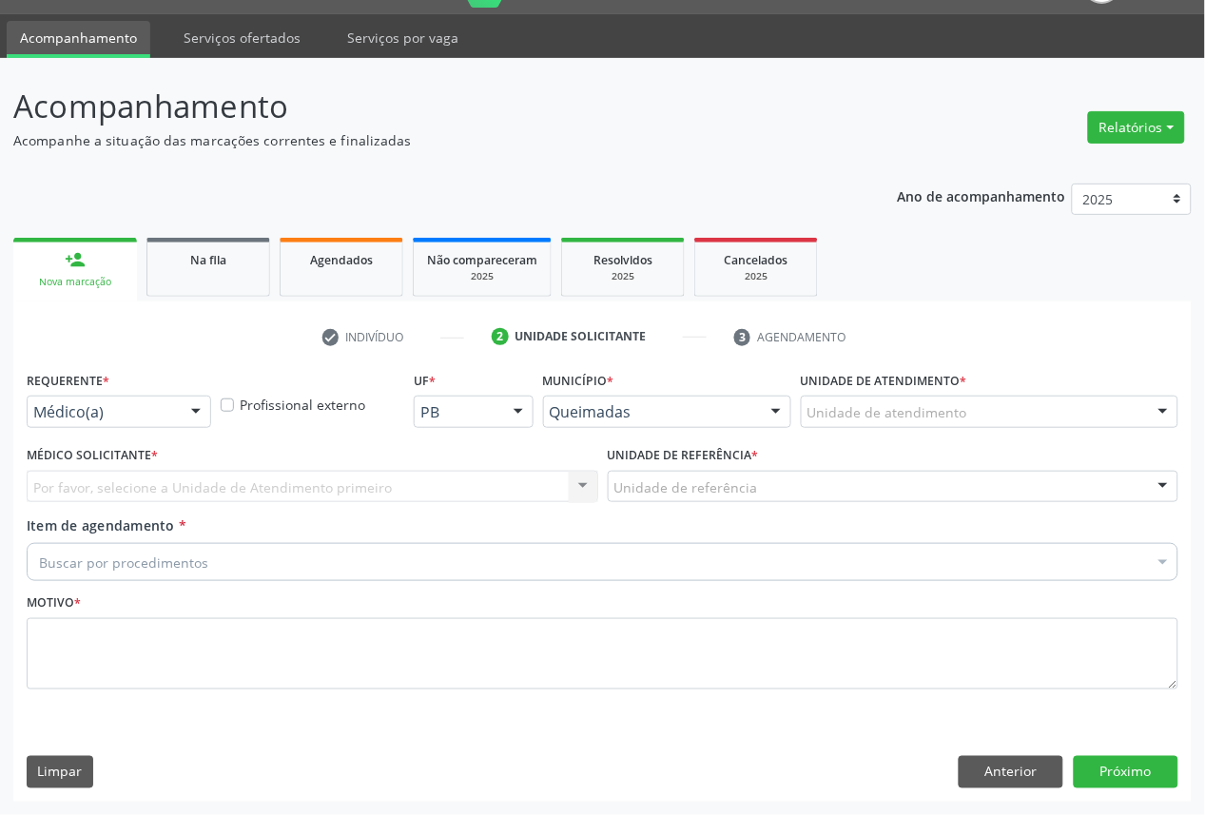
scroll to position [45, 0]
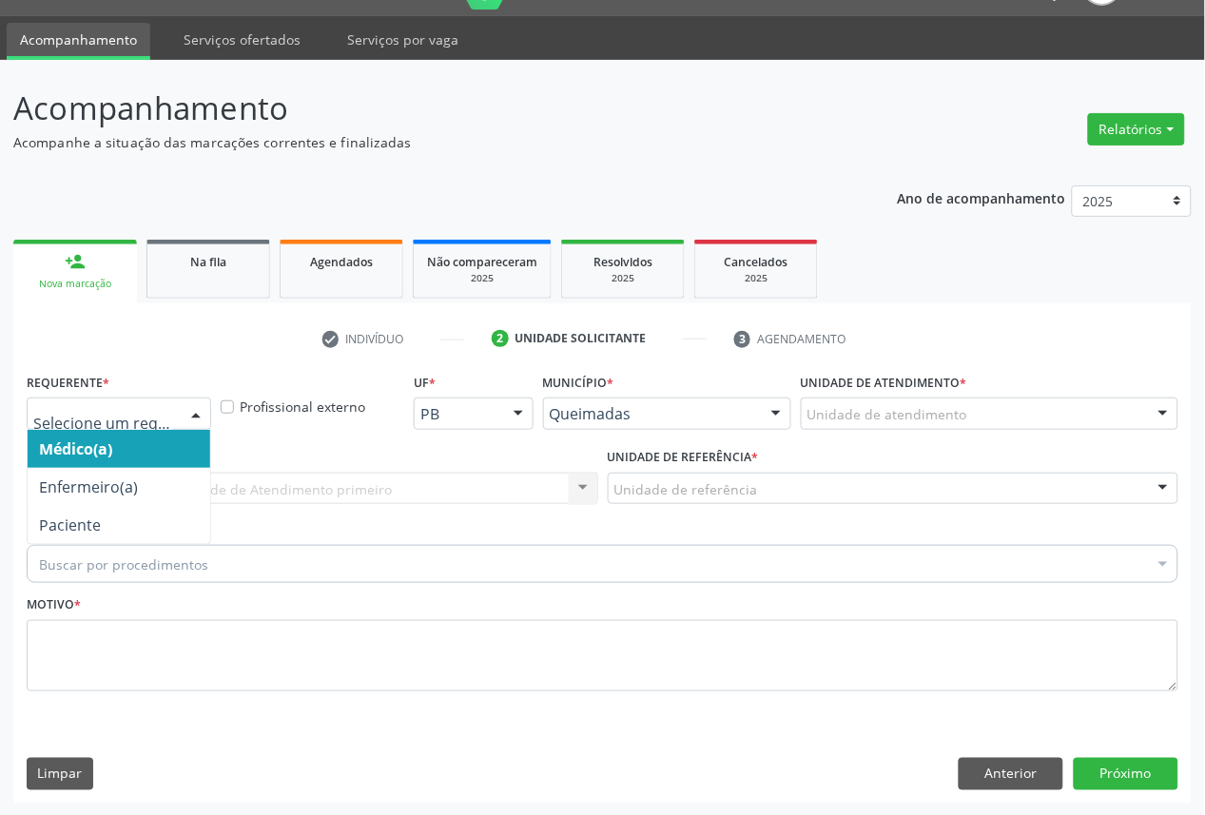
drag, startPoint x: 98, startPoint y: 421, endPoint x: 91, endPoint y: 450, distance: 30.2
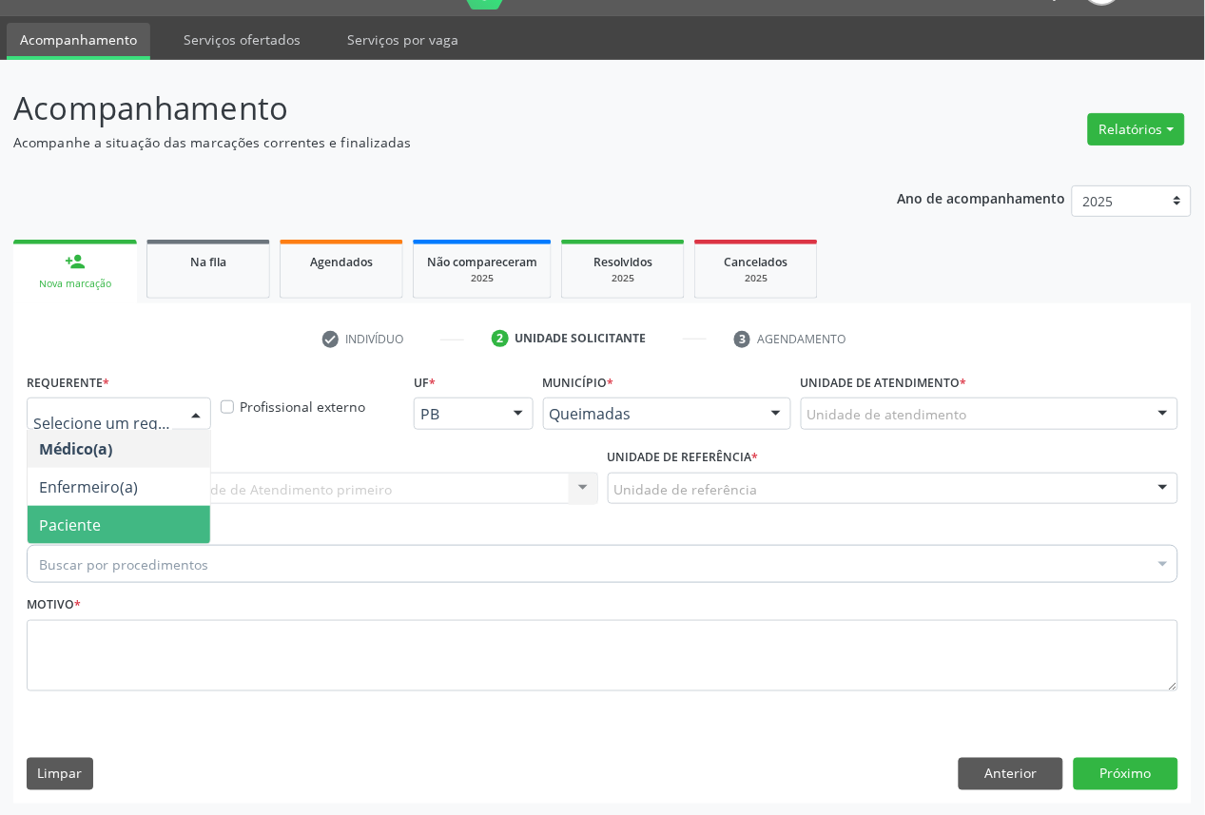
click at [78, 530] on span "Paciente" at bounding box center [70, 525] width 62 height 21
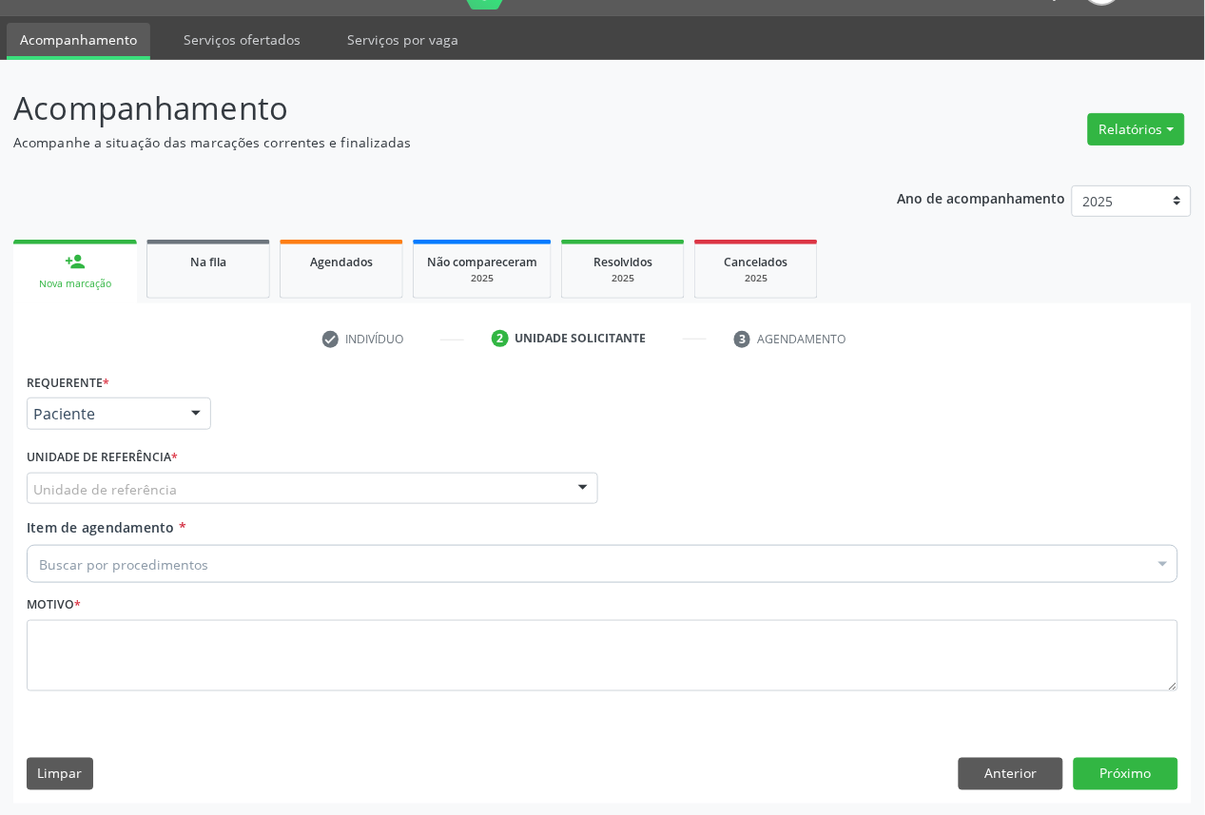
click at [112, 504] on div "Unidade de referência * Unidade de referência UBSF Ligeiro II UBSF Saulo Leal […" at bounding box center [312, 480] width 581 height 74
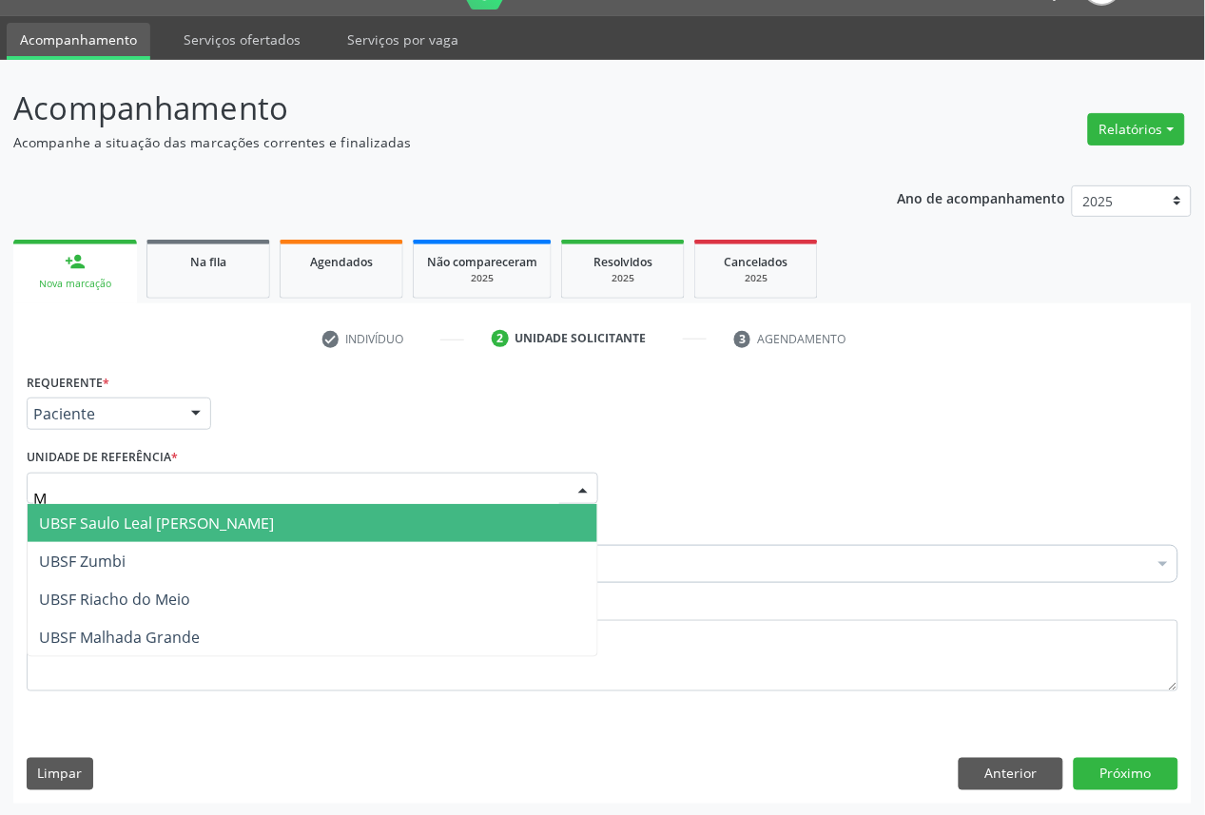
type input "MA"
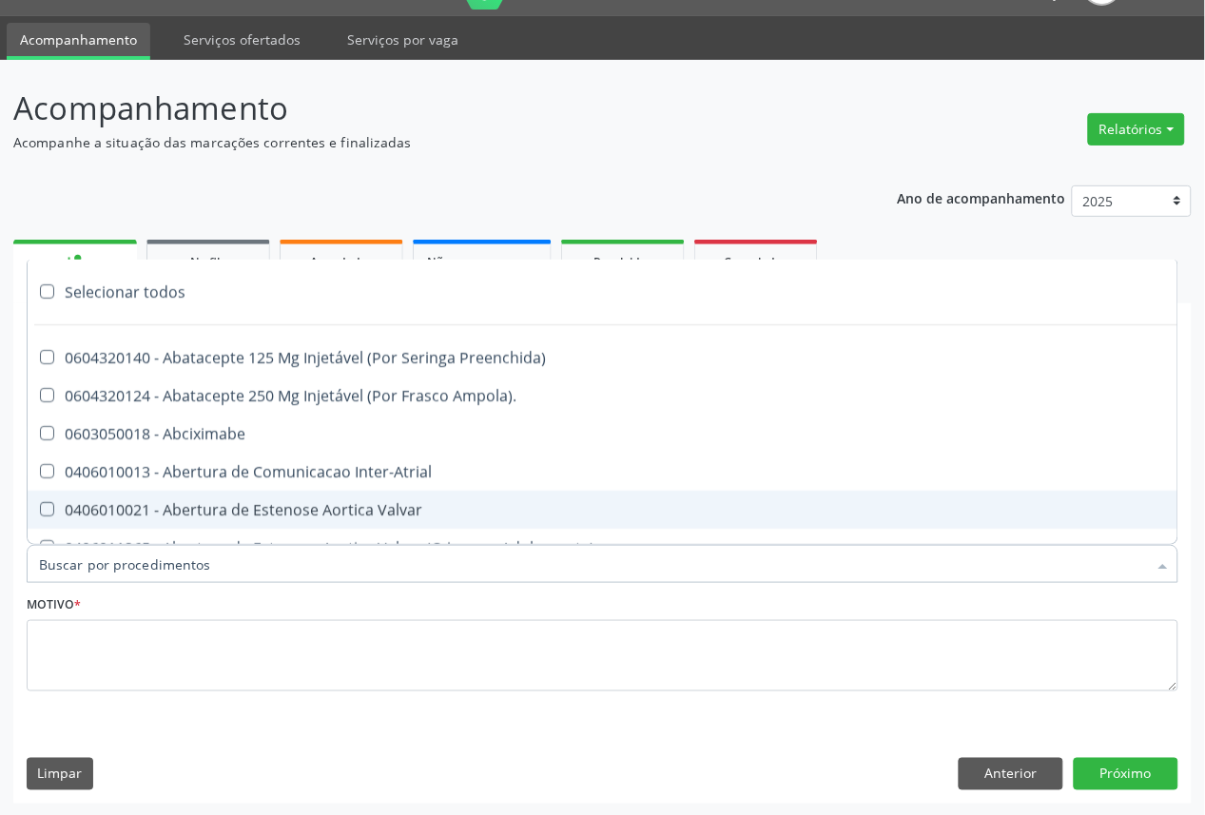
paste input "OFTALMOLOGISTA"
type input "OFTALMOLOGISTA"
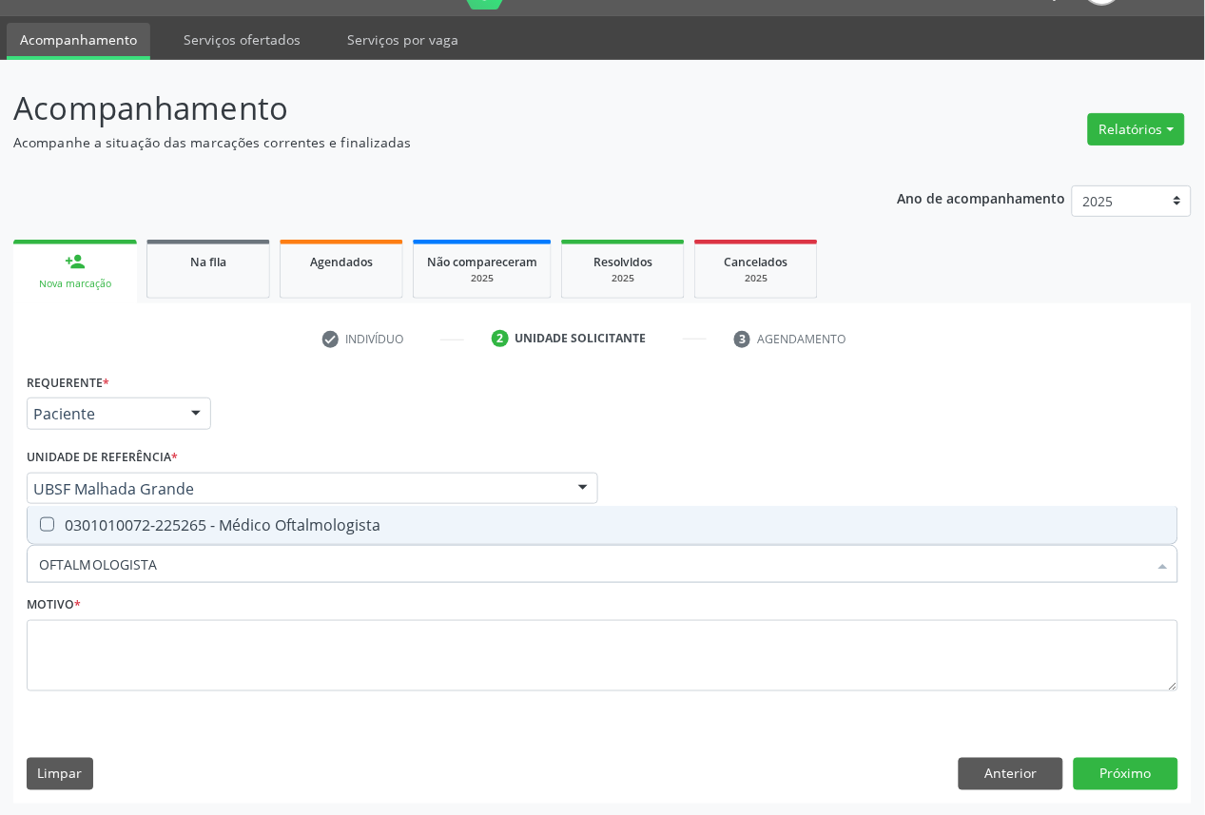
click at [130, 520] on div "0301010072-225265 - Médico Oftalmologista" at bounding box center [602, 525] width 1127 height 15
checkbox Oftalmologista "true"
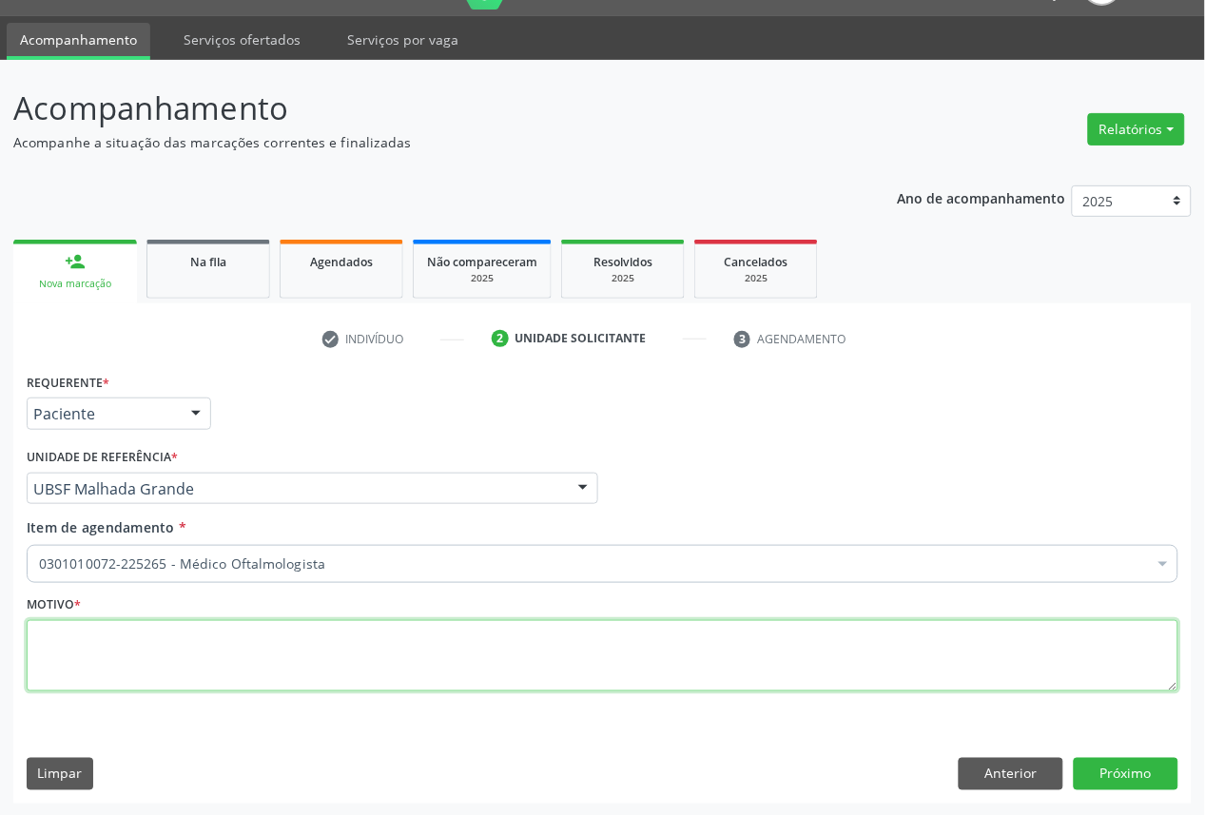
paste textarea "CONSULTA 06/2025"
click at [248, 653] on textarea at bounding box center [603, 656] width 1152 height 72
type textarea "CONSULTA 06/2025"
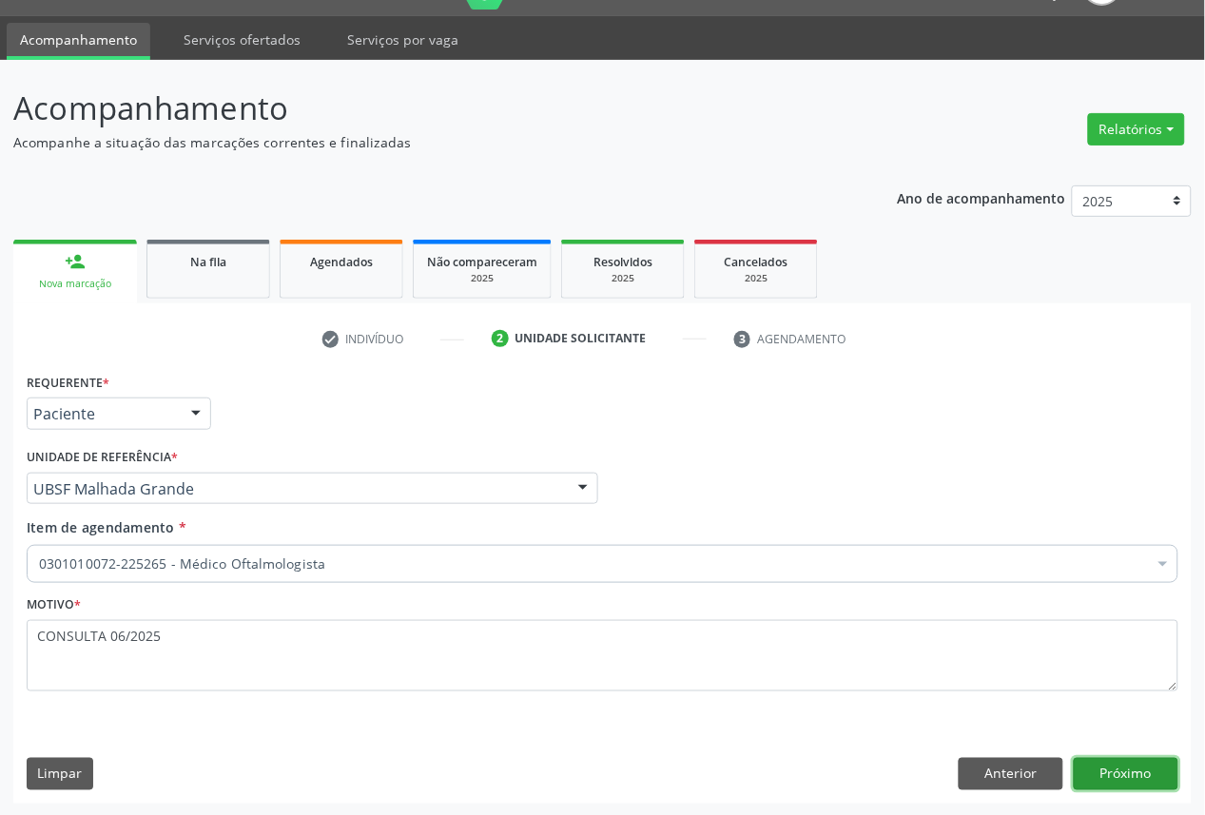
click at [1089, 774] on button "Próximo" at bounding box center [1126, 774] width 105 height 32
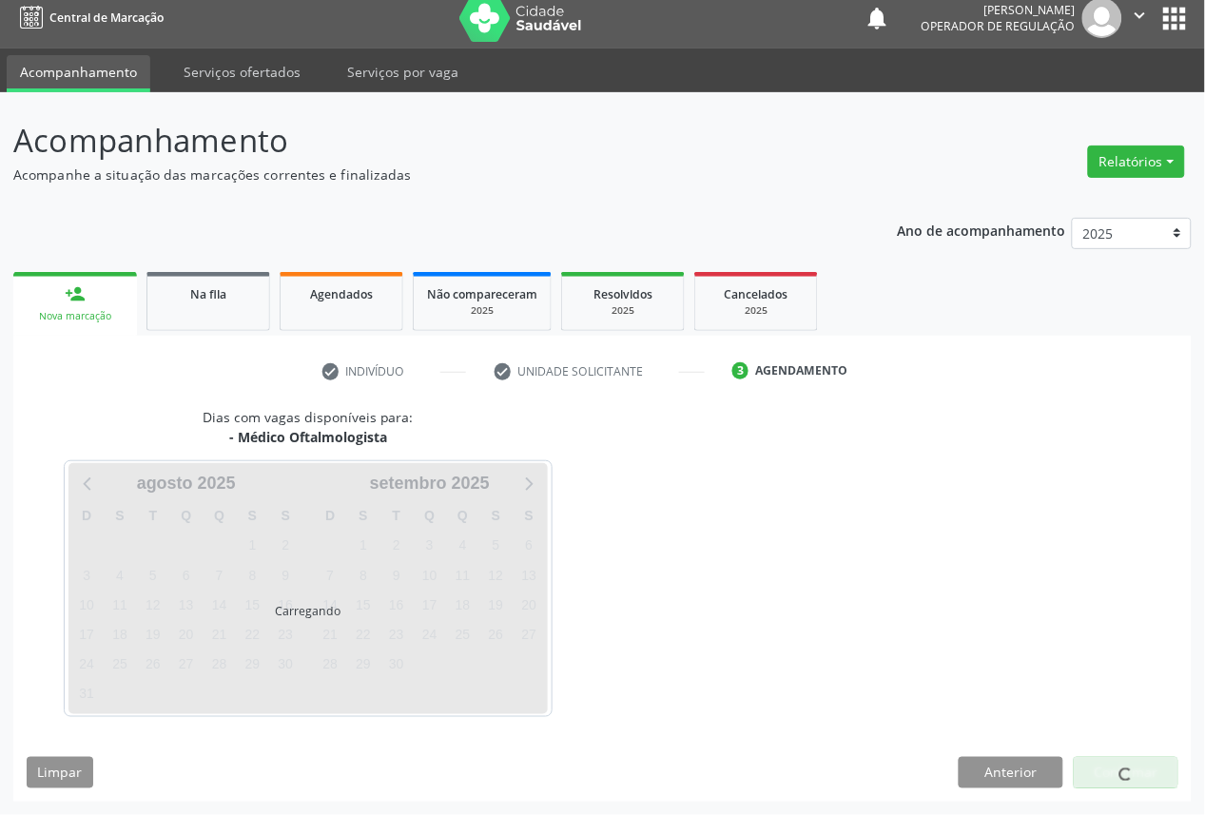
scroll to position [11, 0]
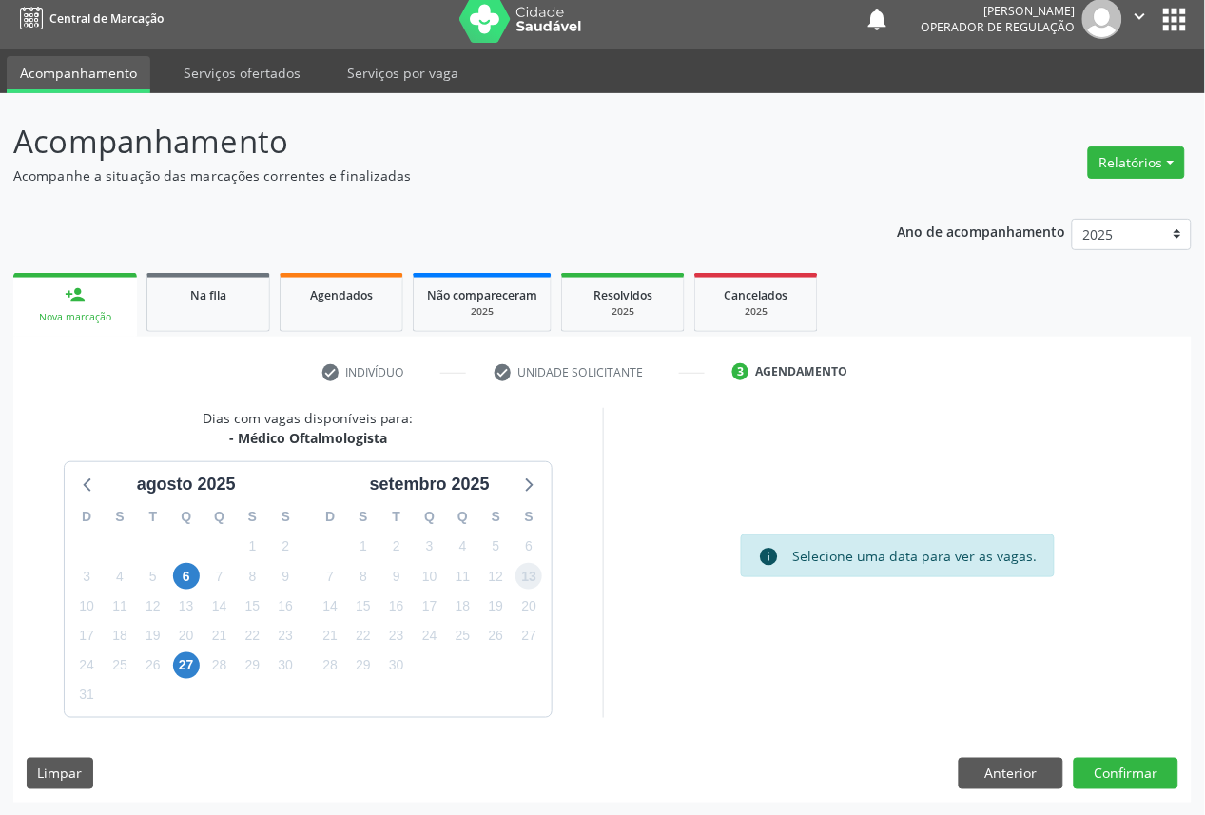
click at [539, 576] on span "13" at bounding box center [529, 576] width 27 height 27
click at [1108, 772] on button "Confirmar" at bounding box center [1126, 774] width 105 height 32
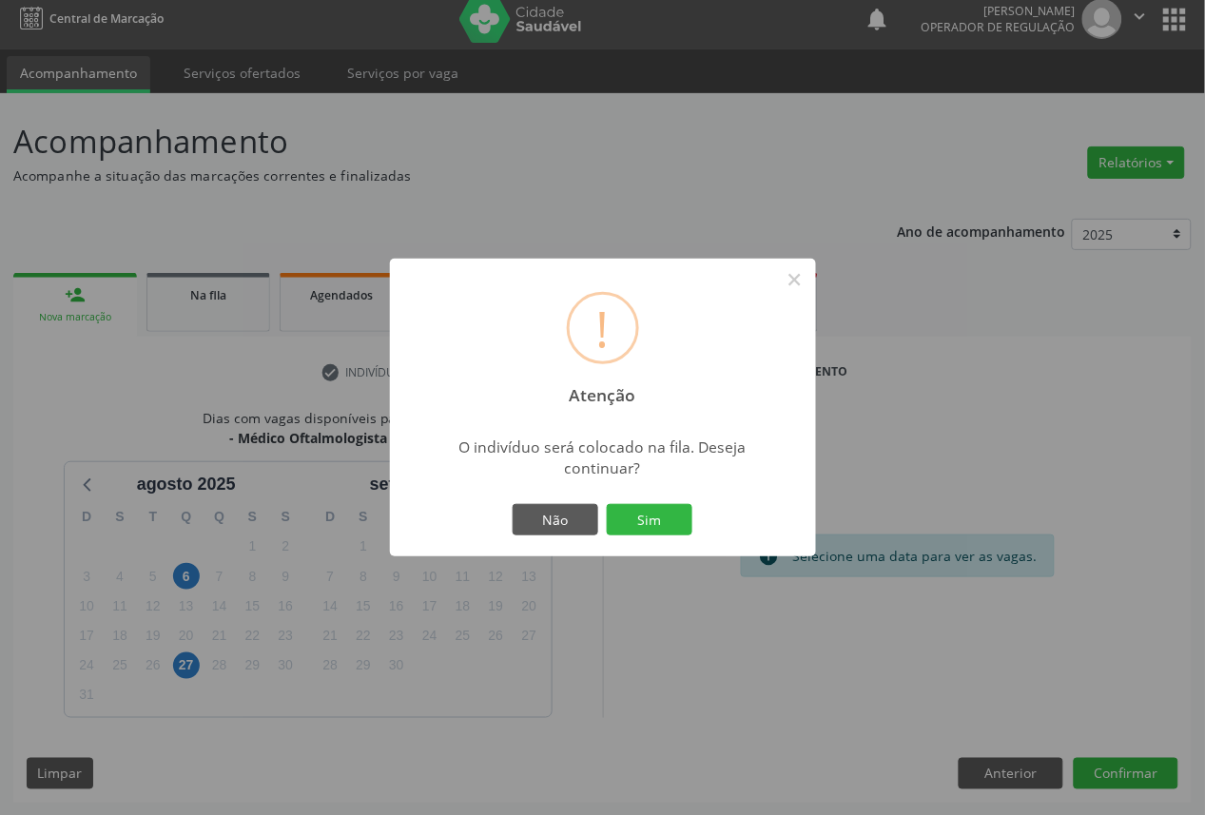
click at [607, 504] on button "Sim" at bounding box center [650, 520] width 86 height 32
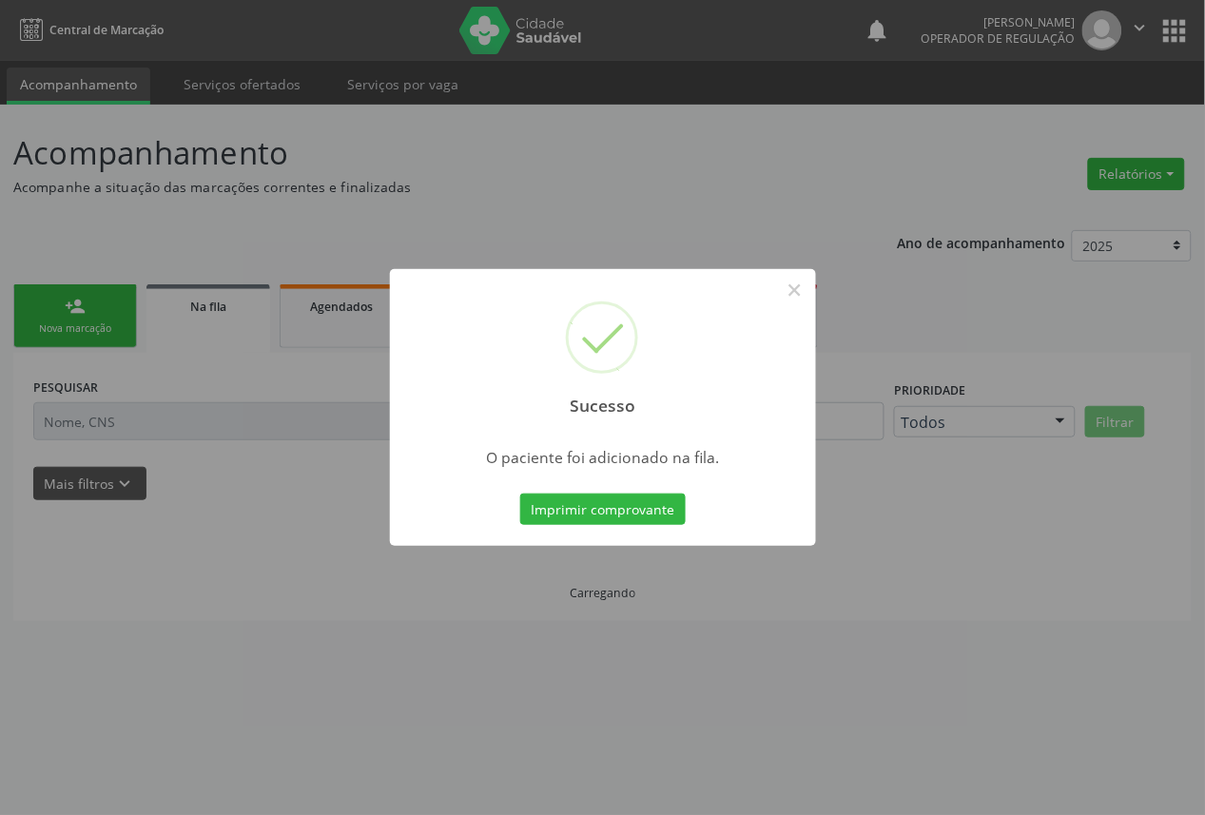
scroll to position [0, 0]
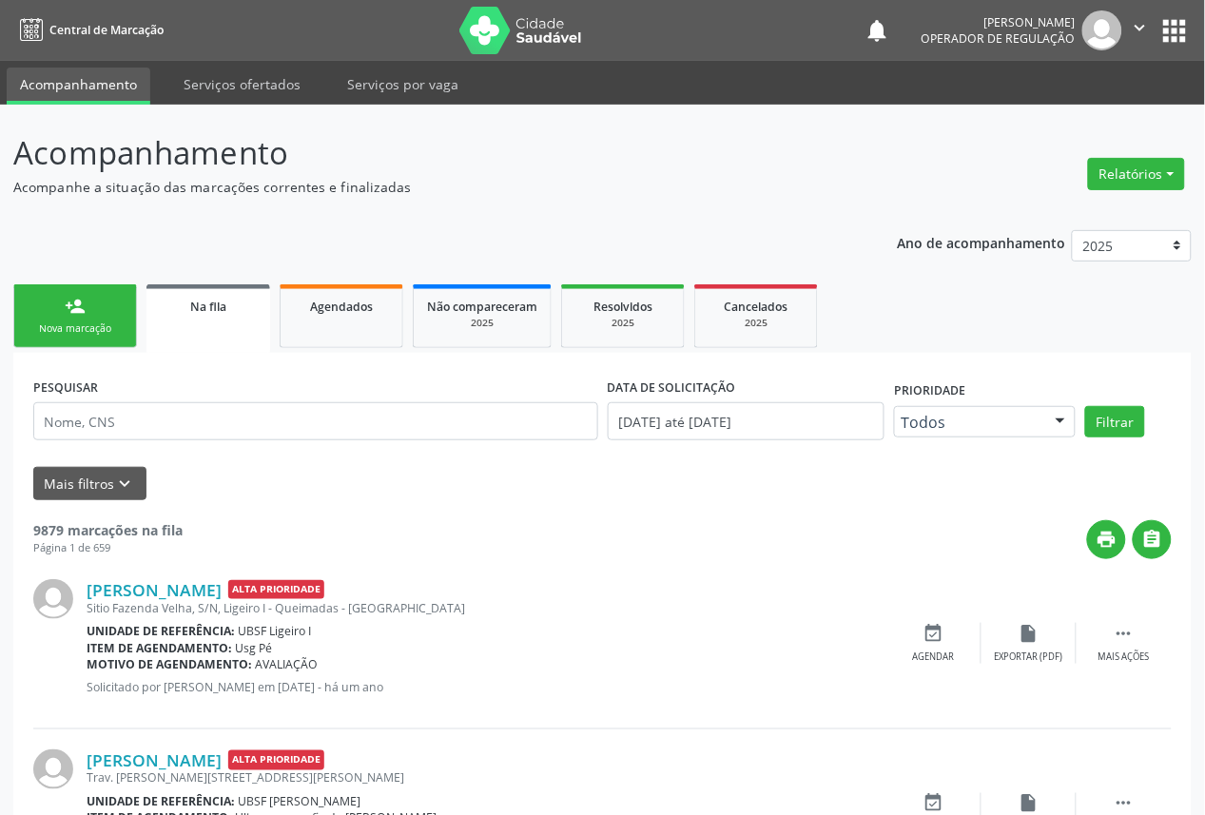
click at [88, 326] on div "Nova marcação" at bounding box center [75, 329] width 95 height 14
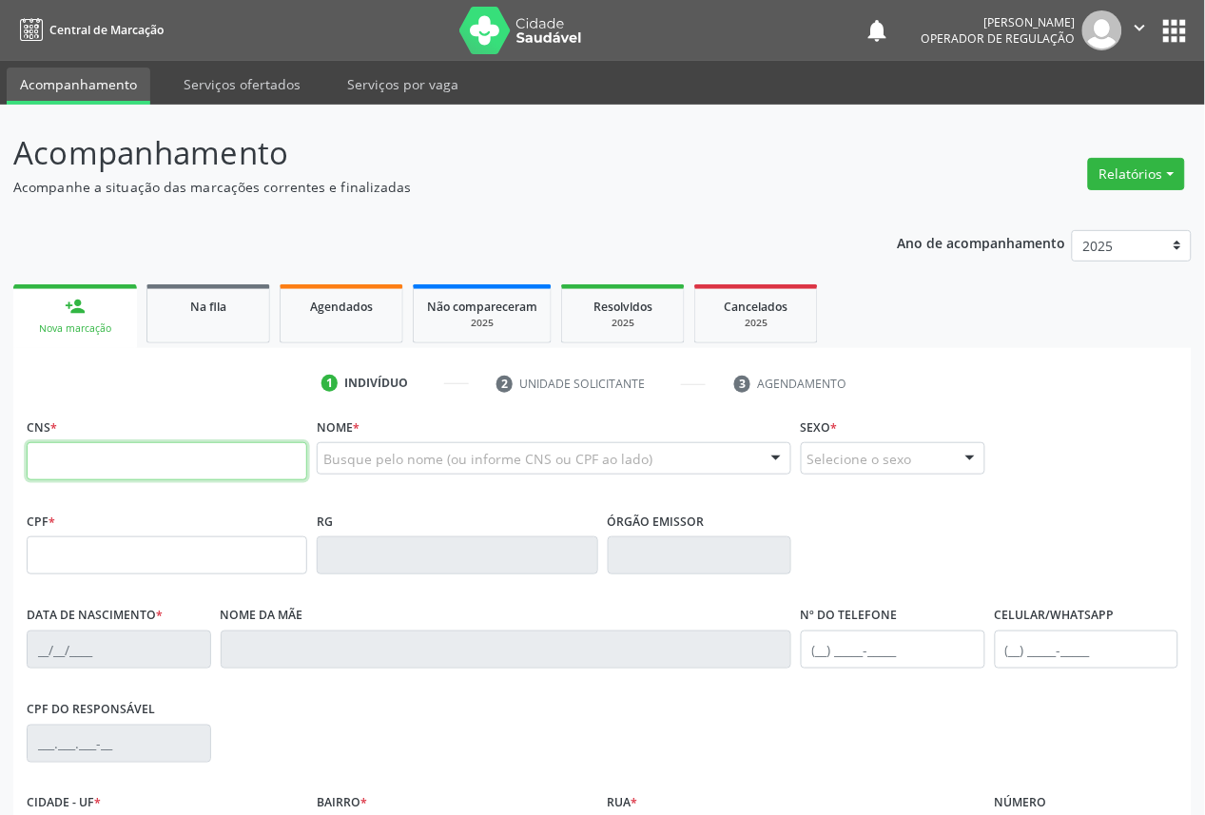
click at [128, 458] on input "text" at bounding box center [167, 461] width 281 height 38
type input "708 2016 3941 4949"
type input "126.959.874-04"
type input "[DATE]"
type input "[PERSON_NAME]"
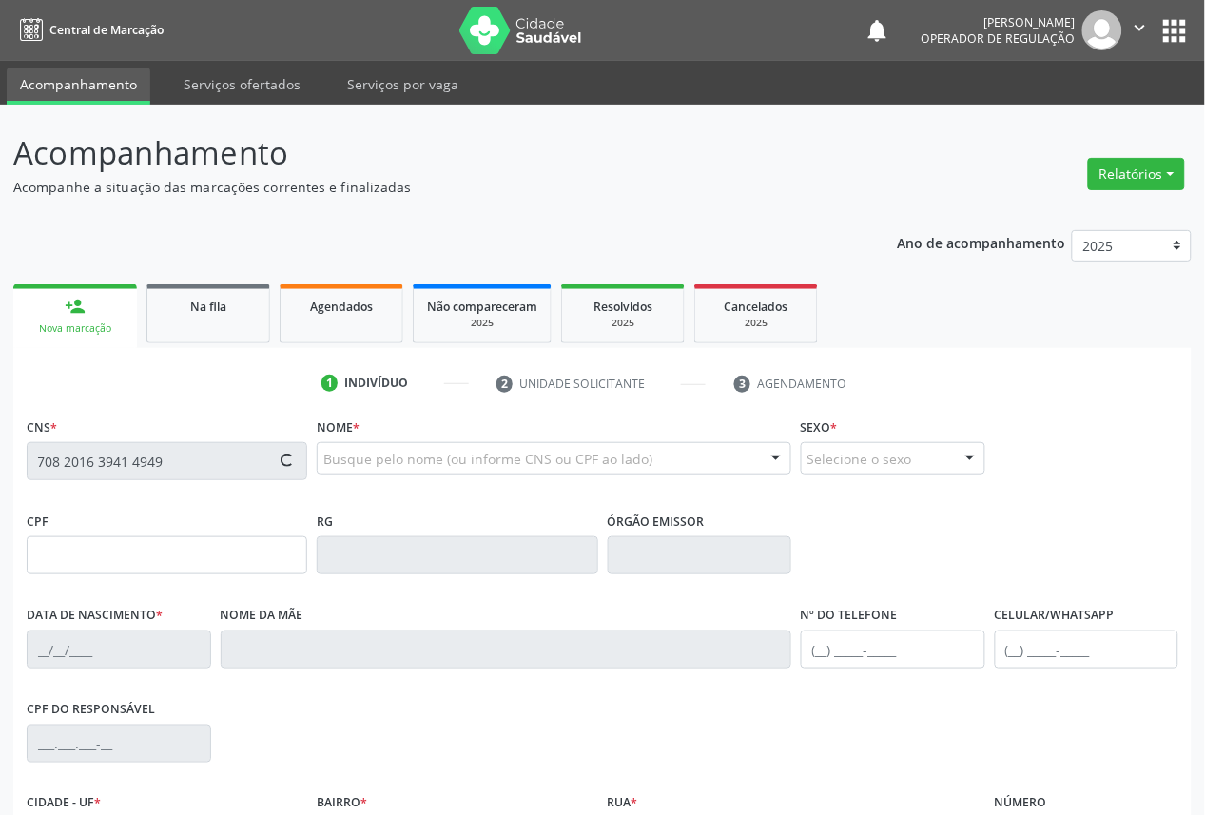
type input "[PHONE_NUMBER]"
type input "074.791.984-42"
type input "148"
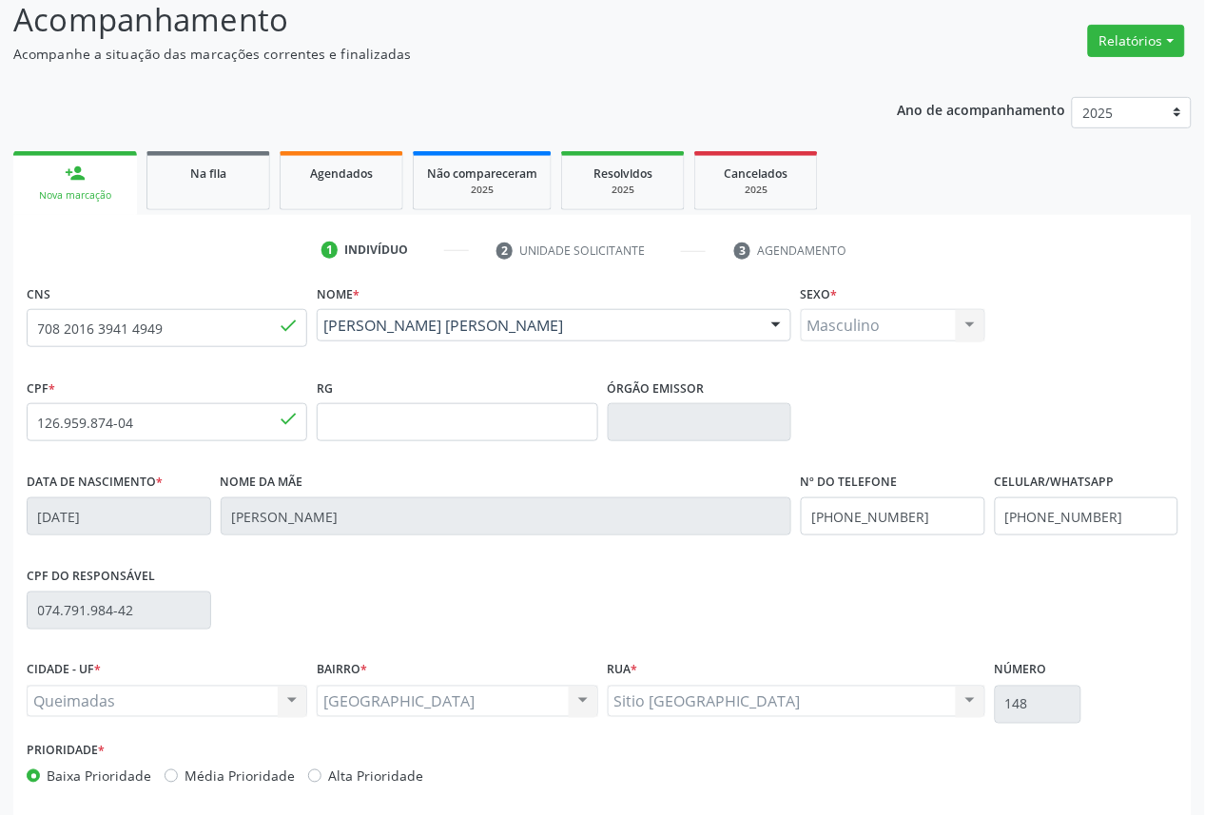
scroll to position [214, 0]
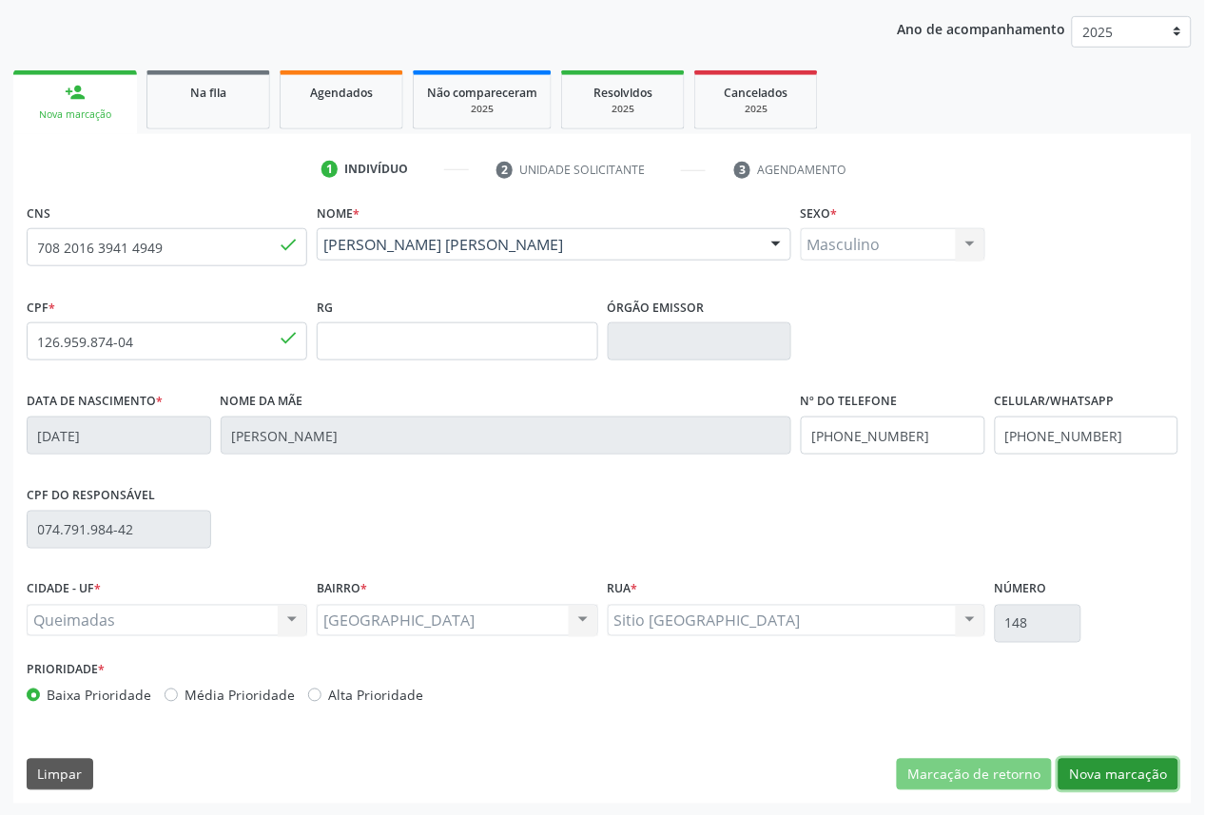
click at [1134, 774] on button "Nova marcação" at bounding box center [1119, 775] width 120 height 32
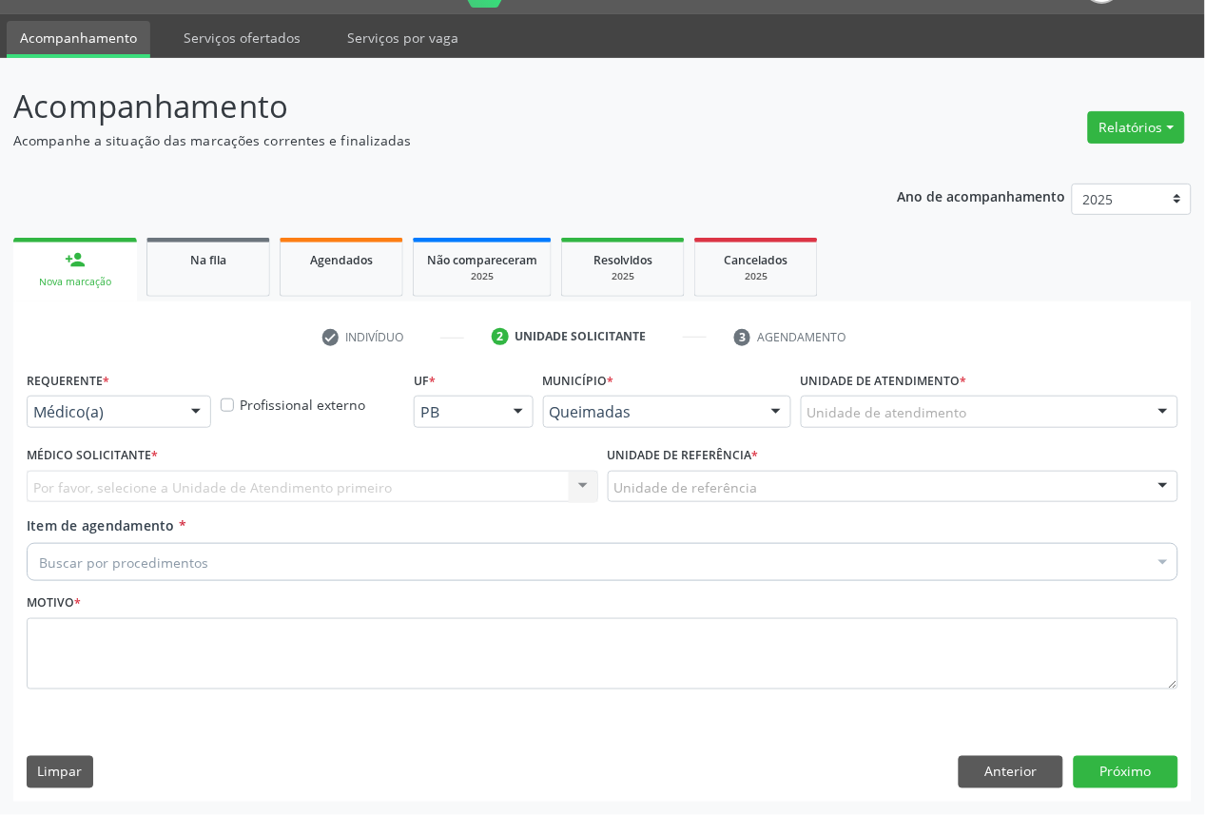
scroll to position [45, 0]
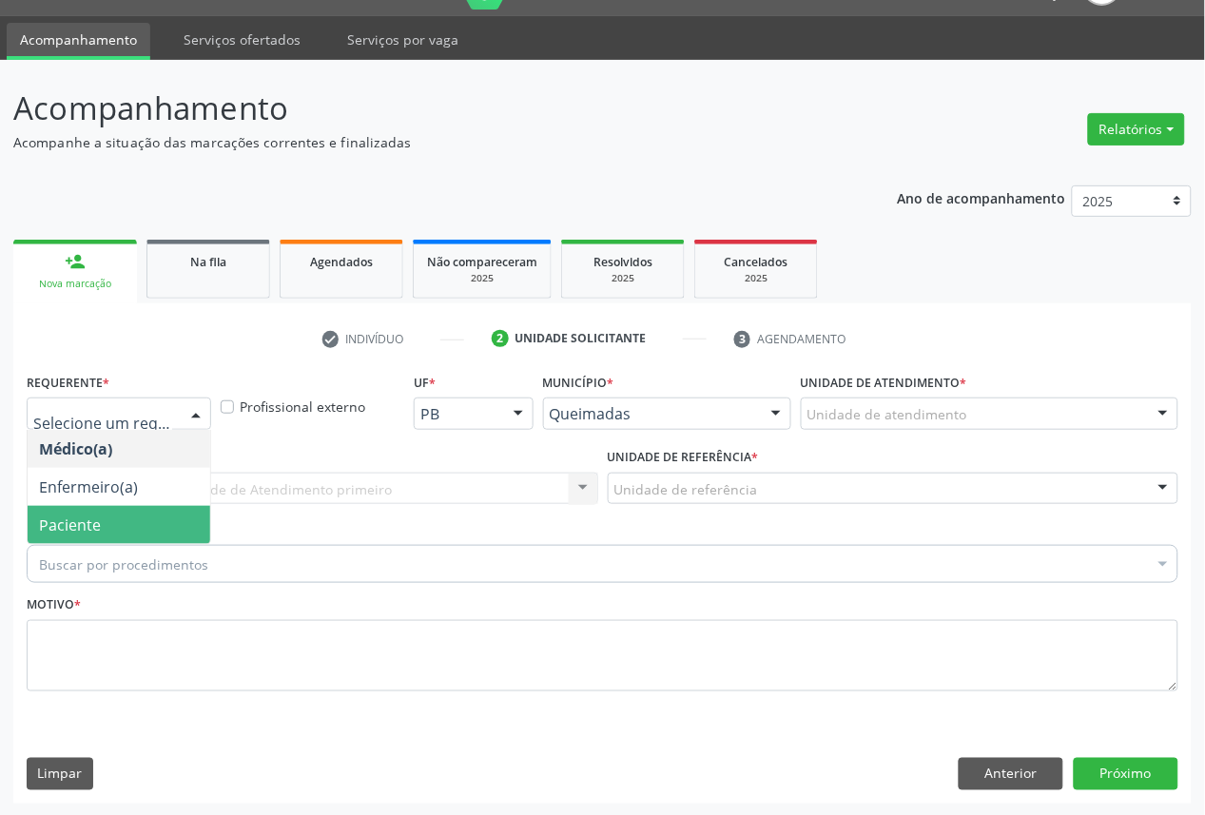
click at [67, 526] on span "Paciente" at bounding box center [70, 525] width 62 height 21
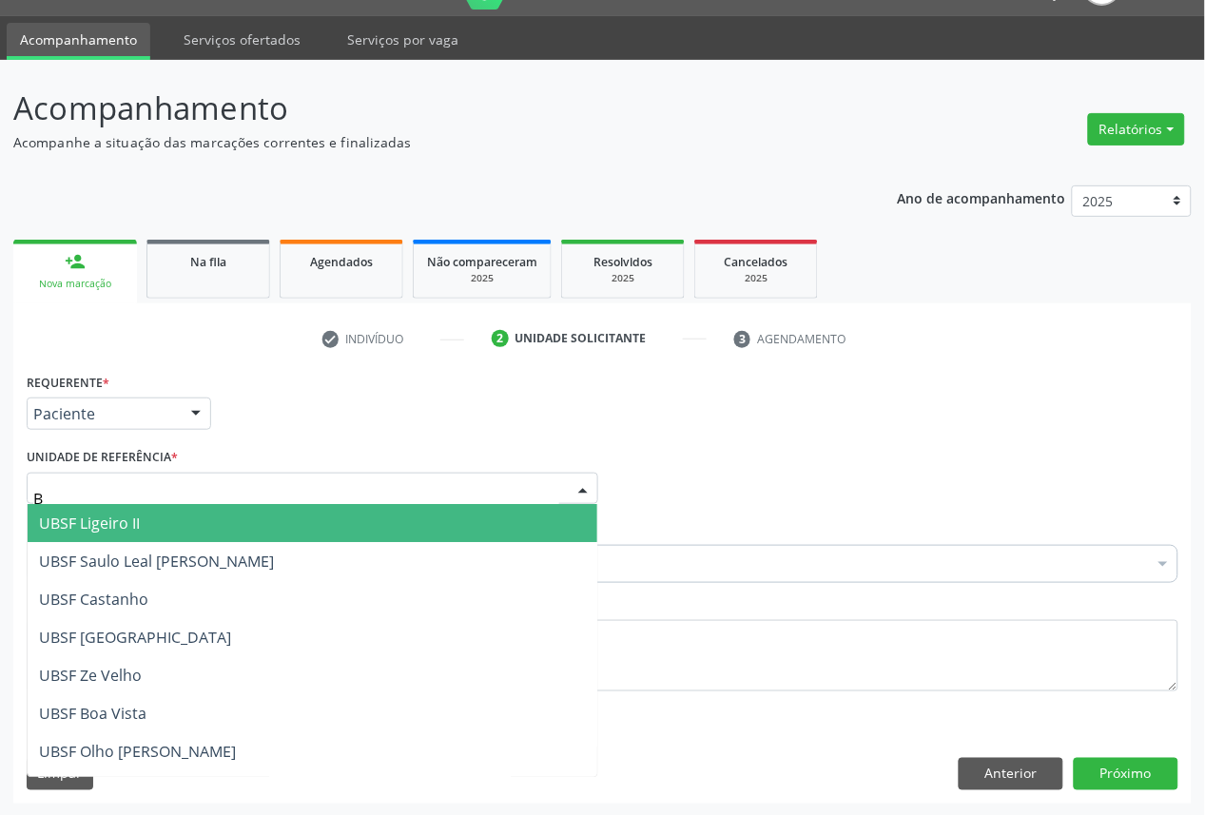
type input "BA"
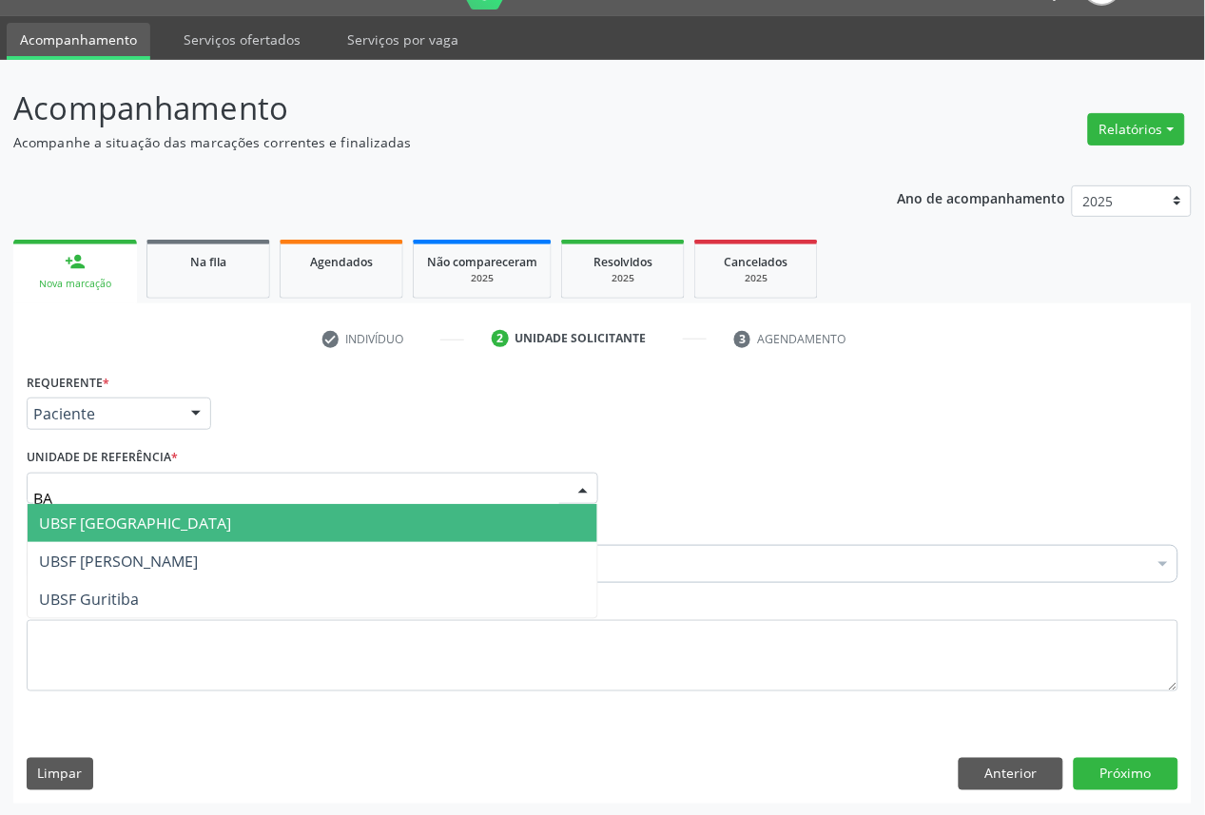
click at [100, 531] on span "UBSF [GEOGRAPHIC_DATA]" at bounding box center [313, 523] width 570 height 38
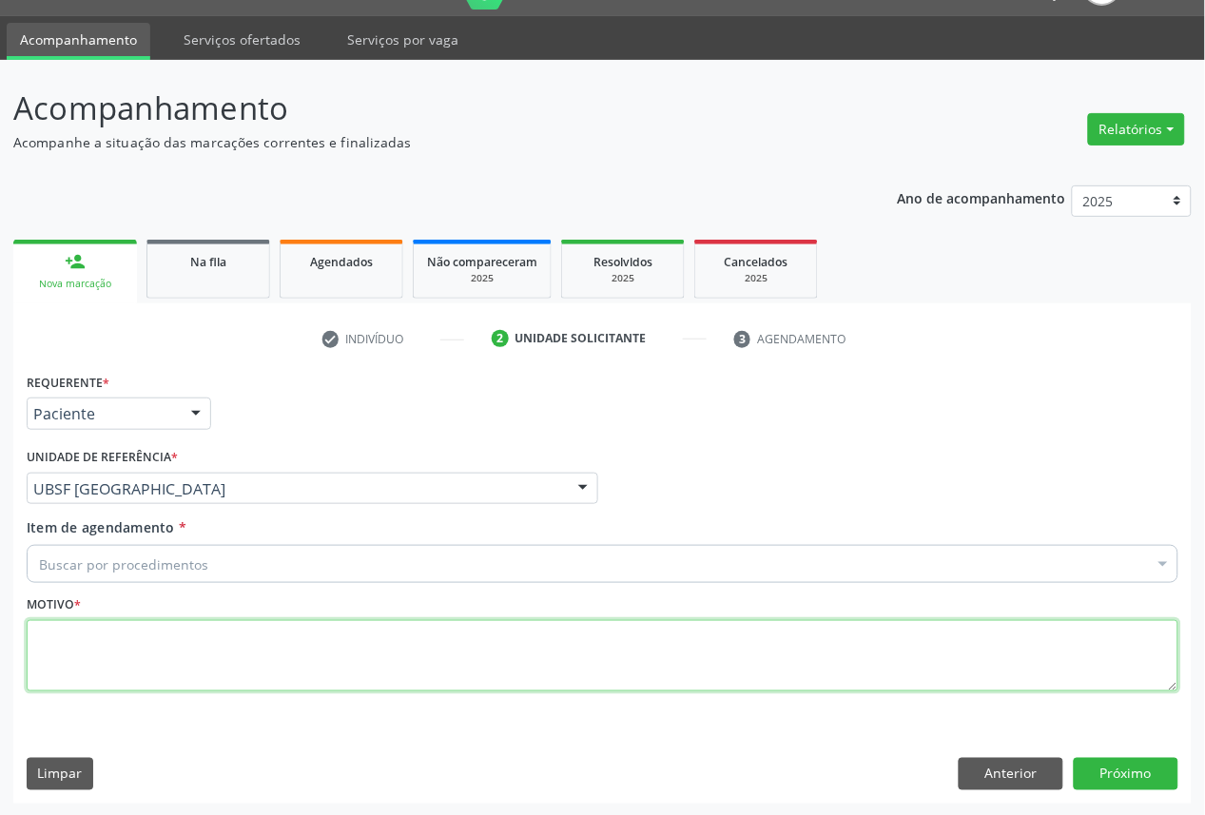
click at [156, 650] on textarea at bounding box center [603, 656] width 1152 height 72
paste textarea "CONSULTA 06/2025"
type textarea "CONSULTA 06/2025"
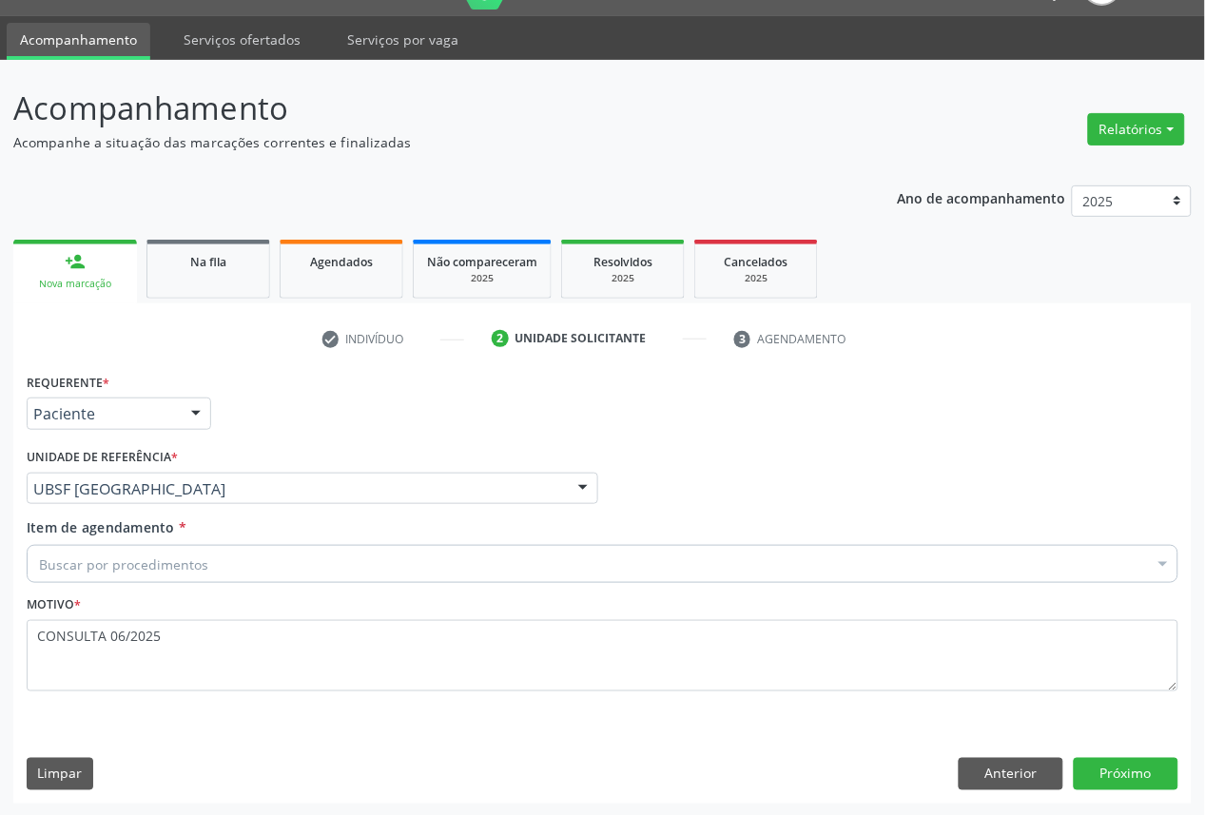
click at [162, 539] on div "Item de agendamento * Buscar por procedimentos Selecionar todos 0604320140 - Ab…" at bounding box center [603, 548] width 1152 height 60
click at [168, 552] on div "Buscar por procedimentos" at bounding box center [603, 564] width 1152 height 38
paste input "OFTALMOLOGISTA"
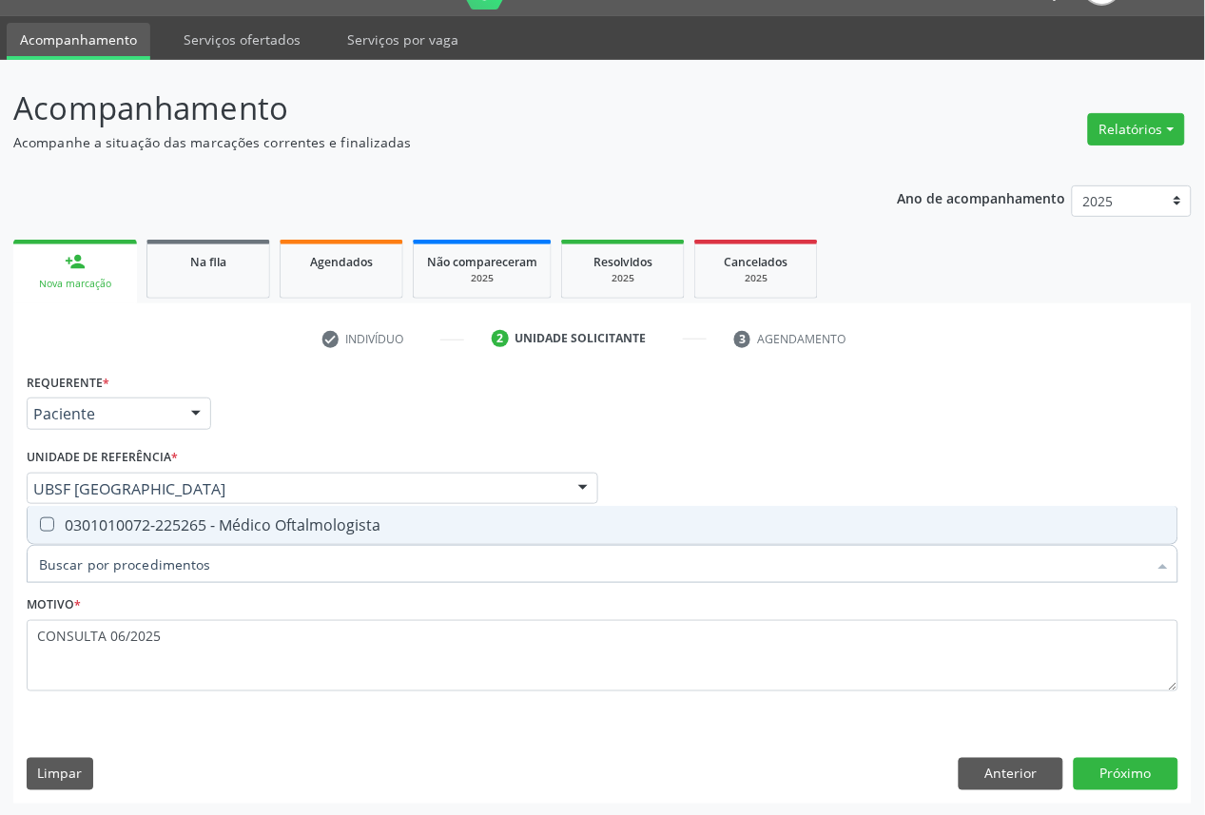
type input "OFTALMOLOGISTA"
drag, startPoint x: 176, startPoint y: 535, endPoint x: 240, endPoint y: 557, distance: 67.4
click at [177, 535] on span "0301010072-225265 - Médico Oftalmologista" at bounding box center [603, 525] width 1150 height 38
checkbox Oftalmologista "true"
click at [1107, 765] on button "Próximo" at bounding box center [1126, 774] width 105 height 32
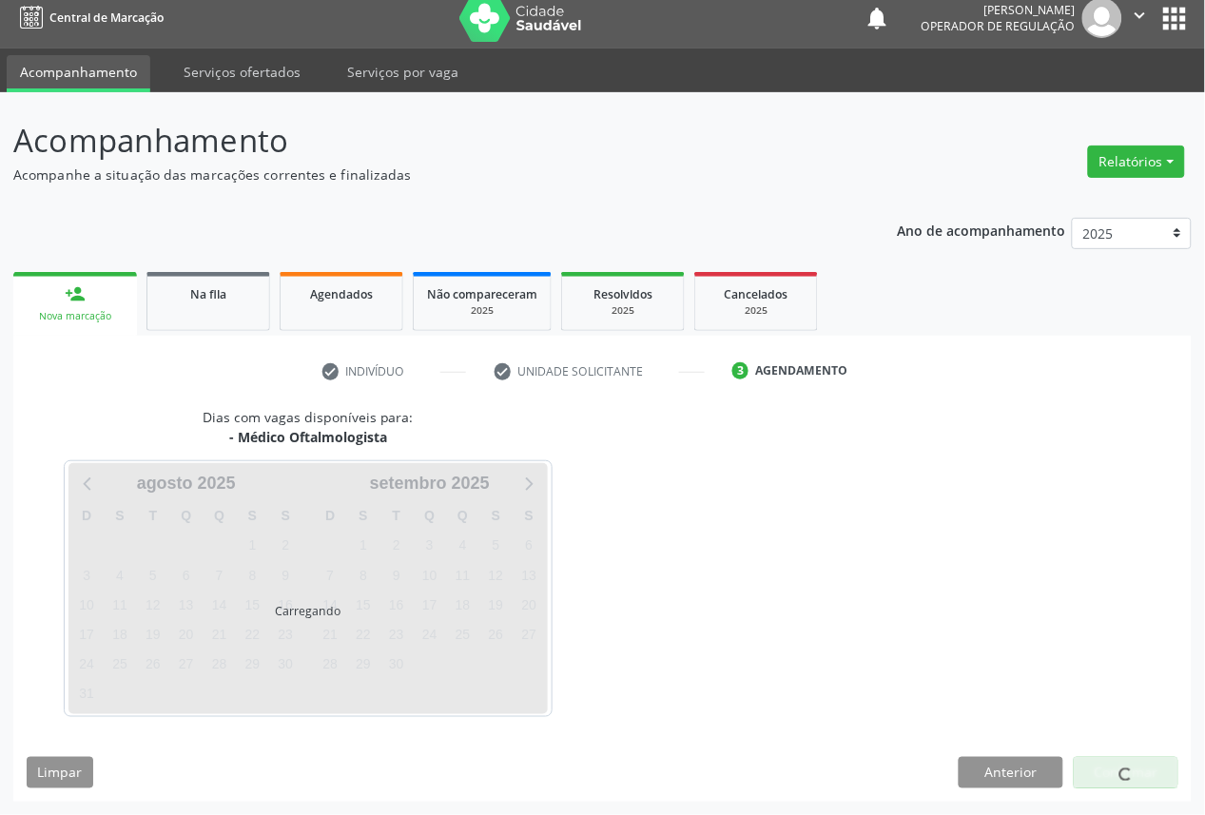
scroll to position [11, 0]
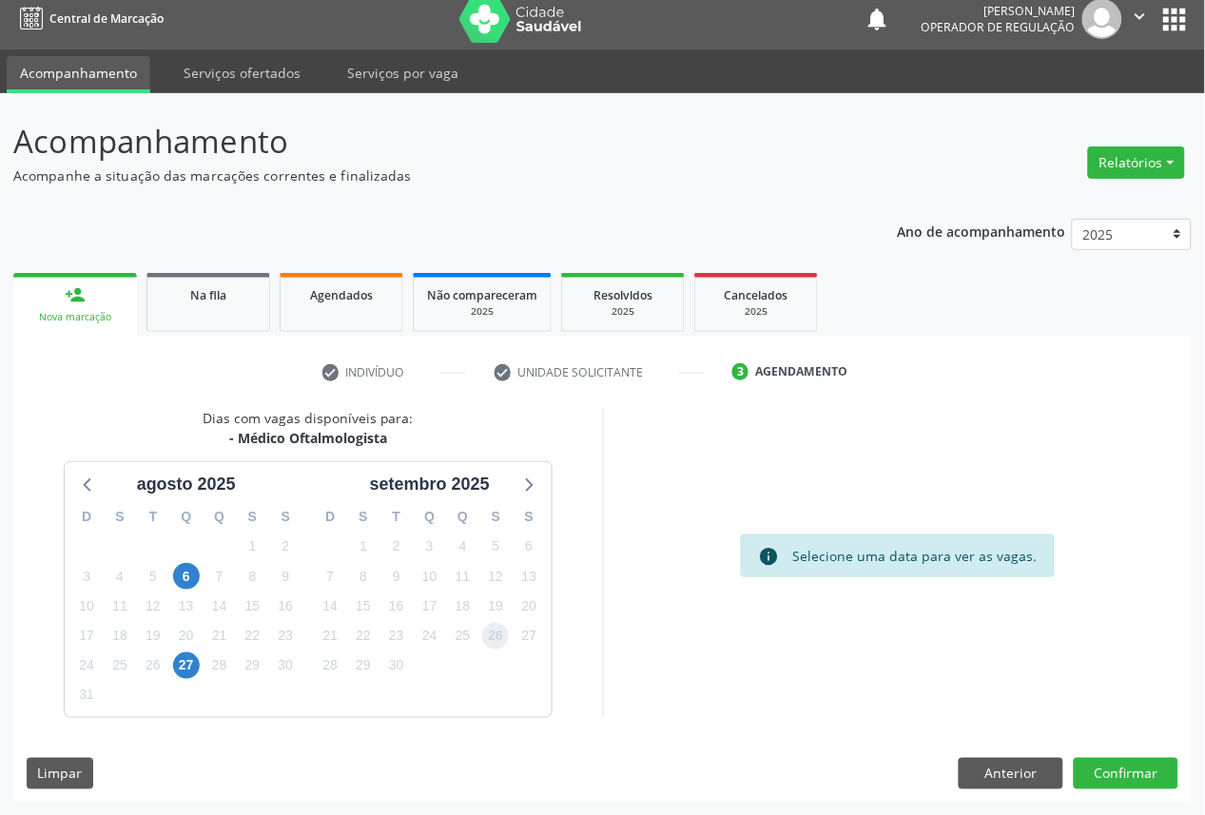
click at [492, 640] on span "26" at bounding box center [495, 636] width 27 height 27
click at [1113, 772] on button "Confirmar" at bounding box center [1126, 774] width 105 height 32
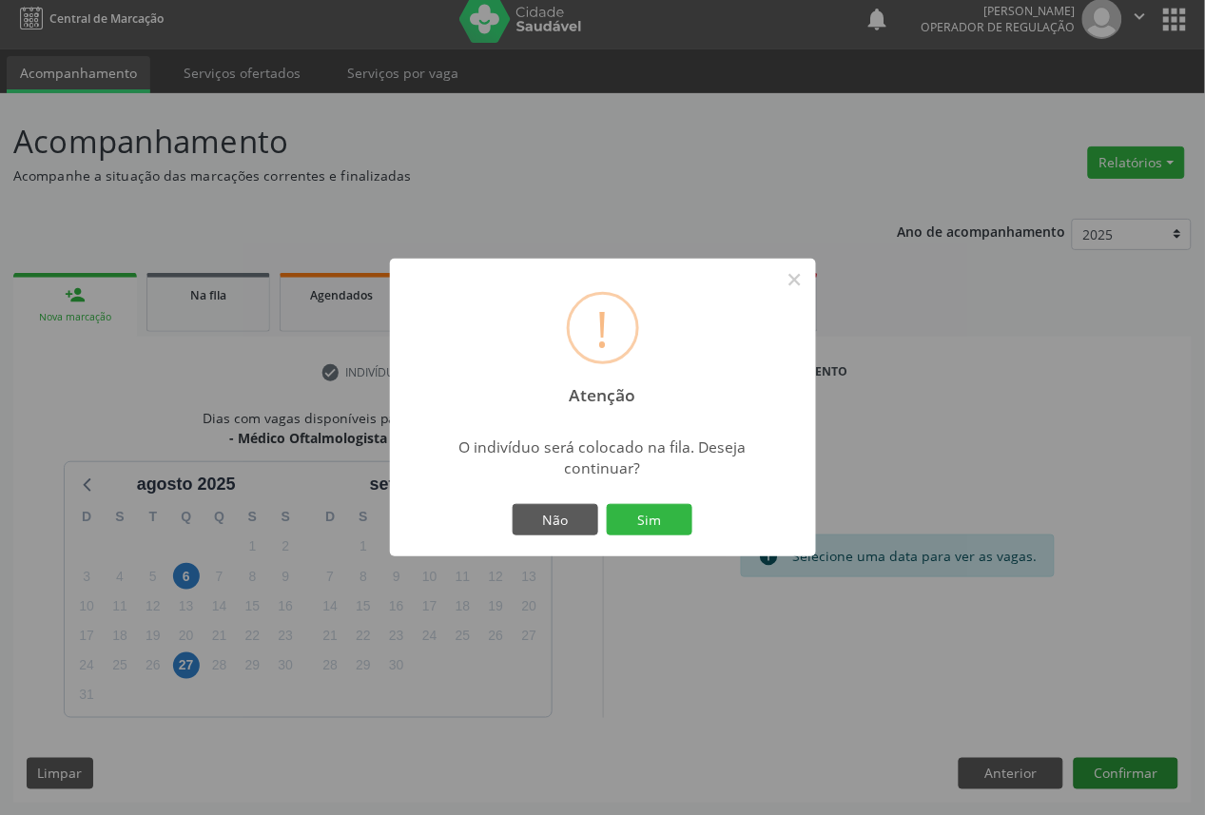
click at [607, 504] on button "Sim" at bounding box center [650, 520] width 86 height 32
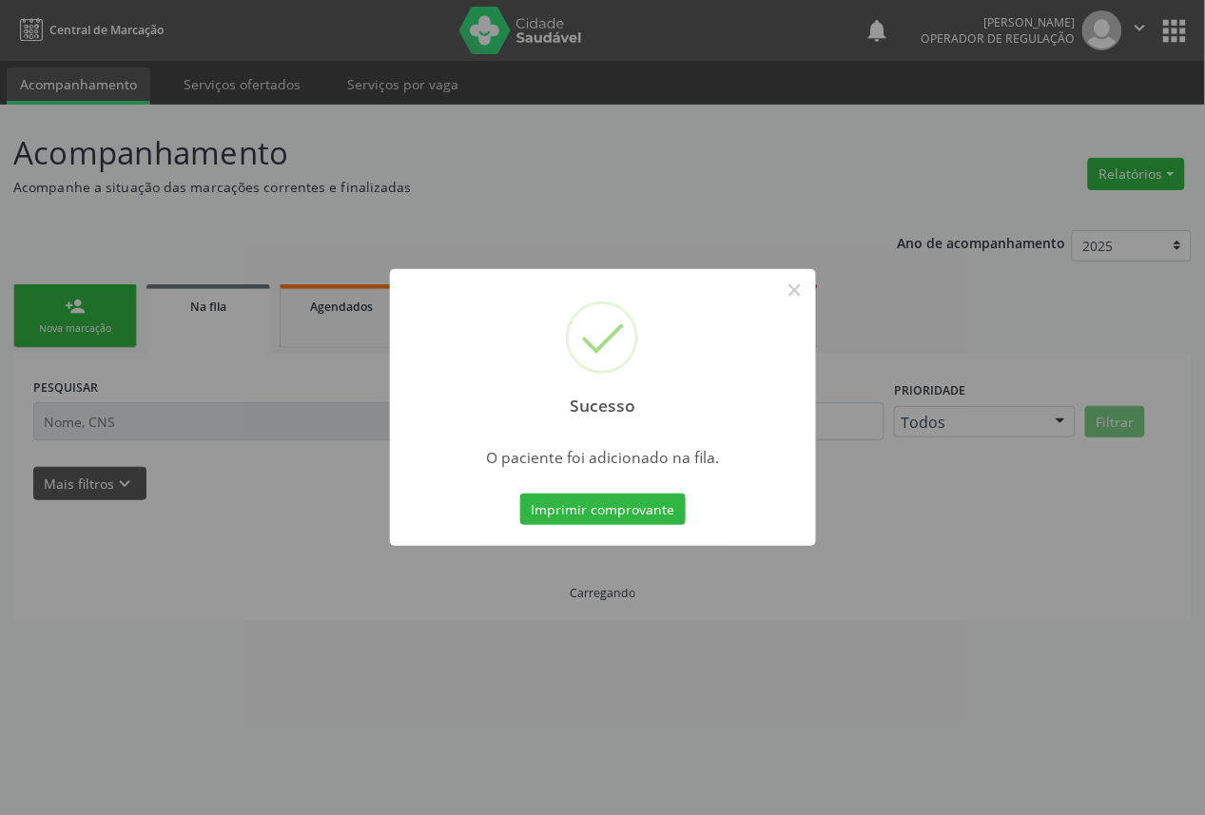
scroll to position [0, 0]
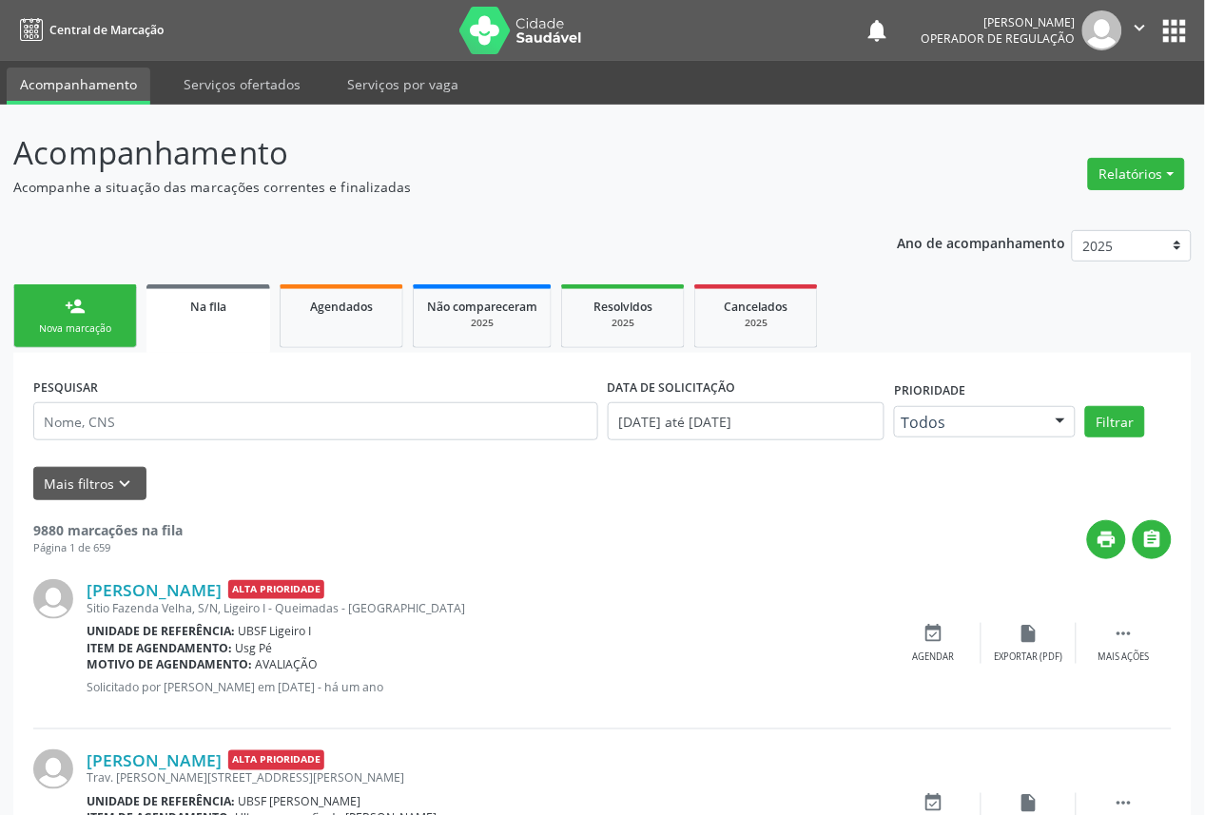
click at [92, 290] on link "person_add Nova marcação" at bounding box center [75, 316] width 124 height 64
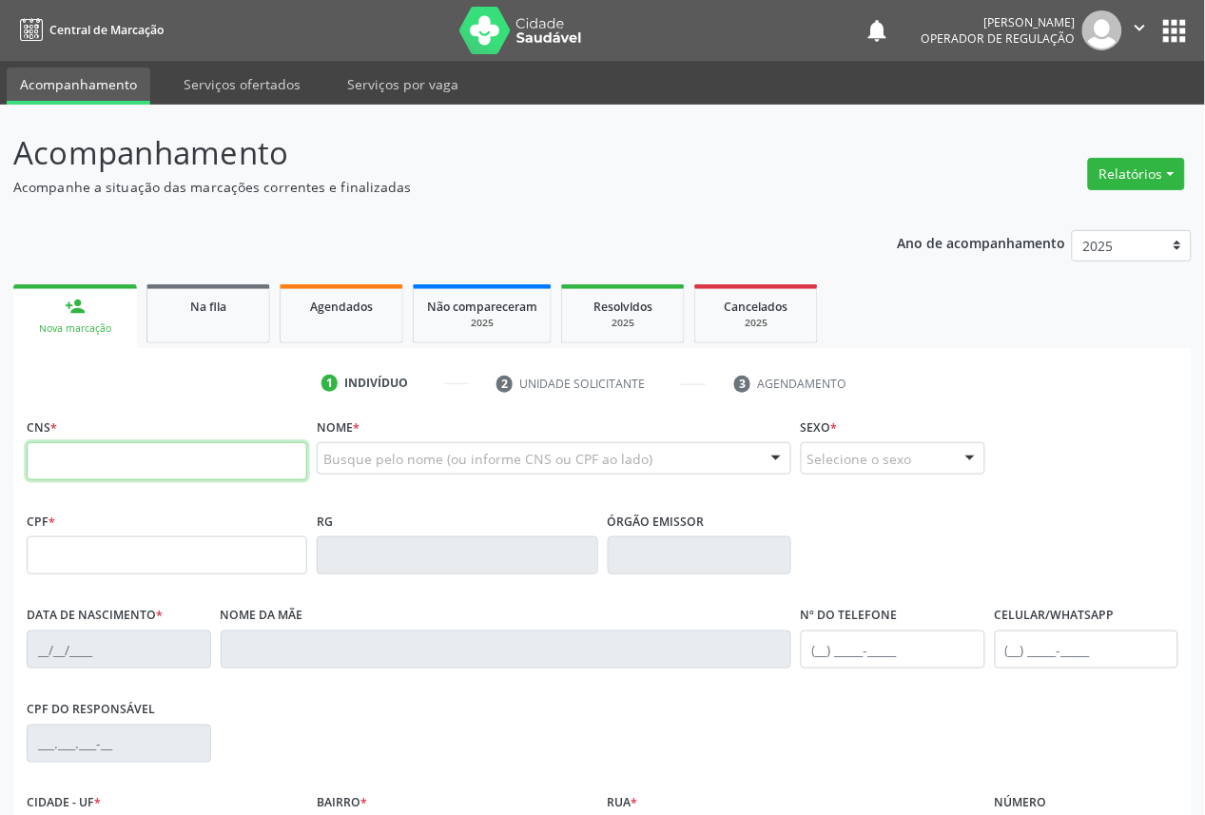
click at [157, 445] on input "text" at bounding box center [167, 461] width 281 height 38
type input "708 0083 5247 1821"
type input "185.117.017-02"
type input "[DATE]"
type input "[PERSON_NAME]"
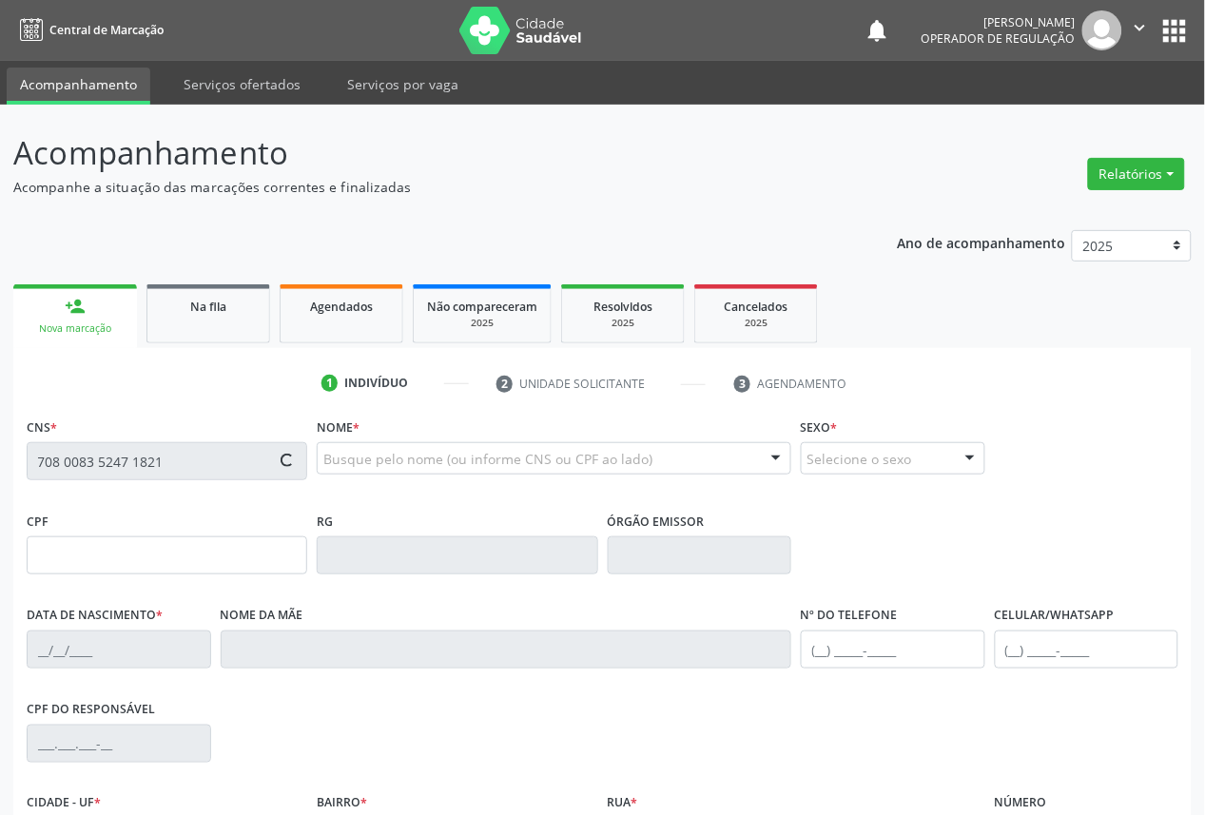
type input "[PHONE_NUMBER]"
type input "024.765.694-10"
type input "143"
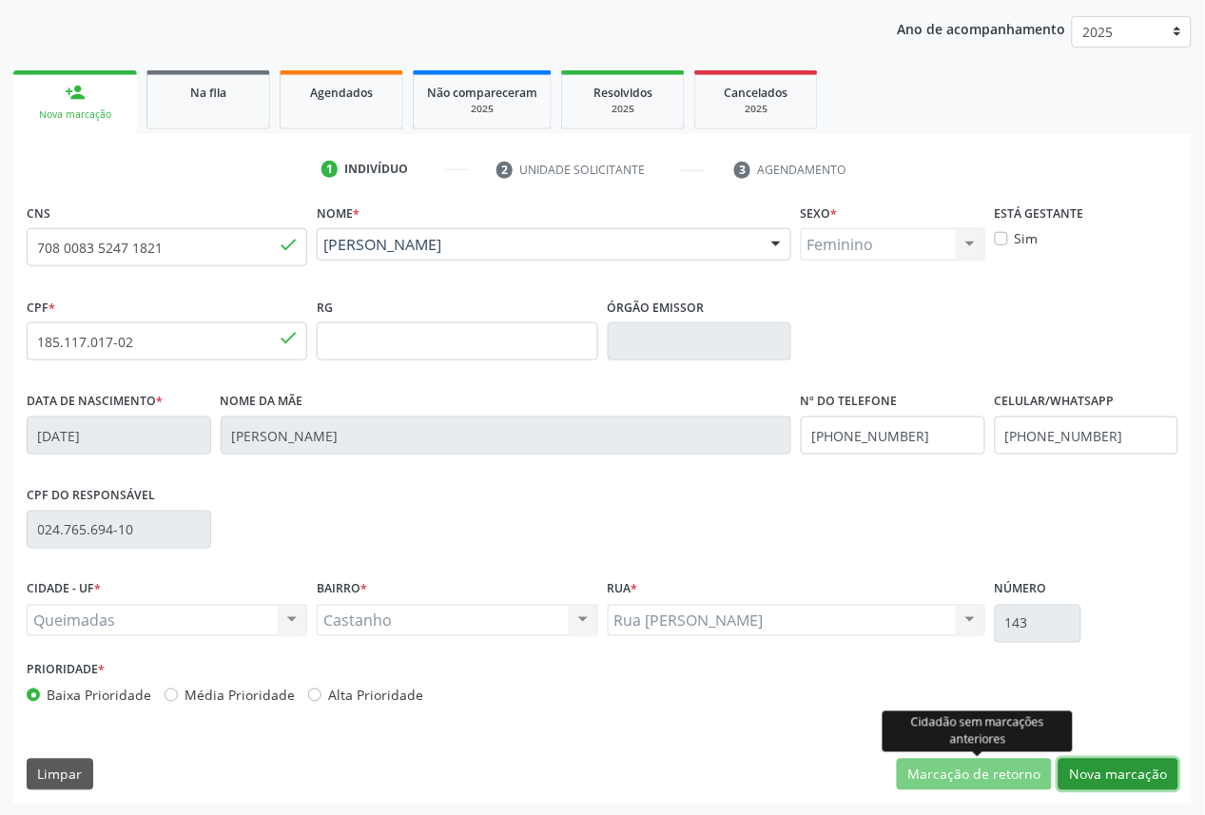
click at [1098, 774] on button "Nova marcação" at bounding box center [1119, 775] width 120 height 32
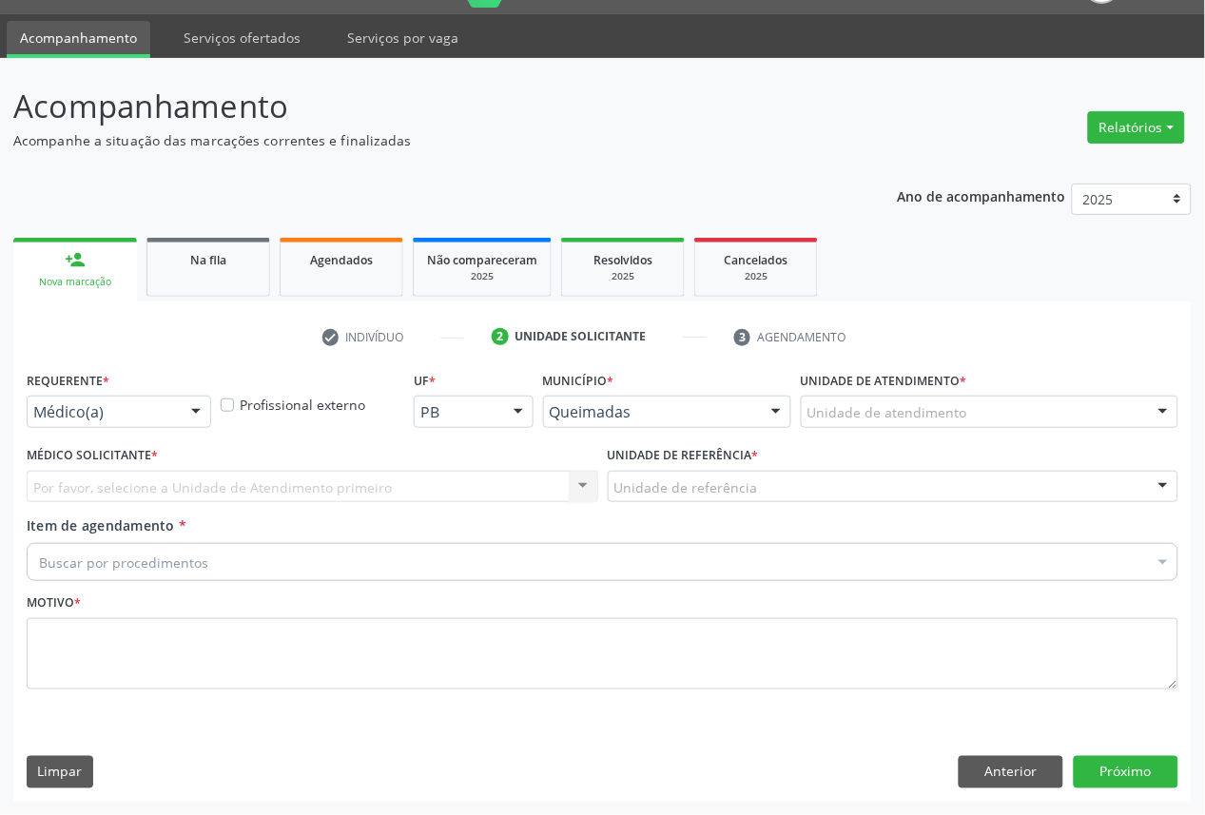
scroll to position [45, 0]
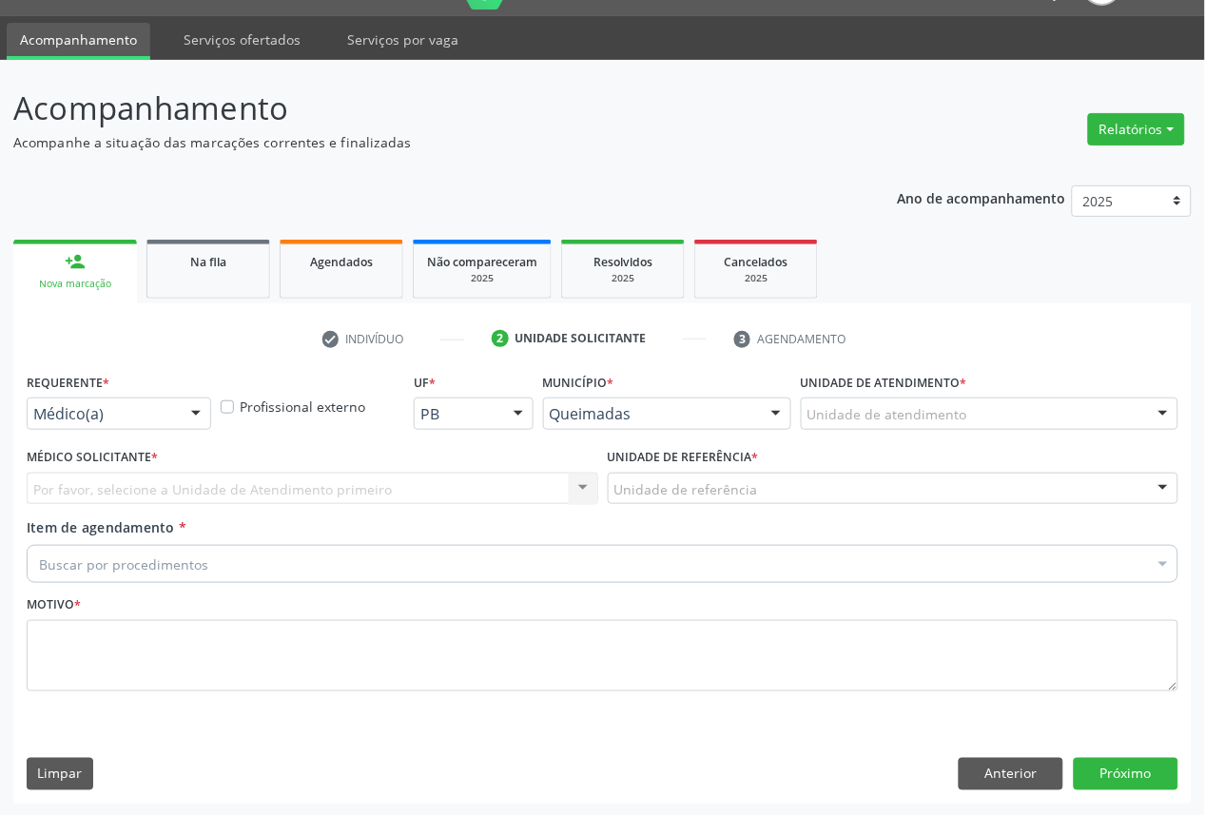
click at [63, 429] on div "Requerente * Médico(a) Médico(a) Enfermeiro(a) Paciente Nenhum resultado encont…" at bounding box center [119, 405] width 194 height 74
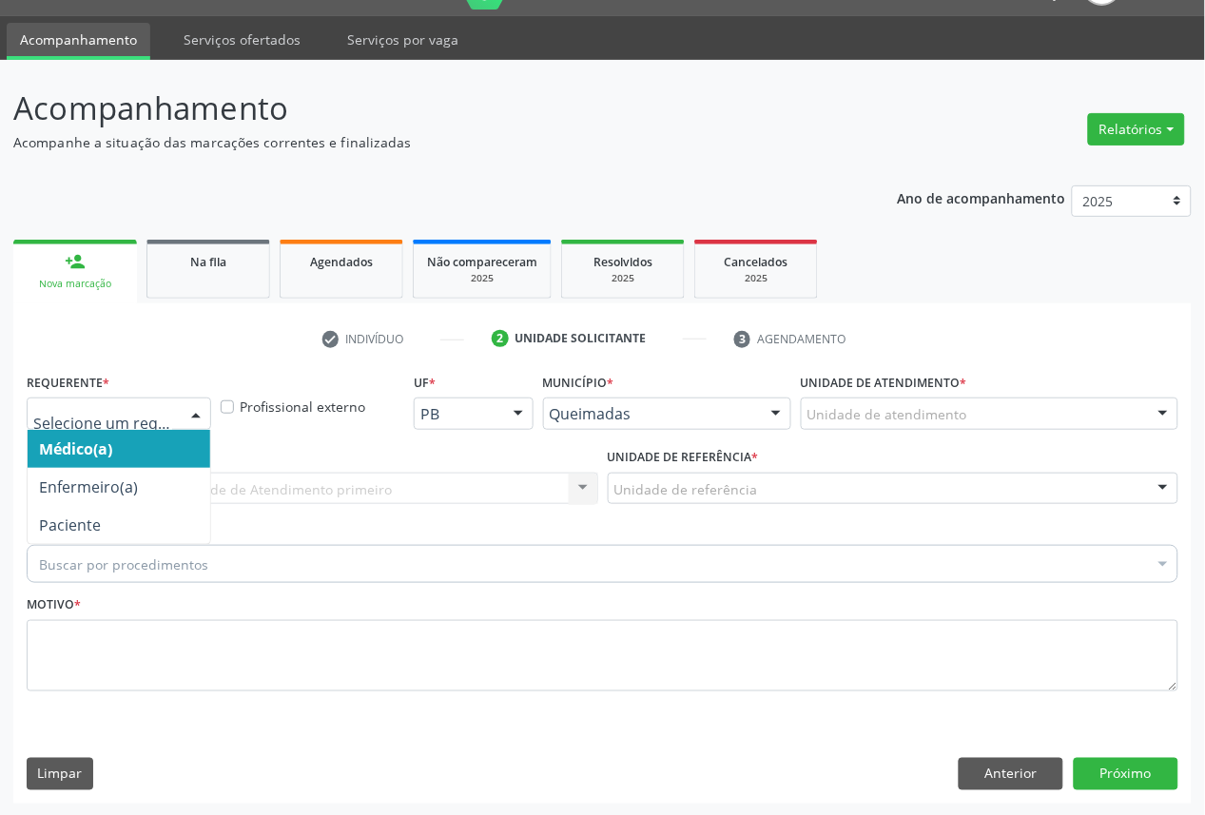
drag, startPoint x: 69, startPoint y: 415, endPoint x: 76, endPoint y: 493, distance: 78.3
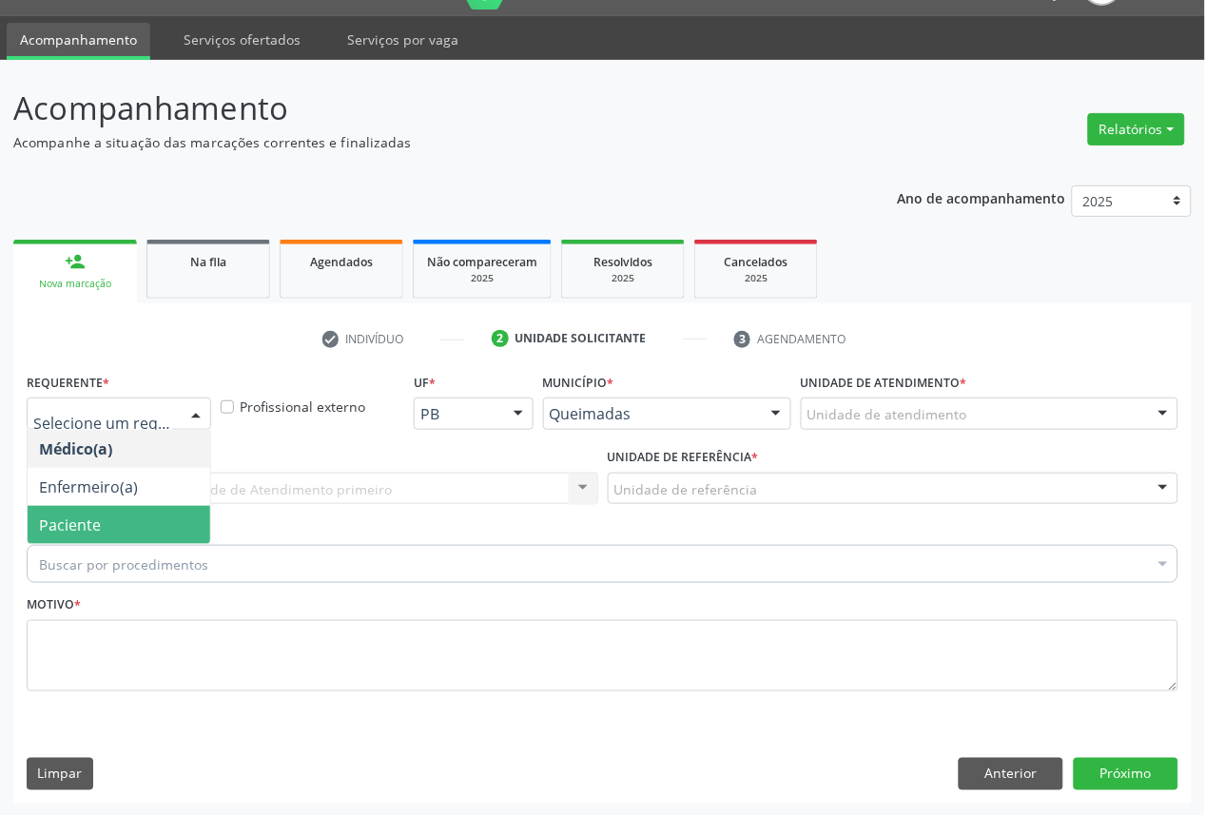
click at [78, 517] on span "Paciente" at bounding box center [70, 525] width 62 height 21
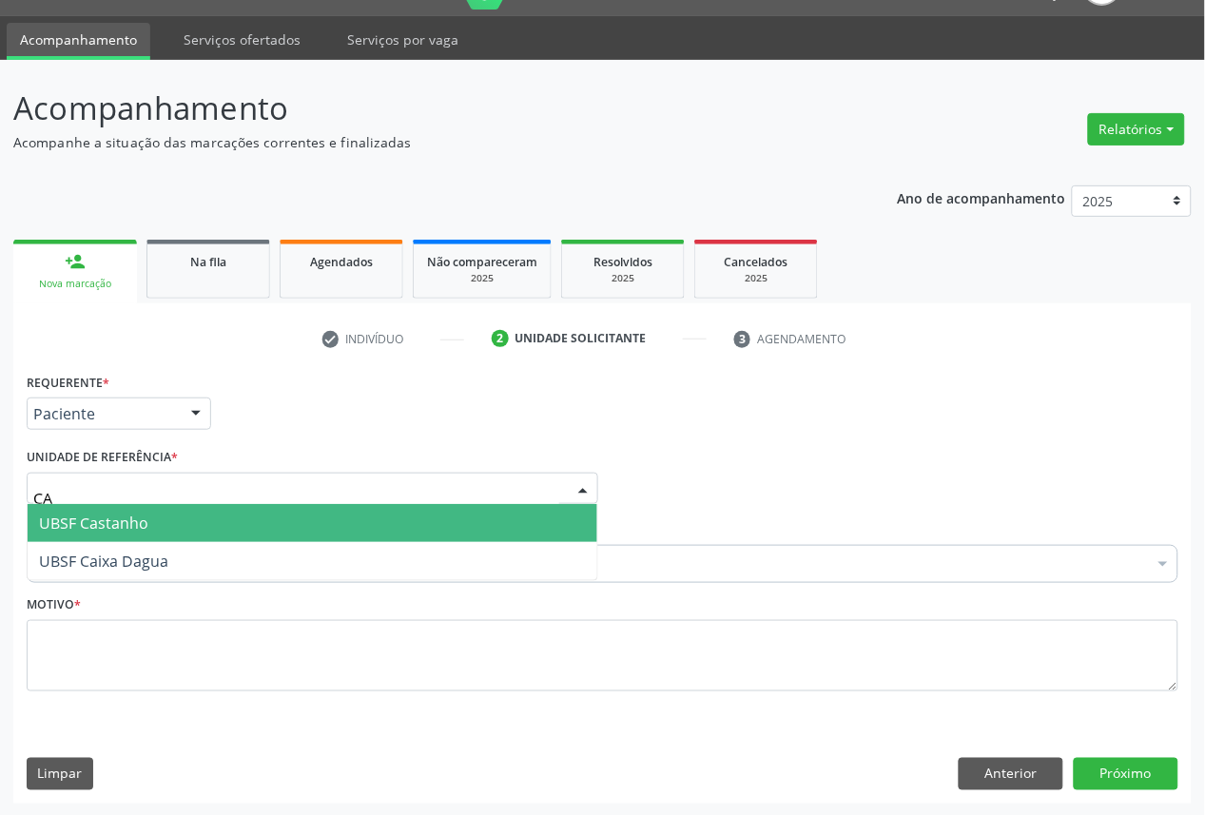
type input "CAS"
click at [79, 519] on span "UBSF Castanho" at bounding box center [93, 523] width 109 height 21
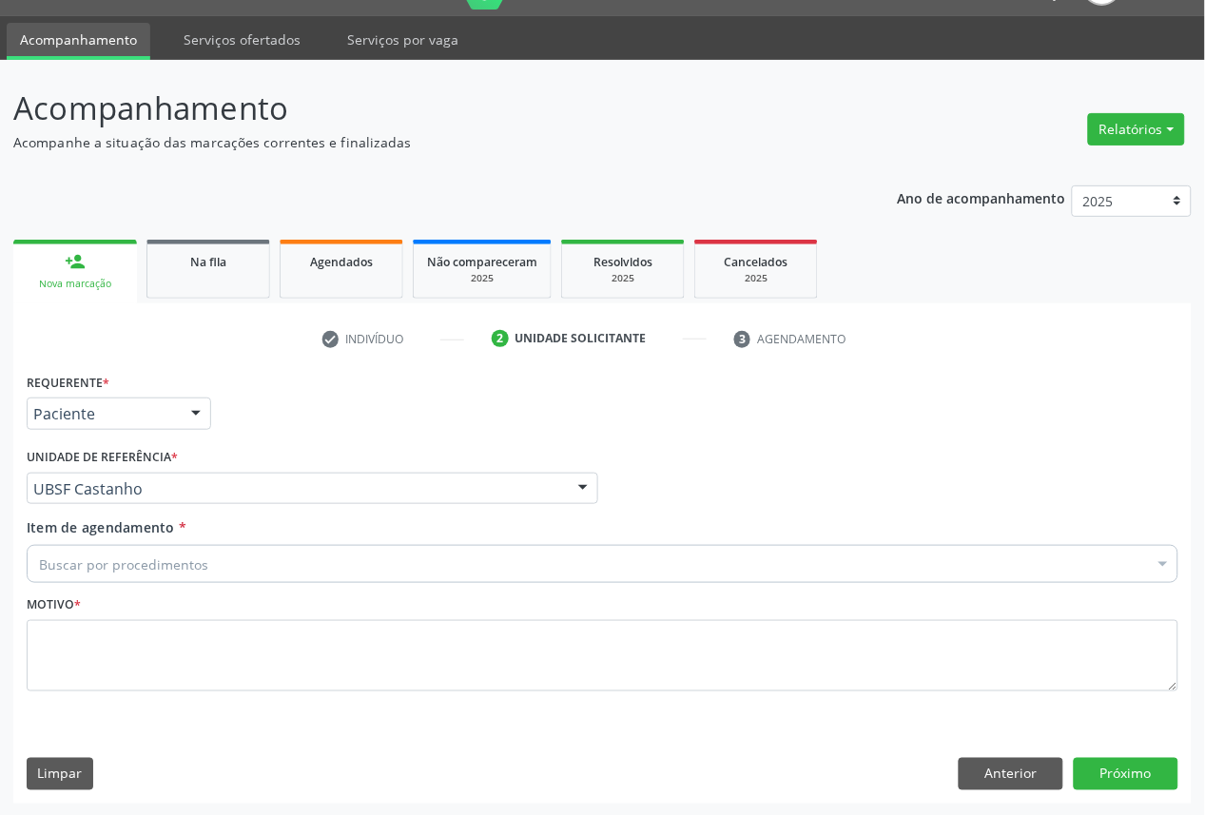
click at [252, 556] on div "Buscar por procedimentos" at bounding box center [603, 564] width 1152 height 38
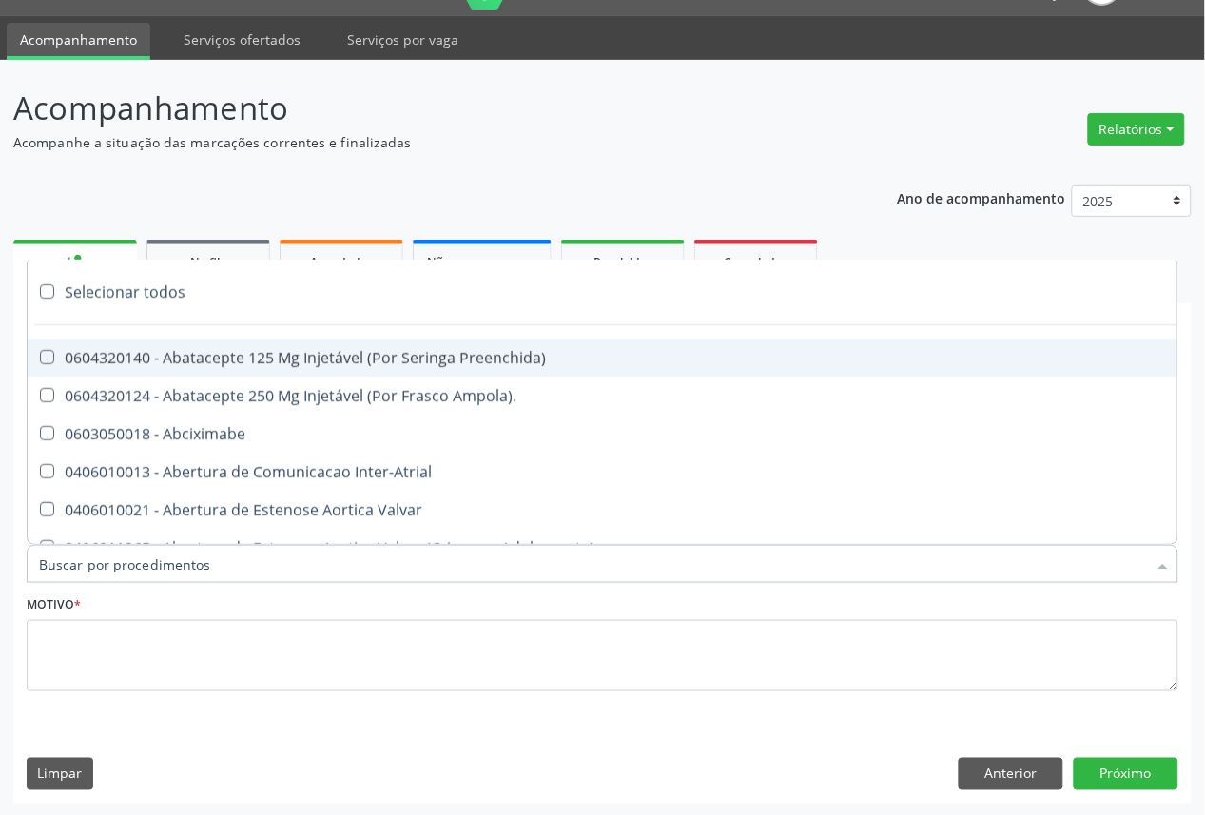
paste input "OFTALMOLOGISTA"
type input "OFTALMOLOGISTA"
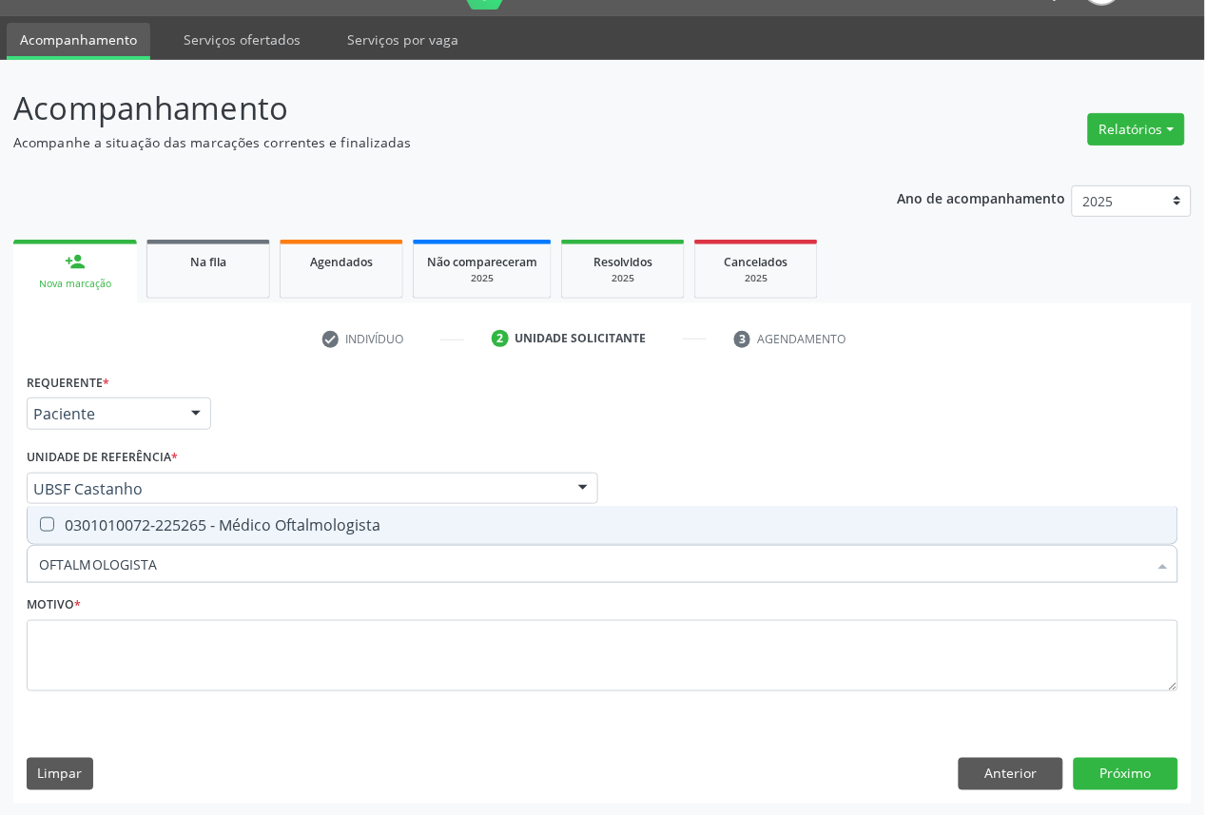
click at [250, 539] on span "0301010072-225265 - Médico Oftalmologista" at bounding box center [603, 525] width 1150 height 38
checkbox Oftalmologista "true"
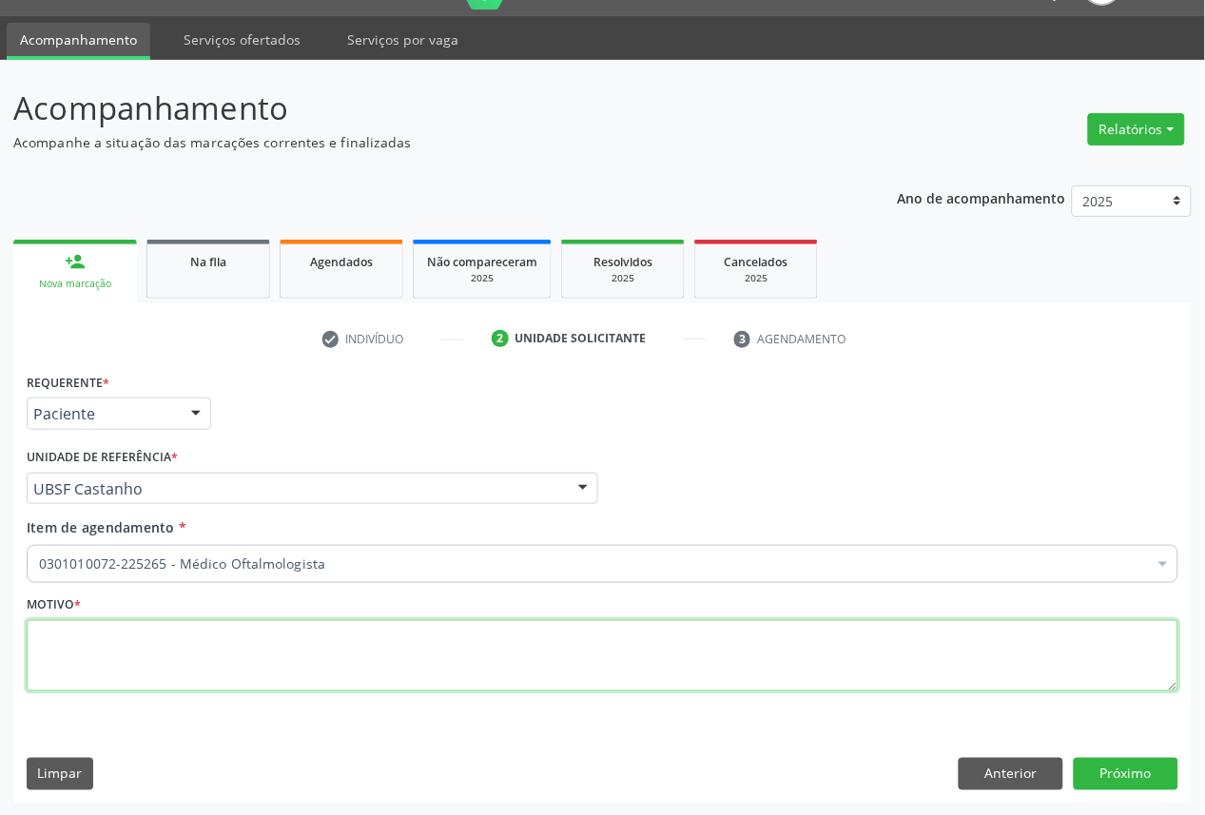
click at [439, 681] on textarea at bounding box center [603, 656] width 1152 height 72
paste textarea "CONSULTA 06/2025"
type textarea "CONSULTA 06/2025"
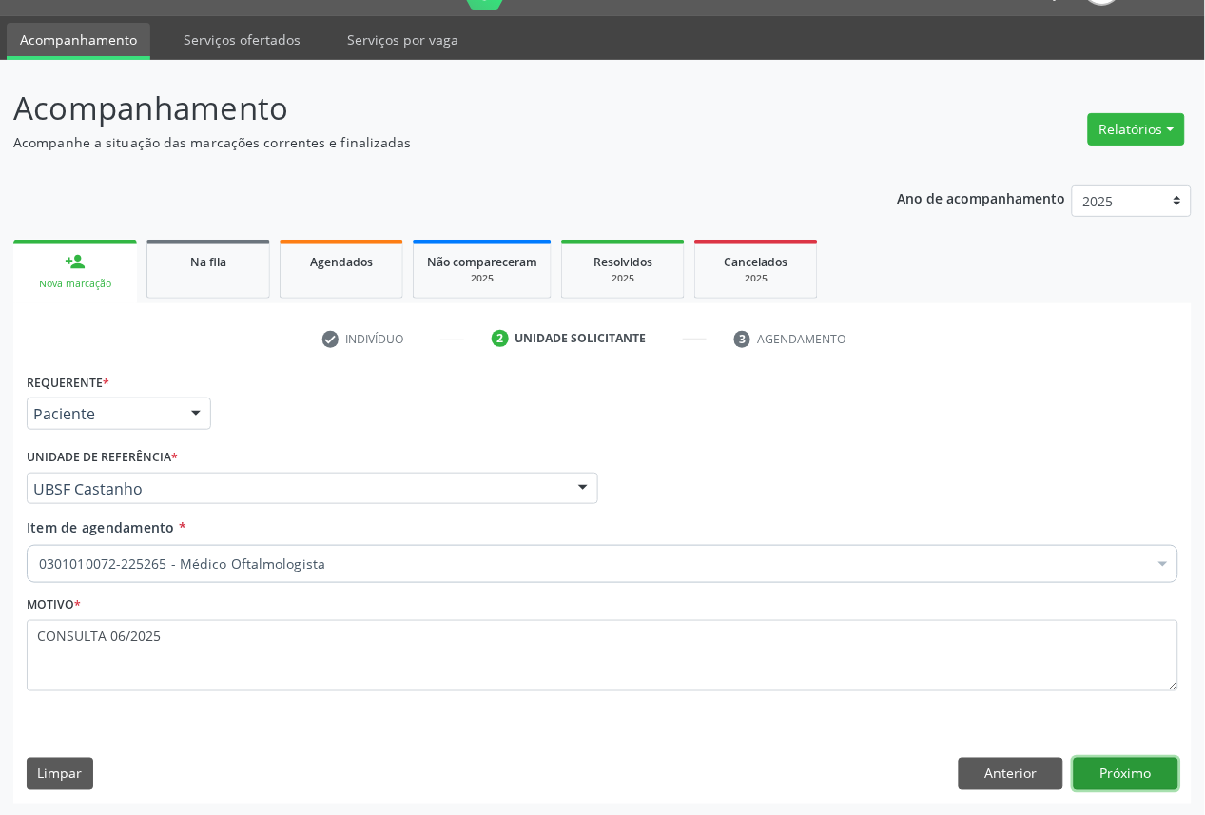
click at [1113, 775] on button "Próximo" at bounding box center [1126, 774] width 105 height 32
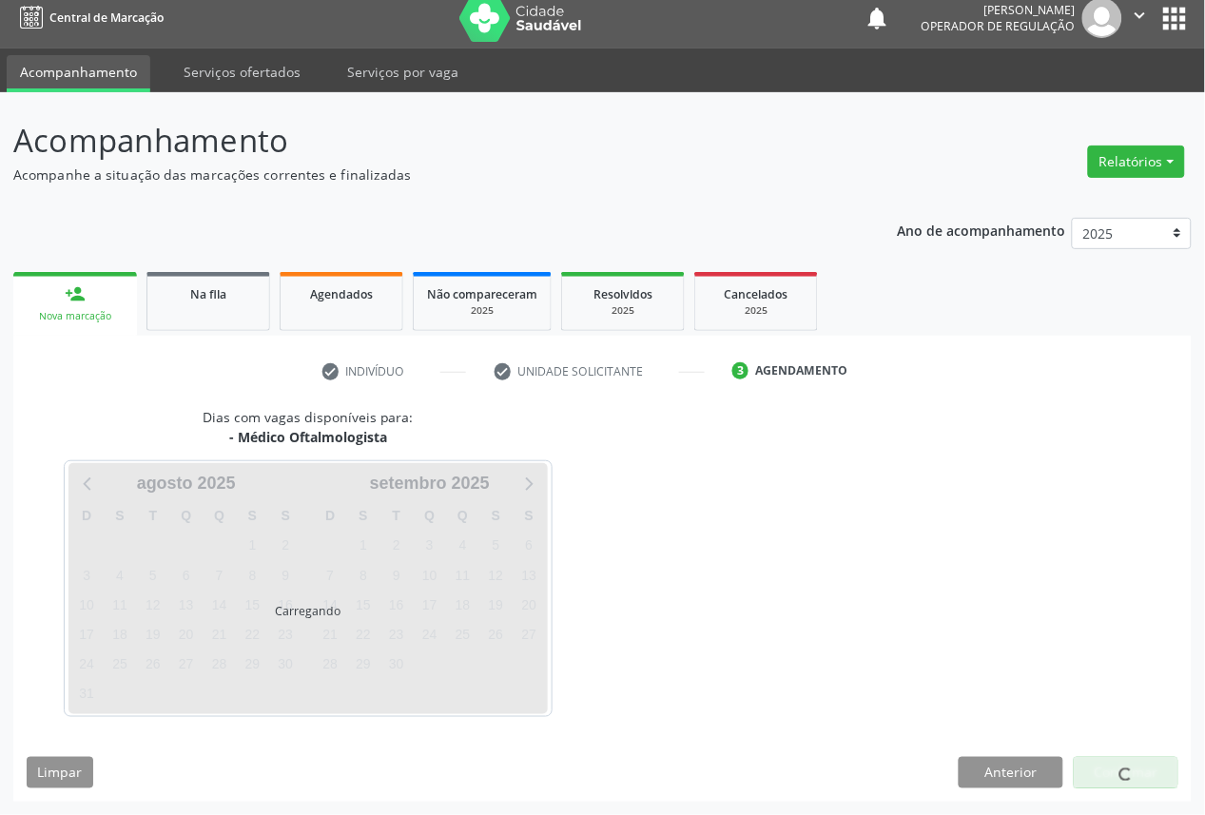
scroll to position [11, 0]
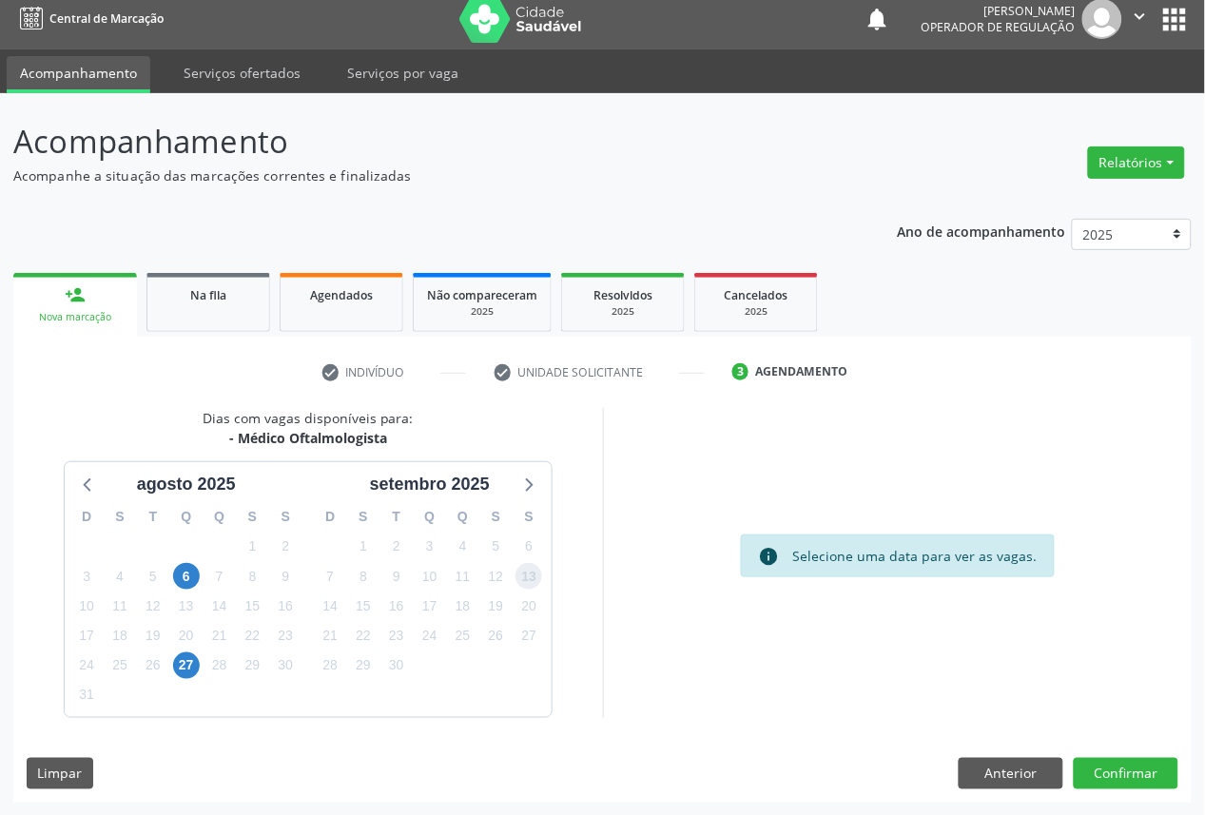
click at [531, 587] on span "13" at bounding box center [529, 576] width 27 height 27
click at [1096, 771] on button "Confirmar" at bounding box center [1126, 774] width 105 height 32
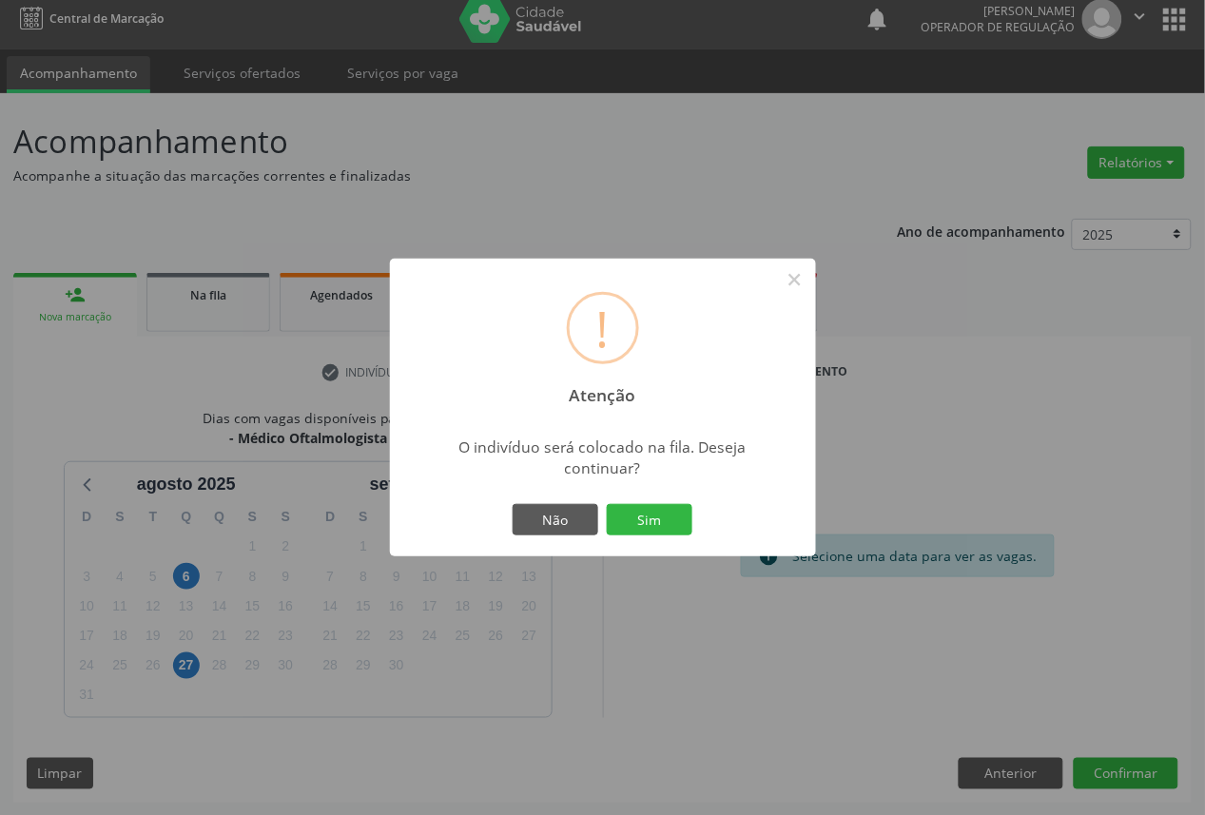
click at [607, 504] on button "Sim" at bounding box center [650, 520] width 86 height 32
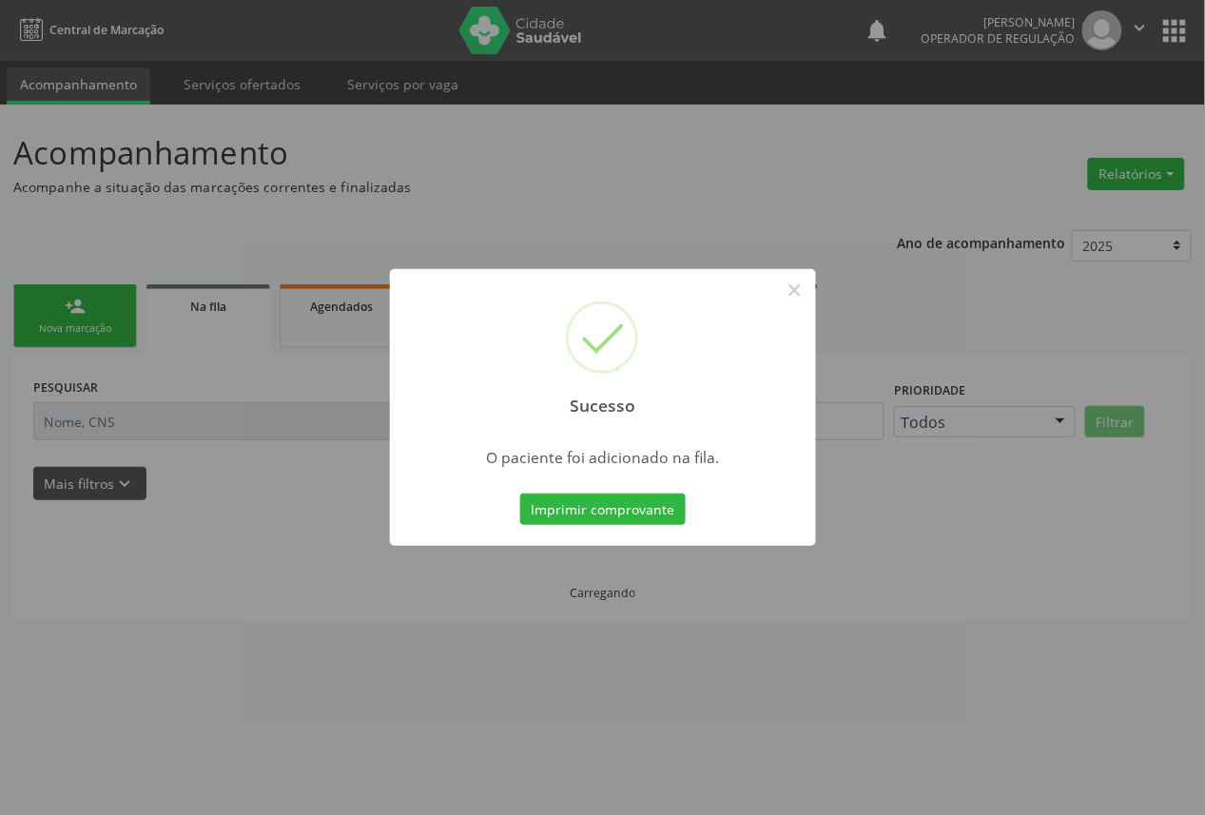
scroll to position [0, 0]
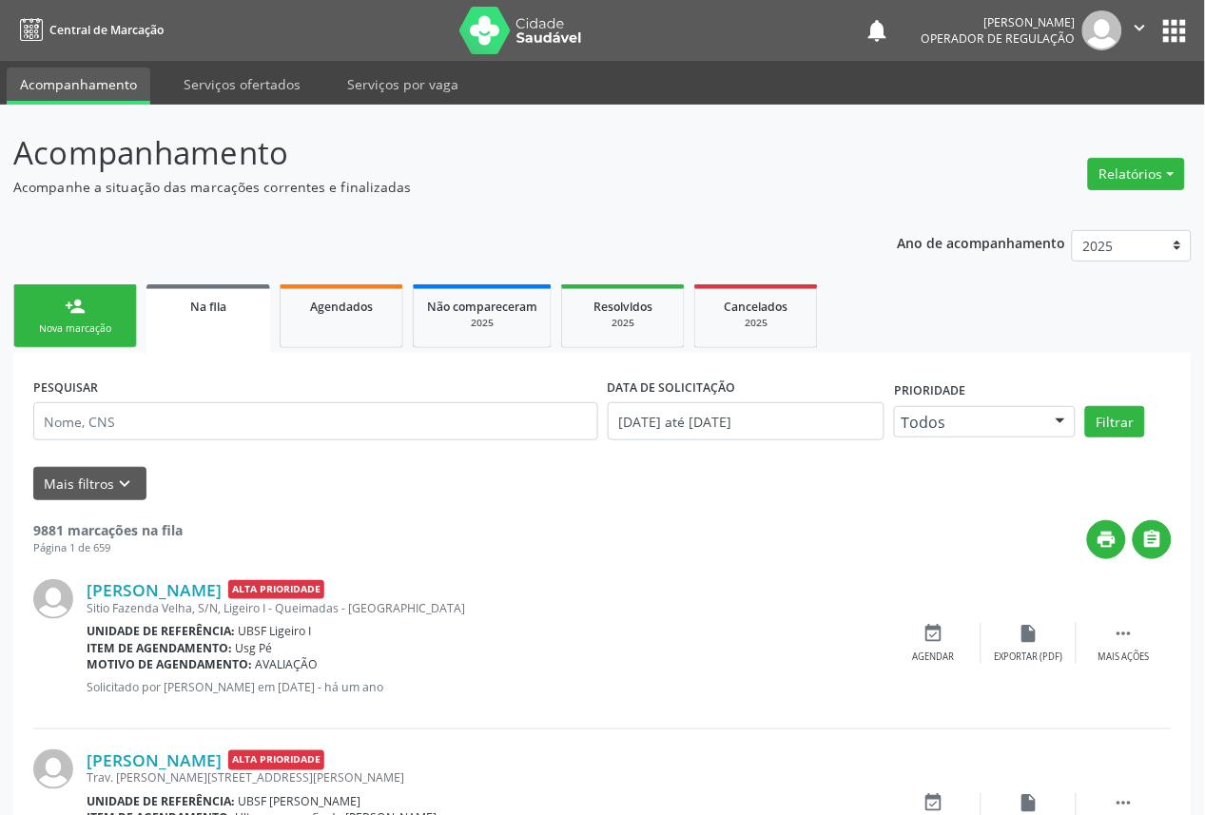
click at [88, 336] on link "person_add Nova marcação" at bounding box center [75, 316] width 124 height 64
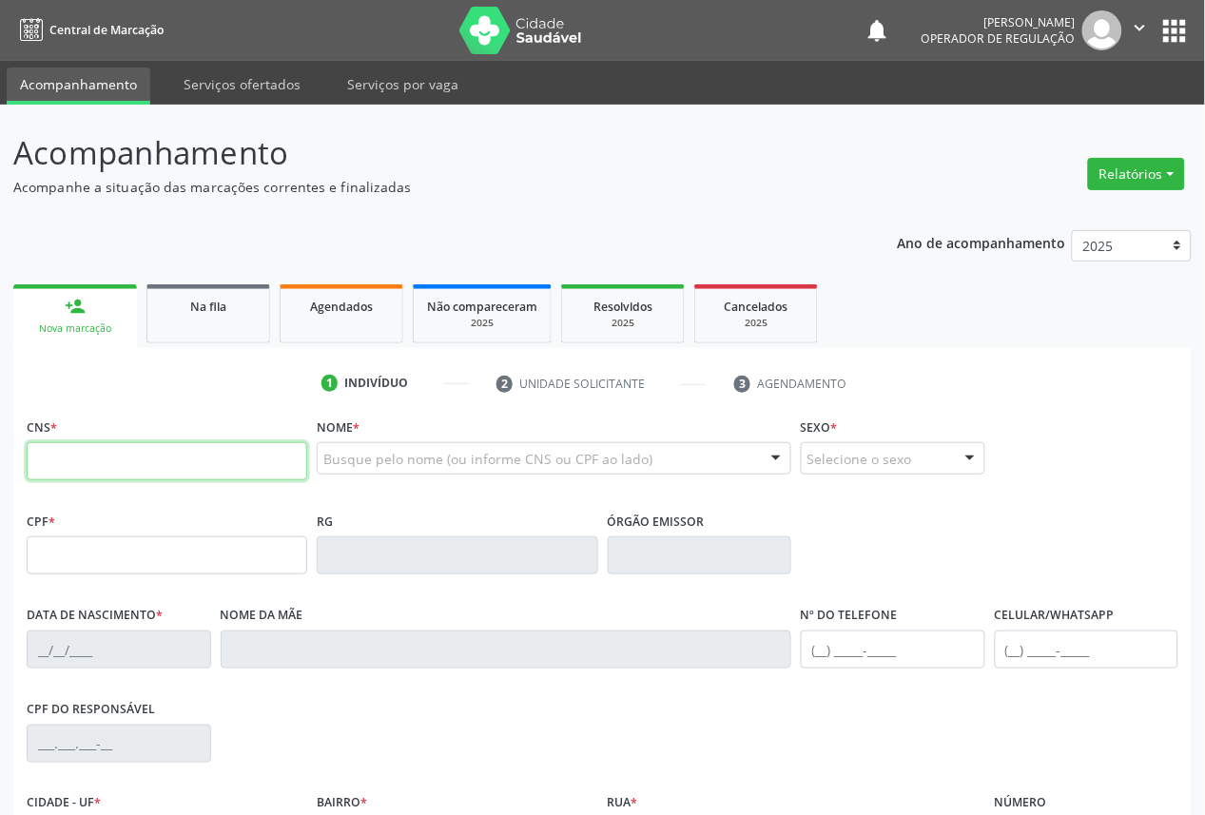
click at [154, 467] on input "text" at bounding box center [167, 461] width 281 height 38
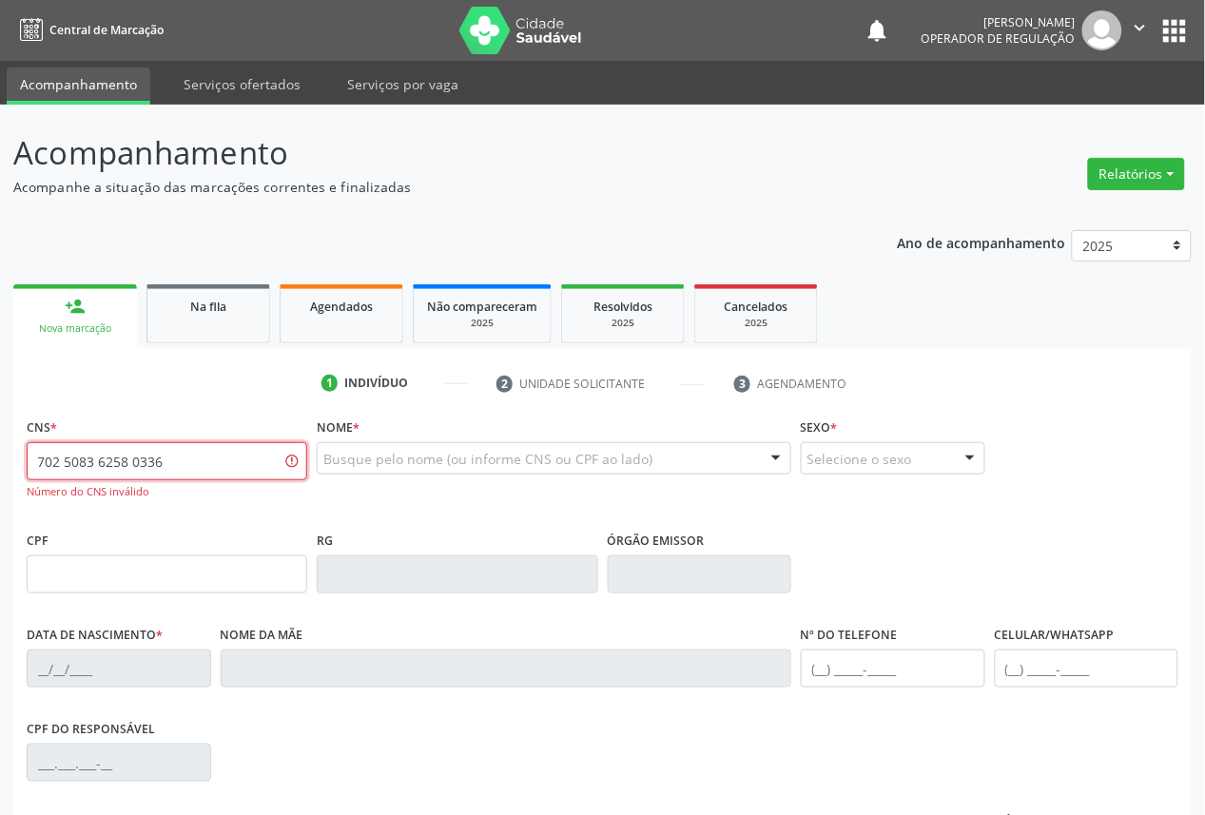
type input "702 5083 6258 0336"
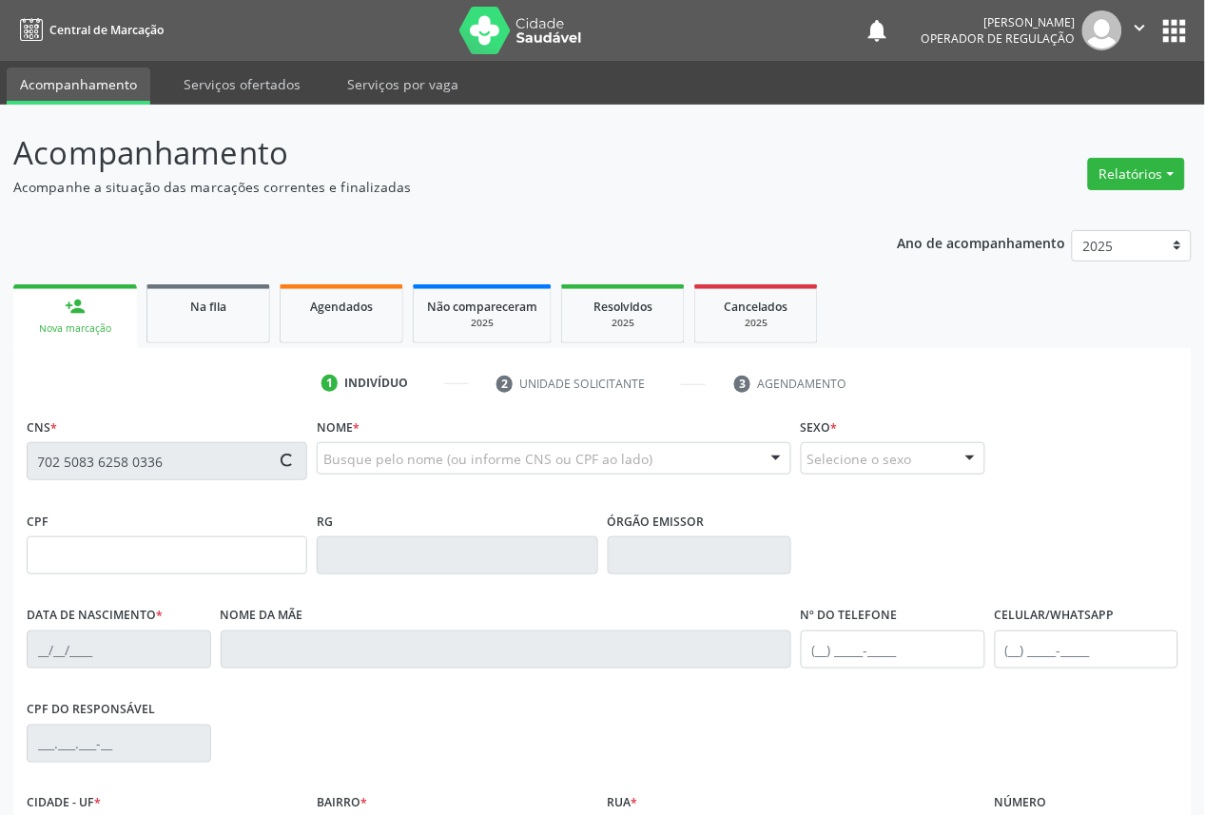
type input "077.645.197-90"
type input "[DATE]"
type input "[PERSON_NAME]"
type input "[PHONE_NUMBER]"
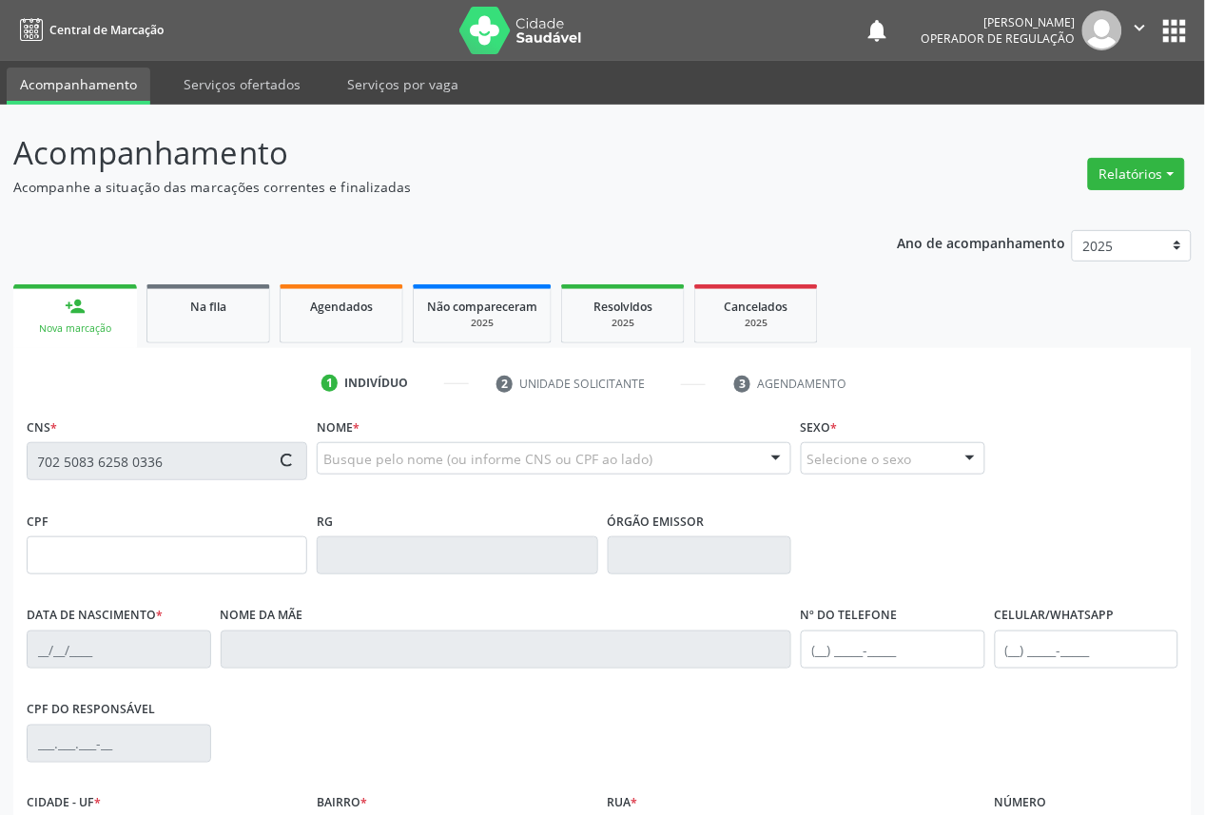
type input "50"
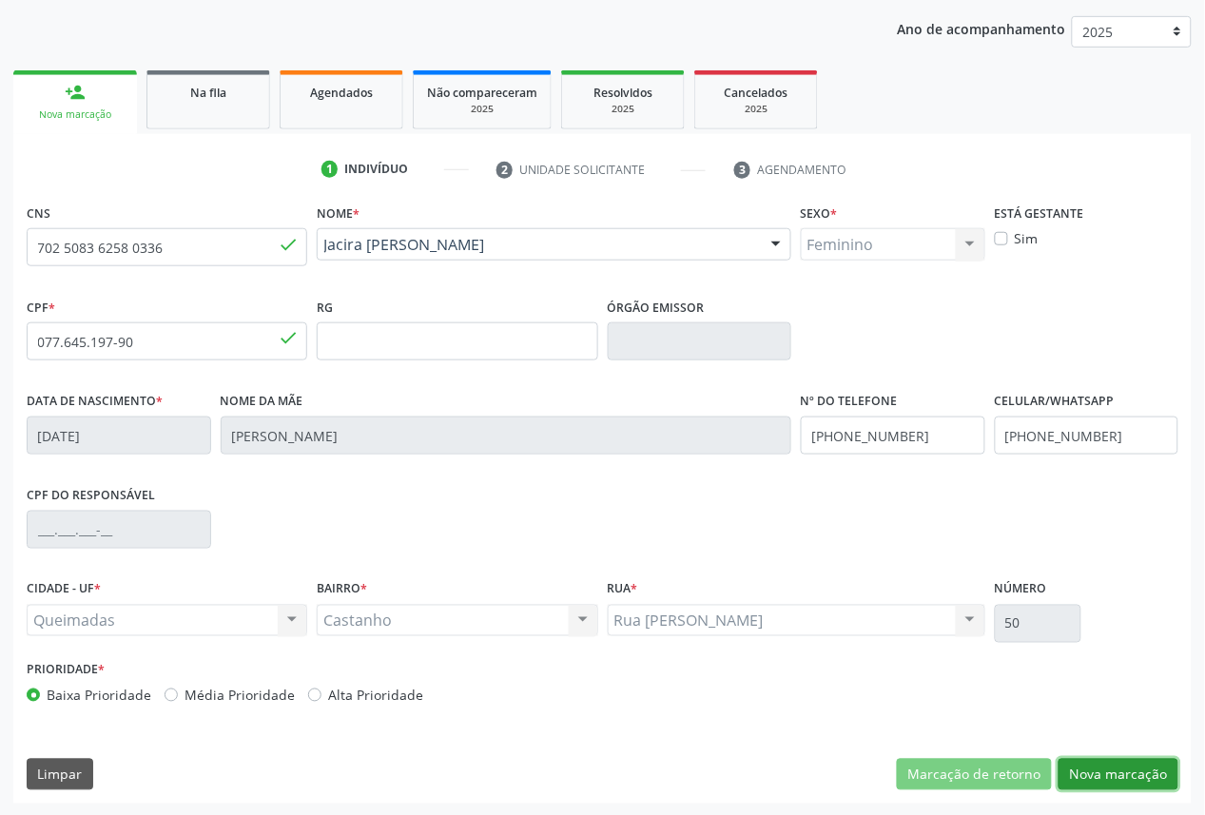
drag, startPoint x: 1135, startPoint y: 767, endPoint x: 845, endPoint y: 660, distance: 309.1
click at [1133, 764] on button "Nova marcação" at bounding box center [1119, 775] width 120 height 32
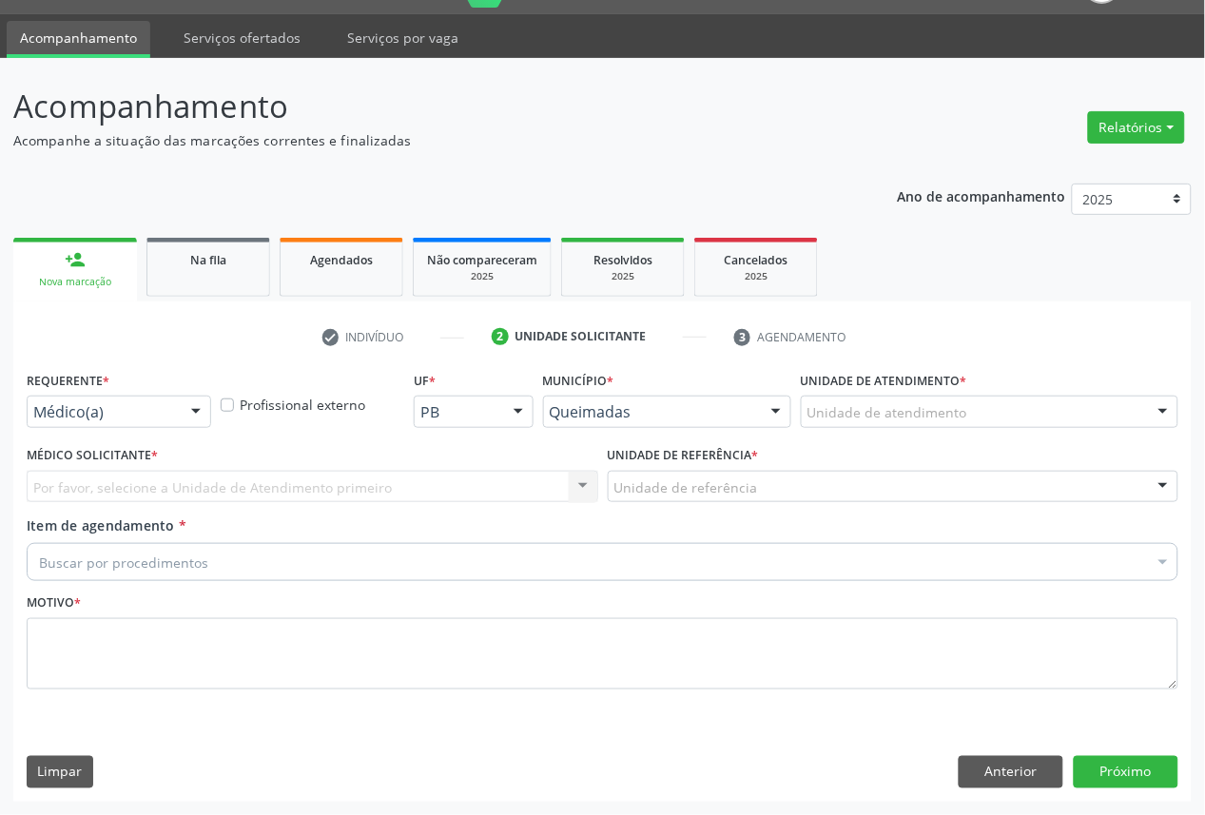
scroll to position [45, 0]
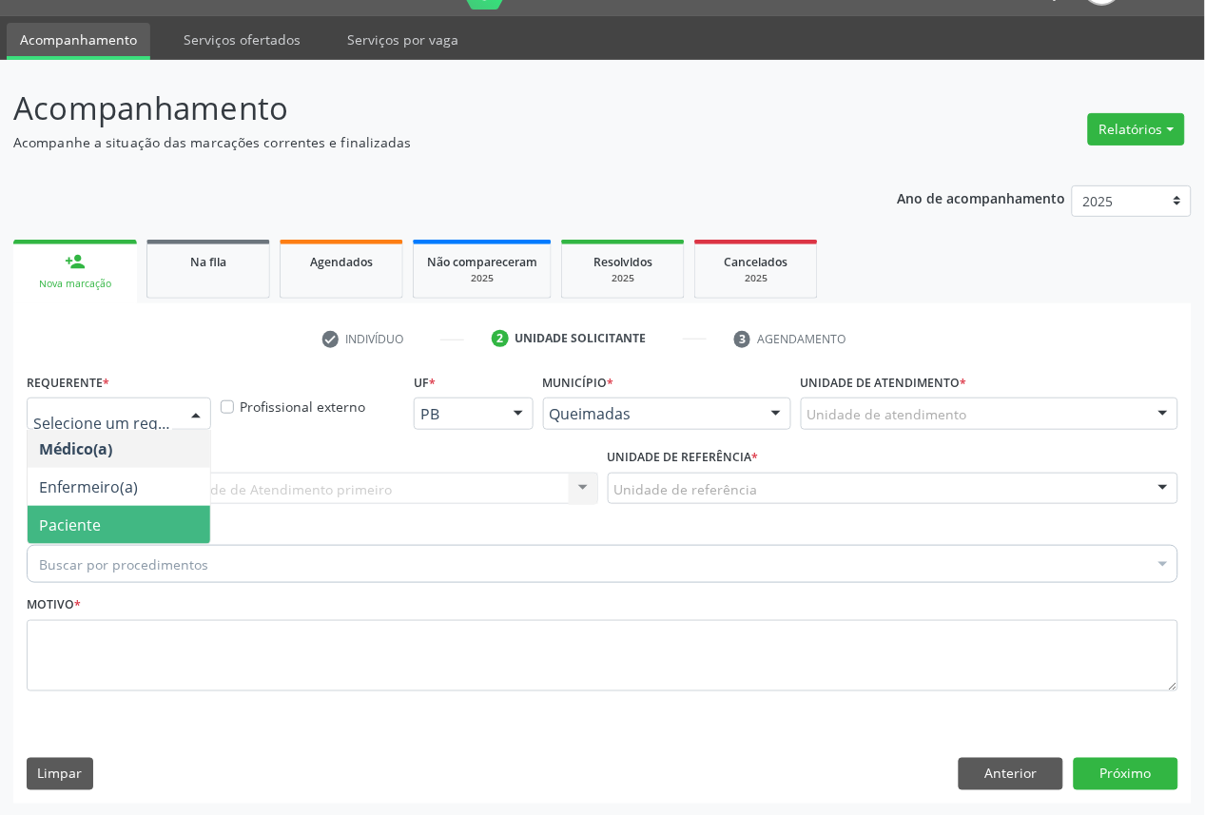
click at [101, 526] on span "Paciente" at bounding box center [119, 525] width 183 height 38
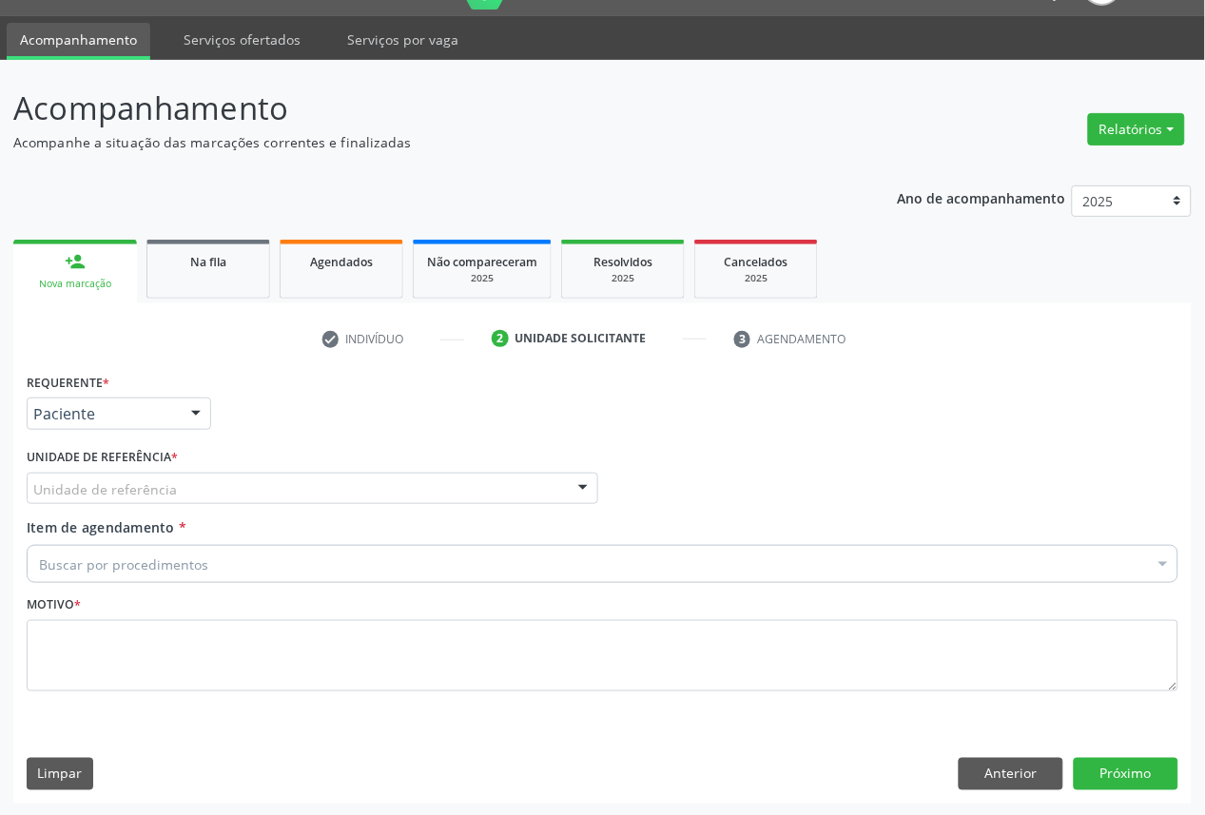
click at [194, 485] on div "C Unidade de referência" at bounding box center [313, 489] width 572 height 32
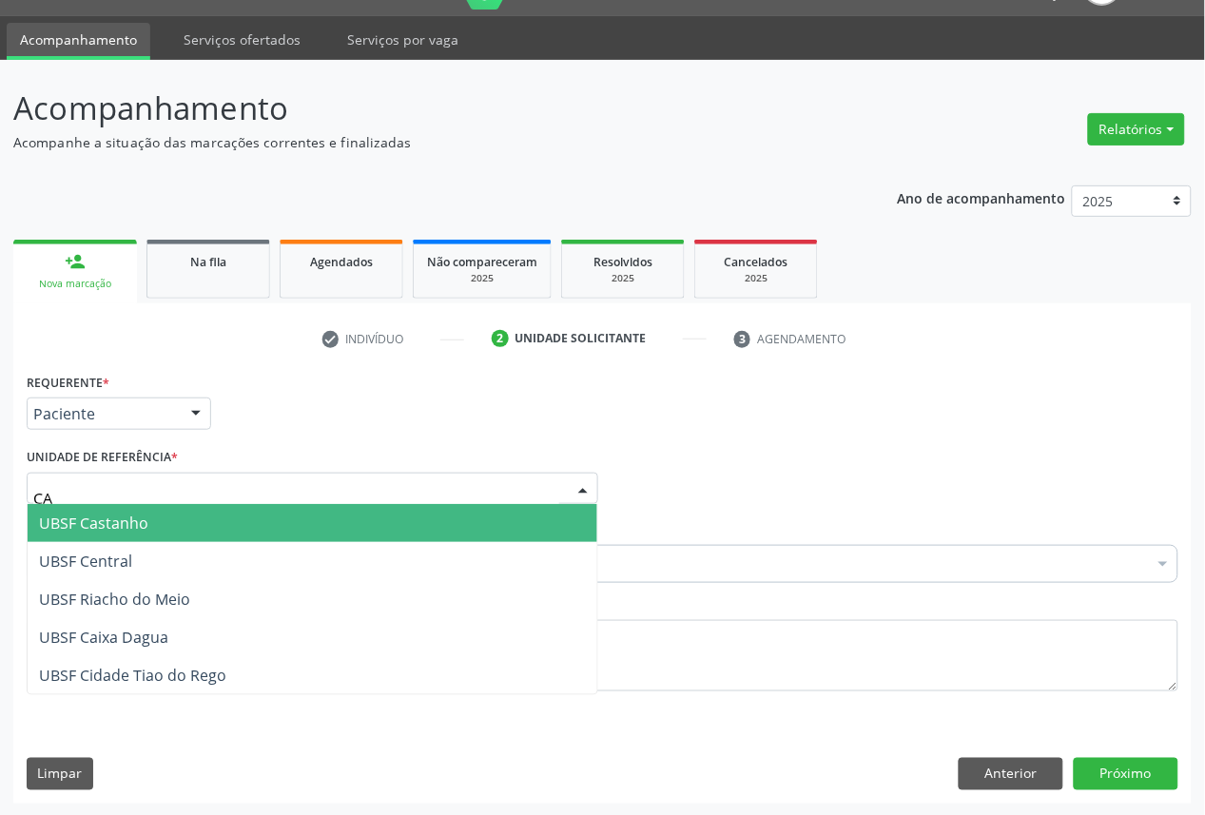
type input "CAS"
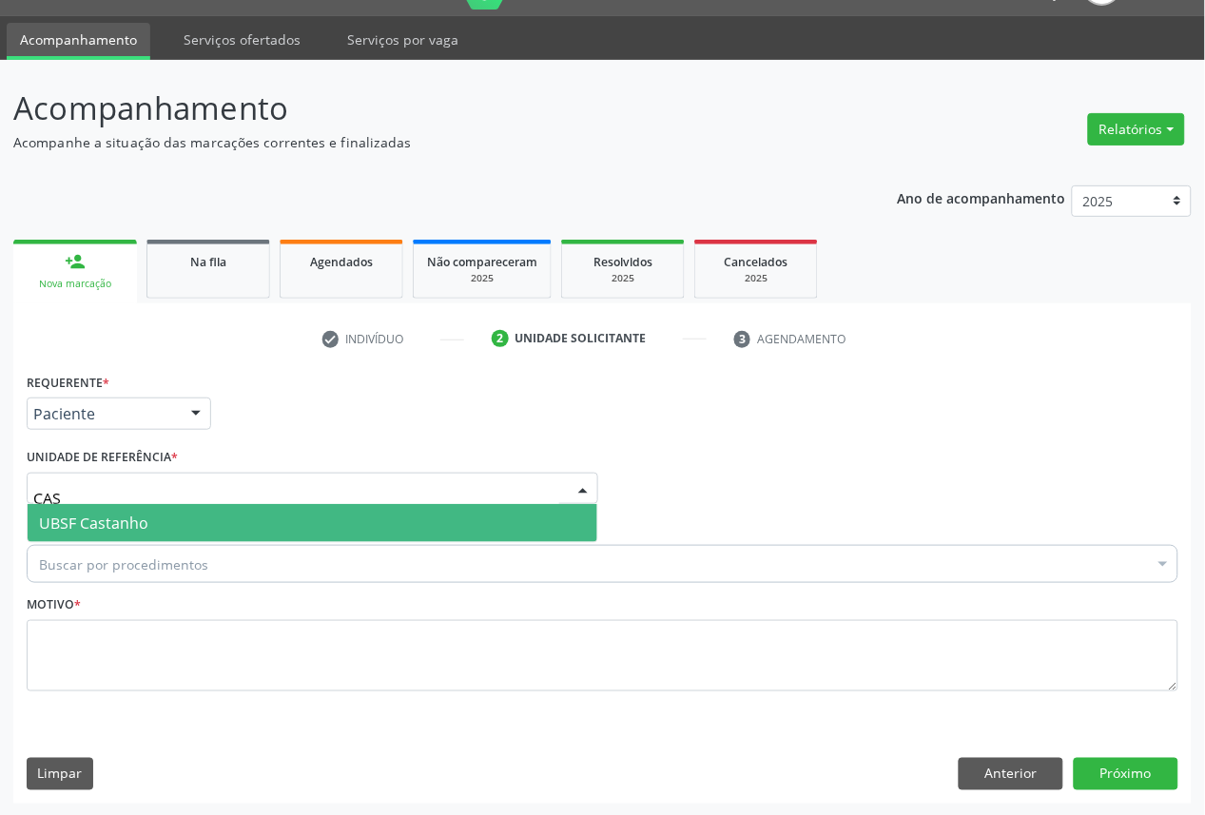
click at [196, 517] on span "UBSF Castanho" at bounding box center [313, 523] width 570 height 38
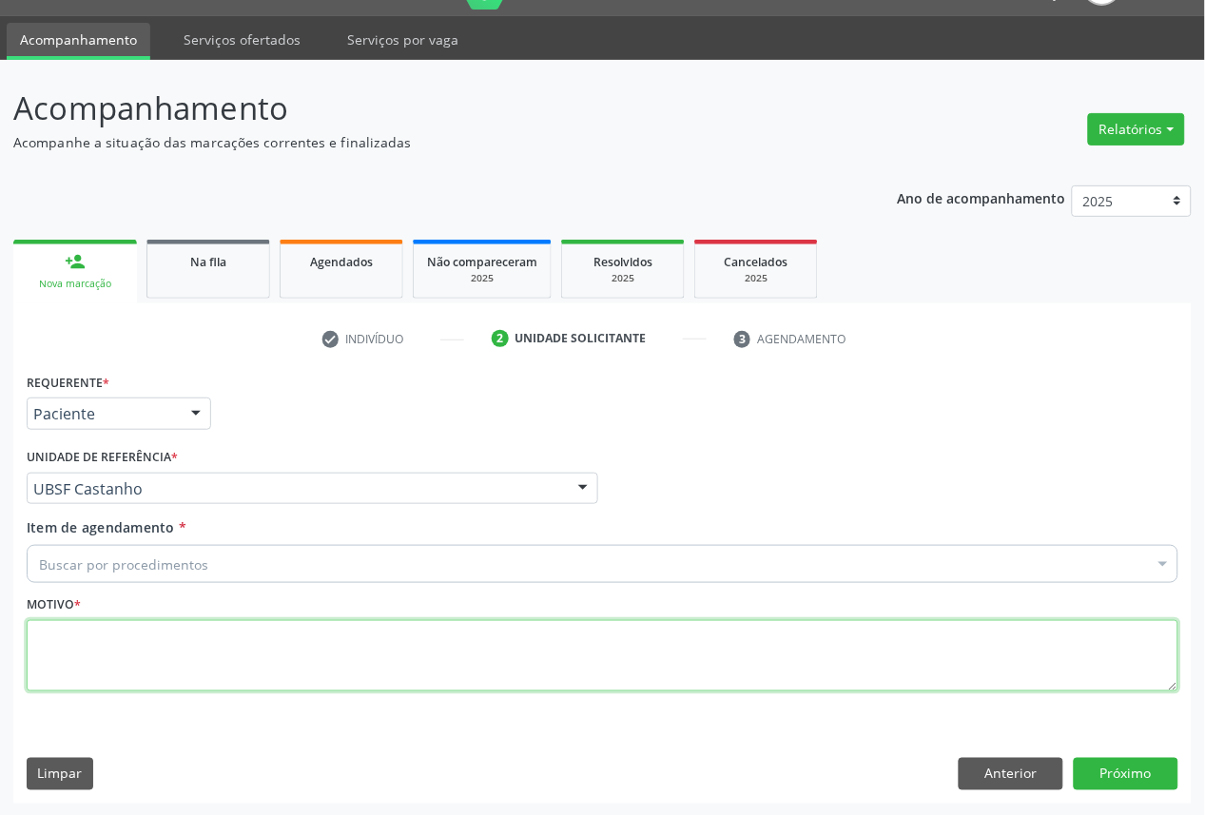
click at [206, 639] on textarea at bounding box center [603, 656] width 1152 height 72
paste textarea "CONSULTA 06/2025"
type textarea "CONSULTA 06/2025"
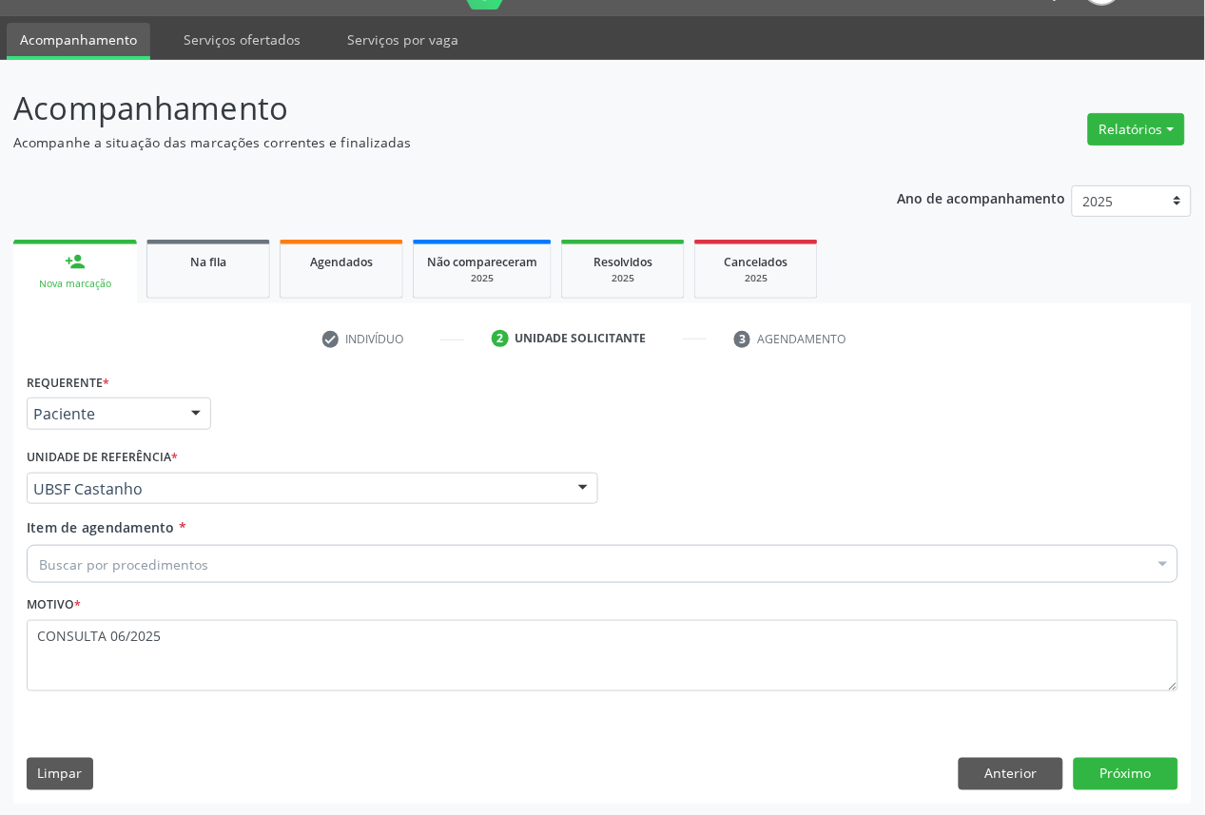
paste input "OFTALMOLOGISTA"
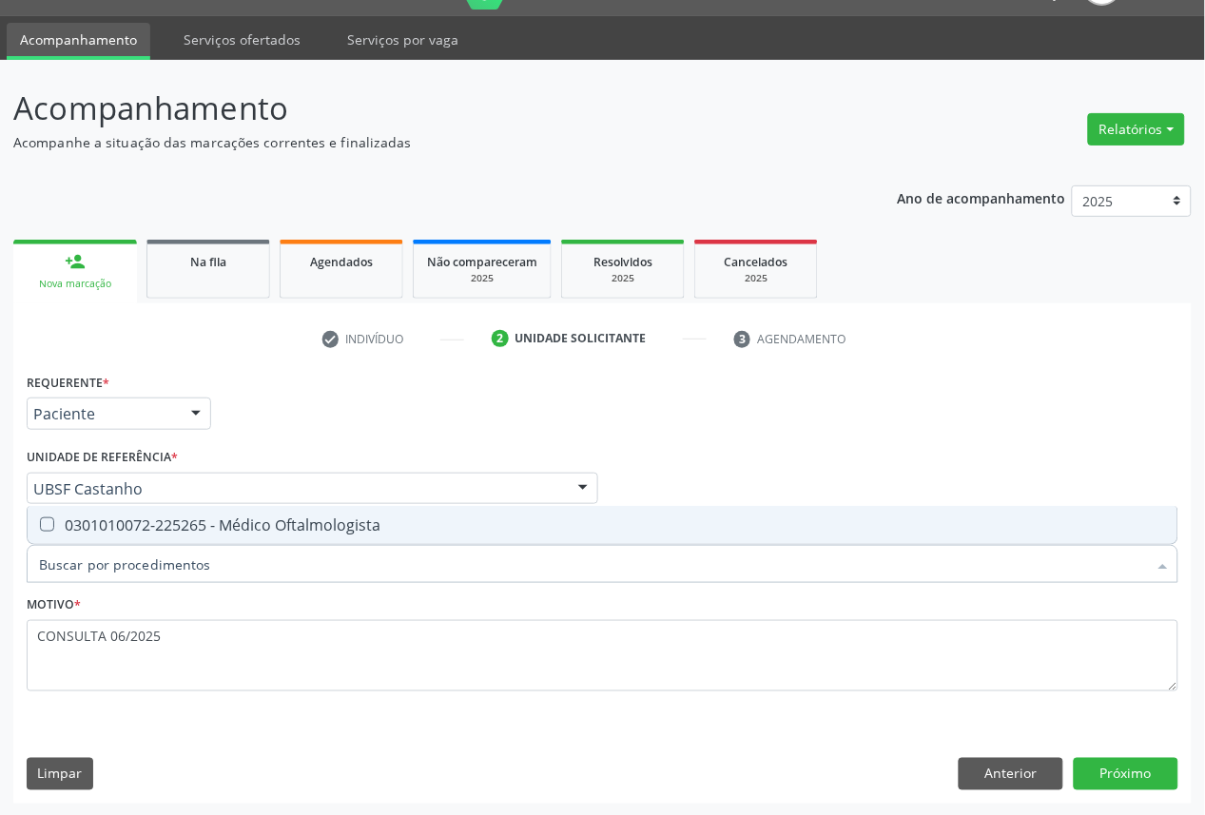
type input "OFTALMOLOGISTA"
click at [193, 526] on div "0301010072-225265 - Médico Oftalmologista" at bounding box center [602, 525] width 1127 height 15
checkbox Oftalmologista "true"
click at [1107, 769] on button "Próximo" at bounding box center [1126, 774] width 105 height 32
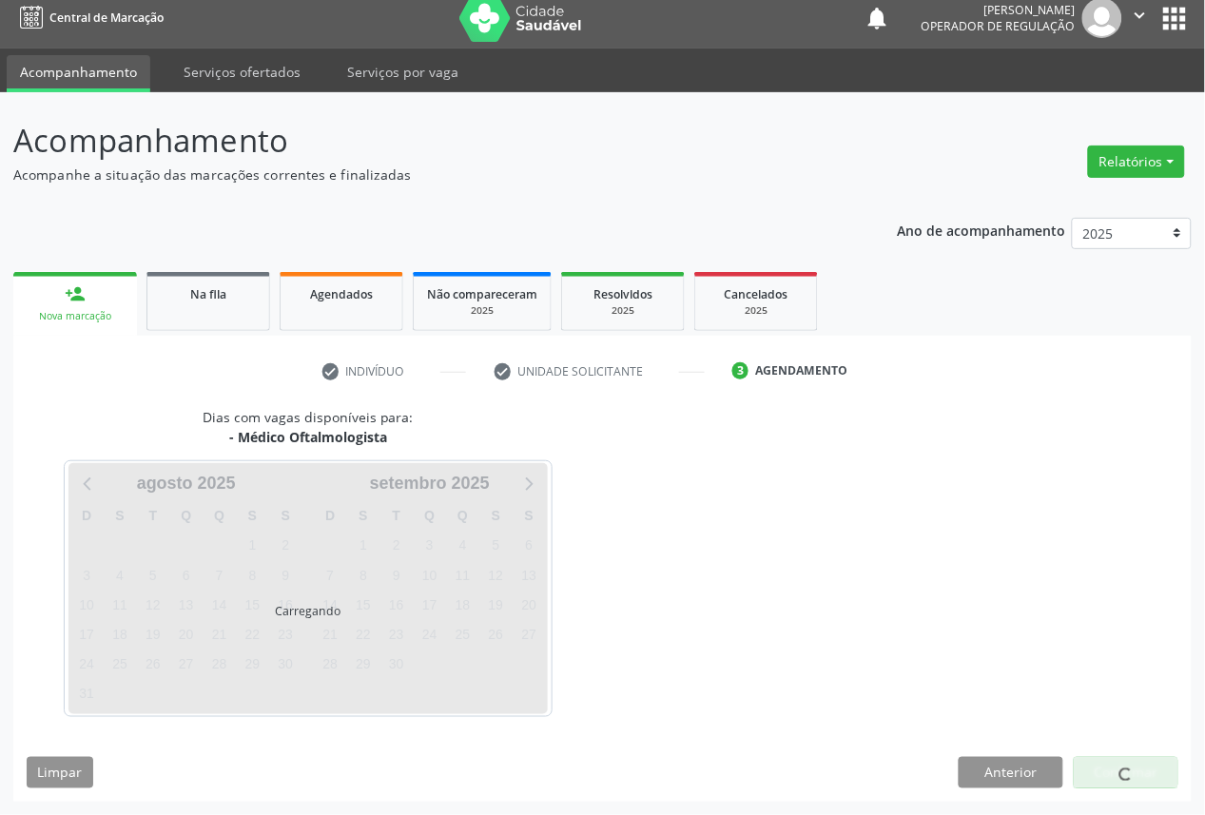
scroll to position [11, 0]
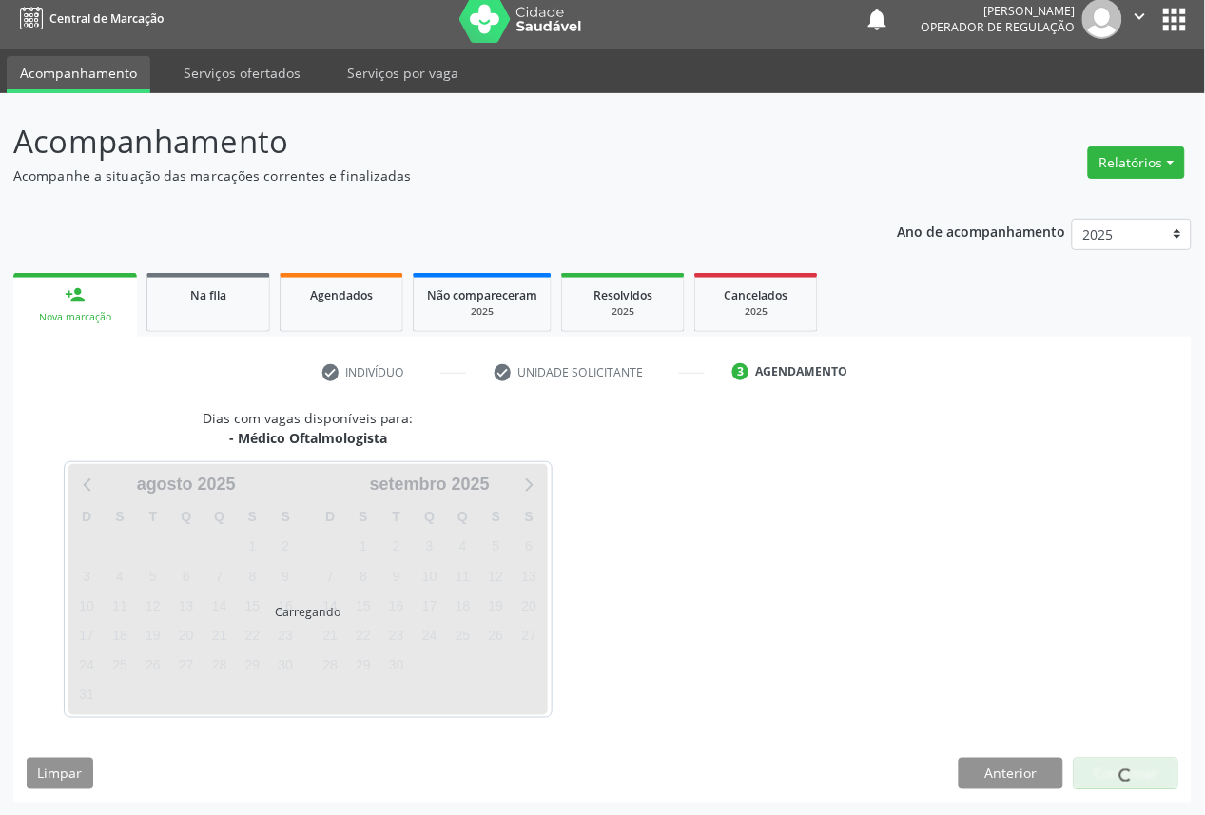
click at [426, 609] on div "Carregando" at bounding box center [309, 589] width 480 height 251
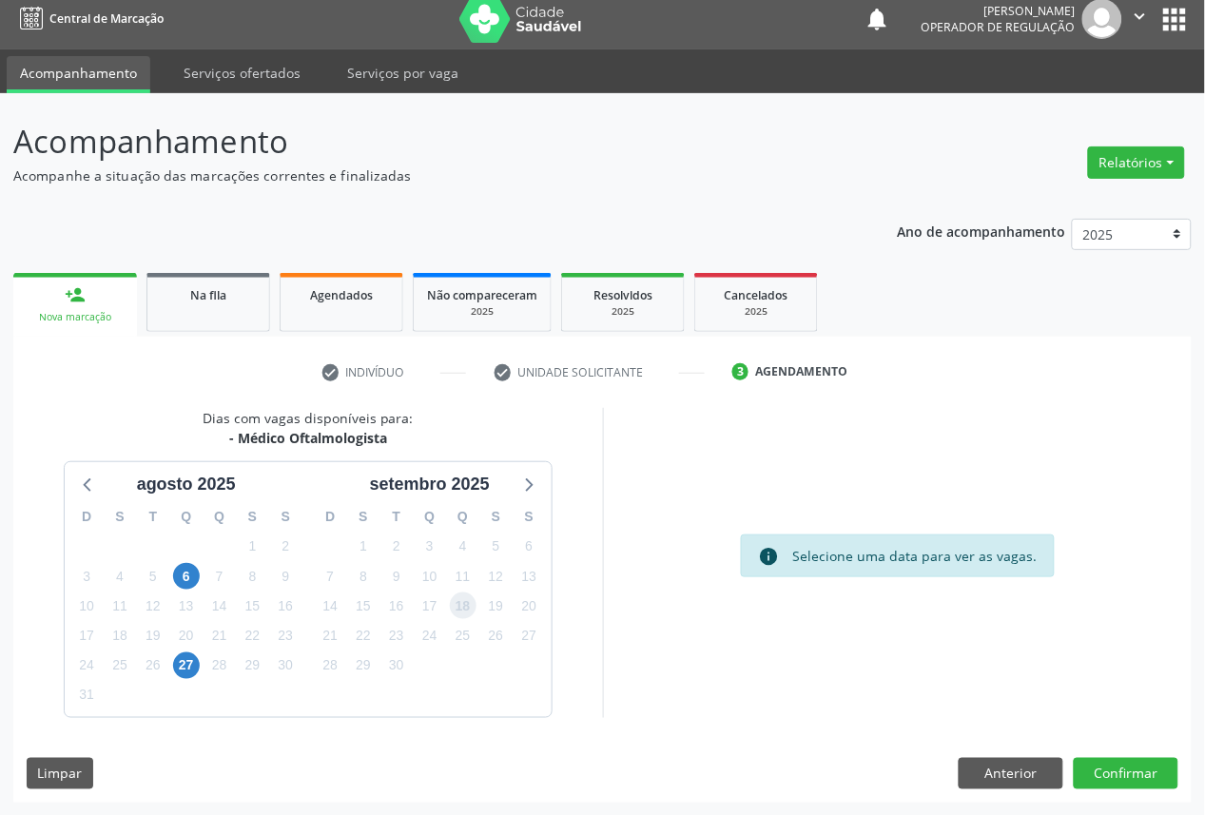
click at [458, 612] on span "18" at bounding box center [463, 606] width 27 height 27
click at [1145, 758] on button "Confirmar" at bounding box center [1126, 774] width 105 height 32
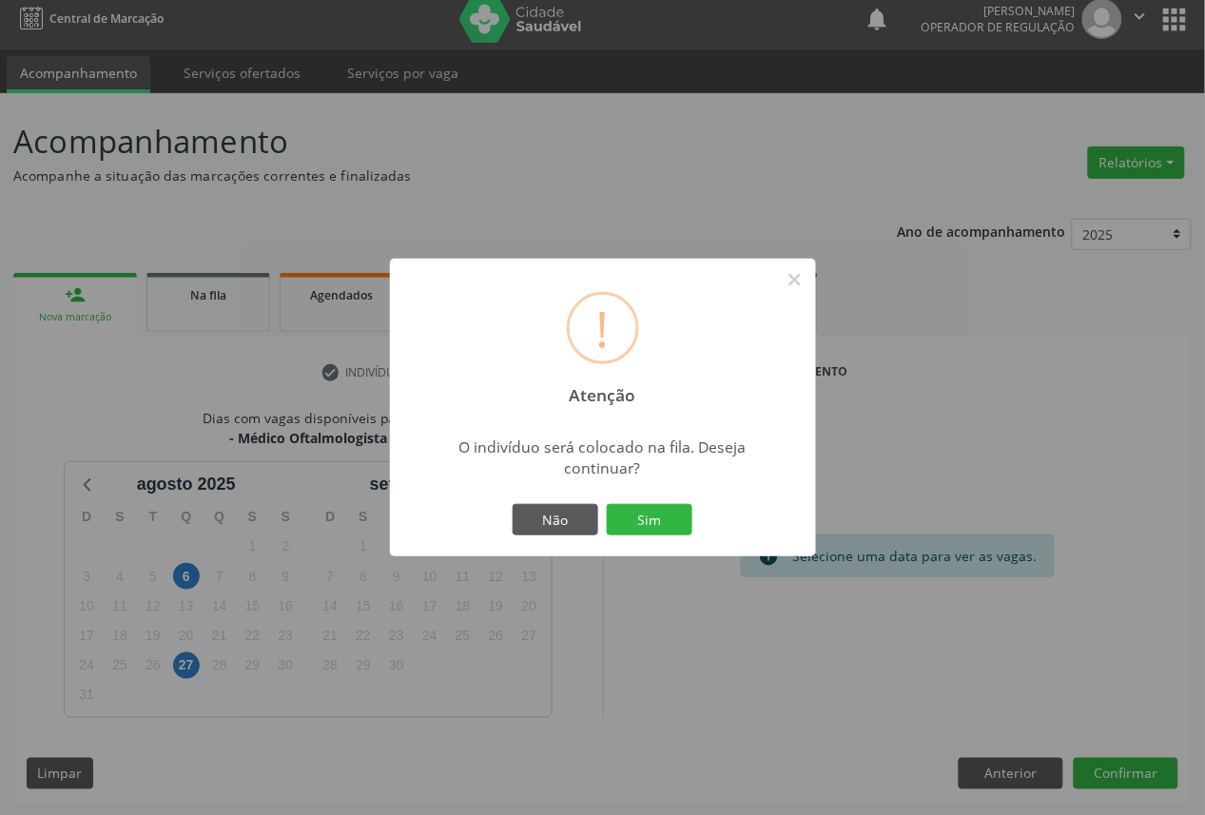
click at [607, 504] on button "Sim" at bounding box center [650, 520] width 86 height 32
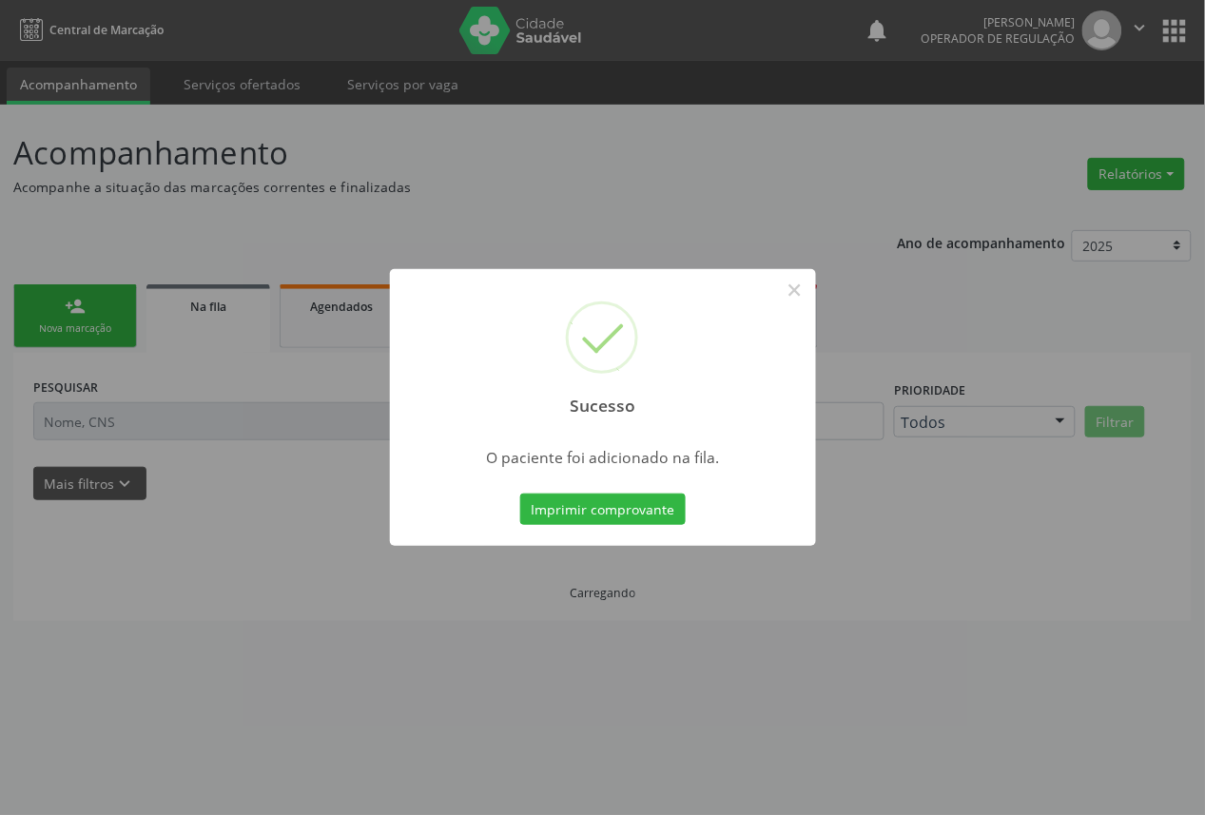
scroll to position [0, 0]
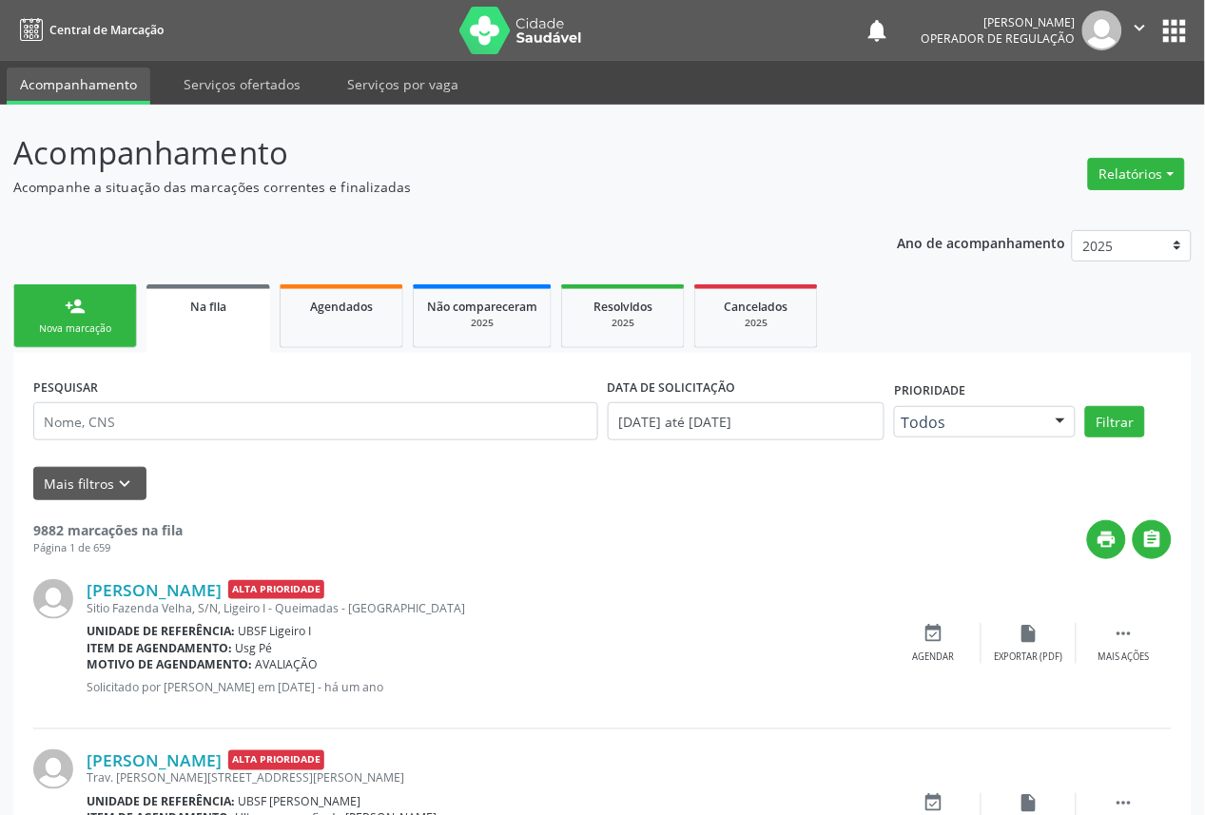
click at [62, 316] on link "person_add Nova marcação" at bounding box center [75, 316] width 124 height 64
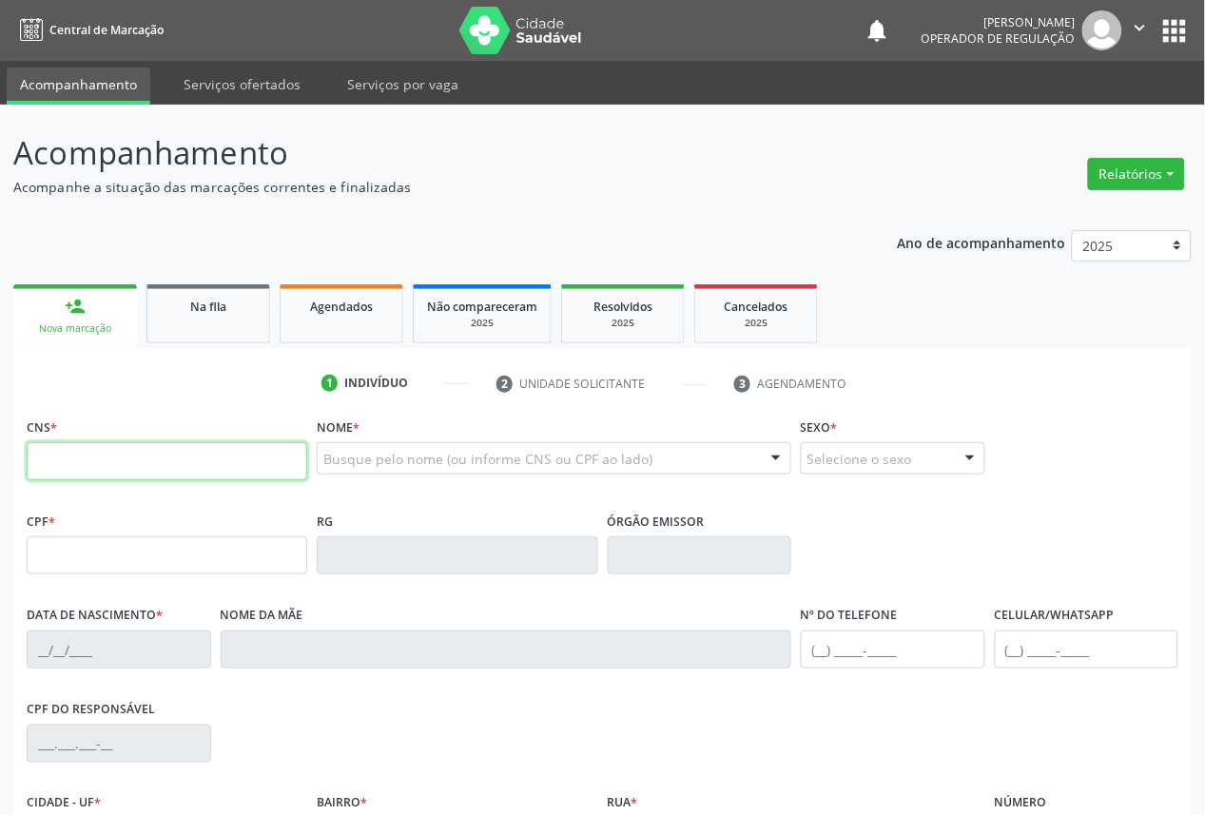
click at [245, 474] on input "text" at bounding box center [167, 461] width 281 height 38
type input "700 0098 1114 7005"
type input "134.864.814-79"
type input "[DATE]"
type input "[PERSON_NAME]"
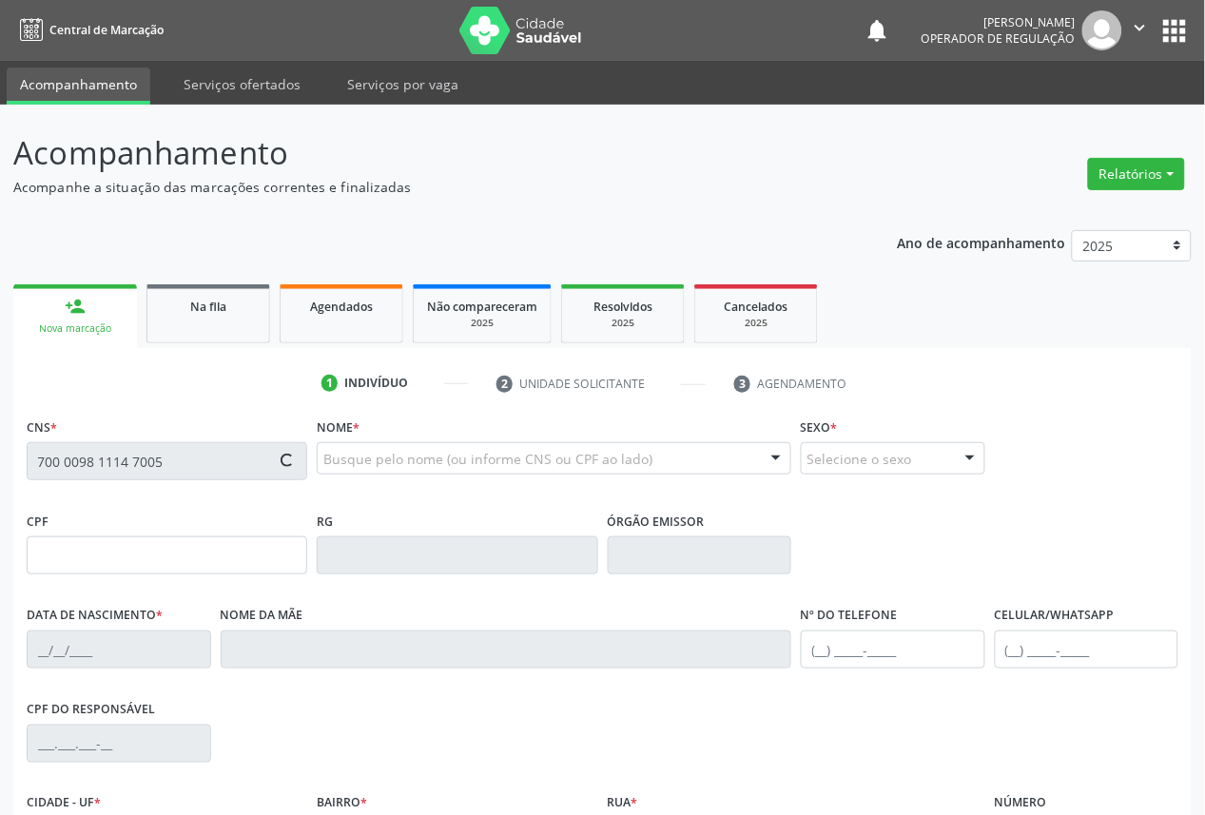
type input "[PHONE_NUMBER]"
type input "271"
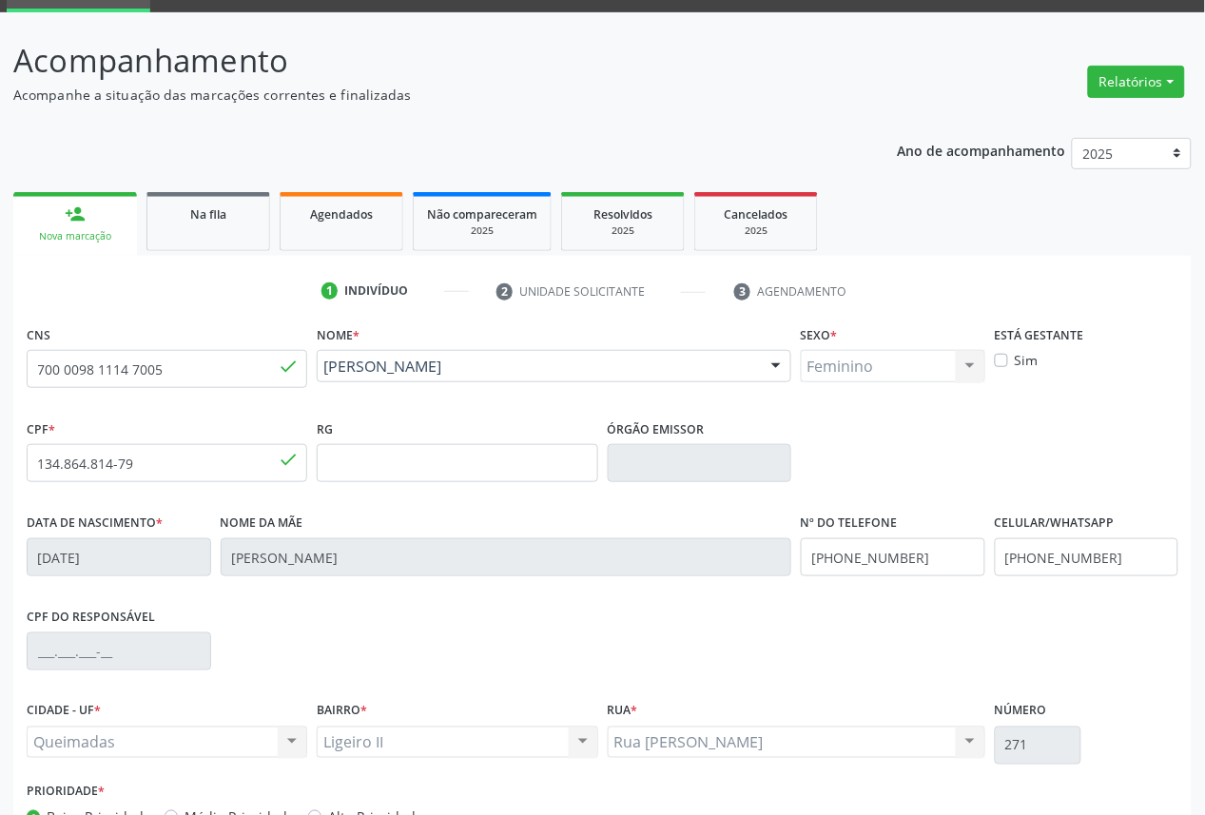
scroll to position [214, 0]
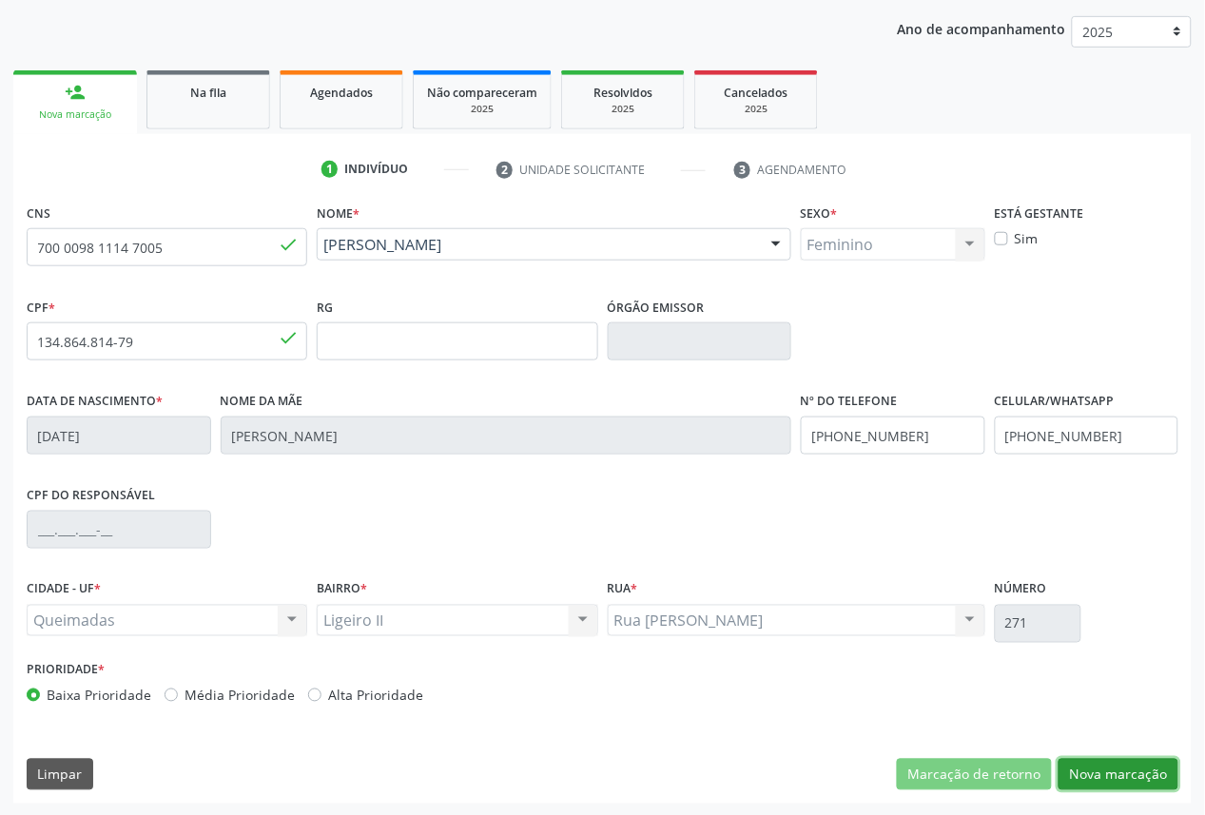
click at [1079, 768] on button "Nova marcação" at bounding box center [1119, 775] width 120 height 32
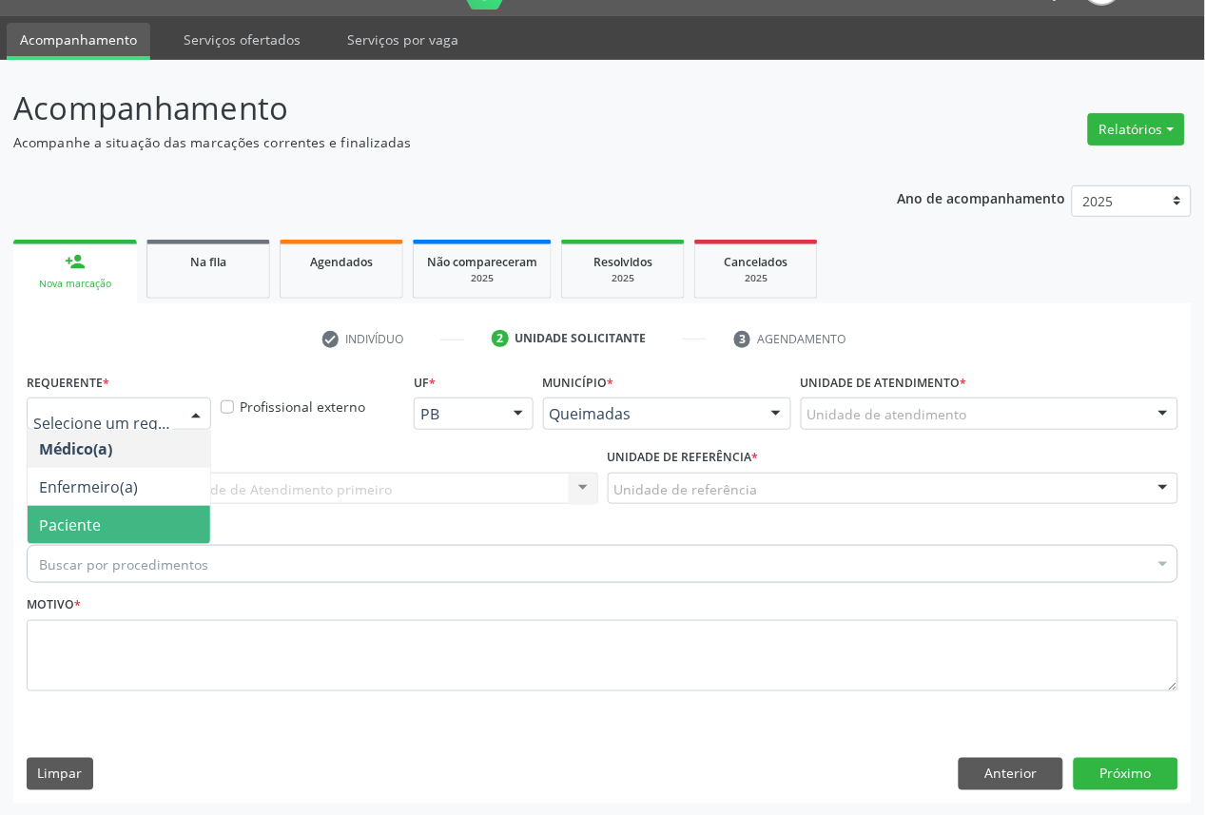
click at [48, 529] on span "Paciente" at bounding box center [70, 525] width 62 height 21
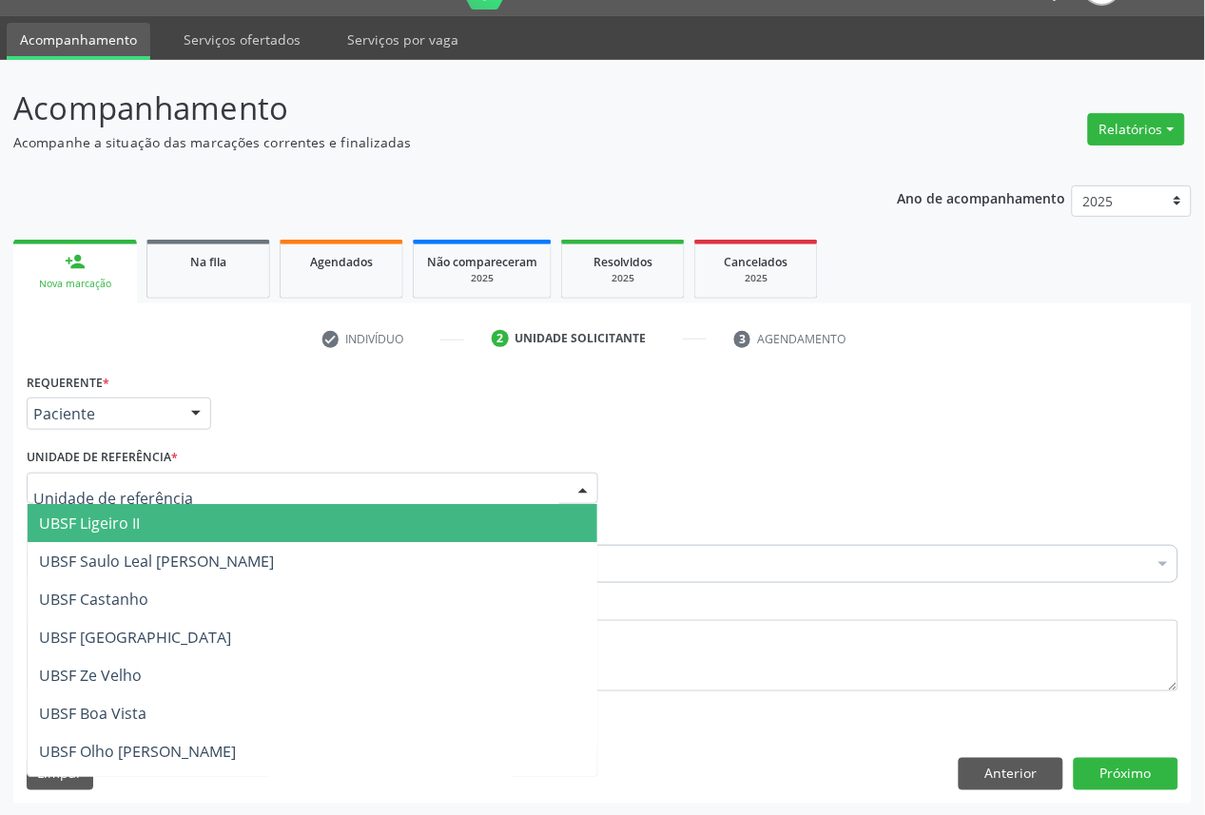
click at [108, 525] on span "UBSF Ligeiro II" at bounding box center [89, 523] width 101 height 21
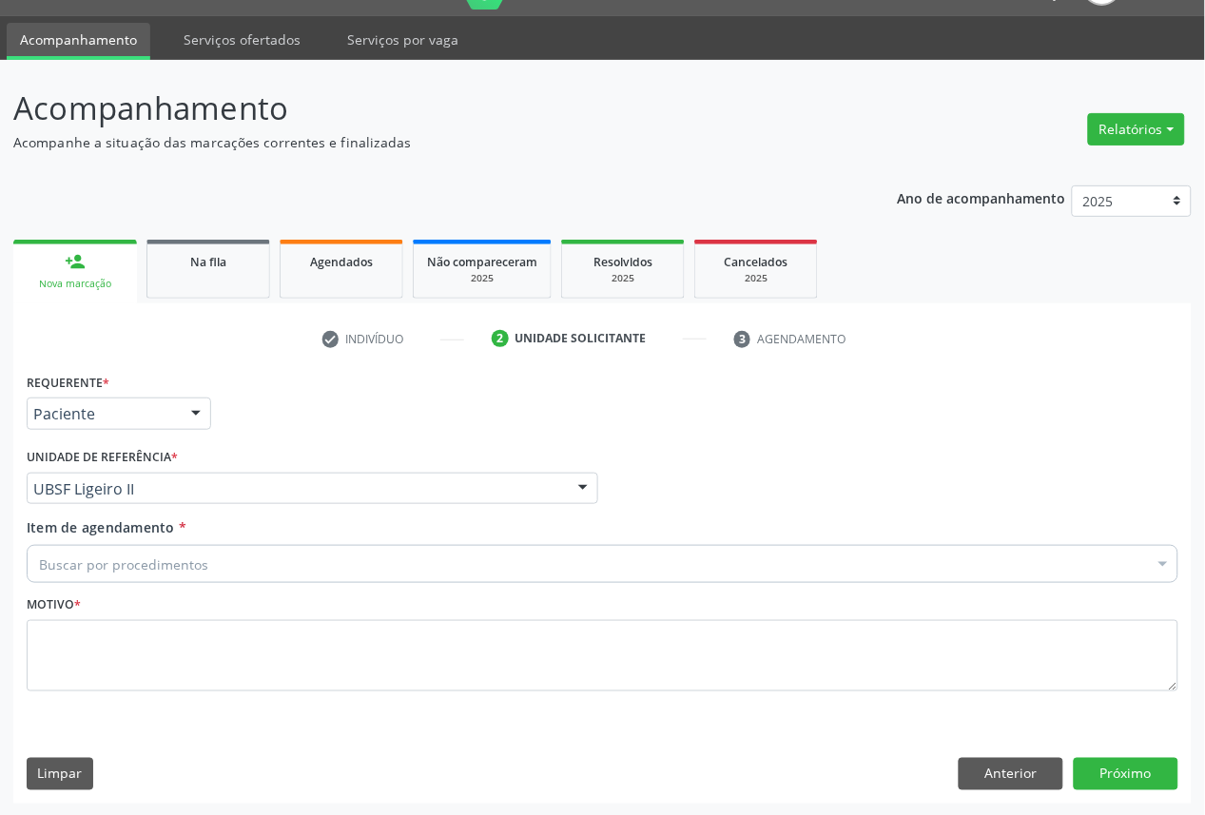
click at [16, 549] on div "Requerente * Paciente Médico(a) Enfermeiro(a) Paciente Nenhum resultado encontr…" at bounding box center [602, 585] width 1179 height 435
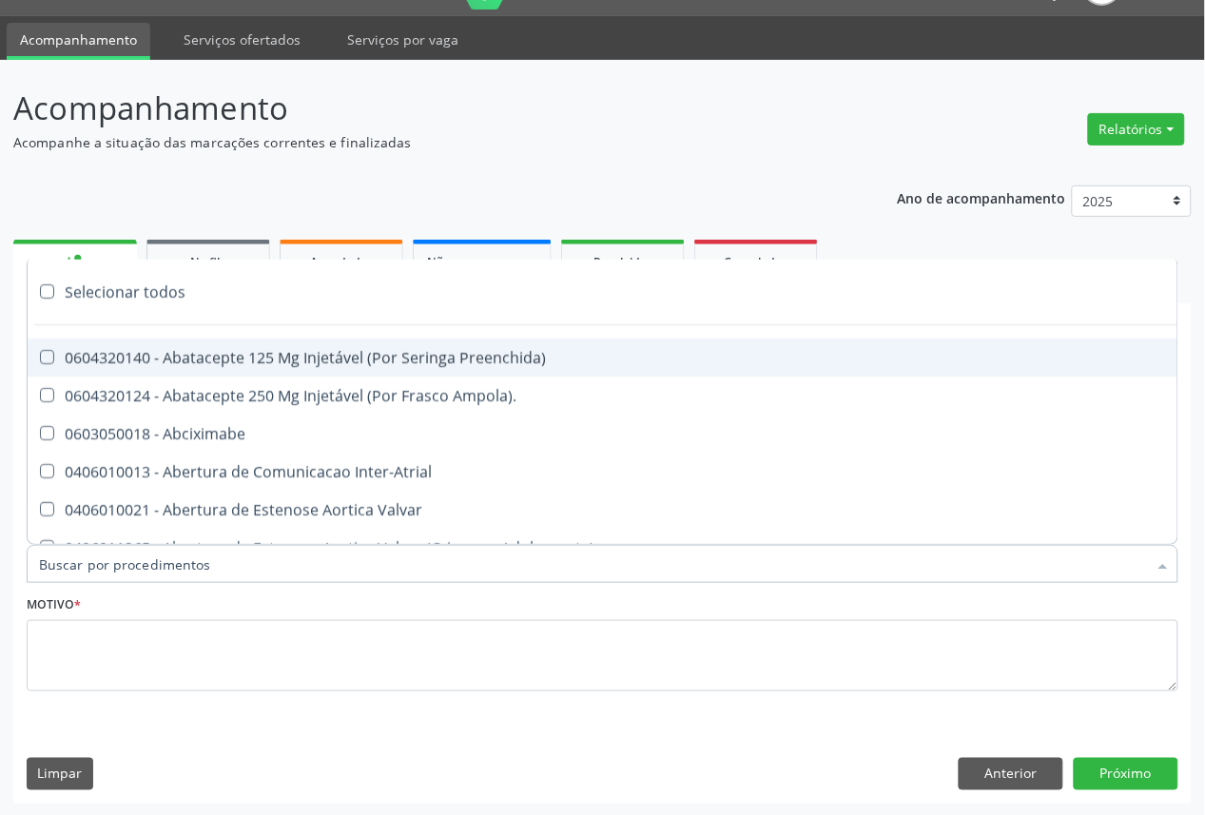
paste input "OFTALMOLOGISTA"
type input "OFTALMOLOGISTA"
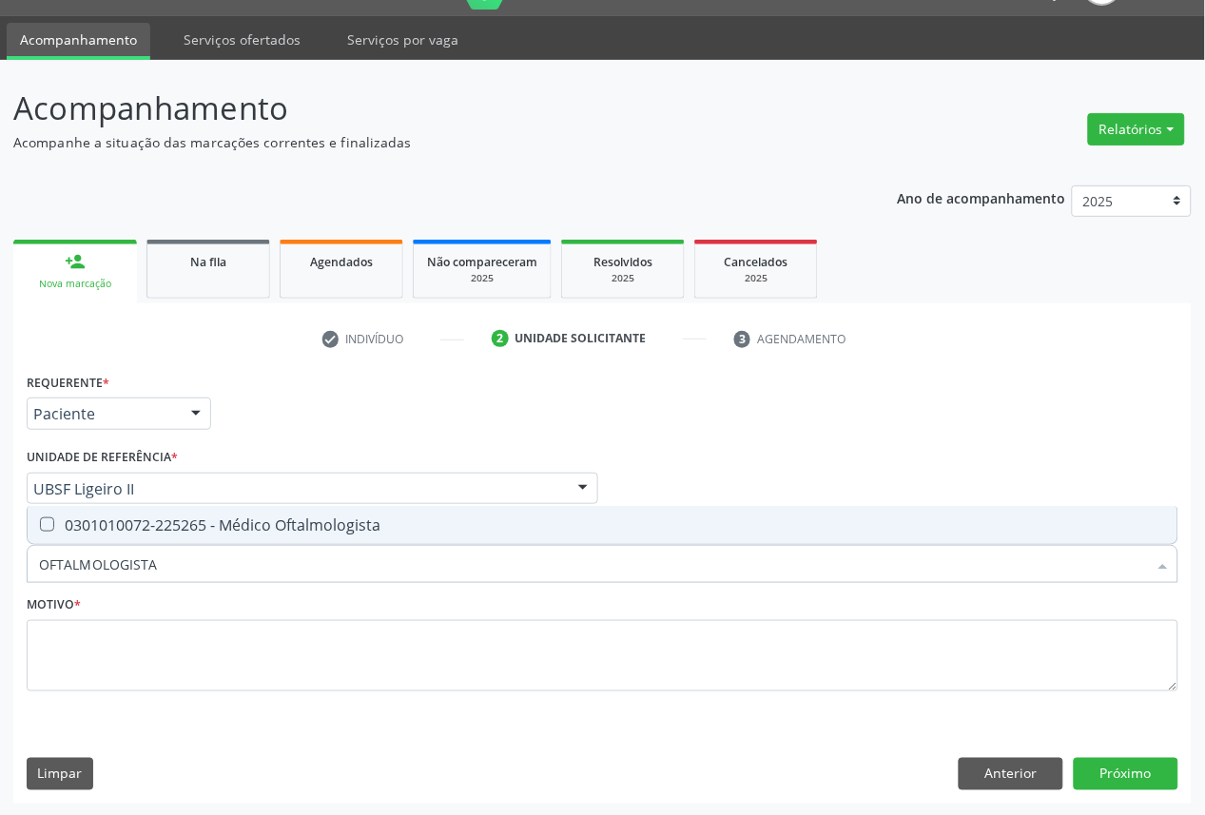
click at [163, 518] on div "0301010072-225265 - Médico Oftalmologista" at bounding box center [602, 525] width 1127 height 15
checkbox Oftalmologista "true"
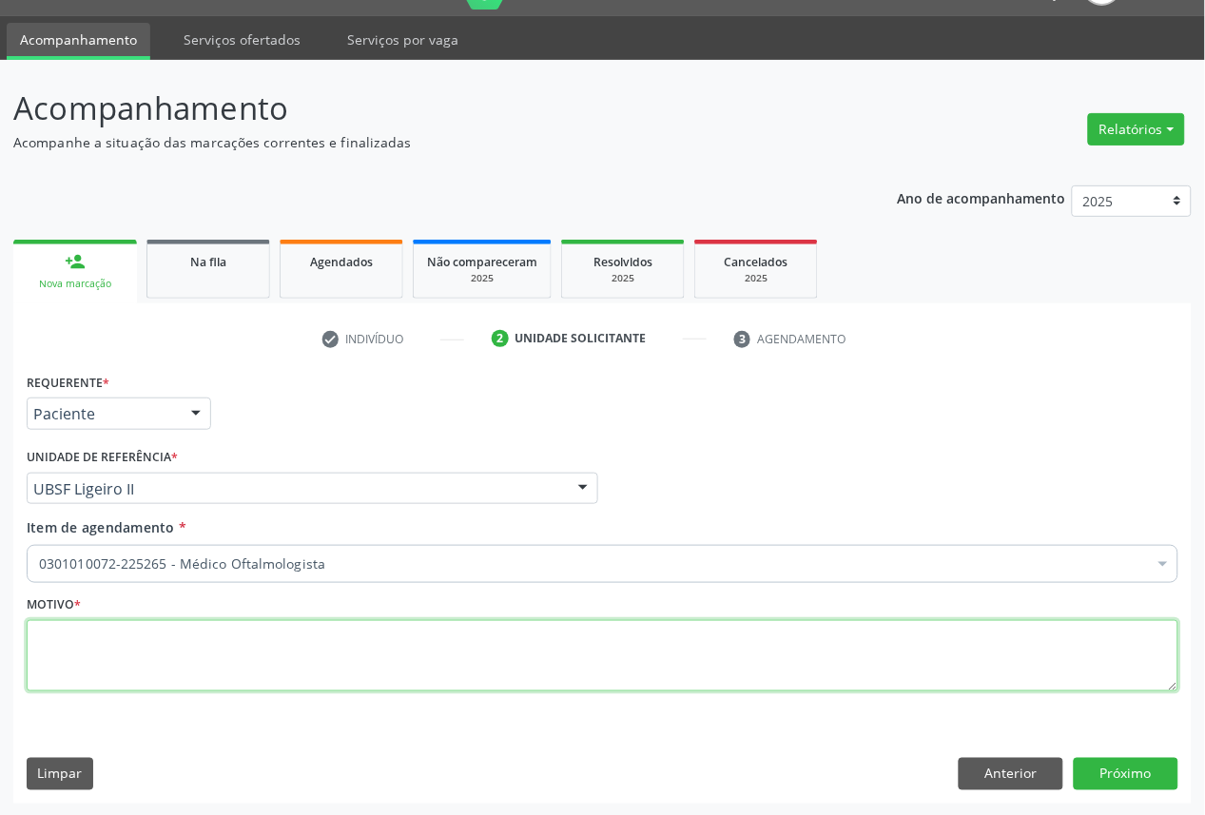
click at [276, 628] on textarea at bounding box center [603, 656] width 1152 height 72
paste textarea "CONSULTA 06/2025"
type textarea "CONSULTA 06/2025"
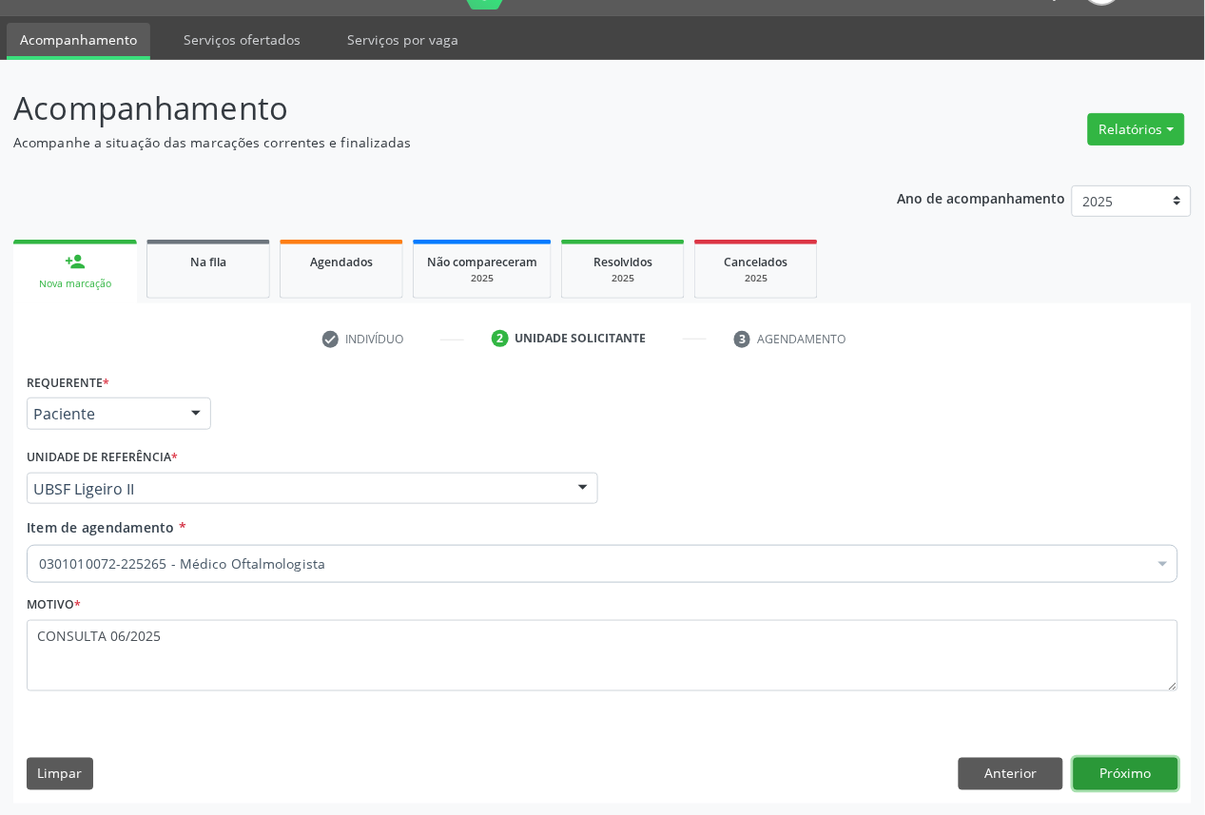
click at [1098, 762] on button "Próximo" at bounding box center [1126, 774] width 105 height 32
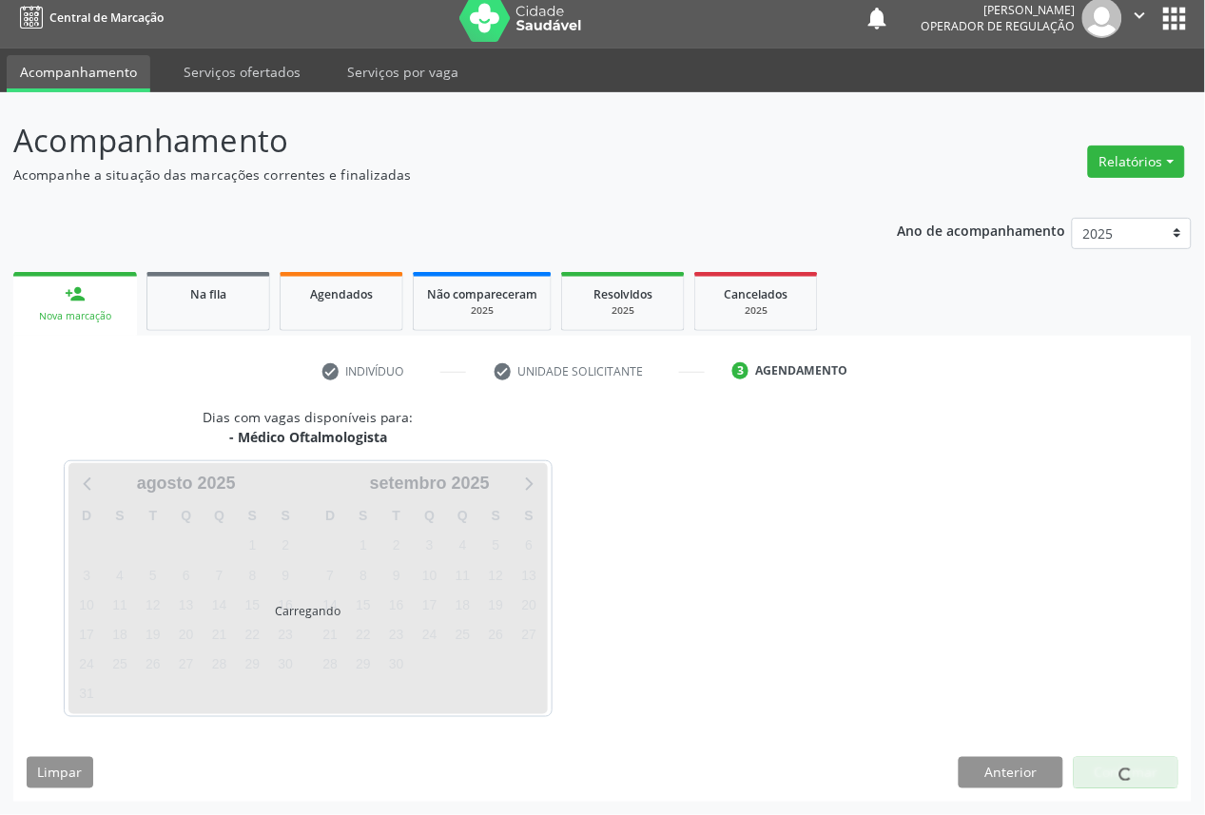
scroll to position [11, 0]
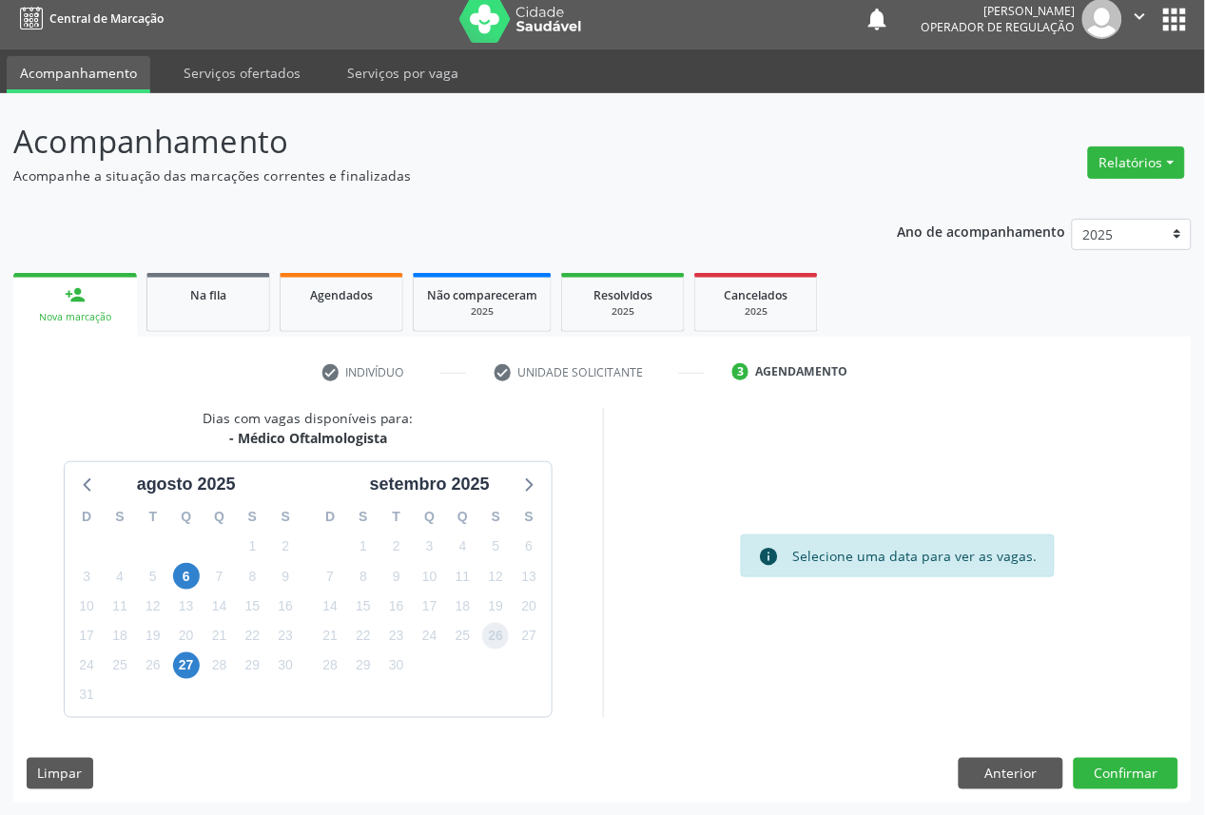
click at [486, 643] on span "26" at bounding box center [495, 636] width 27 height 27
click at [1126, 777] on button "Confirmar" at bounding box center [1126, 774] width 105 height 32
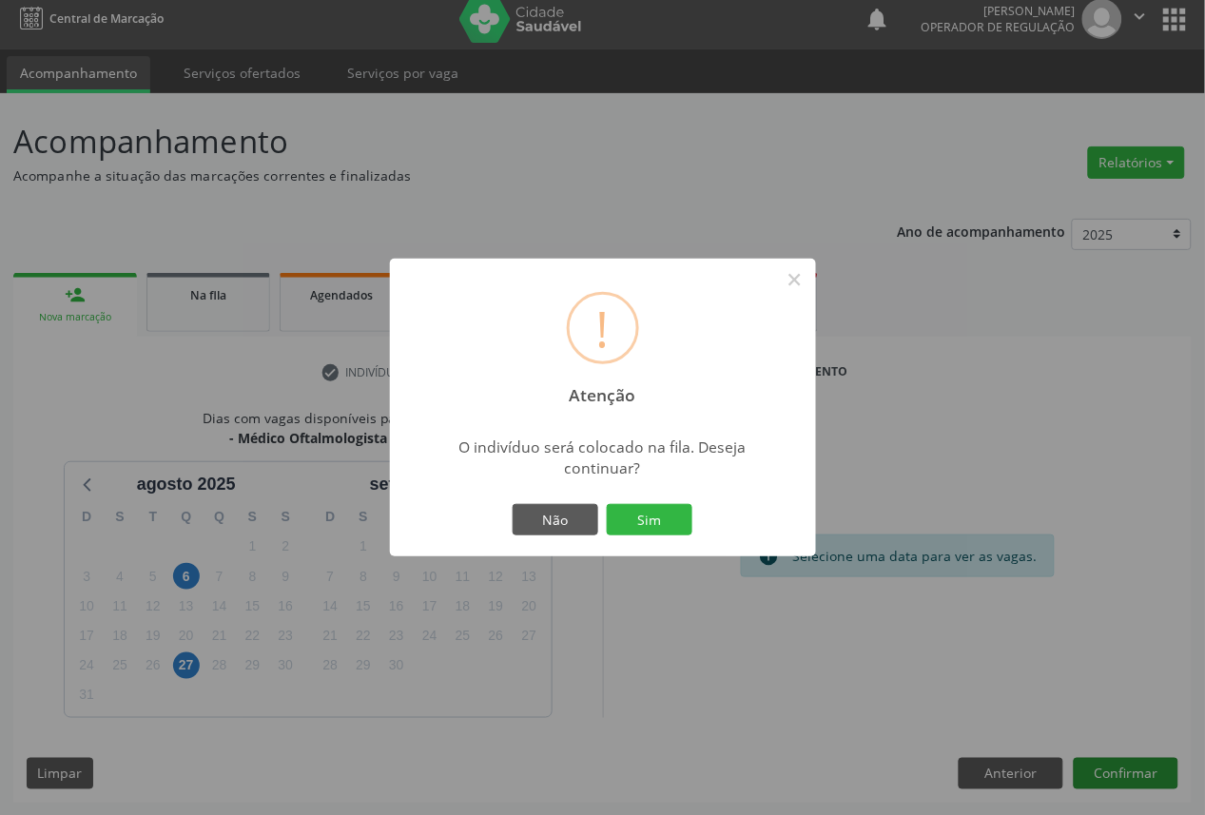
click at [607, 504] on button "Sim" at bounding box center [650, 520] width 86 height 32
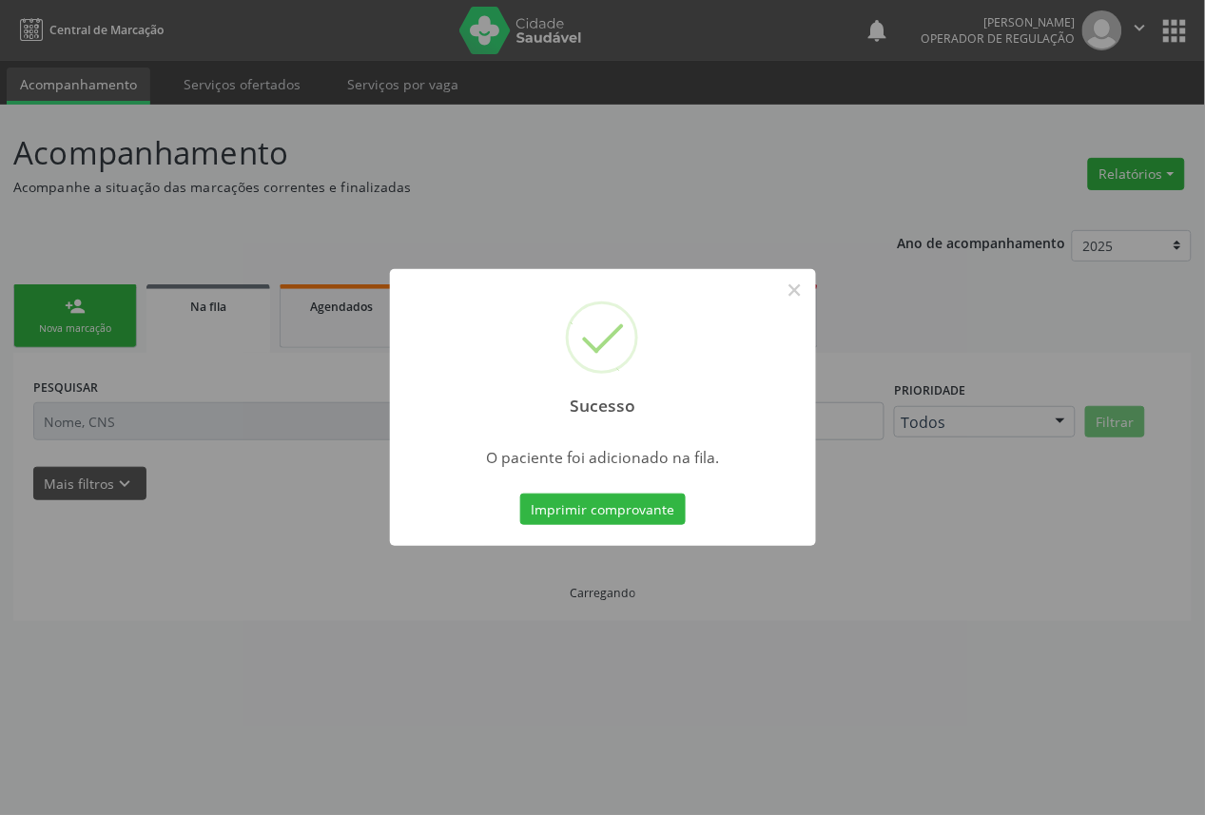
scroll to position [0, 0]
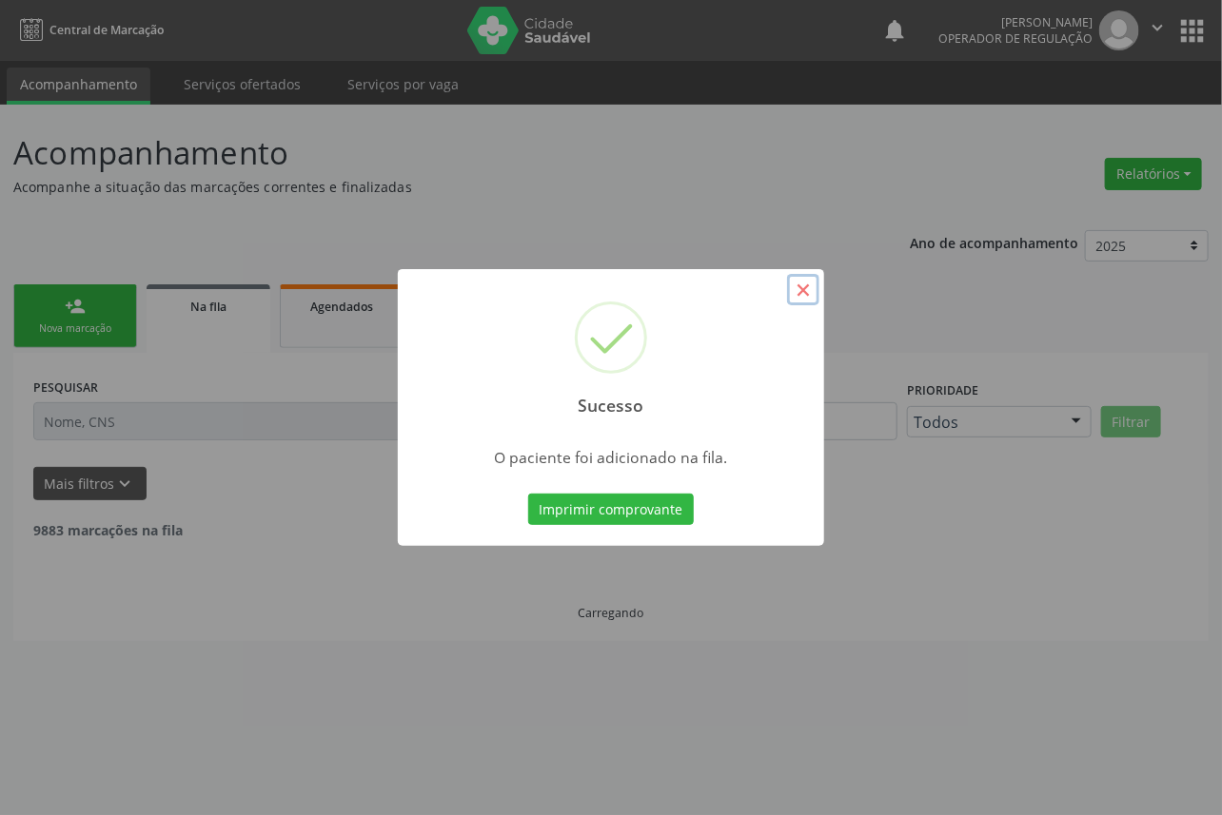
click at [799, 291] on button "×" at bounding box center [803, 290] width 32 height 32
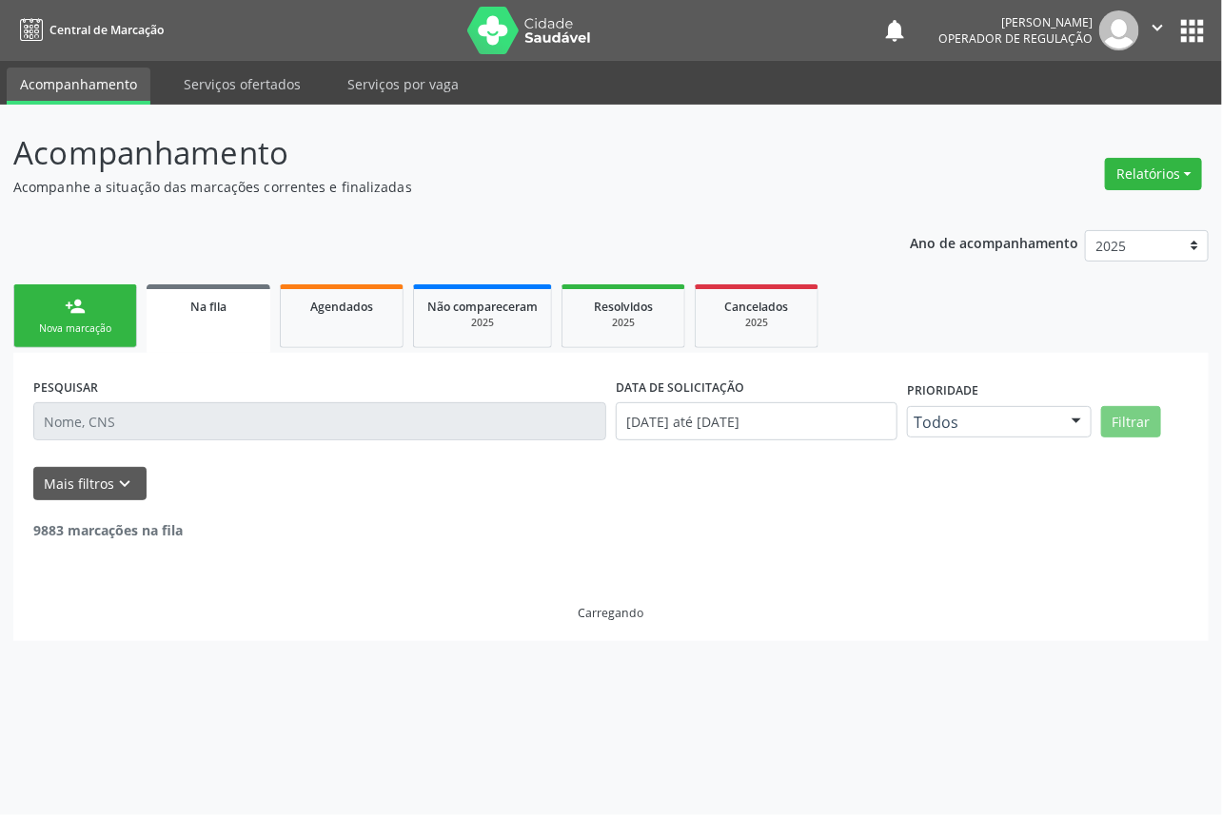
click at [105, 292] on link "person_add Nova marcação" at bounding box center [75, 316] width 124 height 64
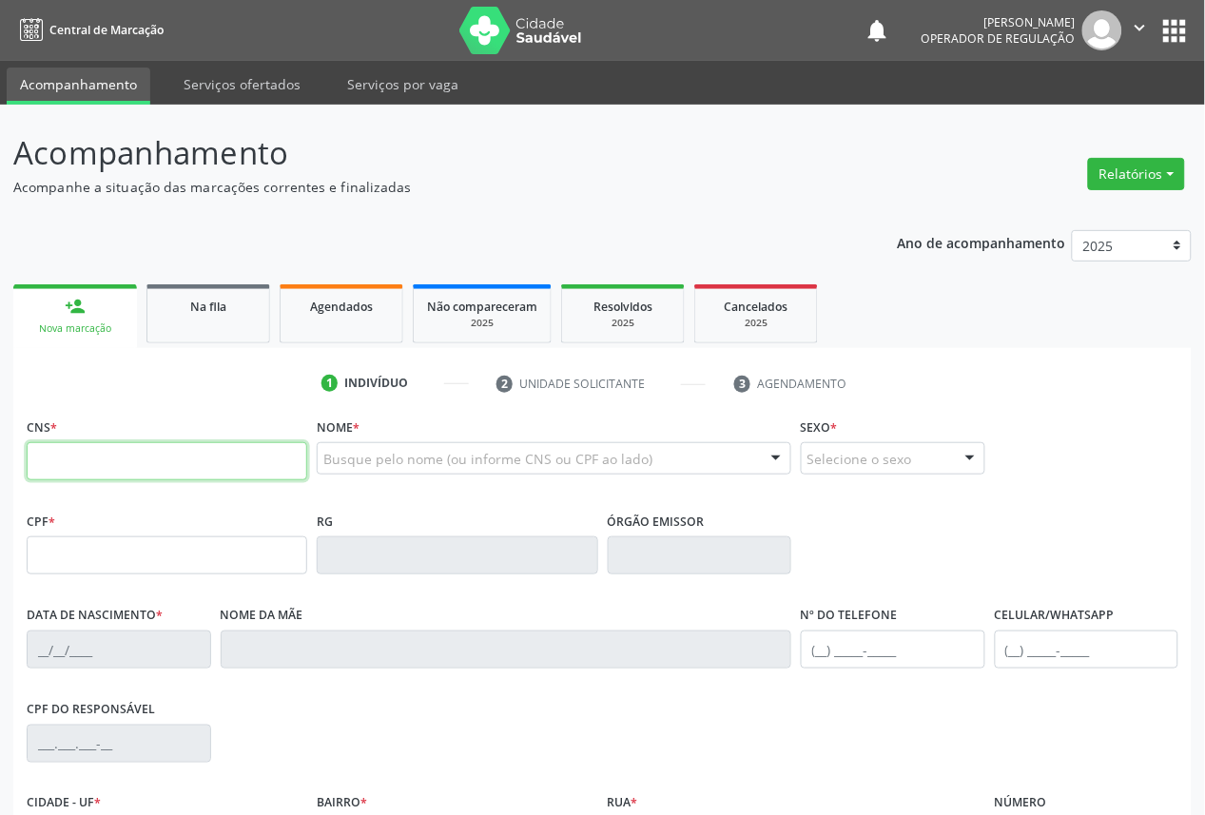
click at [136, 464] on input "text" at bounding box center [167, 461] width 281 height 38
type input "700 8049 6256 5386"
type input "657.864.164-53"
type input "[DATE]"
type input "[PERSON_NAME] da [PERSON_NAME]"
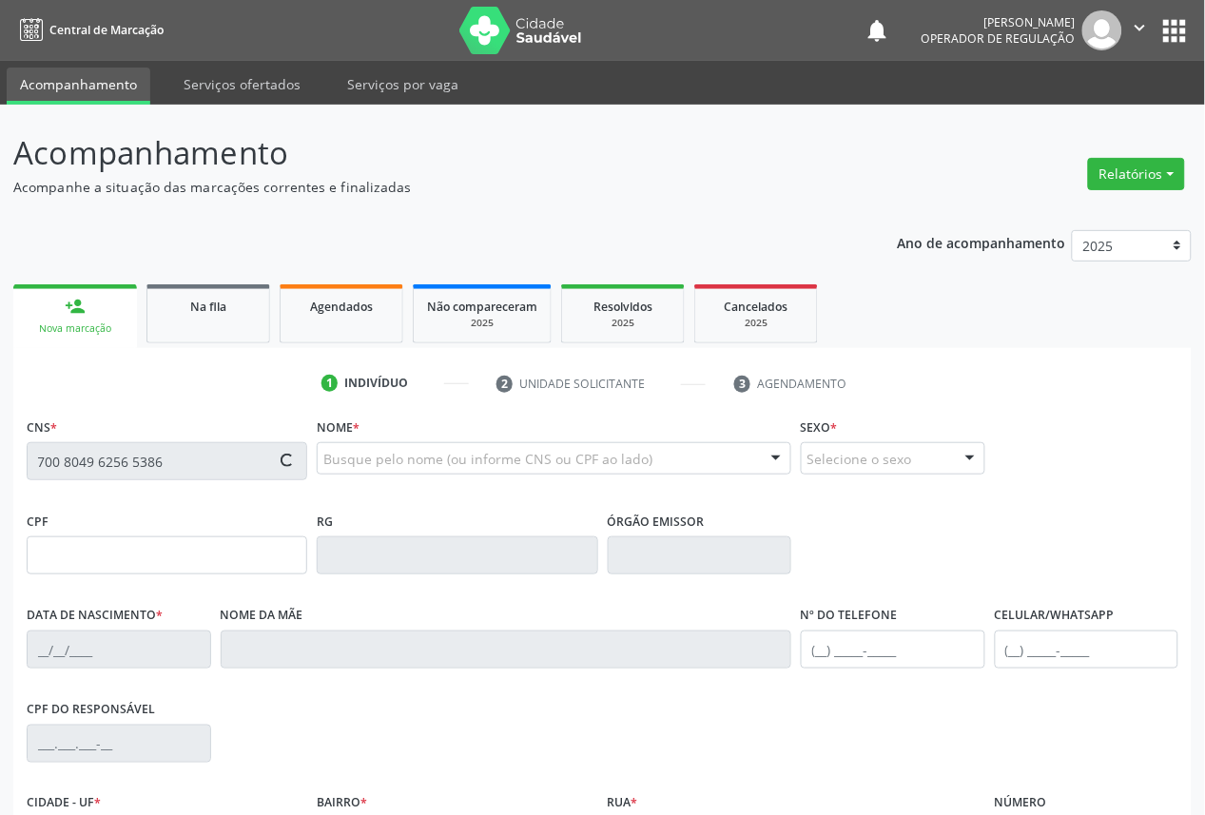
type input "[PHONE_NUMBER]"
type input "302"
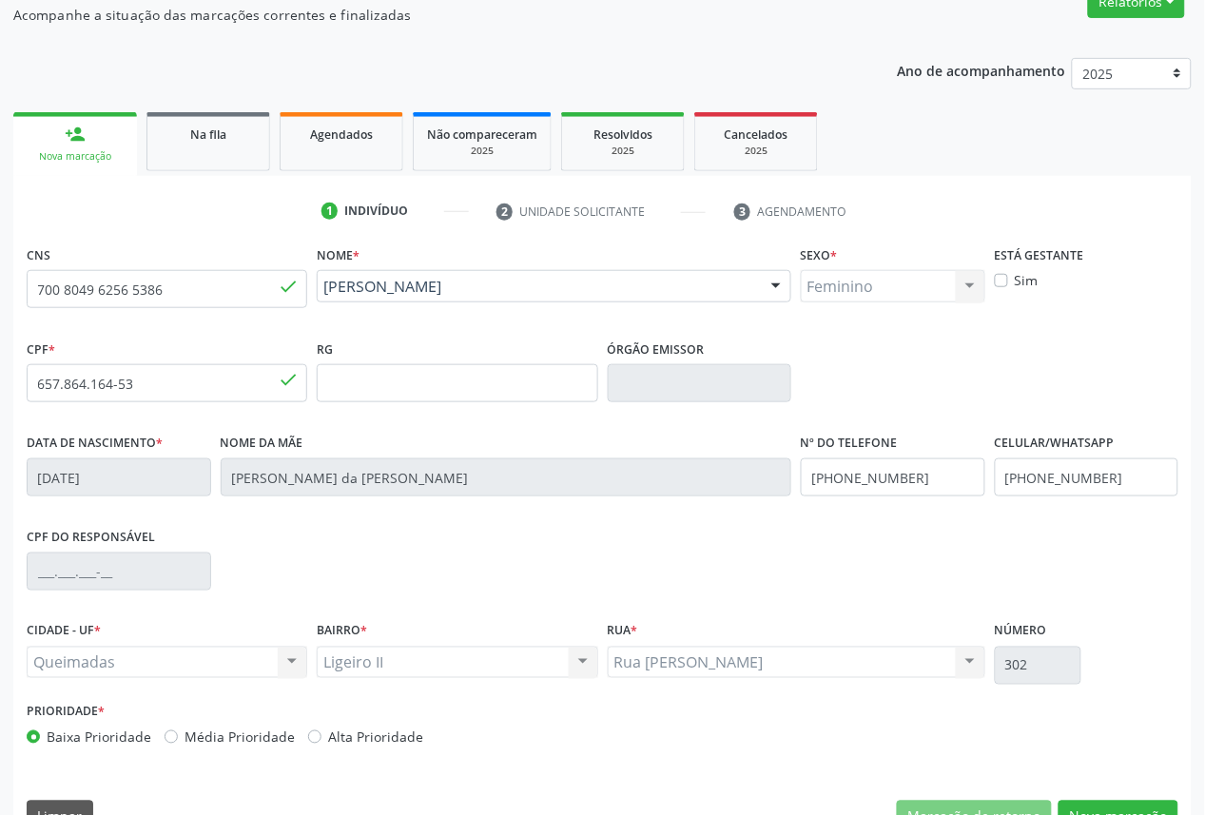
scroll to position [214, 0]
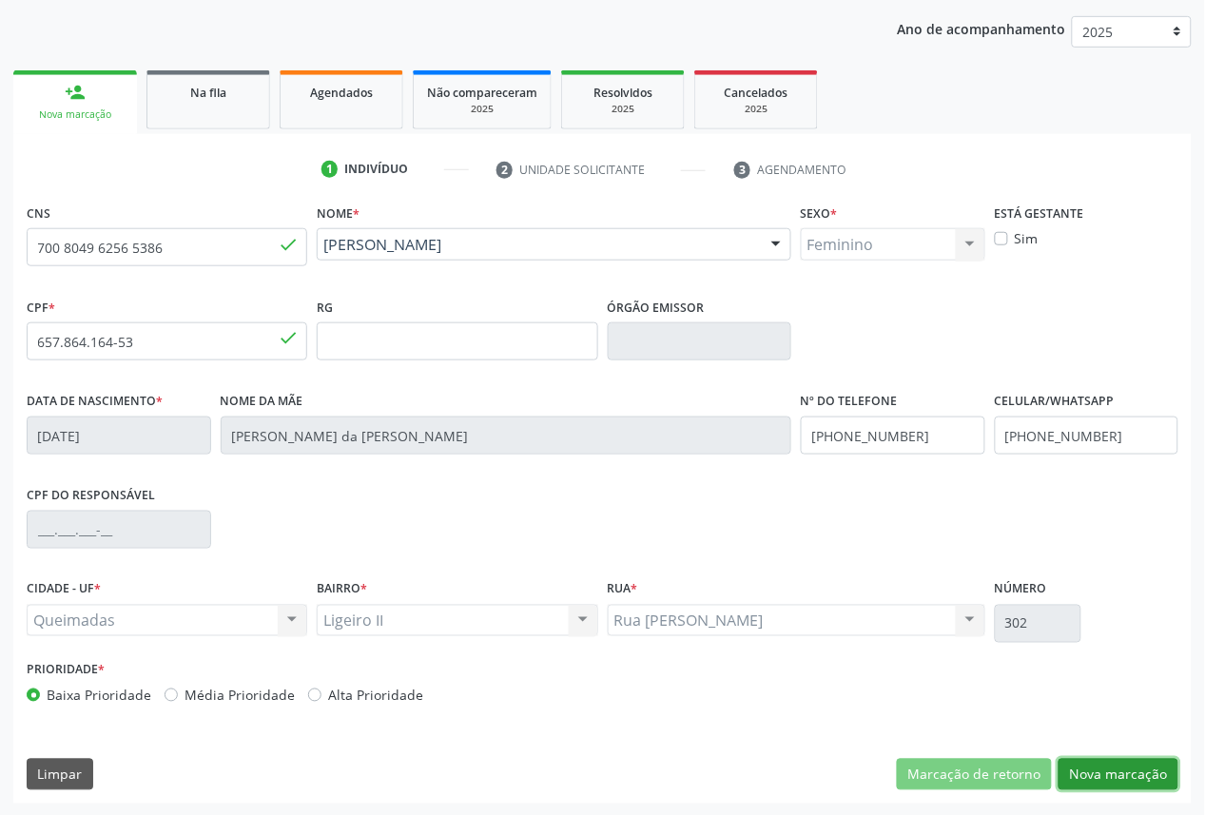
click at [1088, 785] on button "Nova marcação" at bounding box center [1119, 775] width 120 height 32
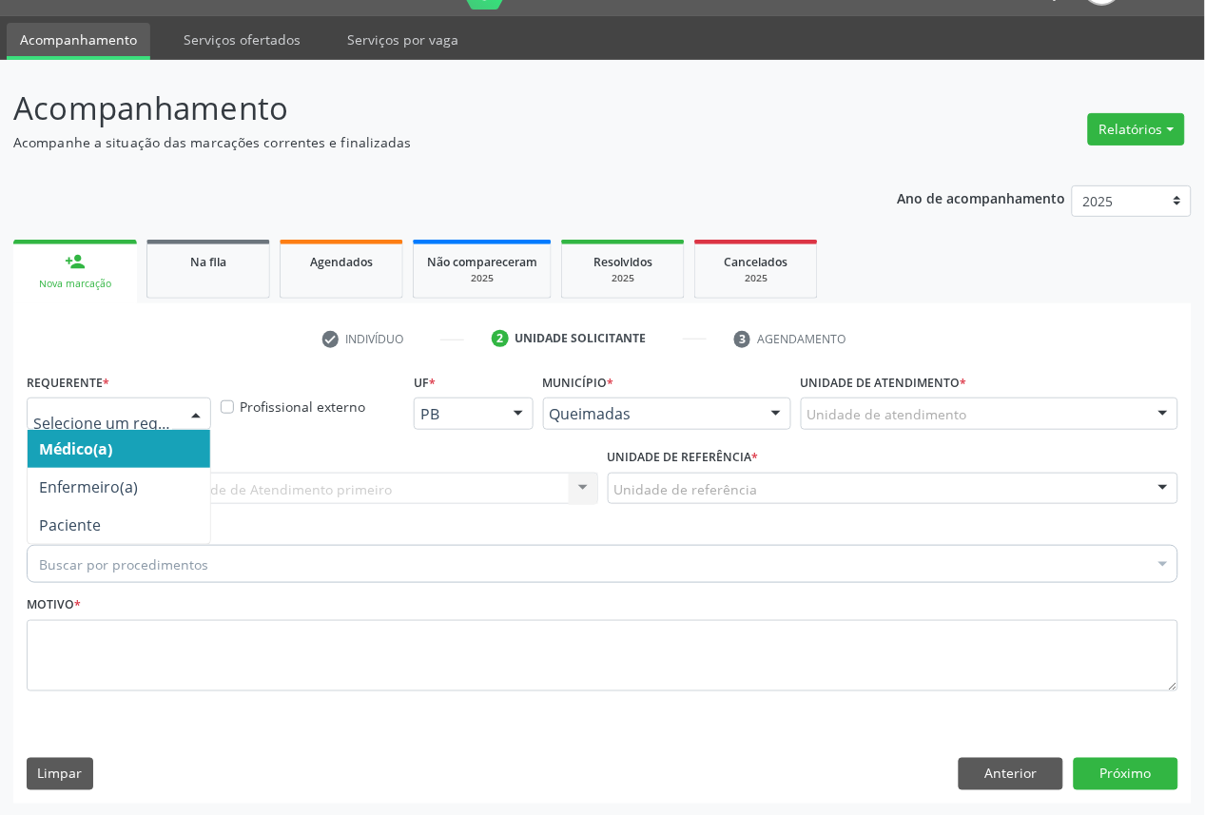
drag, startPoint x: 155, startPoint y: 415, endPoint x: 146, endPoint y: 470, distance: 56.0
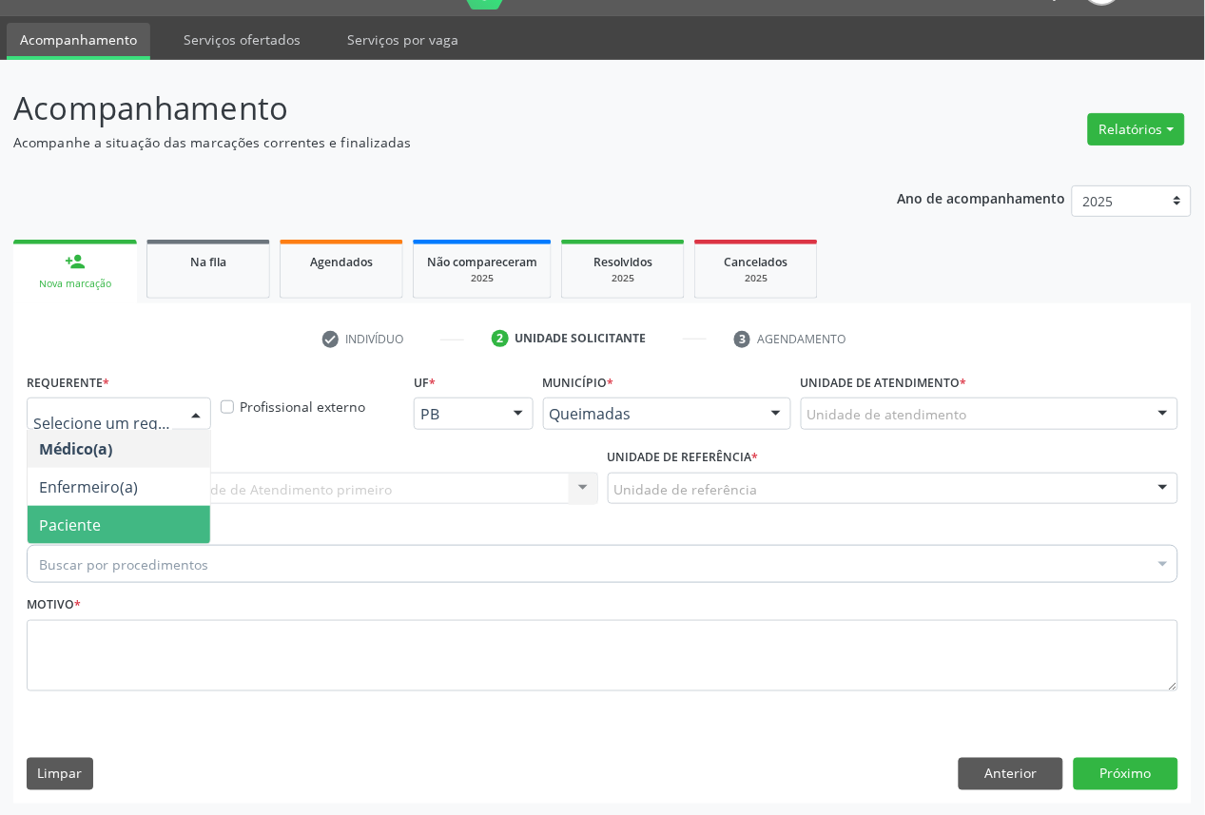
click at [155, 527] on span "Paciente" at bounding box center [119, 525] width 183 height 38
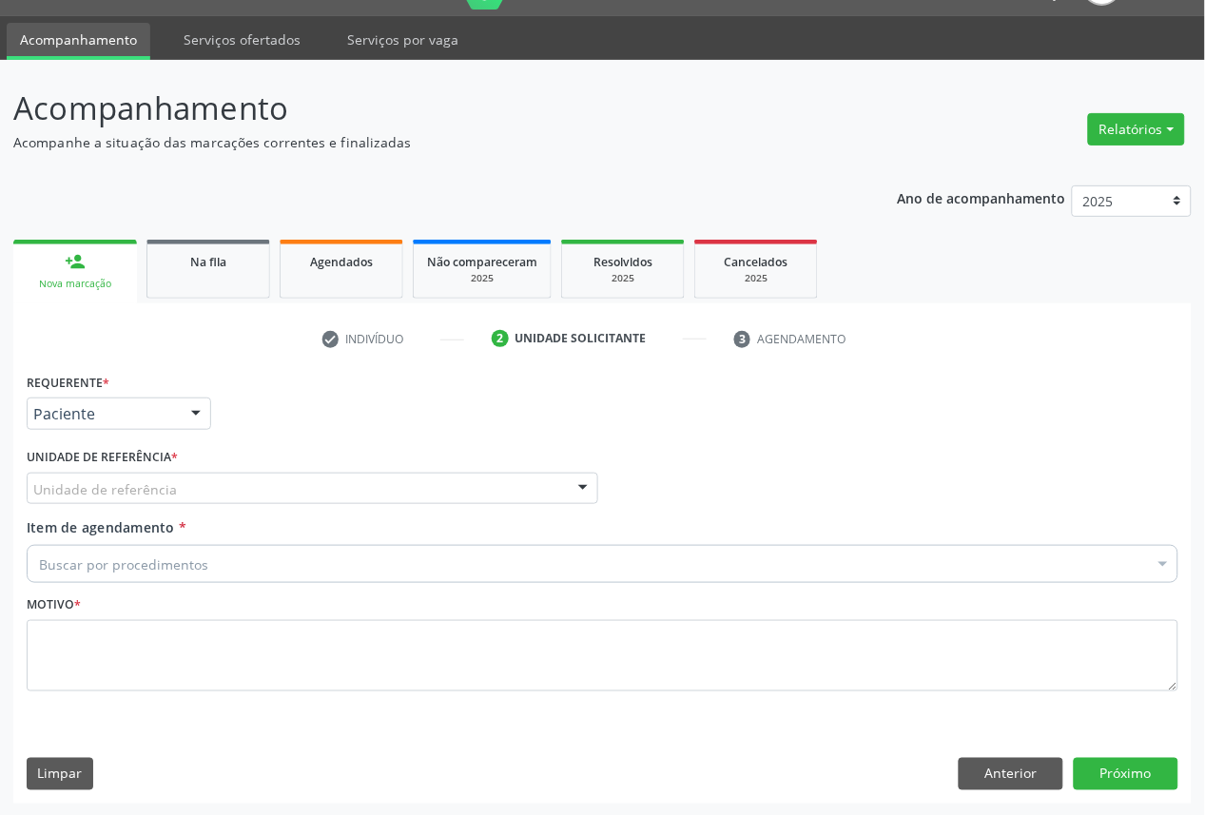
click at [220, 501] on div "Unidade de referência UBSF Ligeiro II UBSF Saulo Leal [PERSON_NAME] UBSF Castan…" at bounding box center [313, 489] width 572 height 32
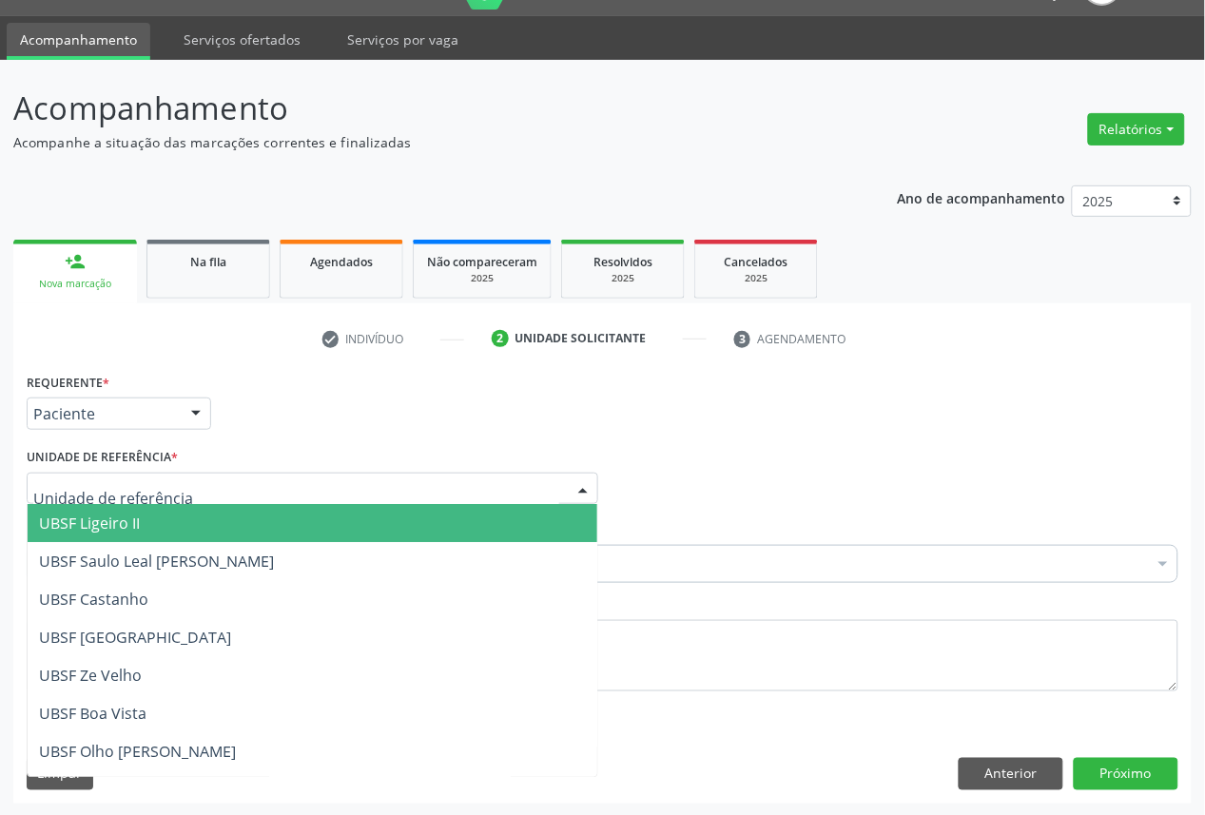
click at [209, 511] on span "UBSF Ligeiro II" at bounding box center [313, 523] width 570 height 38
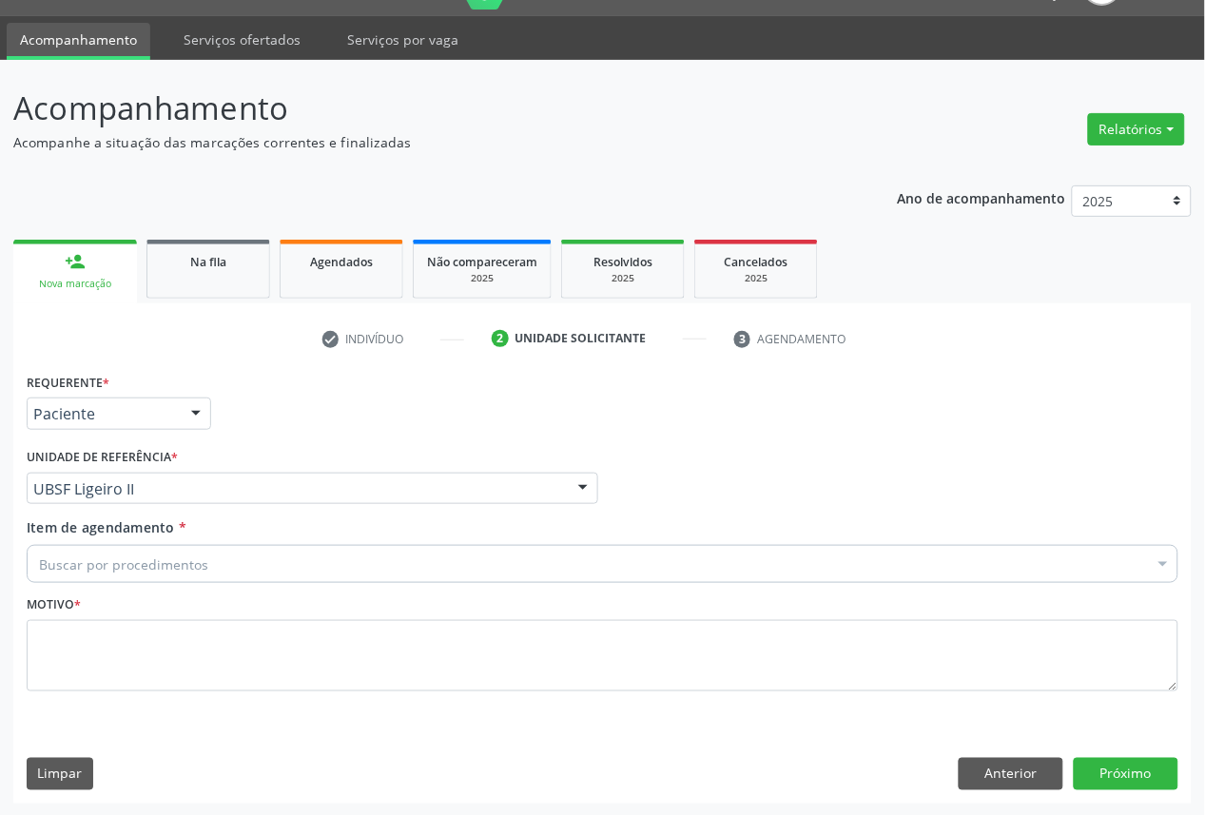
click at [215, 556] on div "Buscar por procedimentos" at bounding box center [603, 564] width 1152 height 38
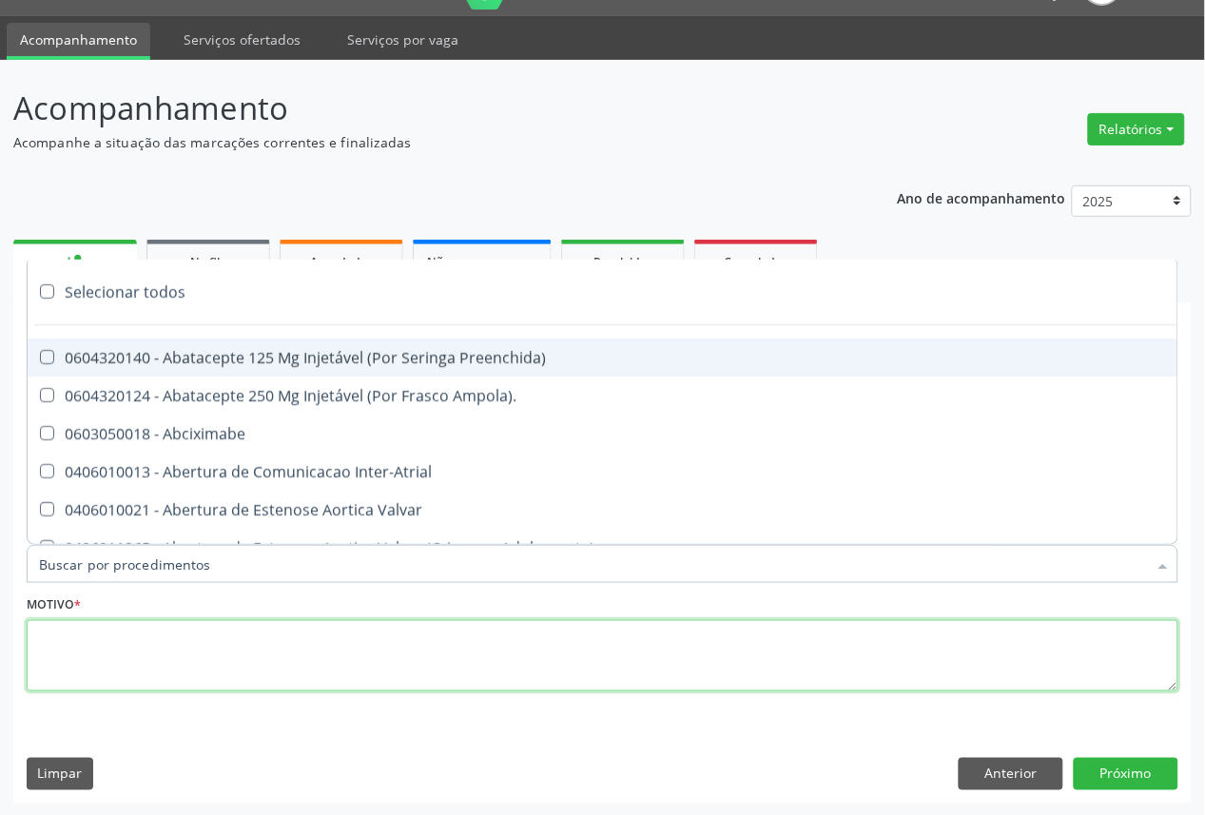
click at [230, 637] on textarea at bounding box center [603, 656] width 1152 height 72
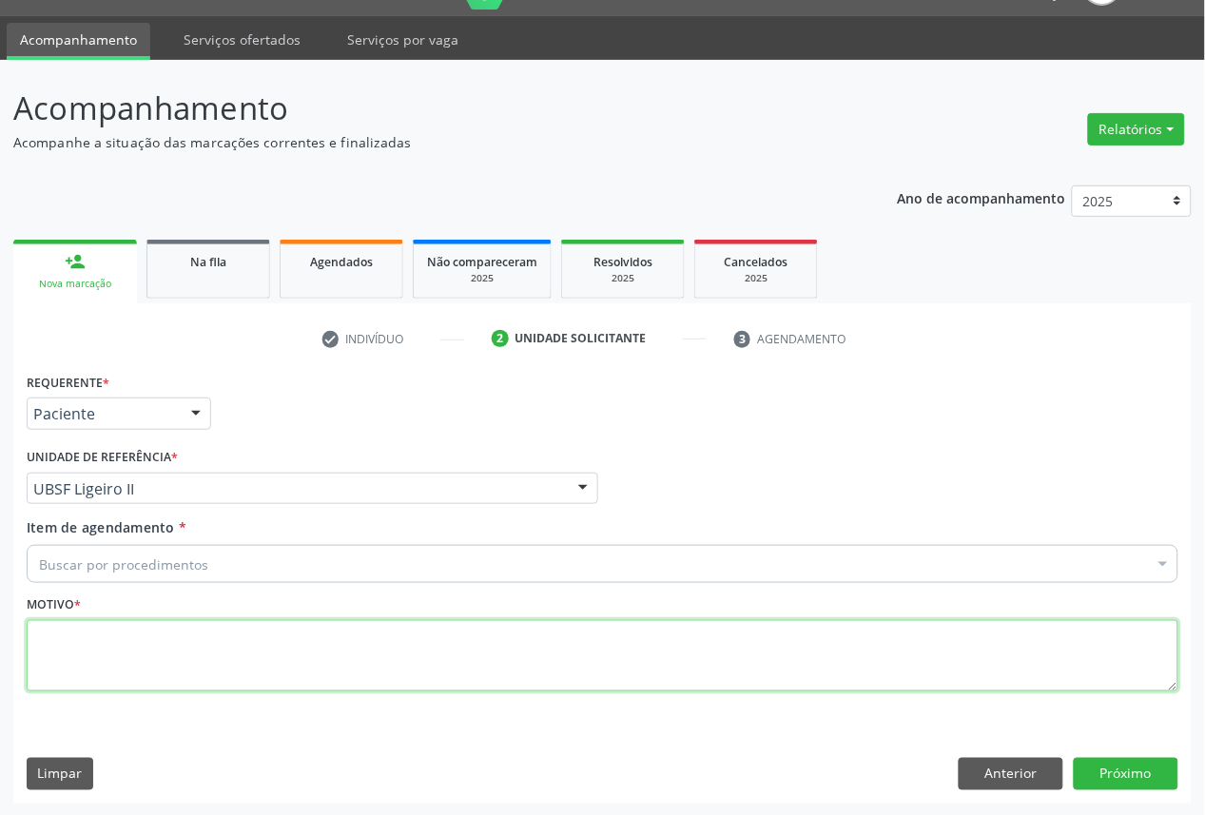
paste textarea "CONSULTA 06/2025"
type textarea "CONSULTA 06/2025"
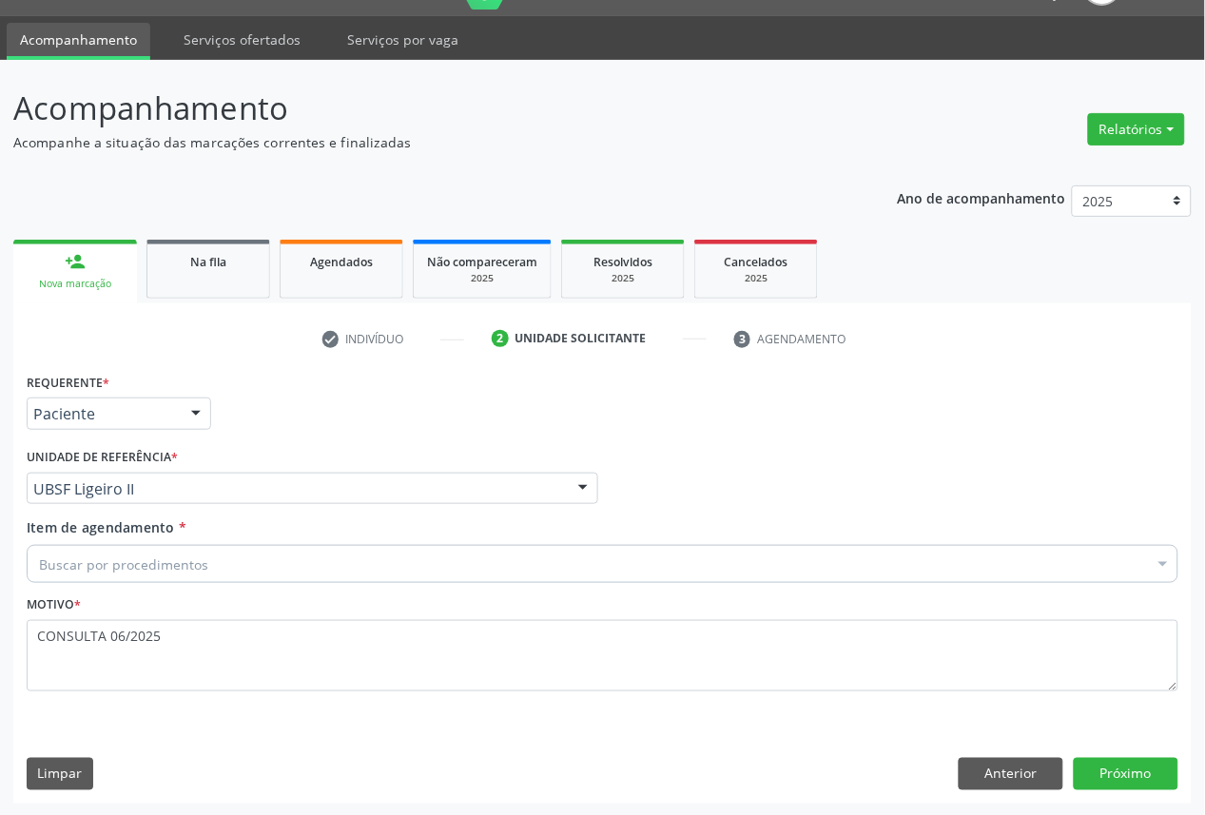
click at [211, 558] on div "Buscar por procedimentos" at bounding box center [603, 564] width 1152 height 38
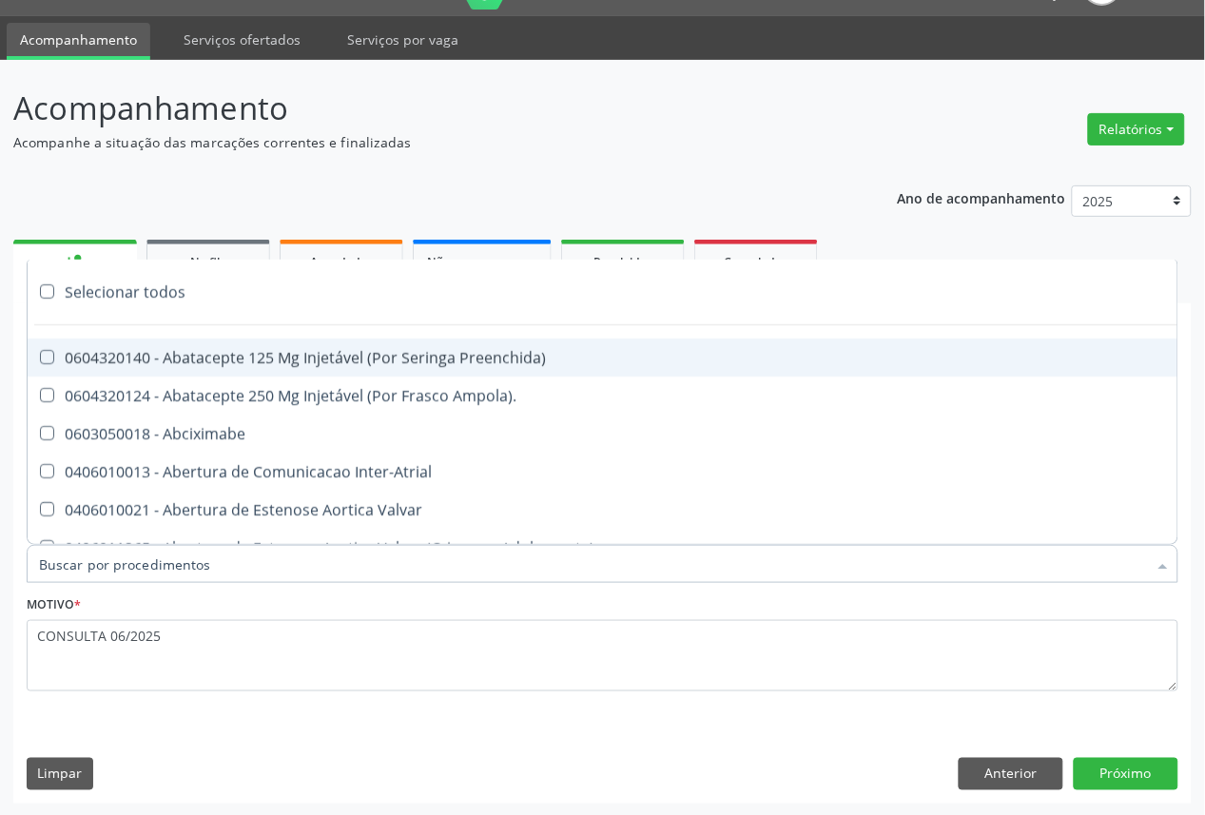
paste input "OFTALMOLOGISTA"
type input "OFTALMOLOGISTA"
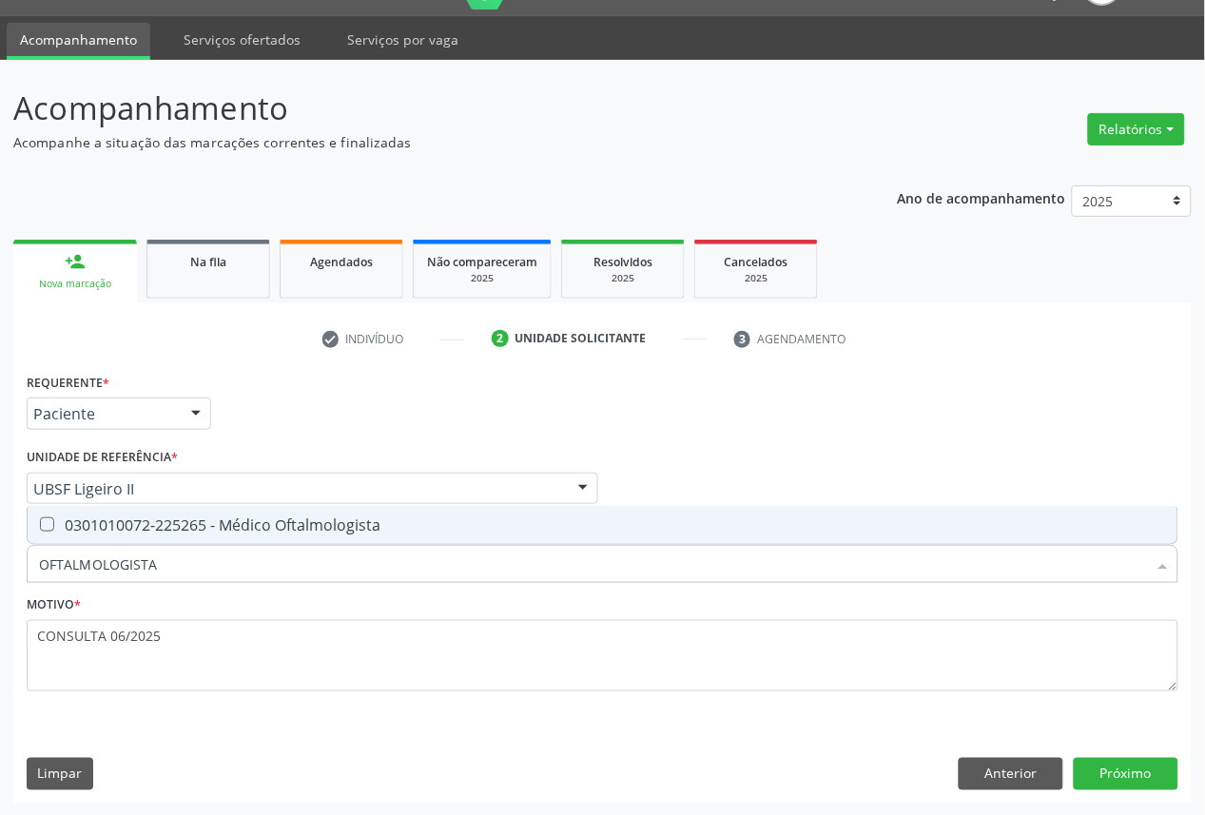
drag, startPoint x: 240, startPoint y: 520, endPoint x: 258, endPoint y: 512, distance: 20.0
click at [241, 520] on div "0301010072-225265 - Médico Oftalmologista" at bounding box center [602, 525] width 1127 height 15
checkbox Oftalmologista "true"
click at [1130, 768] on button "Próximo" at bounding box center [1126, 774] width 105 height 32
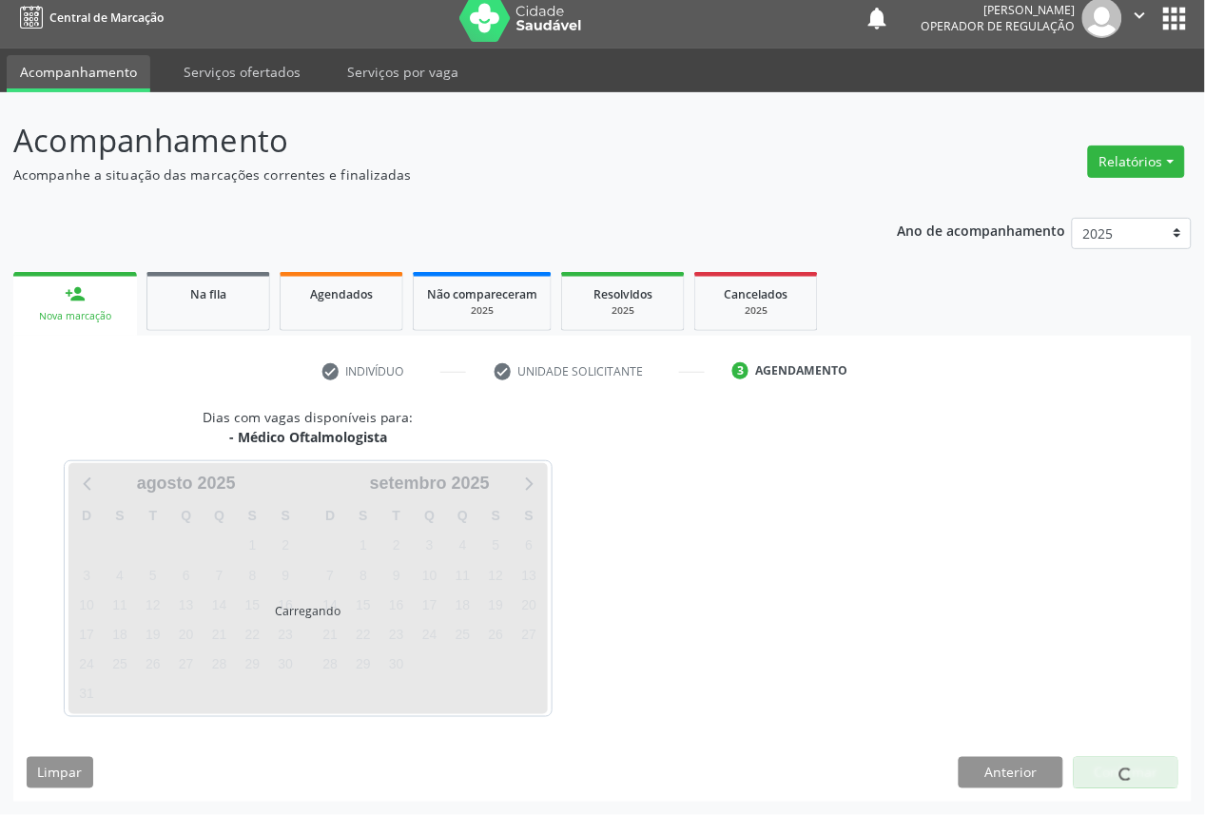
scroll to position [11, 0]
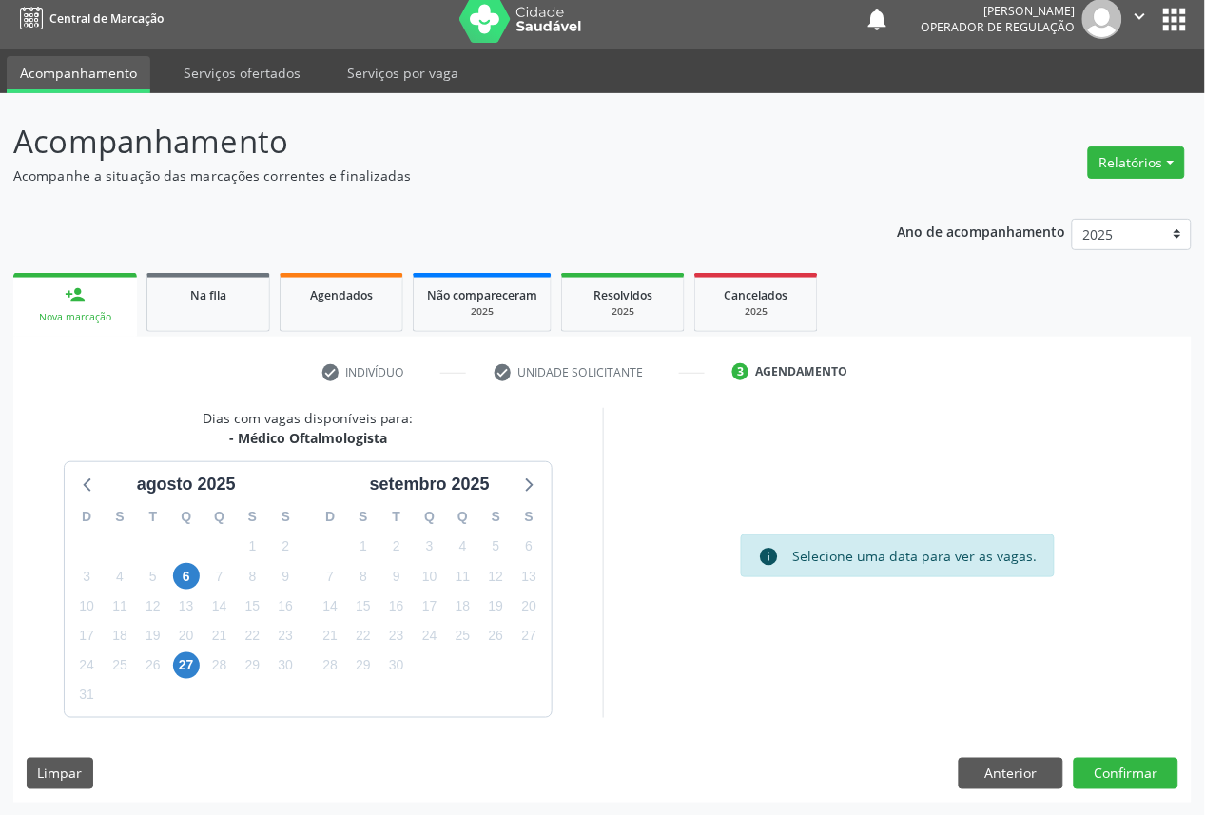
click at [448, 617] on div "18" at bounding box center [462, 606] width 33 height 29
click at [425, 606] on span "17" at bounding box center [430, 606] width 27 height 27
click at [1134, 774] on button "Confirmar" at bounding box center [1126, 774] width 105 height 32
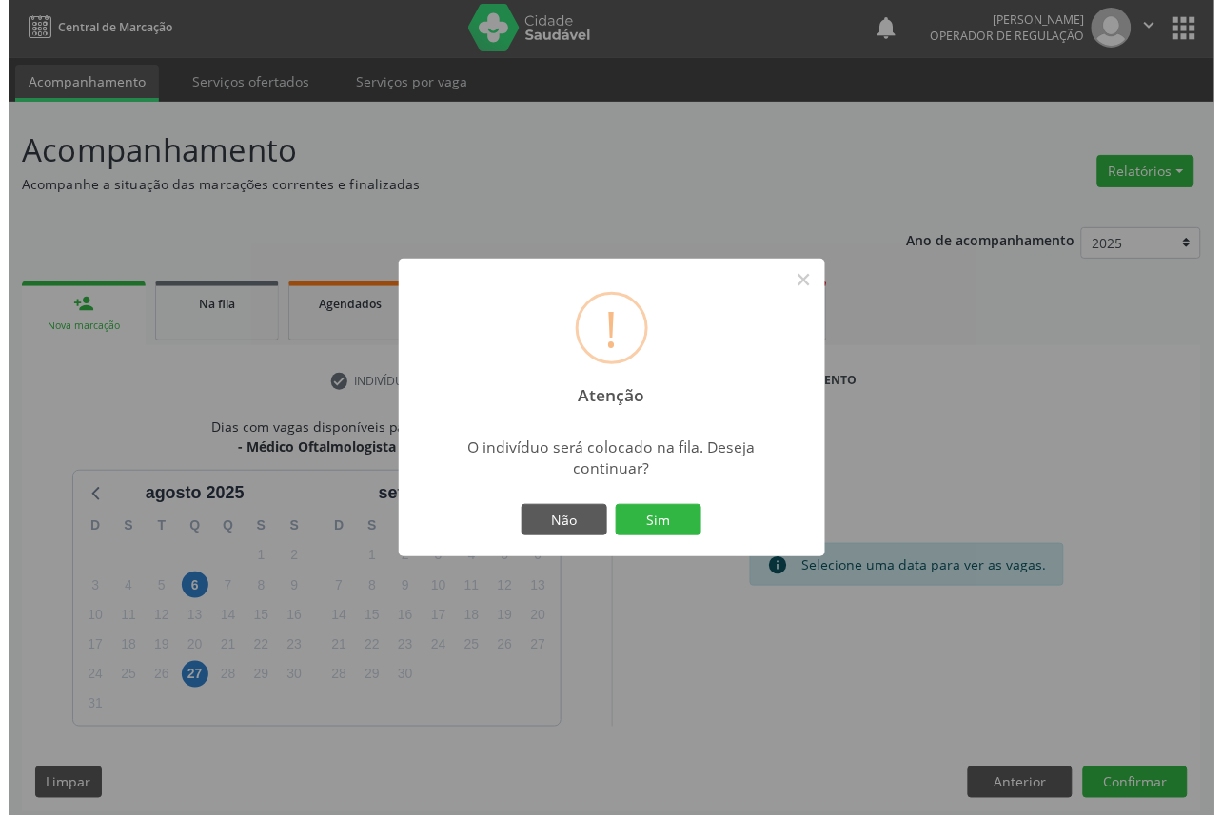
scroll to position [0, 0]
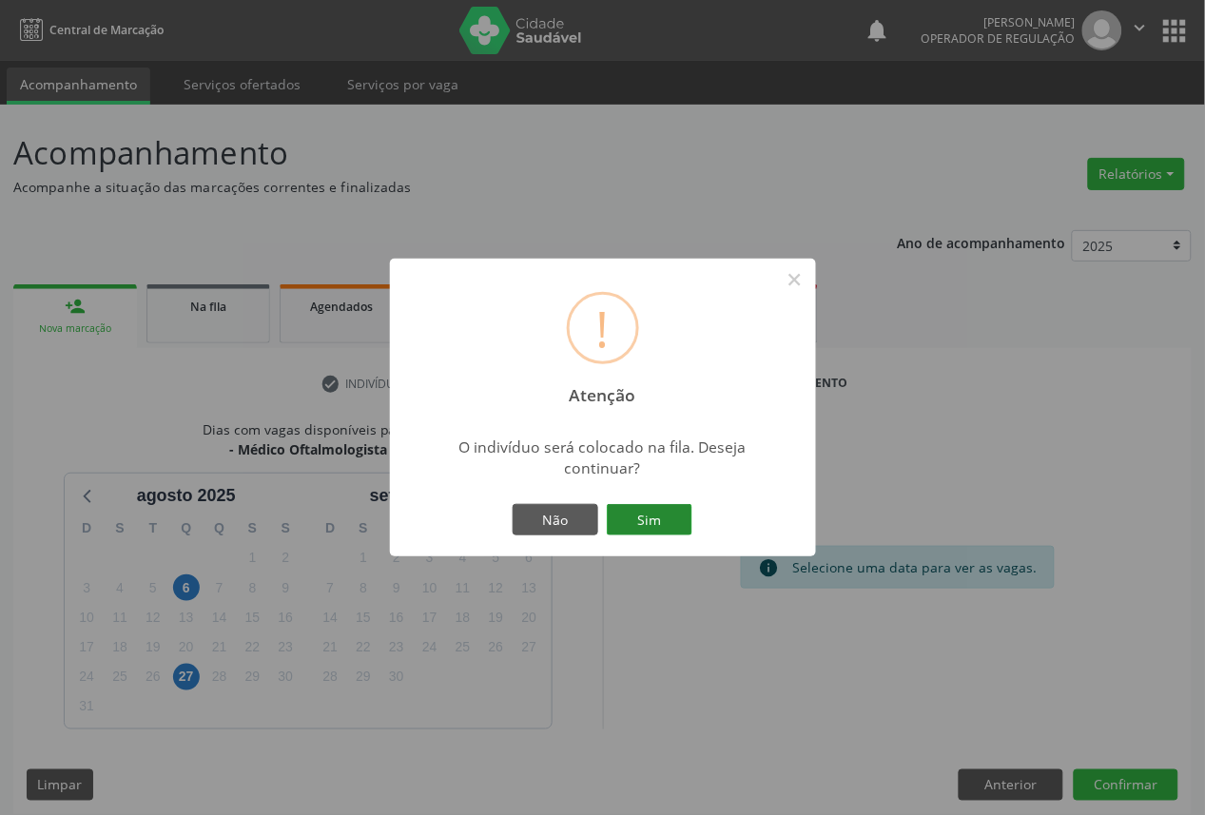
click at [643, 530] on button "Sim" at bounding box center [650, 520] width 86 height 32
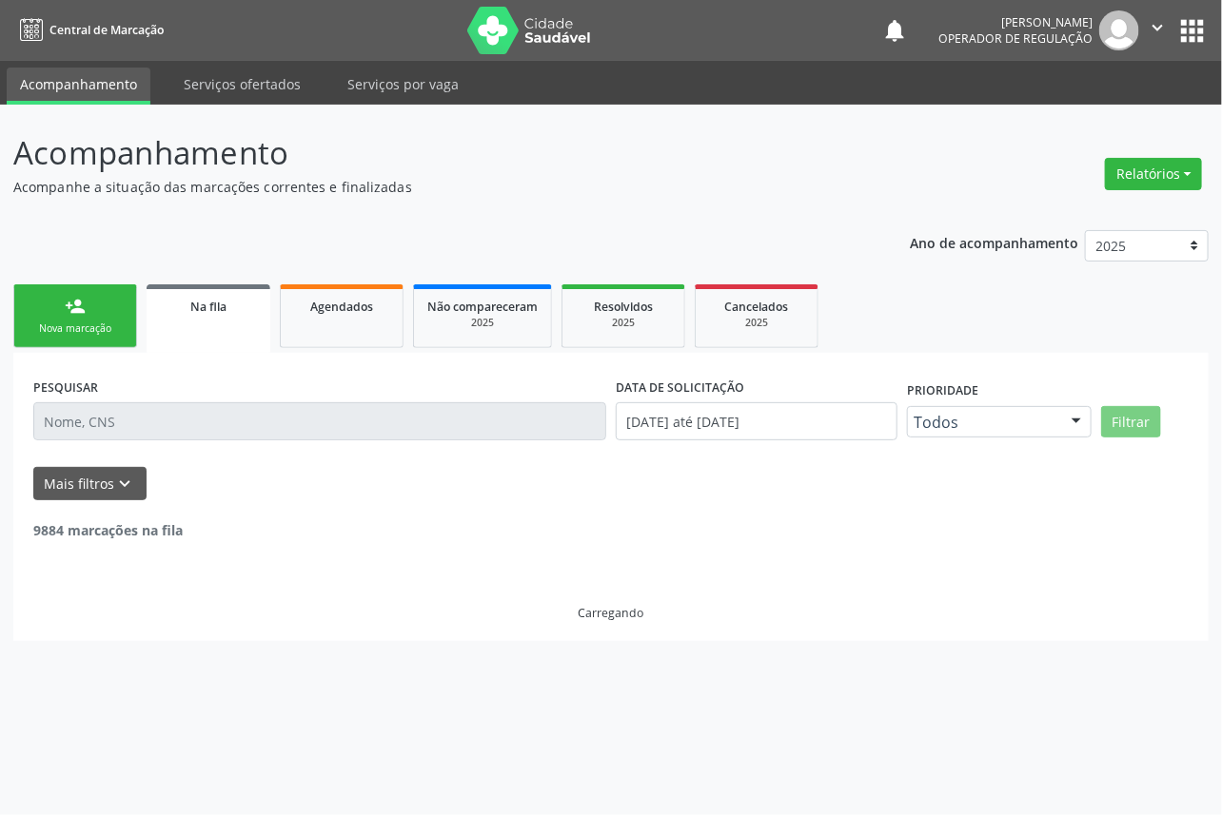
click at [242, 410] on input "text" at bounding box center [319, 421] width 573 height 38
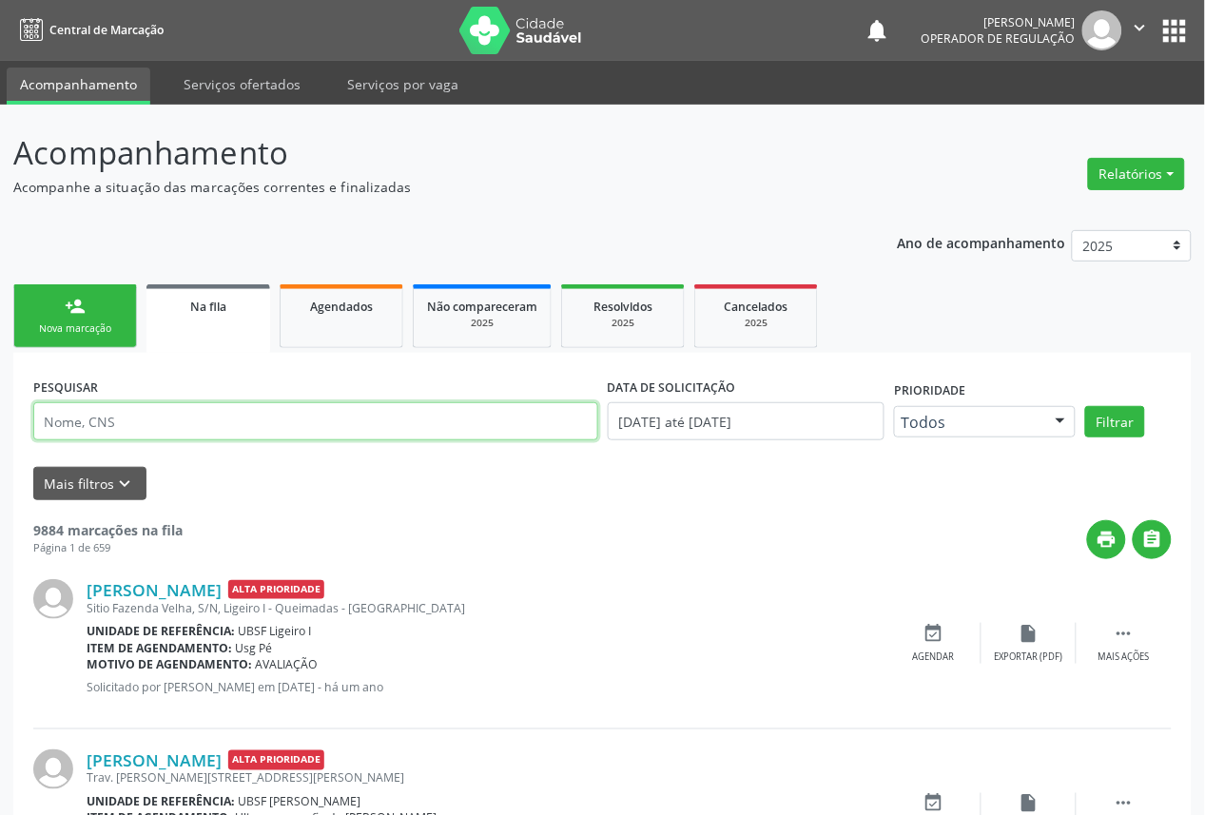
click at [242, 410] on input "text" at bounding box center [315, 421] width 565 height 38
type input "[PERSON_NAME]"
click at [1086, 406] on button "Filtrar" at bounding box center [1116, 422] width 60 height 32
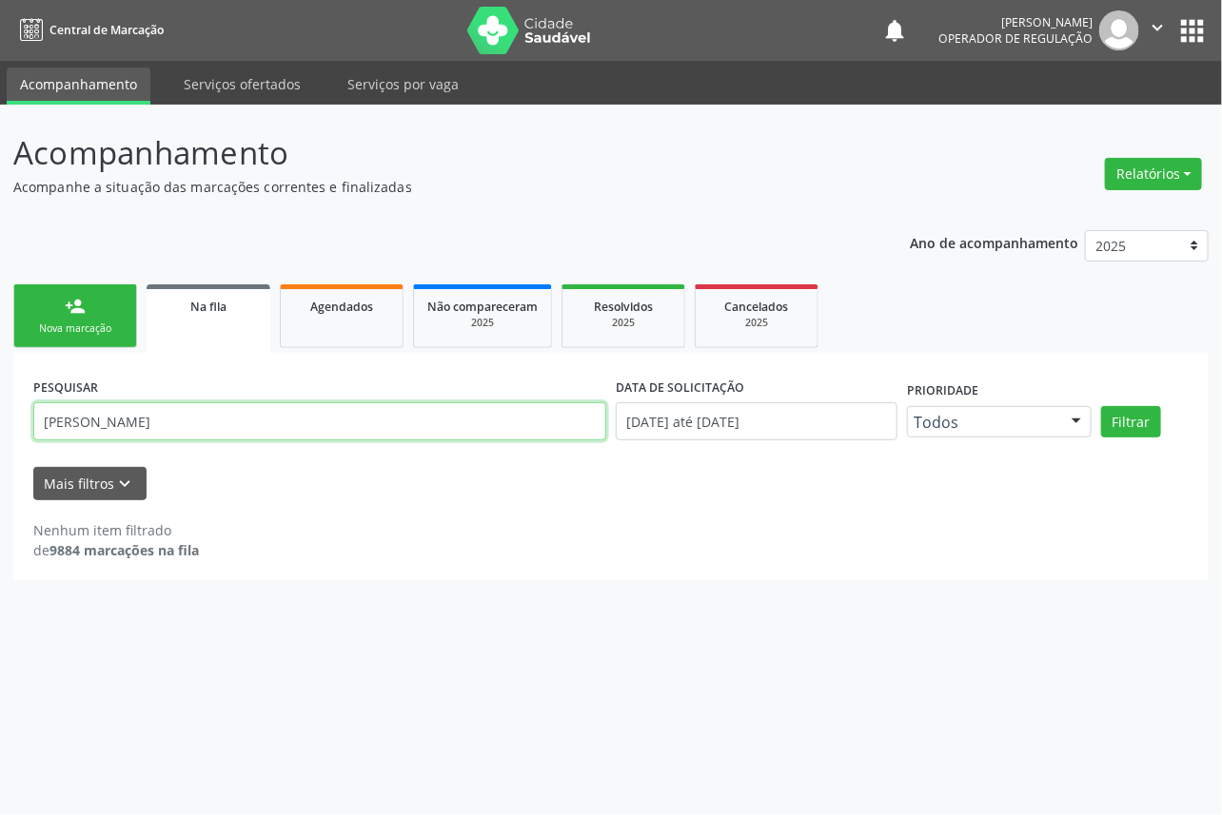
click at [282, 404] on input "[PERSON_NAME]" at bounding box center [319, 421] width 573 height 38
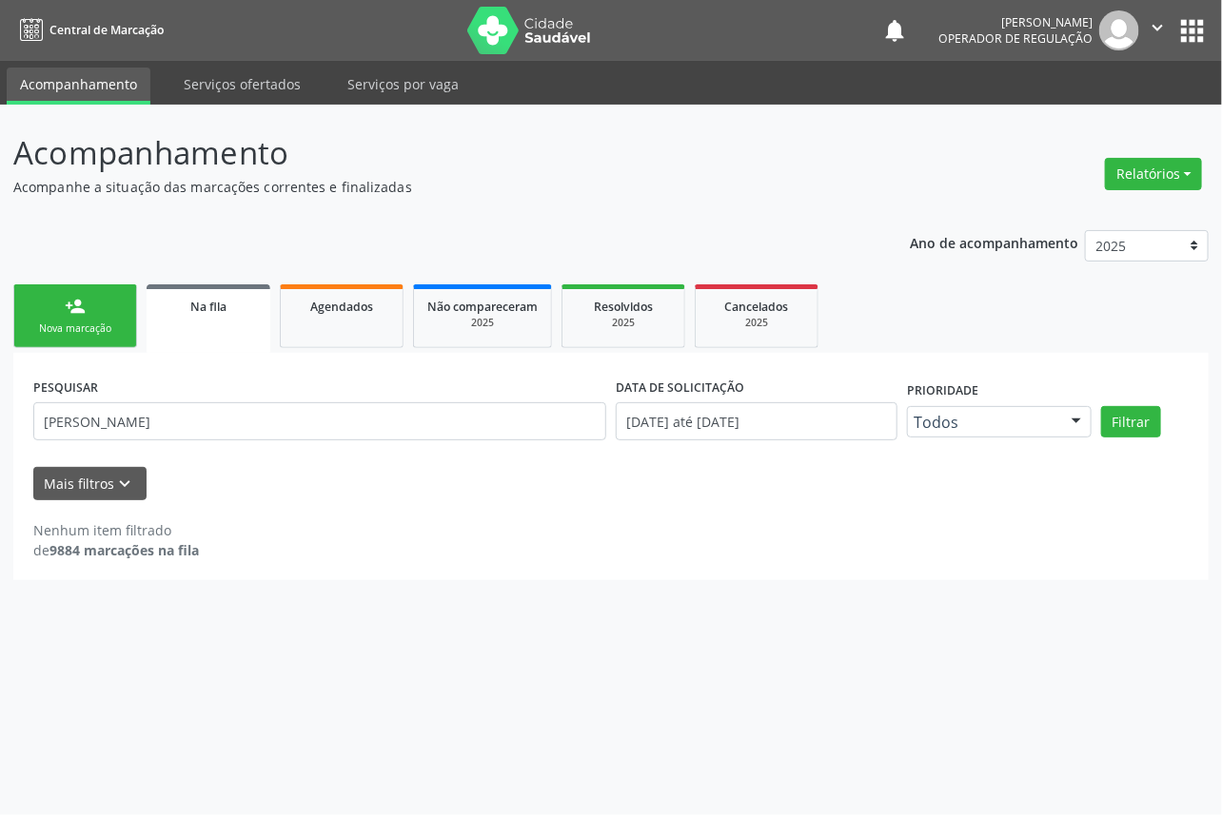
click at [1182, 39] on button "apps" at bounding box center [1191, 30] width 33 height 33
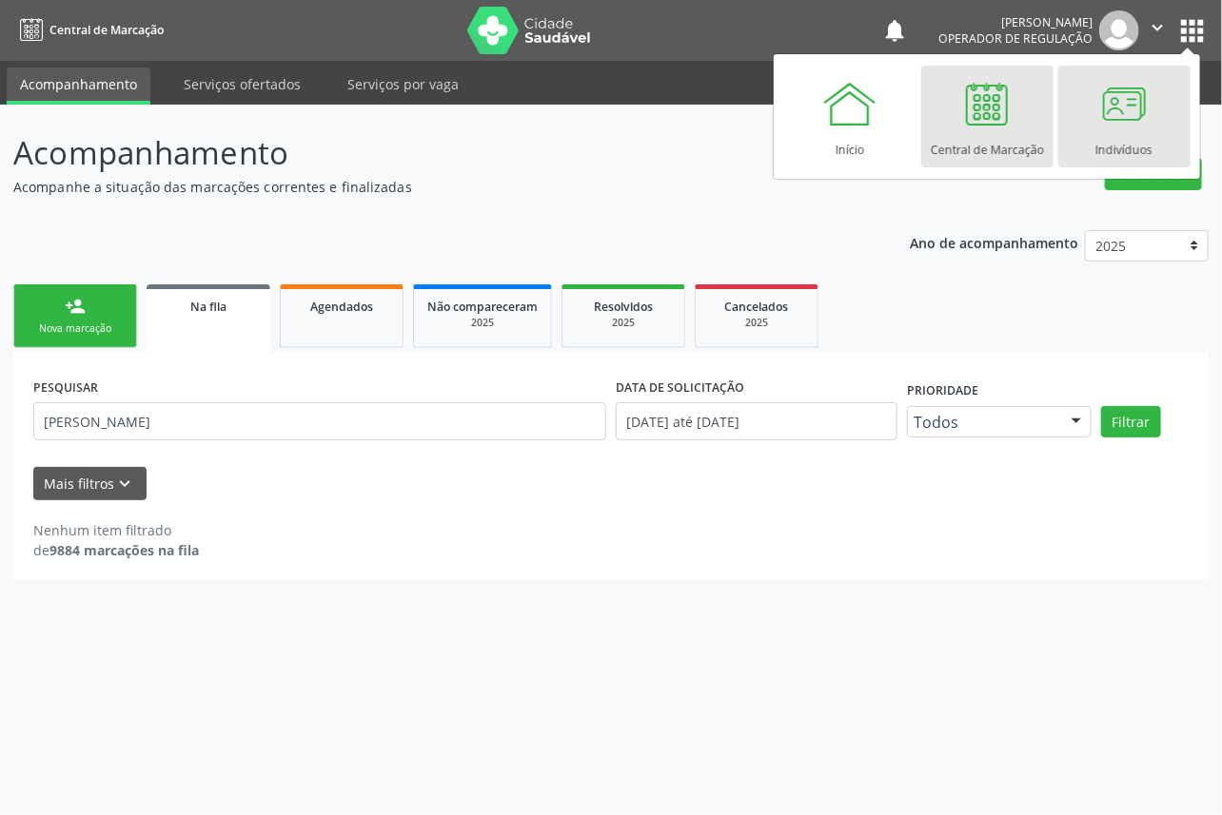
click at [1118, 110] on div at bounding box center [1123, 103] width 57 height 57
